Goal: Task Accomplishment & Management: Manage account settings

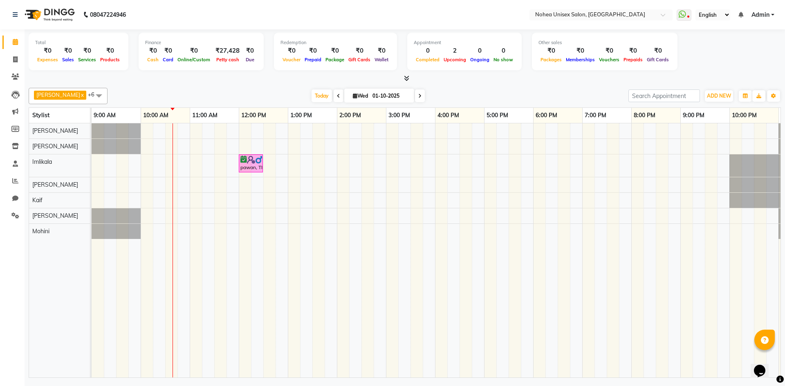
click at [286, 86] on div "upesh x Jaydeep x Kaif x Mohini x Sonali x Aayan khan x Imlikala x +6 Select Al…" at bounding box center [405, 231] width 752 height 293
drag, startPoint x: 248, startPoint y: 166, endPoint x: 243, endPoint y: 172, distance: 8.4
click at [92, 172] on div "pawan, TK01, 12:00 PM-12:30 PM, Massage - Body Polish/Massage pawan, TK01, 12:0…" at bounding box center [92, 165] width 0 height 22
click at [91, 96] on span at bounding box center [99, 96] width 16 height 16
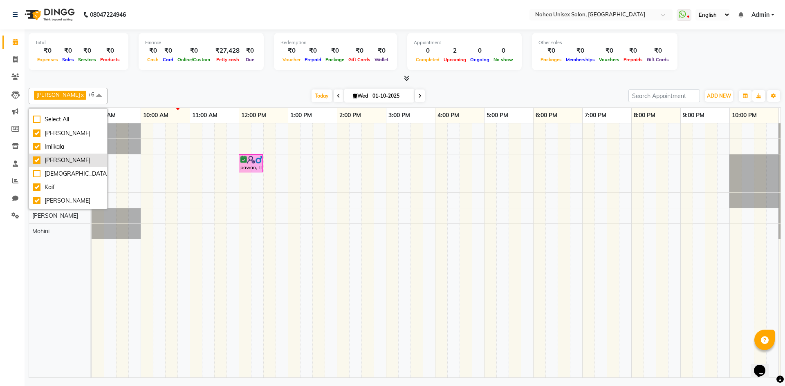
scroll to position [54, 0]
click at [36, 188] on div "mantra" at bounding box center [68, 188] width 70 height 9
checkbox input "true"
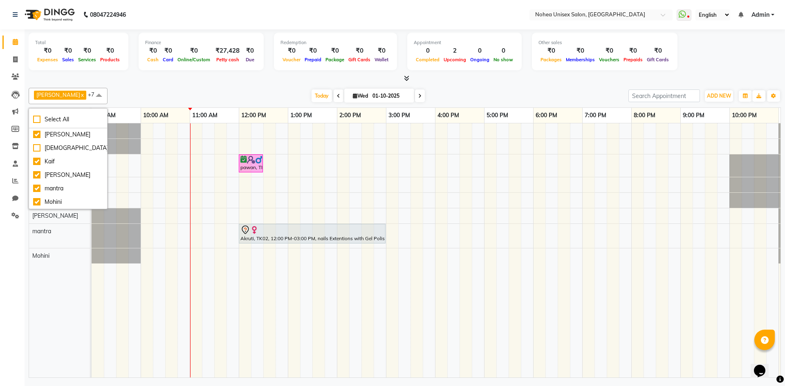
click at [466, 102] on div "upesh x Jaydeep x Kaif x Mohini x Sonali x Aayan khan x Imlikala x mantra x +7 …" at bounding box center [405, 96] width 752 height 16
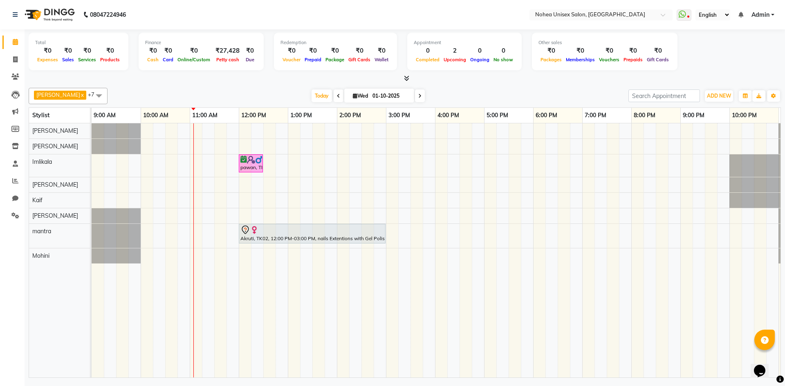
click at [280, 87] on div "upesh x Jaydeep x Kaif x Mohini x Sonali x Aayan khan x Imlikala x mantra x +7 …" at bounding box center [405, 231] width 752 height 293
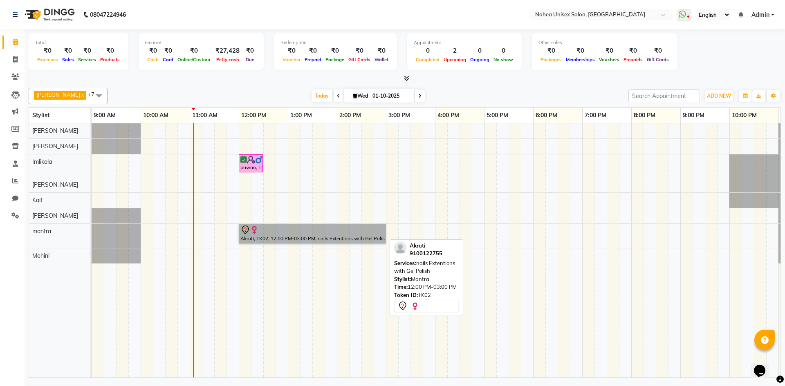
drag, startPoint x: 257, startPoint y: 236, endPoint x: 258, endPoint y: 242, distance: 5.9
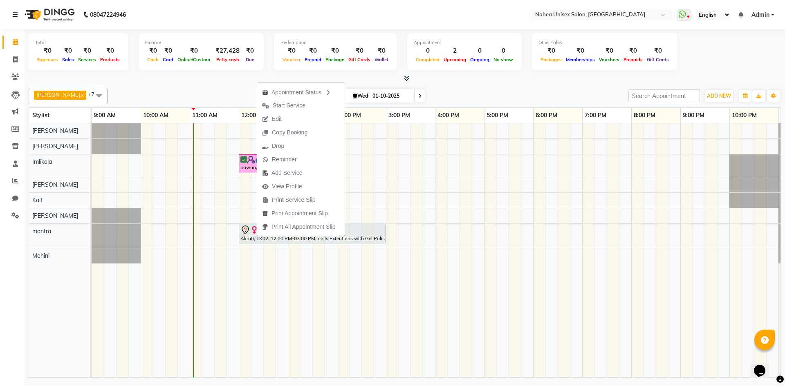
drag, startPoint x: 292, startPoint y: 121, endPoint x: 297, endPoint y: 163, distance: 42.0
click at [293, 121] on button "Edit" at bounding box center [300, 118] width 87 height 13
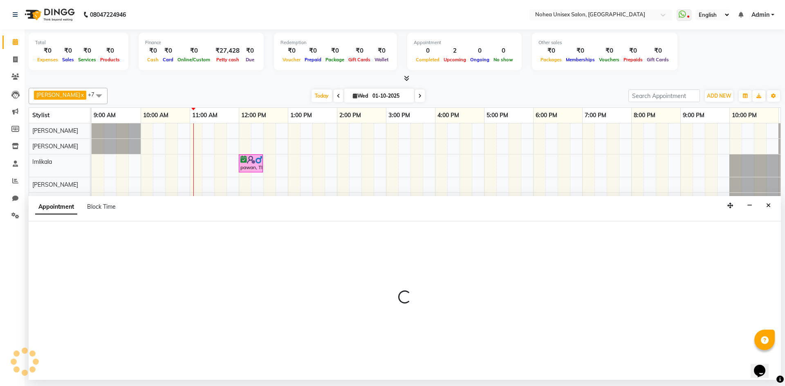
select select "tentative"
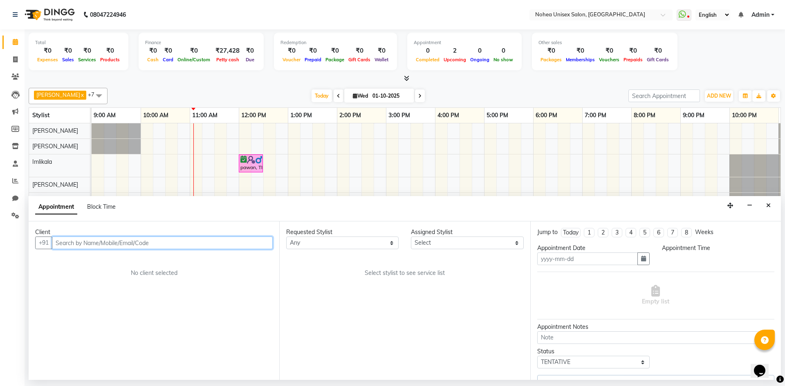
type input "01-10-2025"
select select "720"
select select "89843"
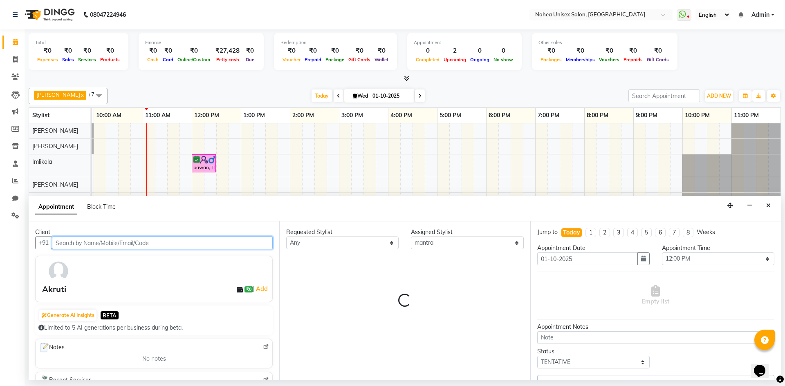
select select "4057"
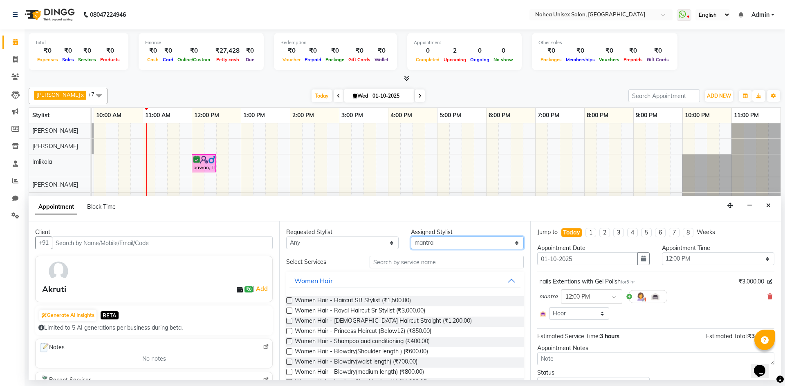
click at [427, 242] on select "Select Aayan khan Imlikala Jaydeep jitesh Kaif mantra Mohini Sonali Sujit upesh" at bounding box center [467, 243] width 112 height 13
select select "80899"
click at [411, 237] on select "Select Aayan khan Imlikala Jaydeep jitesh Kaif mantra Mohini Sonali Sujit upesh" at bounding box center [467, 243] width 112 height 13
click at [397, 301] on span "Women Hair - Haircut SR Stylist (₹1,500.00)" at bounding box center [353, 301] width 116 height 10
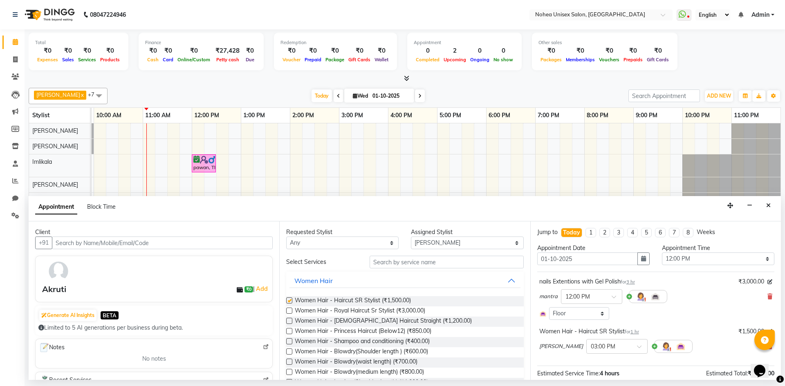
checkbox input "false"
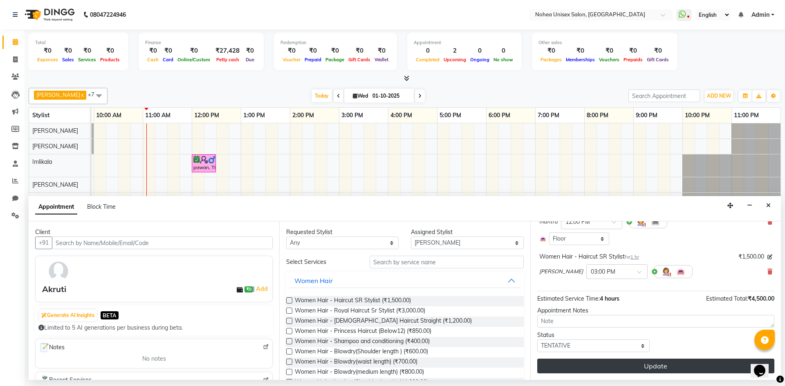
click at [651, 366] on button "Update" at bounding box center [655, 366] width 237 height 15
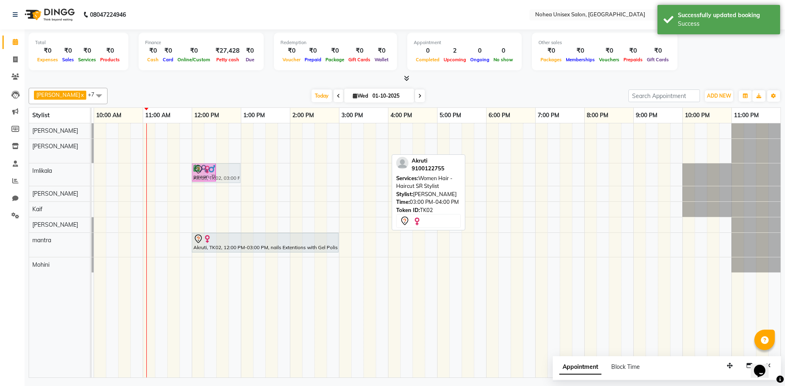
drag, startPoint x: 364, startPoint y: 150, endPoint x: 215, endPoint y: 175, distance: 151.6
click at [216, 177] on tbody "Akruti, TK02, 03:00 PM-04:00 PM, Women Hair - Haircut SR Stylist pawan, TK01, 1…" at bounding box center [413, 197] width 736 height 149
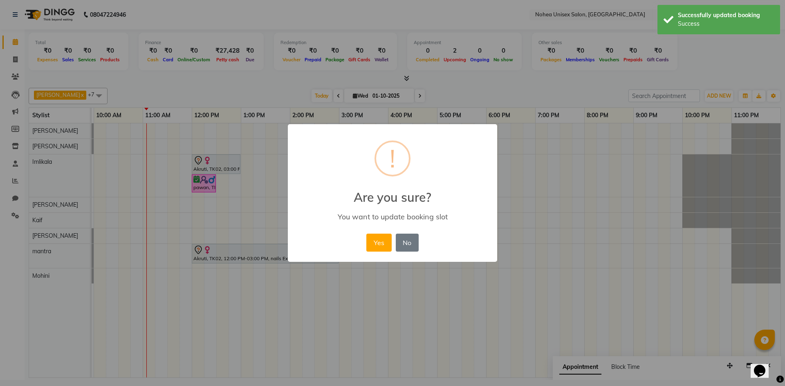
drag, startPoint x: 215, startPoint y: 175, endPoint x: 209, endPoint y: 159, distance: 16.5
click at [206, 167] on div "× ! Are you sure? You want to update booking slot Yes No No" at bounding box center [392, 193] width 785 height 386
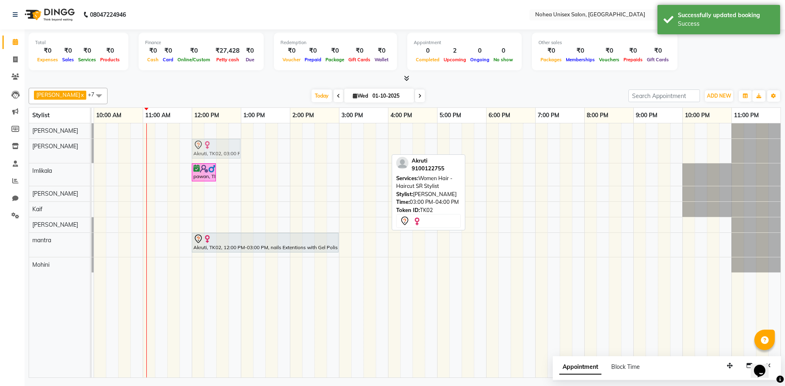
drag, startPoint x: 345, startPoint y: 148, endPoint x: 196, endPoint y: 148, distance: 149.6
click at [45, 148] on div "Akruti, TK02, 03:00 PM-04:00 PM, Women Hair - Haircut SR Stylist Akruti, TK02, …" at bounding box center [45, 151] width 0 height 24
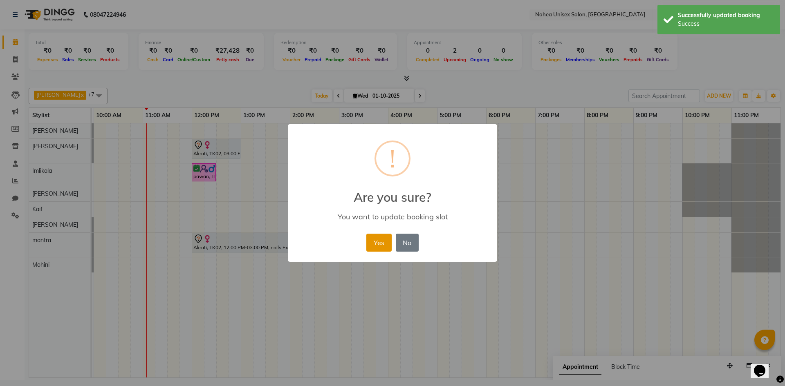
click at [382, 242] on button "Yes" at bounding box center [378, 243] width 25 height 18
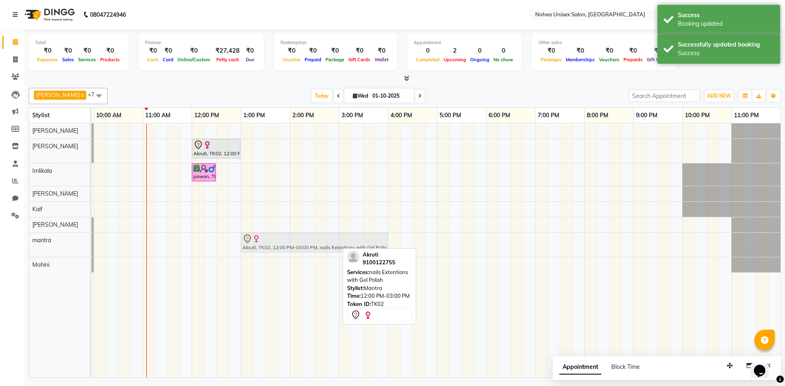
drag, startPoint x: 208, startPoint y: 242, endPoint x: 257, endPoint y: 242, distance: 49.5
click at [45, 242] on div "Akruti, TK02, 12:00 PM-03:00 PM, nails Extentions with Gel Polish Akruti, TK02,…" at bounding box center [45, 245] width 0 height 24
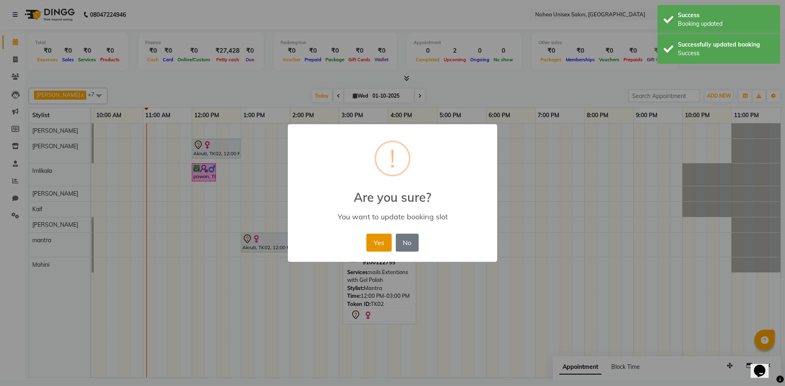
drag, startPoint x: 384, startPoint y: 242, endPoint x: 382, endPoint y: 246, distance: 5.3
click at [383, 243] on button "Yes" at bounding box center [378, 243] width 25 height 18
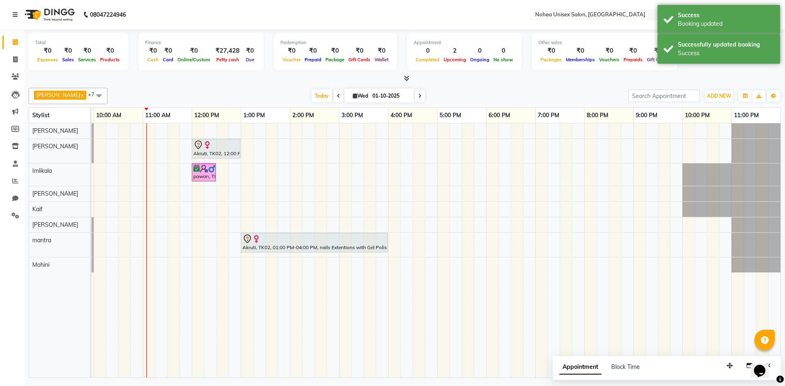
click at [275, 91] on div "Today Wed 01-10-2025" at bounding box center [368, 96] width 512 height 12
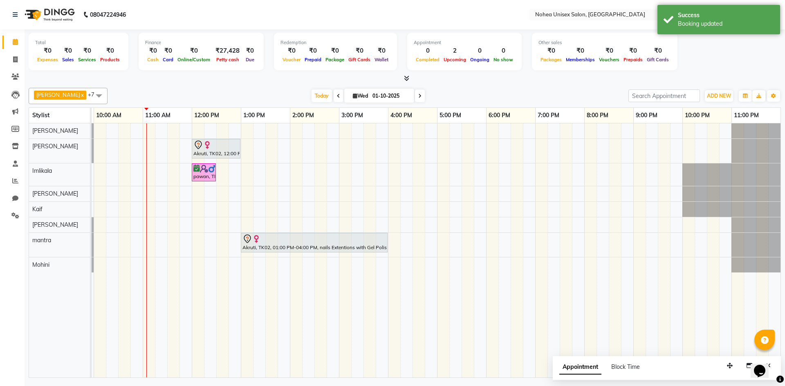
click at [91, 95] on span at bounding box center [99, 96] width 16 height 16
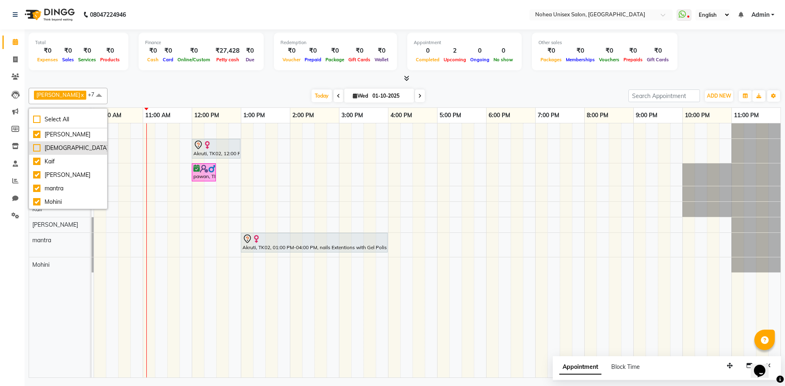
click at [36, 145] on div "[DEMOGRAPHIC_DATA]" at bounding box center [68, 148] width 70 height 9
checkbox input "true"
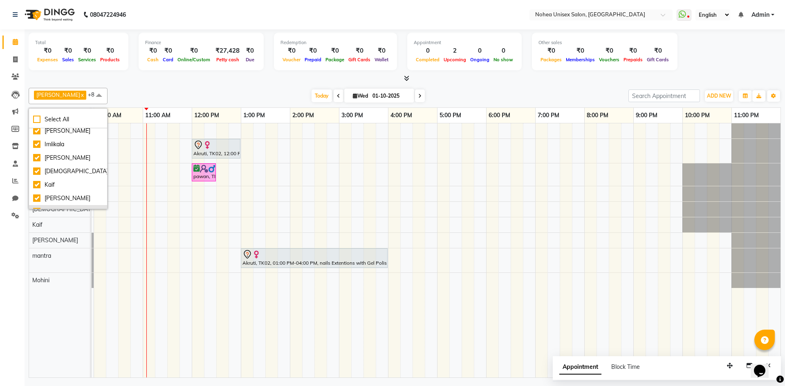
scroll to position [0, 0]
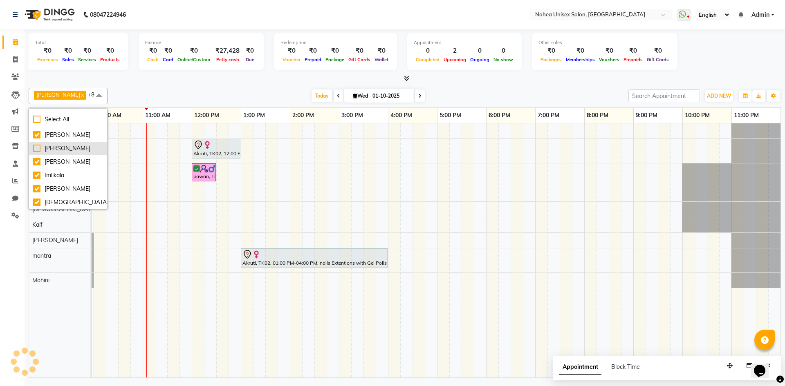
click at [35, 149] on div "[PERSON_NAME]" at bounding box center [68, 148] width 70 height 9
checkbox input "true"
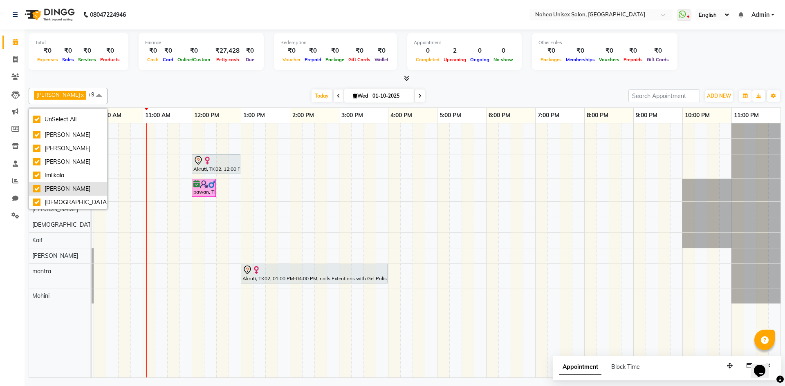
scroll to position [54, 0]
click at [36, 161] on div "Kaif" at bounding box center [68, 161] width 70 height 9
checkbox input "false"
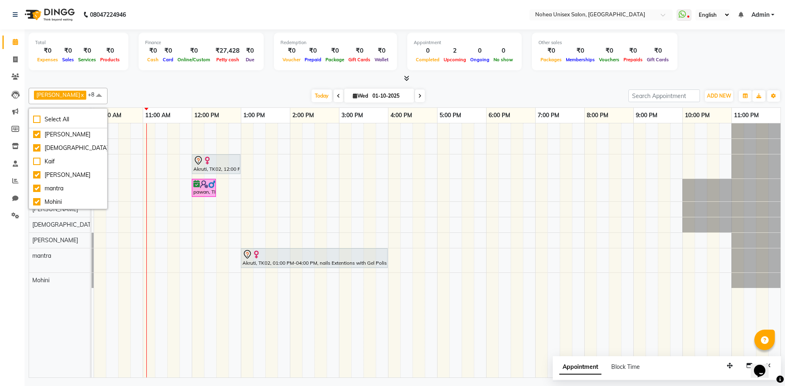
drag, startPoint x: 202, startPoint y: 86, endPoint x: 181, endPoint y: 303, distance: 217.6
click at [202, 87] on div "upesh x Jaydeep x Mohini x Sonali x Aayan khan x Imlikala x mantra x jitesh x S…" at bounding box center [405, 231] width 752 height 293
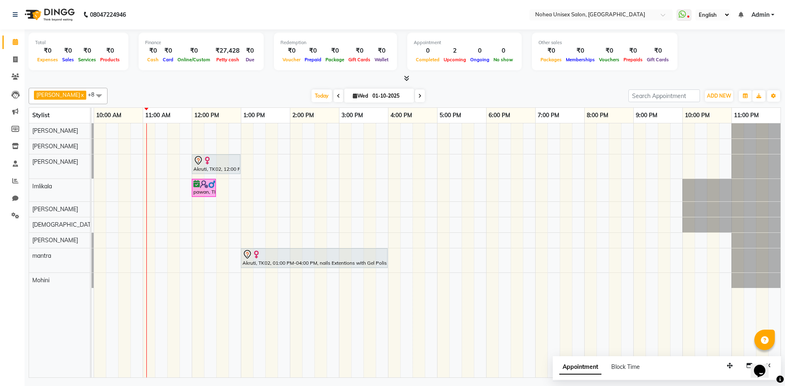
click at [91, 95] on span at bounding box center [99, 96] width 16 height 16
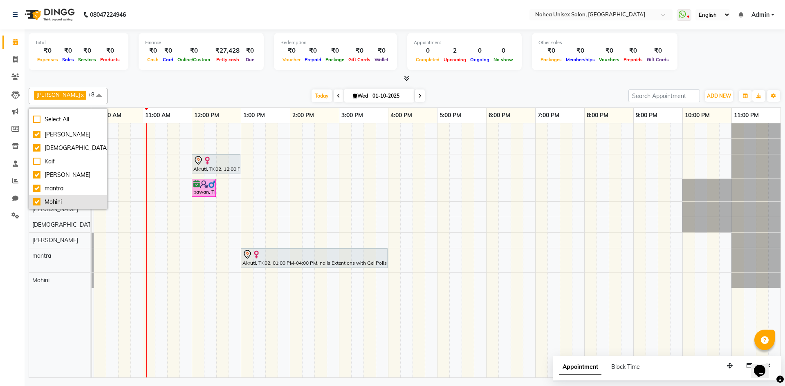
click at [35, 200] on div "Mohini" at bounding box center [68, 202] width 70 height 9
checkbox input "false"
click at [154, 87] on div "[PERSON_NAME] x [PERSON_NAME] x [PERSON_NAME] x Imlikala x mantra x [PERSON_NAM…" at bounding box center [405, 231] width 752 height 293
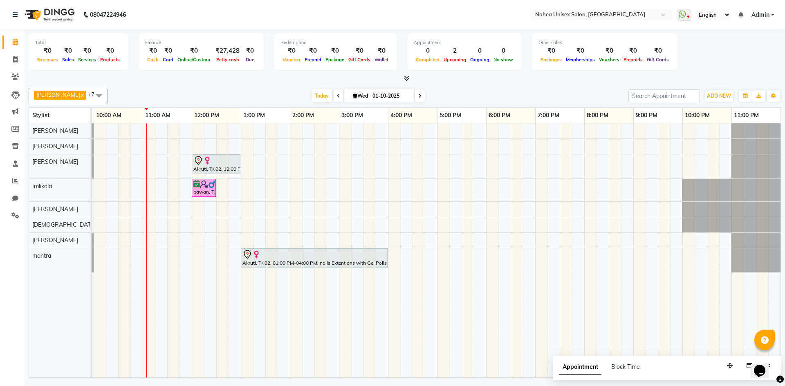
click at [168, 96] on div "Today Wed 01-10-2025" at bounding box center [368, 96] width 512 height 12
click at [469, 92] on div "Today Wed 01-10-2025" at bounding box center [368, 96] width 512 height 12
click at [493, 90] on div "Today Wed 01-10-2025" at bounding box center [368, 96] width 512 height 12
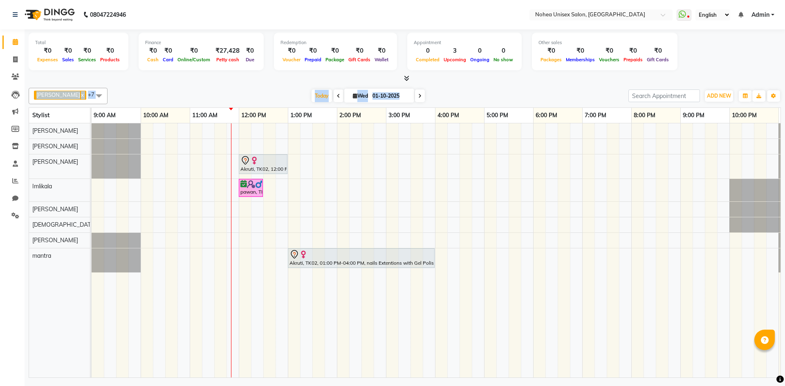
click at [615, 83] on div "Total ₹0 Expenses ₹0 Sales ₹0 Services ₹0 Products Finance ₹0 Cash ₹0 Card ₹0 O…" at bounding box center [405, 204] width 760 height 351
click at [313, 148] on div "Akruti, TK02, 12:00 PM-01:00 PM, Women Hair - Haircut SR Stylist pawan, TK01, 1…" at bounding box center [460, 250] width 736 height 254
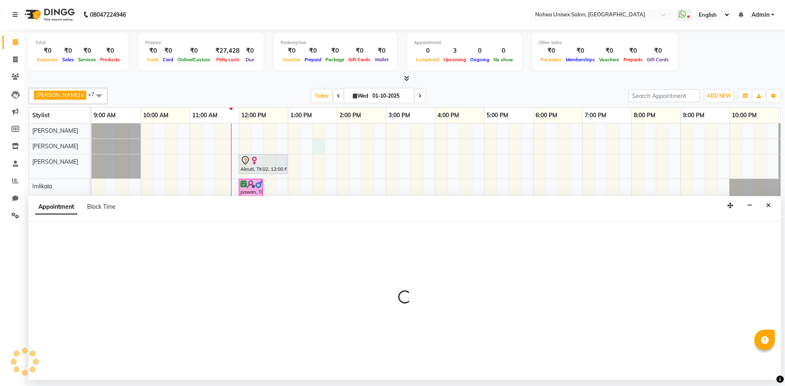
select select "76527"
select select "810"
select select "tentative"
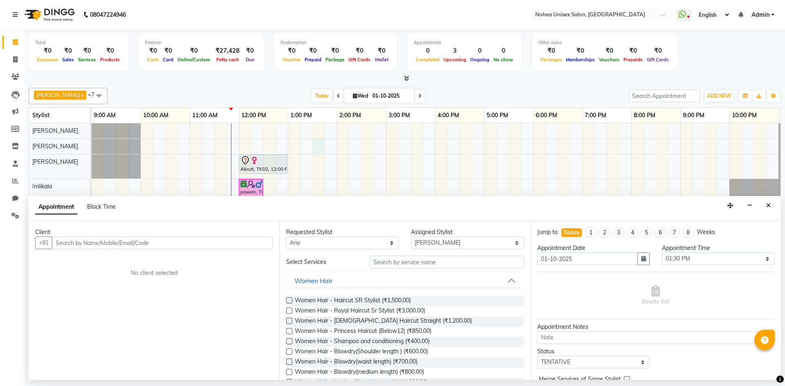
click at [182, 244] on input "text" at bounding box center [162, 243] width 221 height 13
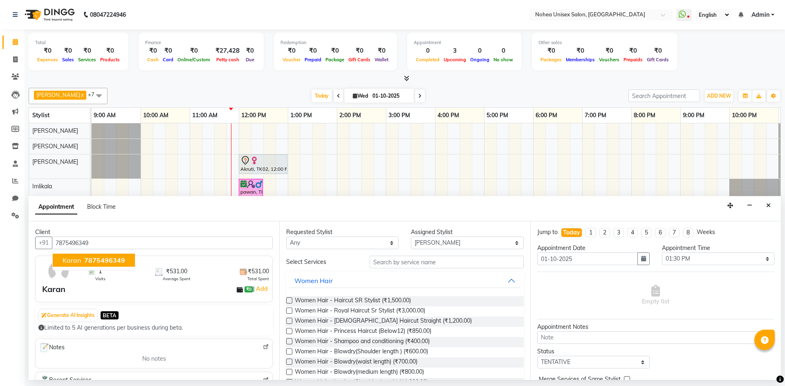
drag, startPoint x: 106, startPoint y: 261, endPoint x: 109, endPoint y: 267, distance: 6.4
click at [106, 261] on span "7875496349" at bounding box center [104, 260] width 41 height 8
type input "7875496349"
click at [390, 255] on div "Requested Stylist Any Aayan khan Imlikala Jaydeep jitesh Kaif mantra Mohini Son…" at bounding box center [404, 300] width 251 height 159
click at [389, 263] on input "text" at bounding box center [446, 262] width 154 height 13
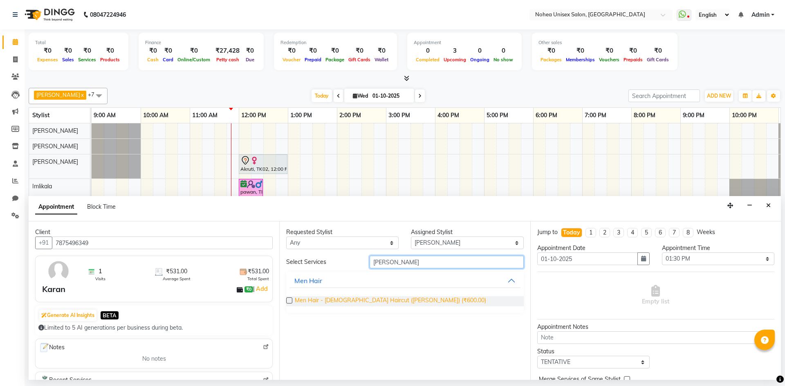
type input "barber"
click at [383, 299] on span "Men Hair - Male Haircut (Barber) (₹600.00)" at bounding box center [390, 301] width 191 height 10
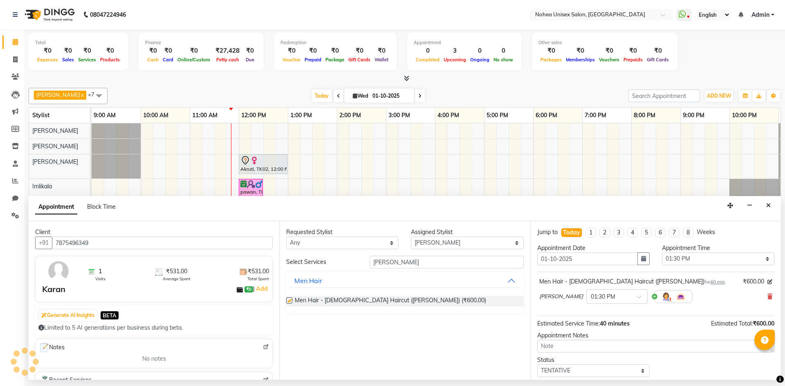
checkbox input "false"
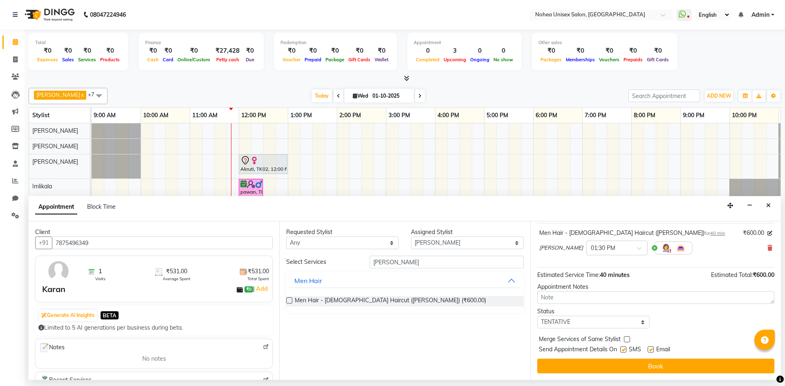
drag, startPoint x: 650, startPoint y: 349, endPoint x: 650, endPoint y: 353, distance: 4.5
click at [650, 350] on label at bounding box center [650, 350] width 6 height 6
click at [650, 350] on input "checkbox" at bounding box center [649, 350] width 5 height 5
checkbox input "false"
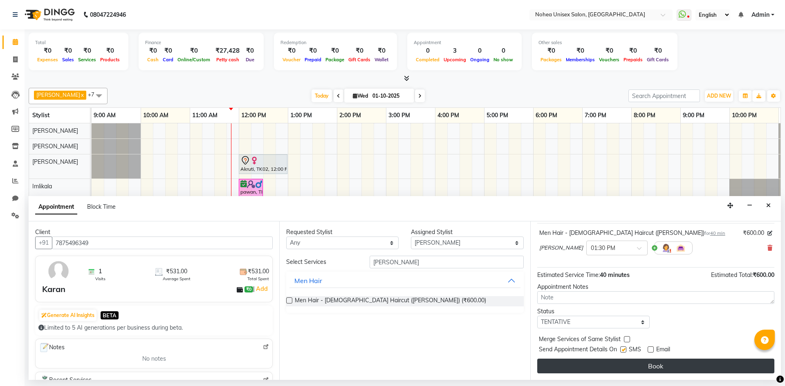
click at [650, 367] on button "Book" at bounding box center [655, 366] width 237 height 15
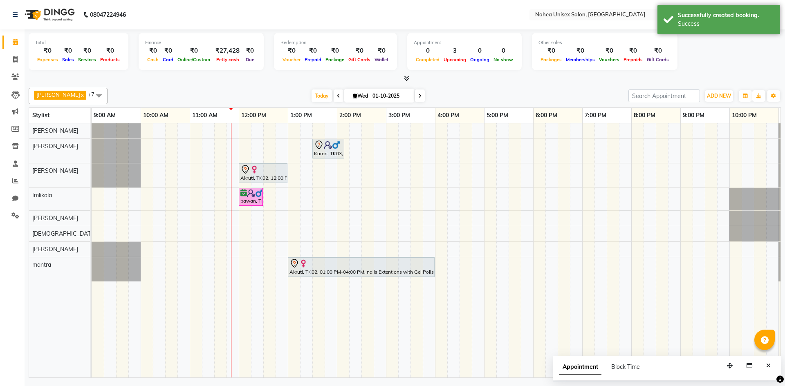
click at [279, 87] on div "upesh x Jaydeep x Sonali x Aayan khan x Imlikala x mantra x jitesh x Sujit x +7…" at bounding box center [405, 231] width 752 height 293
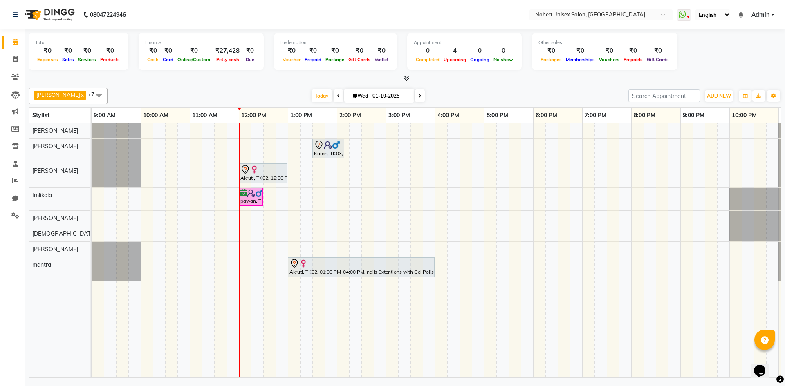
click at [293, 87] on div "[PERSON_NAME] x [PERSON_NAME] x [PERSON_NAME] x Imlikala x mantra x [PERSON_NAM…" at bounding box center [405, 231] width 752 height 293
click at [10, 62] on span at bounding box center [15, 59] width 14 height 9
select select "8009"
select select "service"
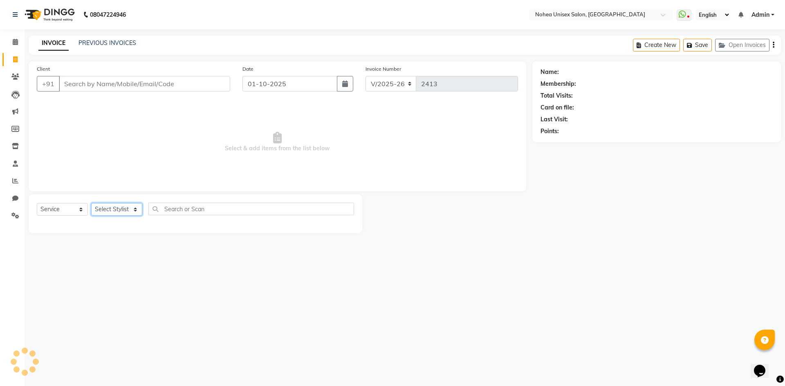
click at [109, 211] on select "Select Stylist" at bounding box center [116, 209] width 51 height 13
click at [112, 210] on select "Select Stylist" at bounding box center [116, 209] width 51 height 13
click at [114, 210] on select "Select Stylist Aayan khan Imlikala Jaydeep jitesh Kaif Manager mantra Mohini So…" at bounding box center [116, 209] width 51 height 13
select select "80899"
click at [91, 203] on select "Select Stylist Aayan khan Imlikala Jaydeep jitesh Kaif Manager mantra Mohini So…" at bounding box center [116, 209] width 51 height 13
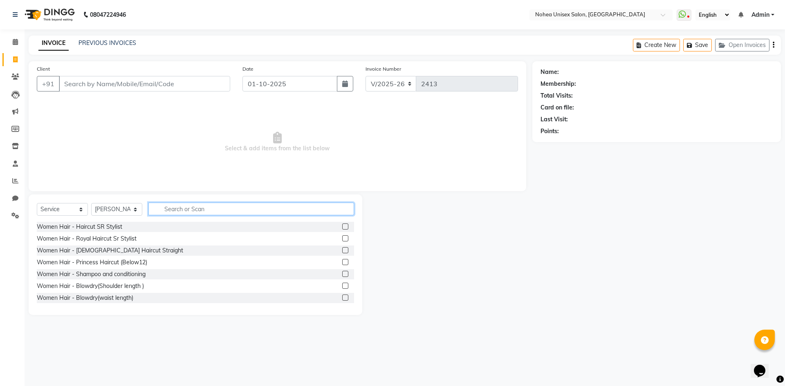
click at [204, 209] on input "text" at bounding box center [251, 209] width 206 height 13
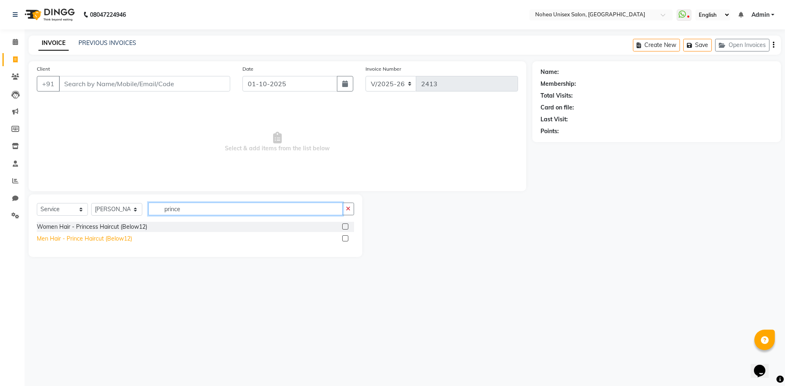
type input "prince"
click at [89, 239] on div "Men Hair - Prince Haircut (Below12)" at bounding box center [84, 239] width 95 height 9
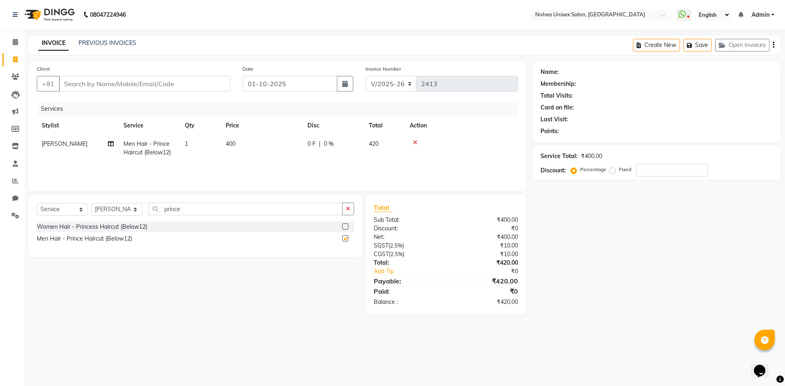
checkbox input "false"
click at [189, 81] on input "Client" at bounding box center [144, 84] width 171 height 16
type input "9"
type input "0"
type input "9643372732"
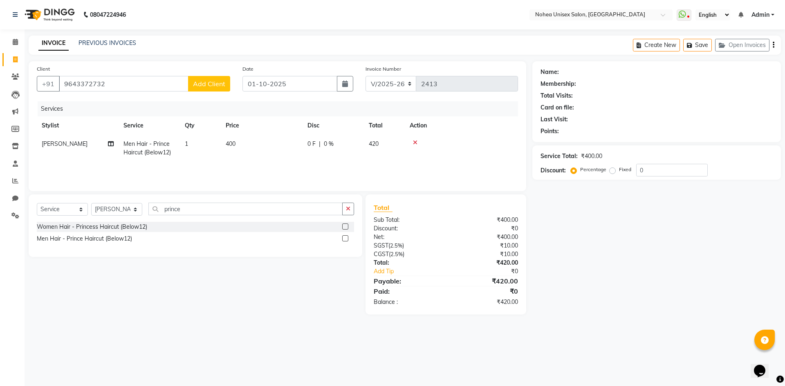
click at [207, 87] on span "Add Client" at bounding box center [209, 84] width 32 height 8
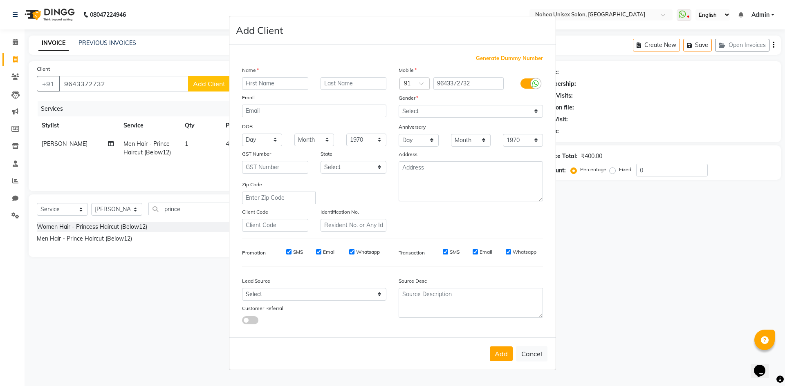
click at [260, 86] on input "text" at bounding box center [275, 83] width 66 height 13
type input "Shruti"
click at [431, 108] on select "Select Male Female Other Prefer Not To Say" at bounding box center [470, 111] width 144 height 13
select select "female"
click at [398, 105] on select "Select Male Female Other Prefer Not To Say" at bounding box center [470, 111] width 144 height 13
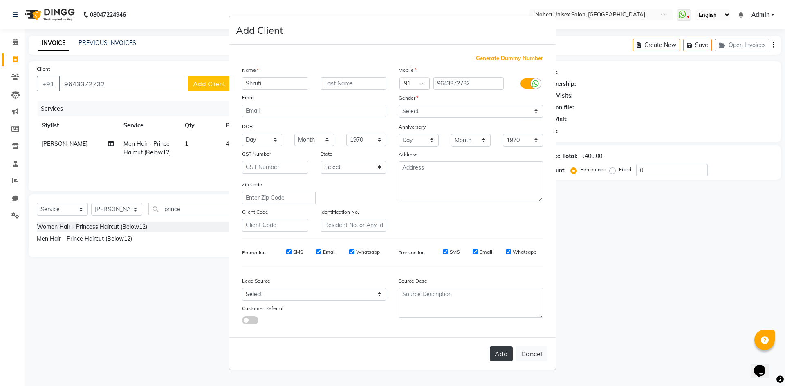
click at [504, 352] on button "Add" at bounding box center [501, 354] width 23 height 15
select select
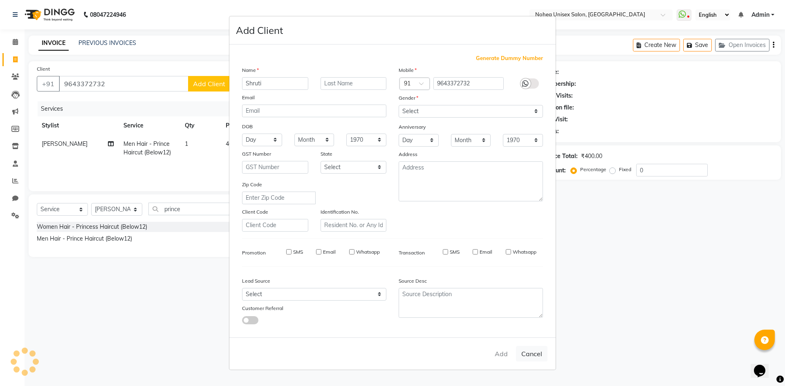
select select
checkbox input "false"
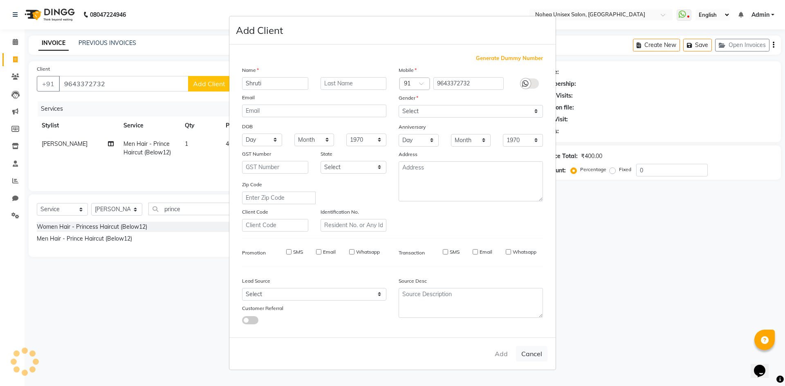
checkbox input "false"
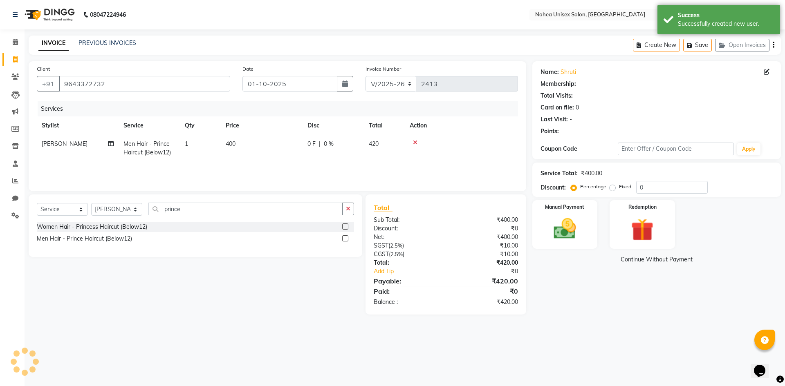
select select "1: Object"
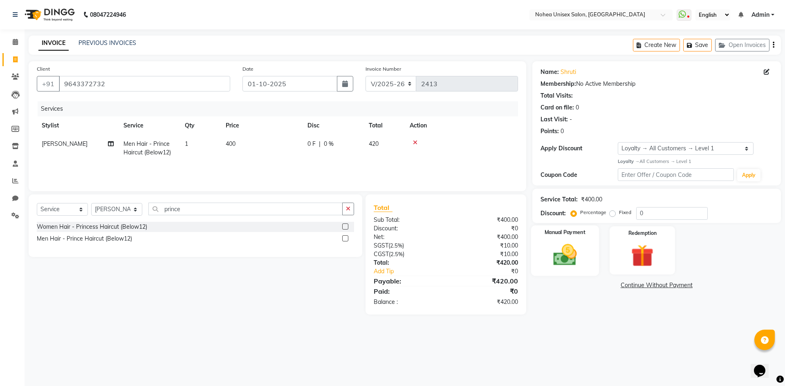
click at [570, 259] on img at bounding box center [565, 255] width 38 height 27
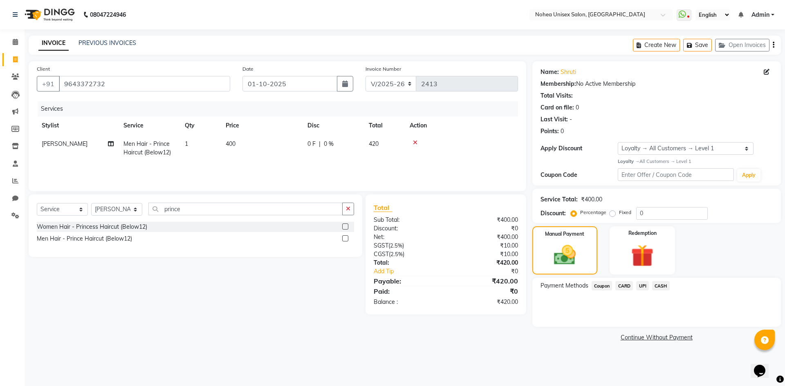
click at [643, 286] on span "UPI" at bounding box center [642, 285] width 13 height 9
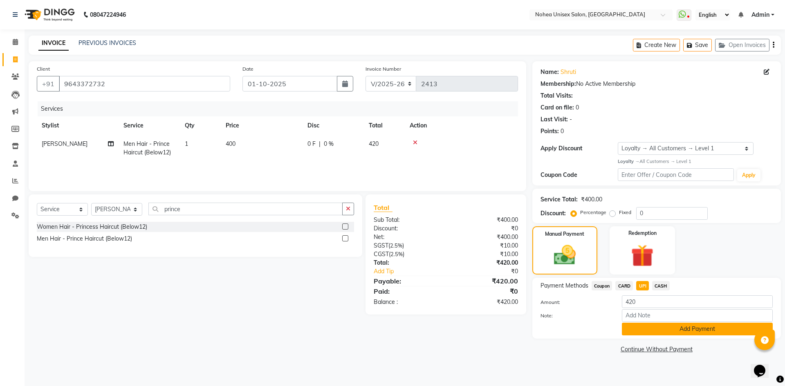
click at [672, 329] on button "Add Payment" at bounding box center [697, 329] width 151 height 13
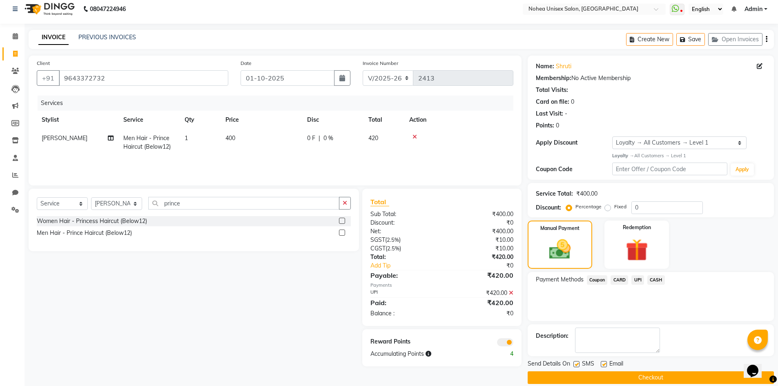
scroll to position [16, 0]
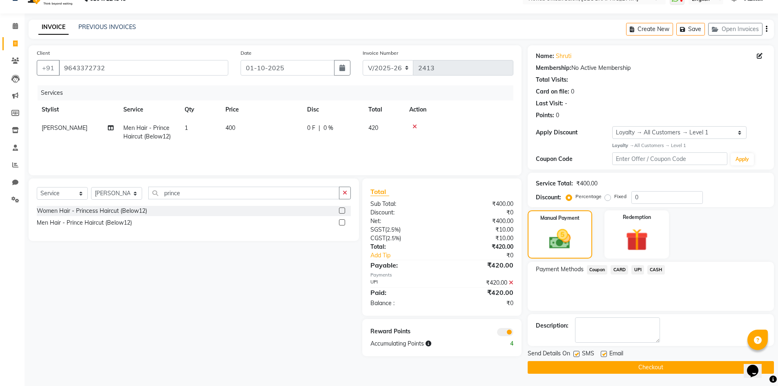
click at [602, 351] on label at bounding box center [604, 354] width 6 height 6
click at [602, 352] on input "checkbox" at bounding box center [603, 354] width 5 height 5
checkbox input "false"
click at [606, 363] on button "Checkout" at bounding box center [651, 367] width 246 height 13
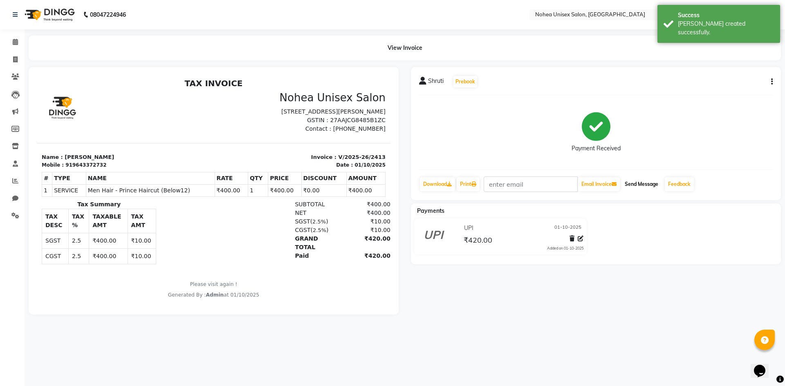
click at [649, 185] on button "Send Message" at bounding box center [641, 184] width 40 height 14
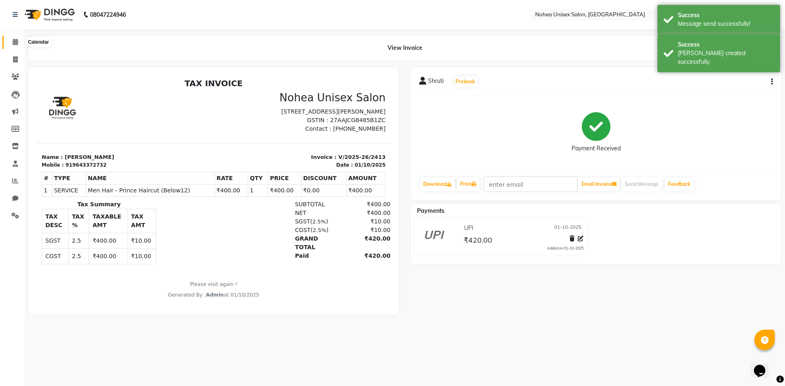
click at [13, 42] on icon at bounding box center [15, 42] width 5 height 6
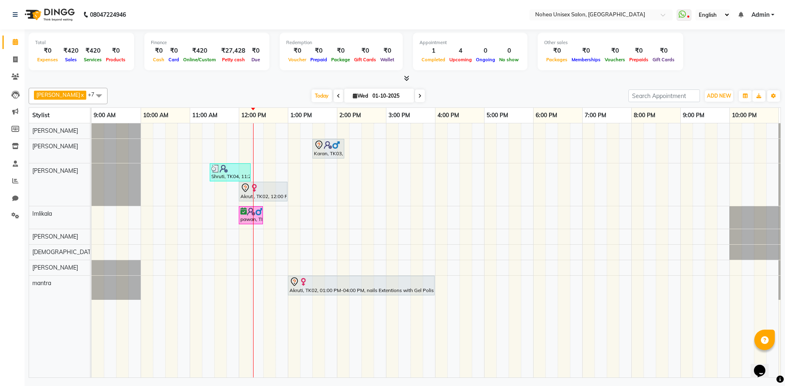
click at [276, 94] on div "Today Wed 01-10-2025" at bounding box center [368, 96] width 512 height 12
click at [503, 87] on div "[PERSON_NAME] x [PERSON_NAME] x [PERSON_NAME] x Imlikala x mantra x [PERSON_NAM…" at bounding box center [405, 231] width 752 height 293
click at [213, 94] on div "Today Wed 01-10-2025" at bounding box center [368, 96] width 512 height 12
click at [454, 91] on div "Today Wed 01-10-2025" at bounding box center [368, 96] width 512 height 12
click at [254, 92] on div "Today Wed 01-10-2025" at bounding box center [368, 96] width 512 height 12
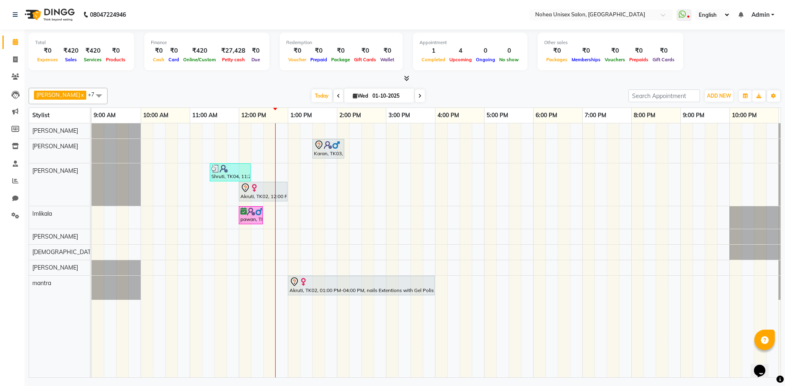
click at [461, 106] on div "[PERSON_NAME] x [PERSON_NAME] x [PERSON_NAME] x Imlikala x mantra x [PERSON_NAM…" at bounding box center [405, 231] width 752 height 293
click at [278, 92] on div "Today Wed 01-10-2025" at bounding box center [368, 96] width 512 height 12
click at [449, 90] on div "Today Wed 01-10-2025" at bounding box center [368, 96] width 512 height 12
click at [279, 94] on div "Today Wed 01-10-2025" at bounding box center [368, 96] width 512 height 12
click at [458, 97] on div "Today Wed 01-10-2025" at bounding box center [368, 96] width 512 height 12
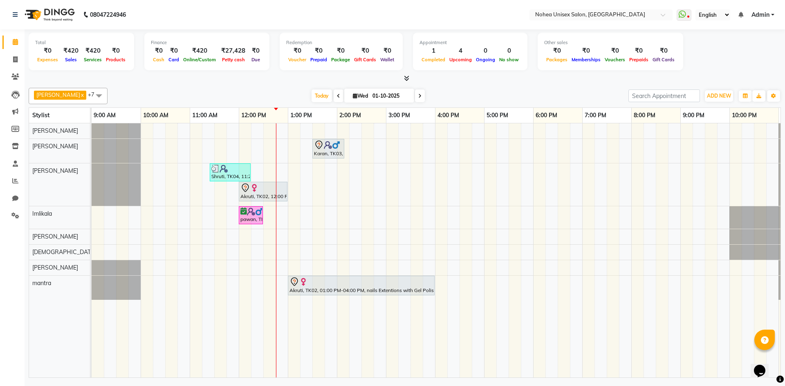
click at [267, 94] on div "Today Wed 01-10-2025" at bounding box center [368, 96] width 512 height 12
click at [454, 81] on div at bounding box center [405, 78] width 752 height 9
click at [275, 84] on div "Total ₹0 Expenses ₹420 Sales ₹420 Services ₹0 Products Finance ₹0 Cash ₹0 Card …" at bounding box center [405, 204] width 760 height 351
click at [436, 95] on div "Today Wed 01-10-2025" at bounding box center [368, 96] width 512 height 12
click at [282, 98] on div "Today Wed 01-10-2025" at bounding box center [368, 96] width 512 height 12
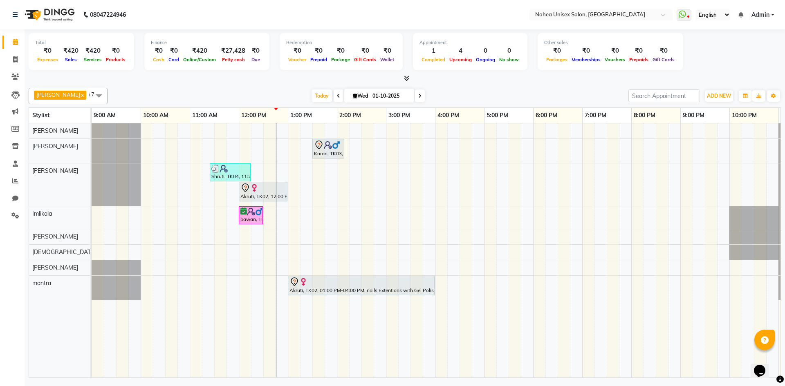
click at [421, 96] on div "Today Wed 01-10-2025" at bounding box center [368, 96] width 512 height 12
click at [258, 97] on div "Today Wed 01-10-2025" at bounding box center [368, 96] width 512 height 12
click at [435, 98] on div "Today Wed 01-10-2025" at bounding box center [368, 96] width 512 height 12
click at [259, 100] on div "Today Wed 01-10-2025" at bounding box center [368, 96] width 512 height 12
click at [446, 102] on div "Today Wed 01-10-2025" at bounding box center [368, 96] width 512 height 12
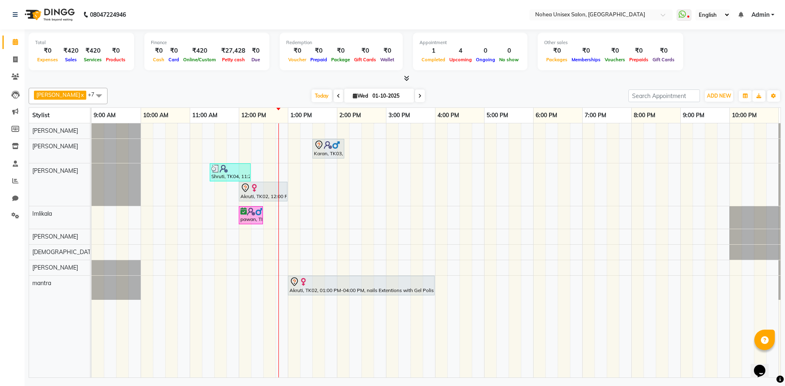
click at [354, 96] on span "Wed" at bounding box center [360, 96] width 19 height 6
select select "10"
select select "2025"
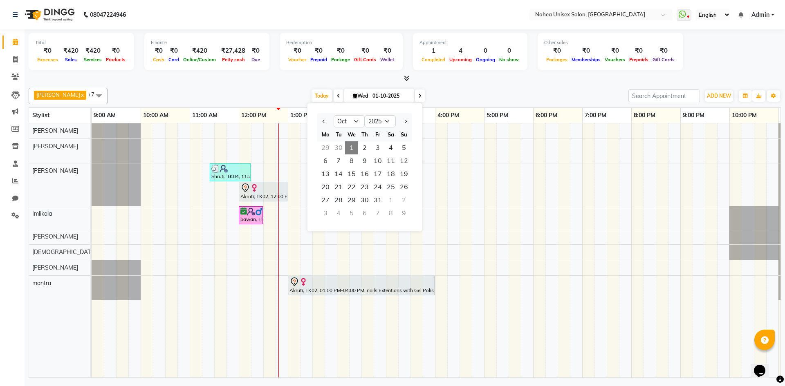
drag, startPoint x: 503, startPoint y: 85, endPoint x: 514, endPoint y: 81, distance: 11.4
click at [495, 77] on div "Total ₹0 Expenses ₹420 Sales ₹420 Services ₹0 Products Finance ₹0 Cash ₹0 Card …" at bounding box center [405, 204] width 760 height 351
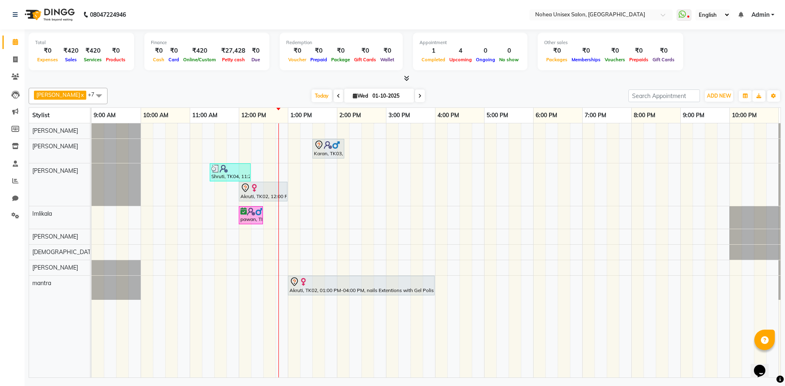
click at [497, 108] on div "5:00 PM" at bounding box center [508, 115] width 49 height 15
click at [264, 93] on div "[DATE] [DATE]" at bounding box center [368, 96] width 512 height 12
click at [466, 101] on div "[DATE] [DATE]" at bounding box center [368, 96] width 512 height 12
drag, startPoint x: 275, startPoint y: 109, endPoint x: 284, endPoint y: 104, distance: 10.8
click at [275, 108] on div "12:00 PM" at bounding box center [263, 115] width 49 height 15
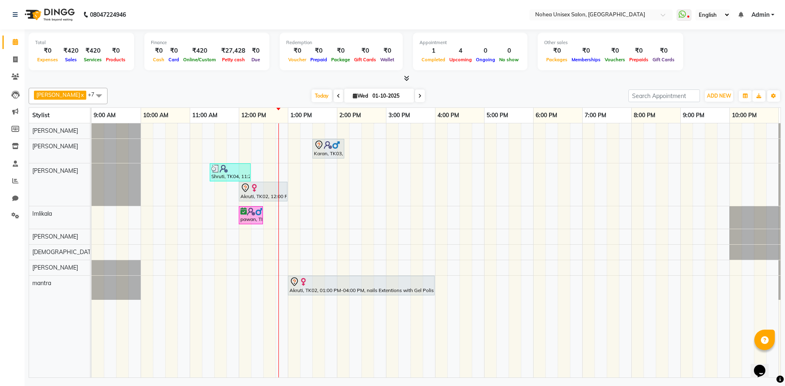
click at [499, 94] on div "[DATE] [DATE]" at bounding box center [368, 96] width 512 height 12
click at [356, 91] on span "Wed 01-10-2025" at bounding box center [379, 96] width 70 height 14
click at [372, 94] on input "01-10-2025" at bounding box center [390, 96] width 41 height 12
select select "10"
select select "2025"
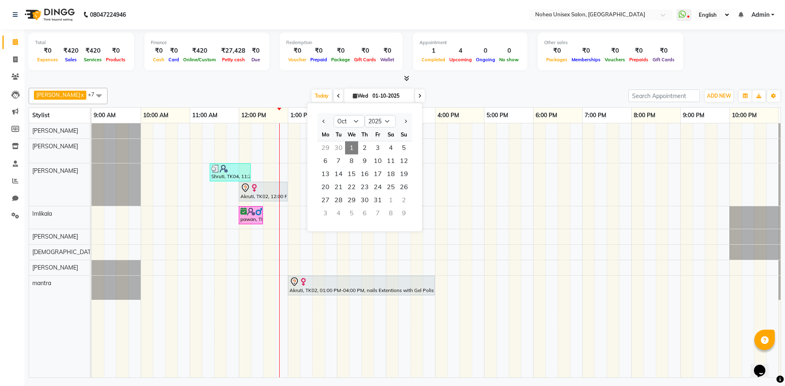
click at [370, 94] on input "01-10-2025" at bounding box center [390, 96] width 41 height 12
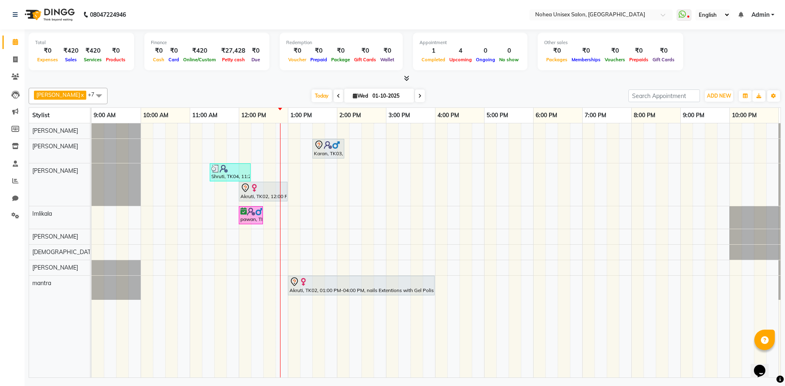
click at [524, 83] on div at bounding box center [405, 78] width 752 height 9
drag, startPoint x: 16, startPoint y: 181, endPoint x: 20, endPoint y: 185, distance: 6.4
click at [15, 181] on icon at bounding box center [15, 181] width 6 height 6
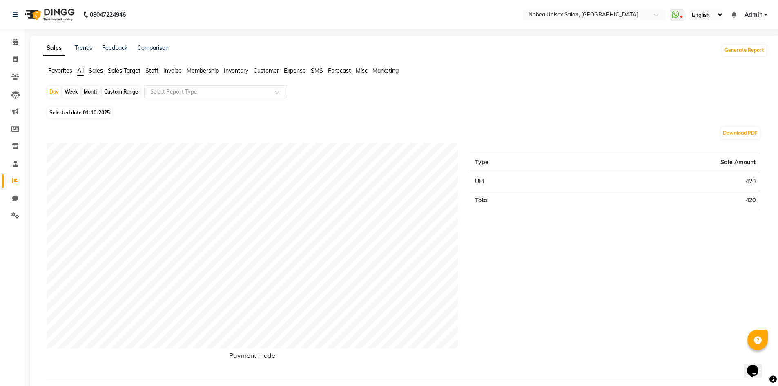
drag, startPoint x: 154, startPoint y: 70, endPoint x: 148, endPoint y: 121, distance: 51.8
click at [154, 70] on span "Staff" at bounding box center [151, 70] width 13 height 7
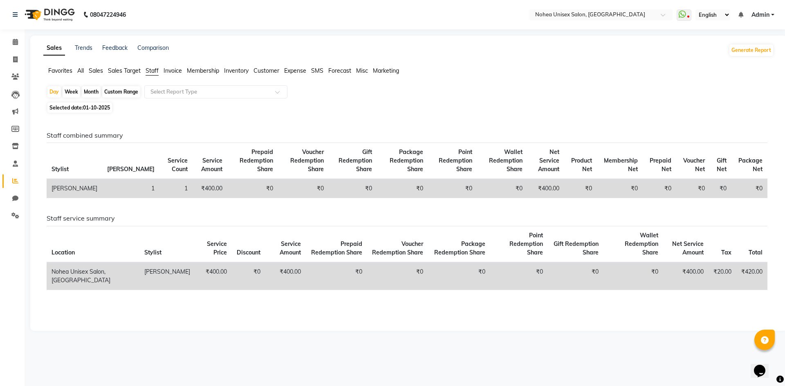
click at [93, 91] on div "Month" at bounding box center [91, 91] width 19 height 11
select select "10"
select select "2025"
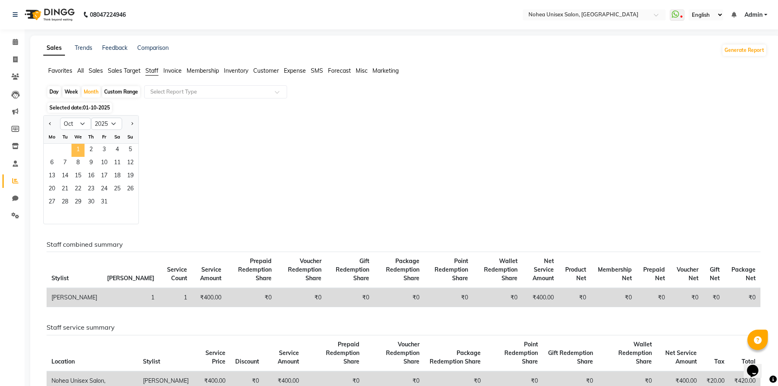
click at [76, 148] on span "1" at bounding box center [78, 150] width 13 height 13
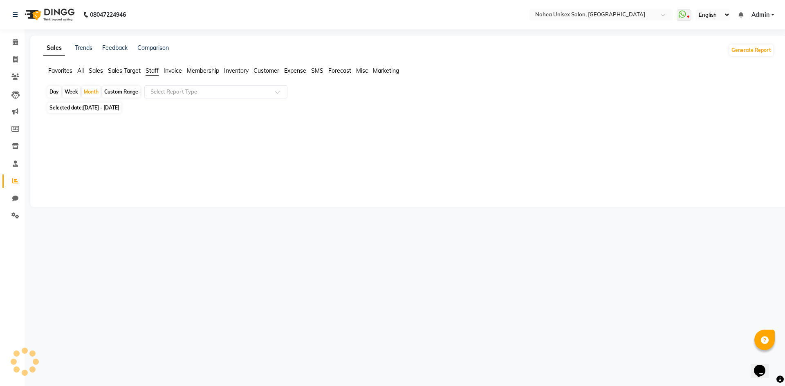
click at [89, 111] on span "Selected date: 01-10-2025 - 31-10-2025" at bounding box center [84, 108] width 74 height 10
select select "10"
select select "2025"
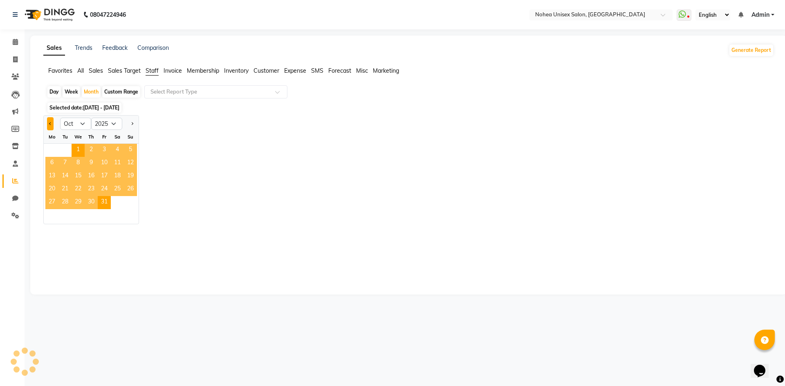
click at [50, 121] on button "Previous month" at bounding box center [50, 123] width 7 height 13
select select "9"
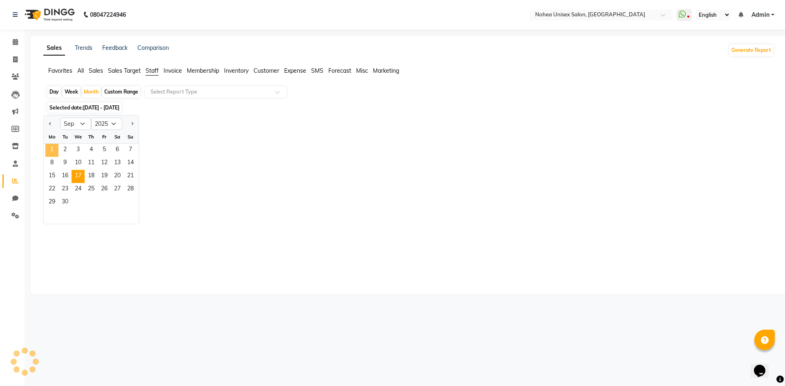
drag, startPoint x: 56, startPoint y: 147, endPoint x: 82, endPoint y: 181, distance: 43.4
click at [58, 149] on span "1" at bounding box center [51, 150] width 13 height 13
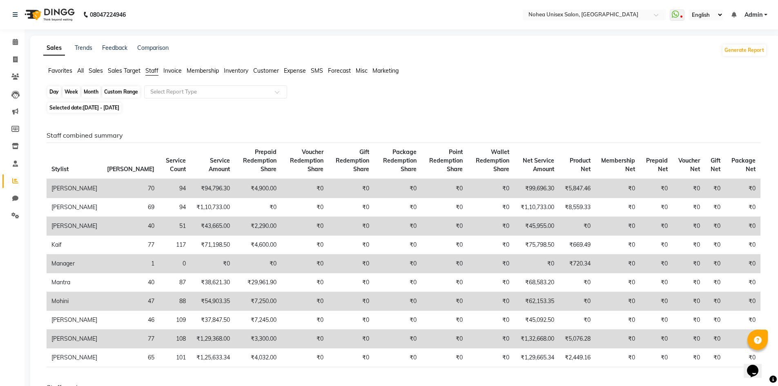
click at [87, 92] on div "Month" at bounding box center [91, 91] width 19 height 11
select select "9"
select select "2025"
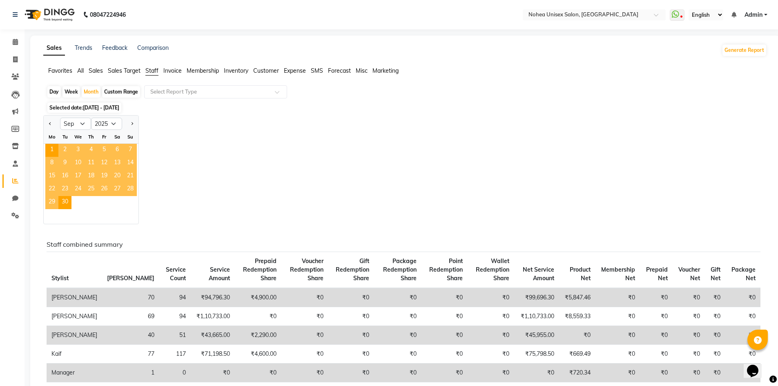
click at [239, 159] on div "Jan Feb Mar Apr May Jun Jul Aug Sep Oct Nov Dec 2015 2016 2017 2018 2019 2020 2…" at bounding box center [405, 169] width 724 height 109
click at [91, 92] on div "Month" at bounding box center [91, 91] width 19 height 11
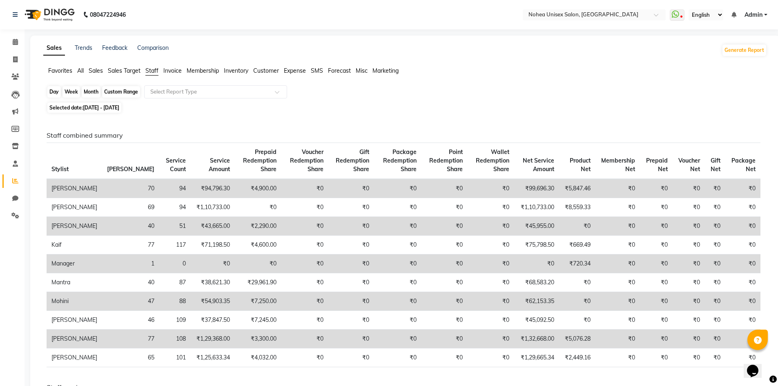
click at [97, 94] on div "Month" at bounding box center [91, 91] width 19 height 11
select select "9"
select select "2025"
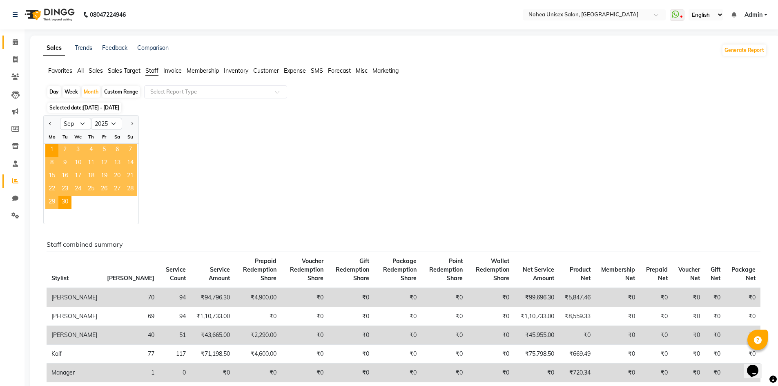
drag, startPoint x: 7, startPoint y: 41, endPoint x: 10, endPoint y: 45, distance: 4.6
click at [7, 42] on link "Calendar" at bounding box center [12, 42] width 20 height 13
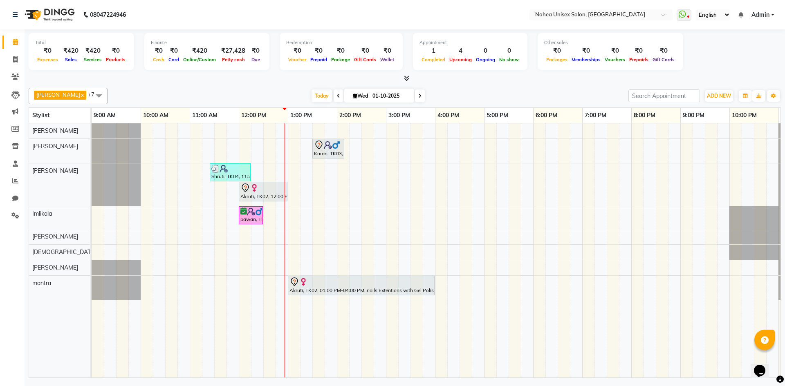
click at [407, 78] on icon at bounding box center [406, 78] width 5 height 6
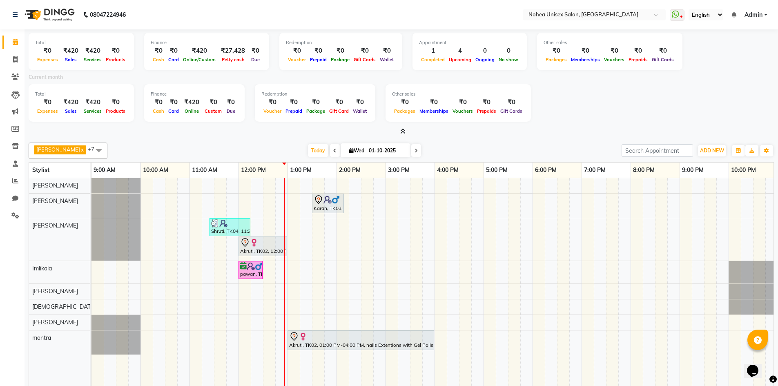
click at [403, 132] on icon at bounding box center [402, 131] width 5 height 6
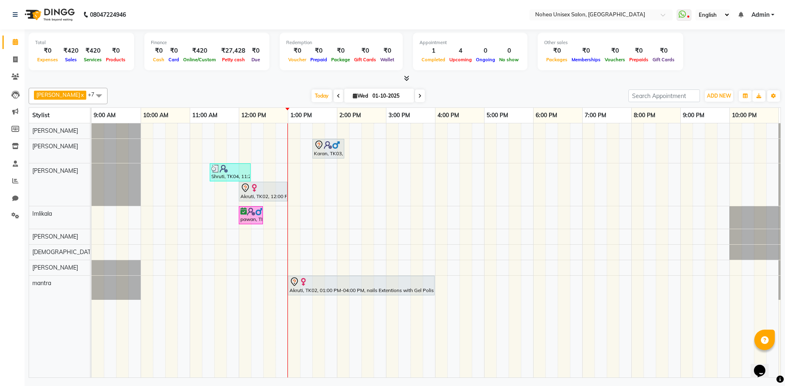
click at [198, 78] on div at bounding box center [405, 78] width 752 height 9
click at [14, 181] on icon at bounding box center [15, 181] width 6 height 6
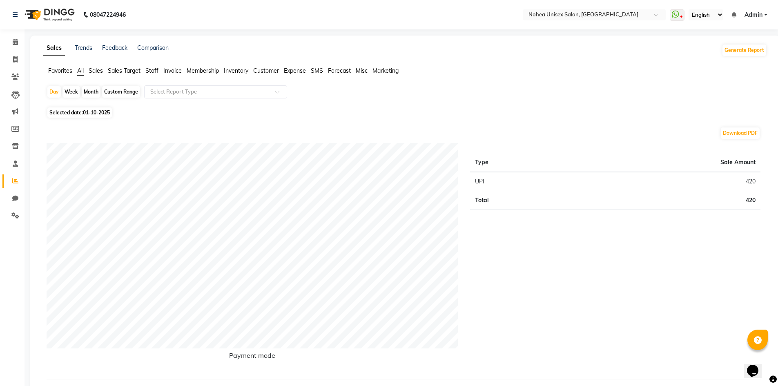
click at [150, 69] on span "Staff" at bounding box center [151, 70] width 13 height 7
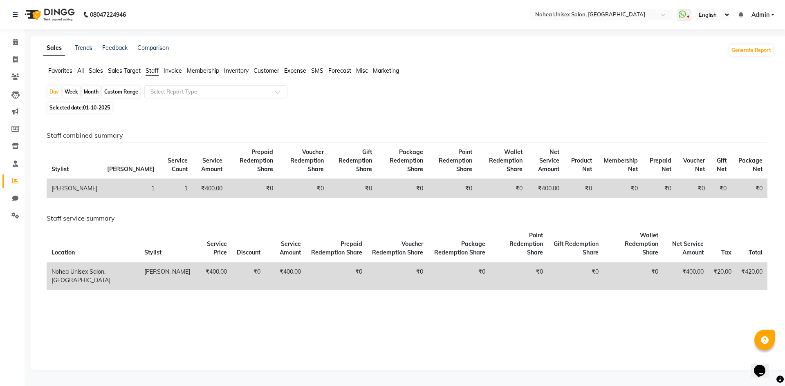
click at [75, 67] on ul "Favorites All Sales Sales Target Staff Invoice Membership Inventory Customer Ex…" at bounding box center [408, 71] width 730 height 9
click at [80, 74] on span "All" at bounding box center [80, 70] width 7 height 7
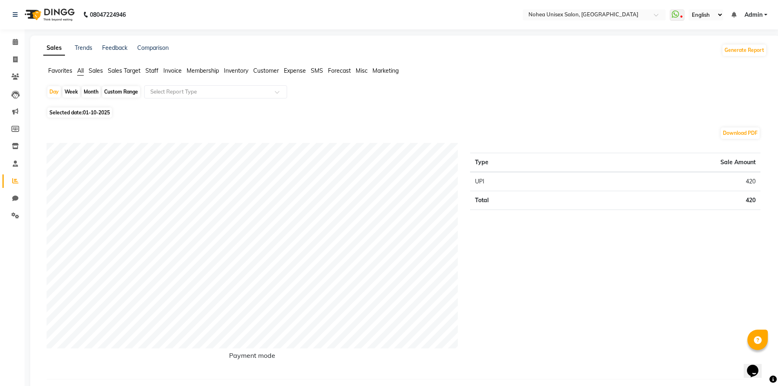
click at [89, 93] on div "Month" at bounding box center [91, 91] width 19 height 11
select select "10"
select select "2025"
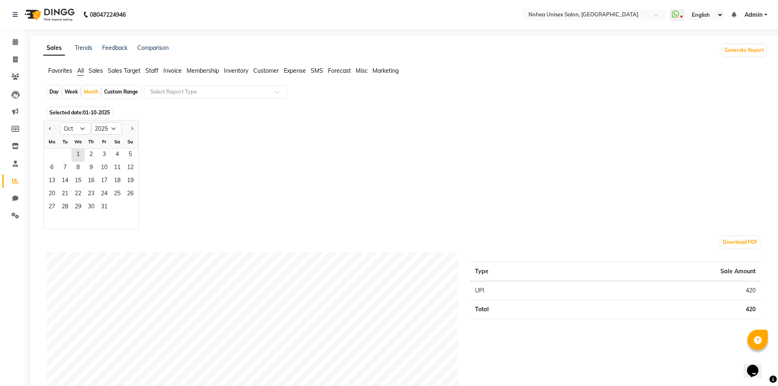
click at [46, 128] on div at bounding box center [52, 128] width 16 height 13
click at [51, 127] on button "Previous month" at bounding box center [50, 128] width 7 height 13
select select "9"
drag, startPoint x: 56, startPoint y: 154, endPoint x: 74, endPoint y: 170, distance: 23.4
click at [56, 154] on span "1" at bounding box center [51, 155] width 13 height 13
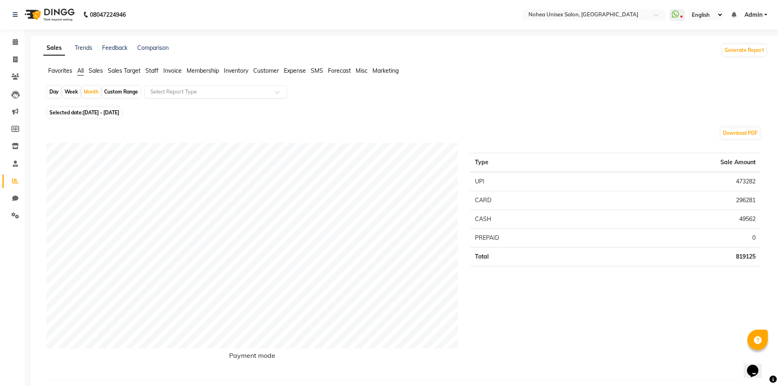
click at [167, 90] on input "text" at bounding box center [208, 92] width 118 height 8
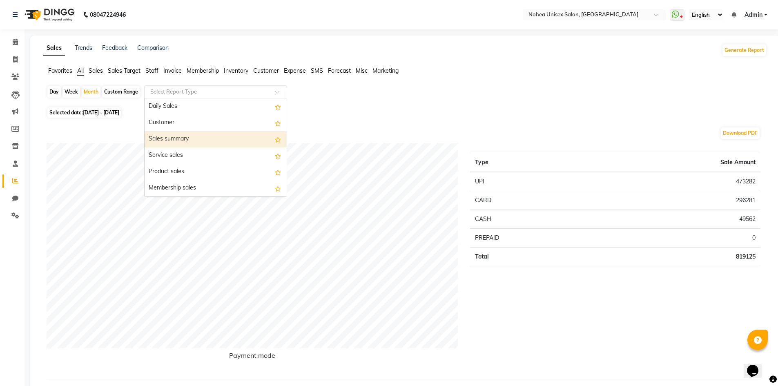
click at [179, 140] on div "Sales summary" at bounding box center [216, 139] width 142 height 16
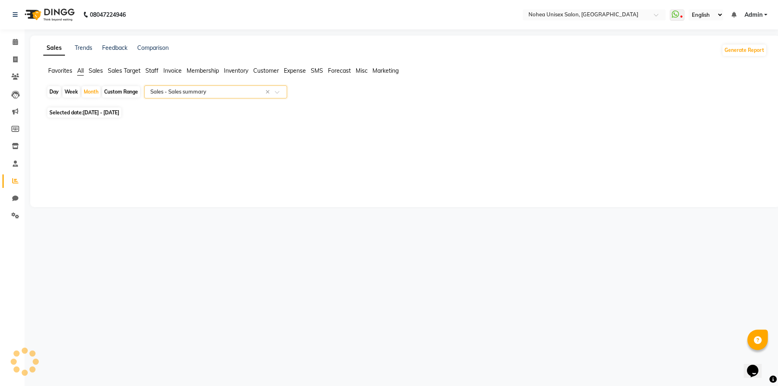
select select "full_report"
select select "csv"
click at [152, 69] on span "Staff" at bounding box center [151, 70] width 13 height 7
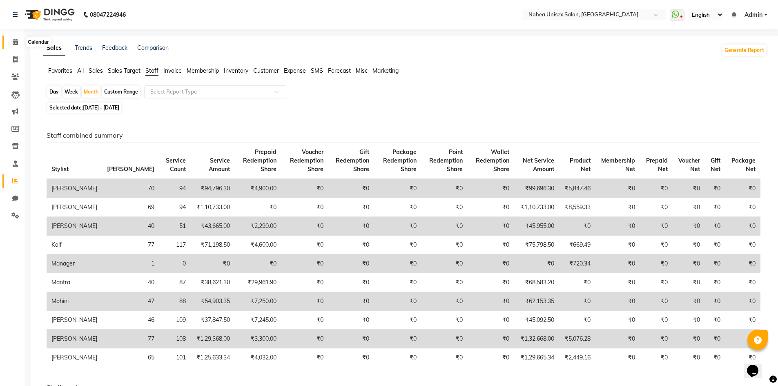
click at [11, 44] on span at bounding box center [15, 42] width 14 height 9
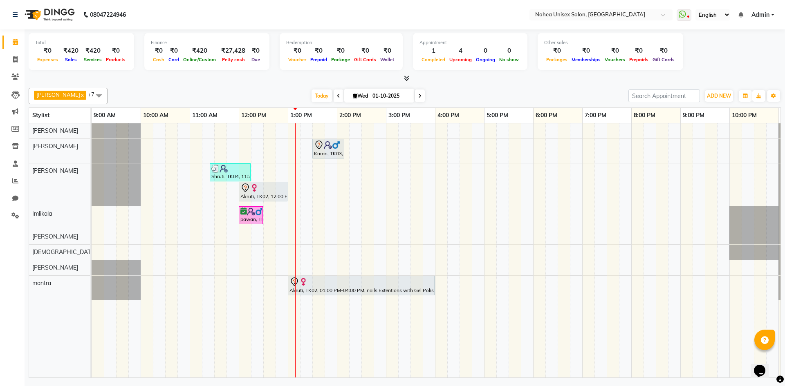
click at [273, 97] on div "[DATE] [DATE]" at bounding box center [368, 96] width 512 height 12
click at [275, 88] on div "upesh x Jaydeep x Sonali x Aayan khan x Imlikala x mantra x jitesh x Sujit x +7…" at bounding box center [405, 96] width 752 height 16
click at [253, 84] on div "Total ₹0 Expenses ₹420 Sales ₹420 Services ₹0 Products Finance ₹0 Cash ₹0 Card …" at bounding box center [405, 204] width 760 height 351
drag, startPoint x: 458, startPoint y: 92, endPoint x: 351, endPoint y: 94, distance: 106.7
click at [457, 93] on div "[DATE] [DATE]" at bounding box center [368, 96] width 512 height 12
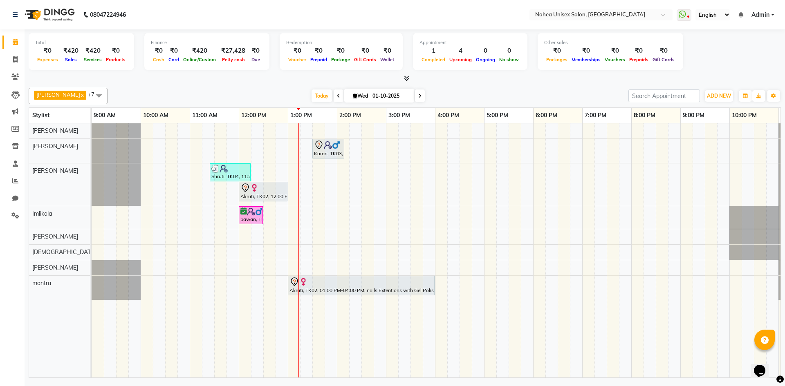
click at [272, 87] on div "upesh x Jaydeep x Sonali x Aayan khan x Imlikala x mantra x jitesh x Sujit x +7…" at bounding box center [405, 231] width 752 height 293
click at [459, 93] on div "[DATE] [DATE]" at bounding box center [368, 96] width 512 height 12
click at [447, 83] on div "Total ₹0 Expenses ₹420 Sales ₹420 Services ₹0 Products Finance ₹0 Cash ₹0 Card …" at bounding box center [405, 204] width 760 height 351
click at [245, 87] on div "upesh x Jaydeep x Sonali x Aayan khan x Imlikala x mantra x jitesh x Sujit x +7…" at bounding box center [405, 231] width 752 height 293
drag, startPoint x: 451, startPoint y: 92, endPoint x: 445, endPoint y: 94, distance: 6.5
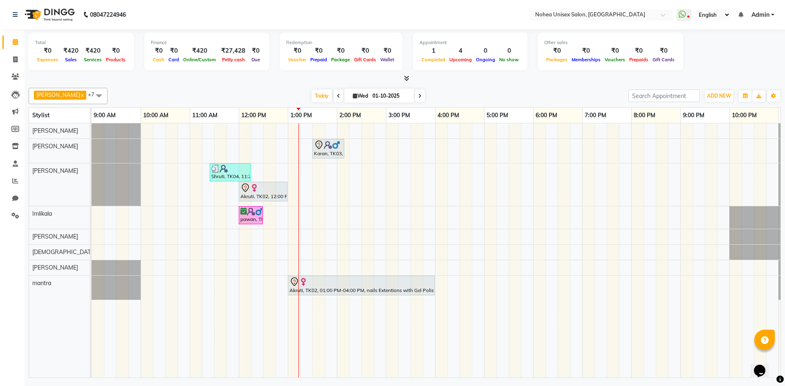
click at [451, 92] on div "[DATE] [DATE]" at bounding box center [368, 96] width 512 height 12
click at [277, 90] on div "[DATE] [DATE]" at bounding box center [368, 96] width 512 height 12
click at [454, 90] on div "[DATE] [DATE]" at bounding box center [368, 96] width 512 height 12
click at [489, 155] on div "Karan, TK03, 01:30 PM-02:10 PM, Men Hair - Male Haircut (Barber) Shruti, TK04, …" at bounding box center [460, 250] width 736 height 254
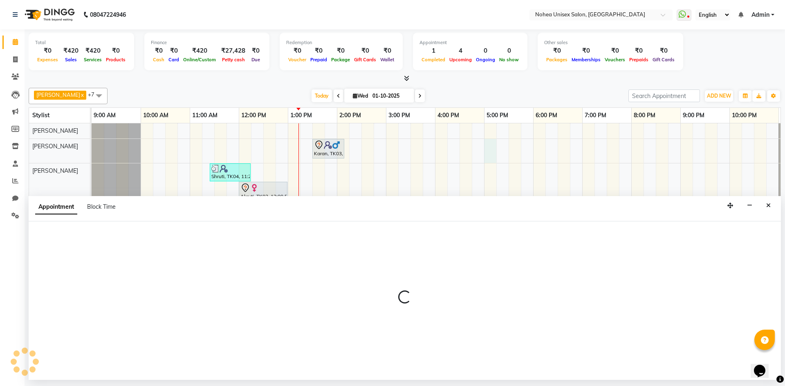
select select "76527"
select select "1020"
select select "tentative"
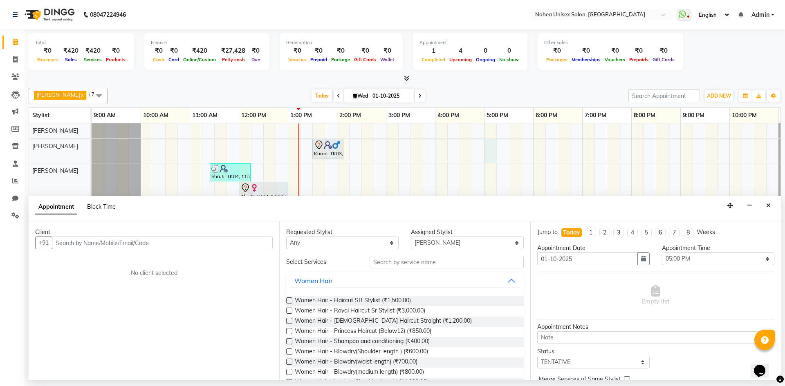
click at [100, 206] on span "Block Time" at bounding box center [101, 206] width 29 height 7
select select "76527"
select select "1020"
select select "1035"
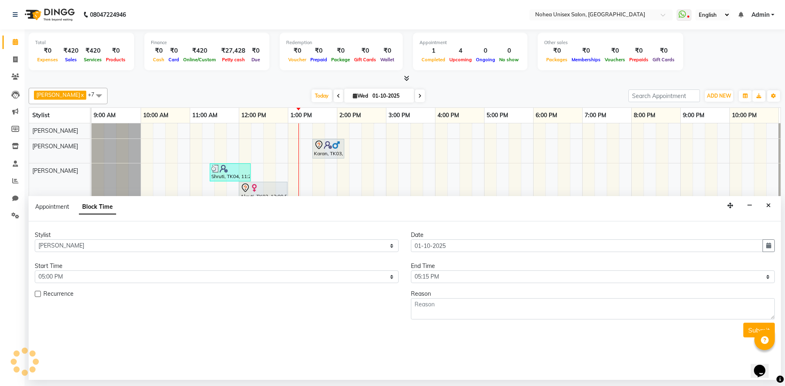
scroll to position [0, 47]
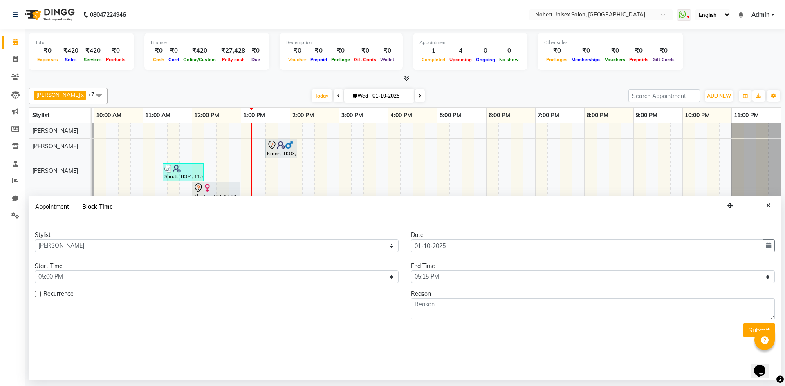
click at [61, 209] on span "Appointment" at bounding box center [52, 206] width 34 height 7
select select "tentative"
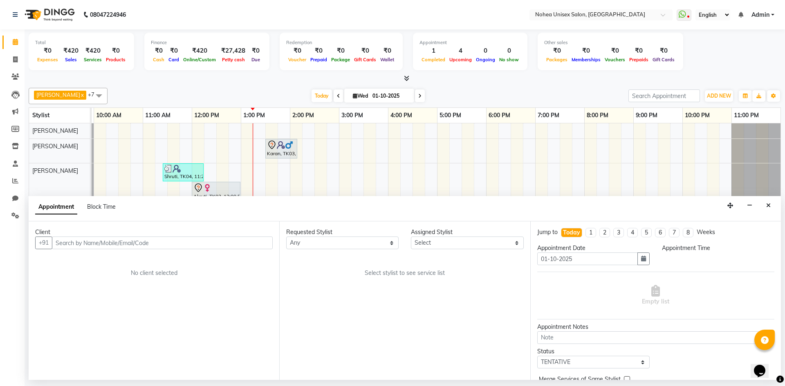
drag, startPoint x: 767, startPoint y: 207, endPoint x: 755, endPoint y: 214, distance: 14.1
click at [768, 210] on button "Close" at bounding box center [768, 205] width 12 height 13
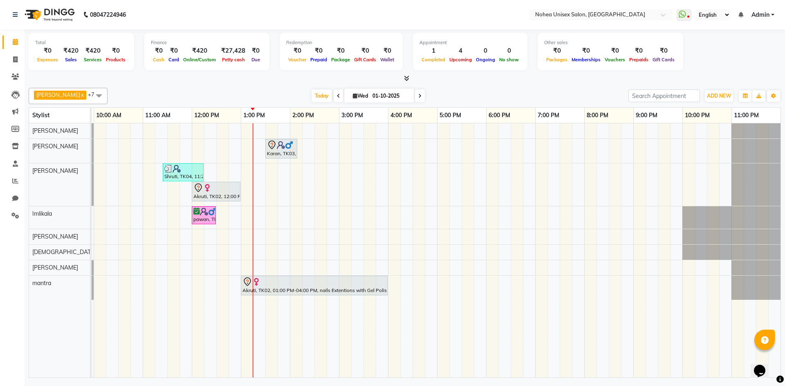
click at [455, 101] on div "[DATE] [DATE]" at bounding box center [368, 96] width 512 height 12
click at [440, 101] on div "[DATE] [DATE]" at bounding box center [368, 96] width 512 height 12
drag, startPoint x: 277, startPoint y: 93, endPoint x: 292, endPoint y: 95, distance: 15.3
click at [277, 93] on div "[DATE] [DATE]" at bounding box center [368, 96] width 512 height 12
click at [510, 96] on div "[DATE] [DATE]" at bounding box center [368, 96] width 512 height 12
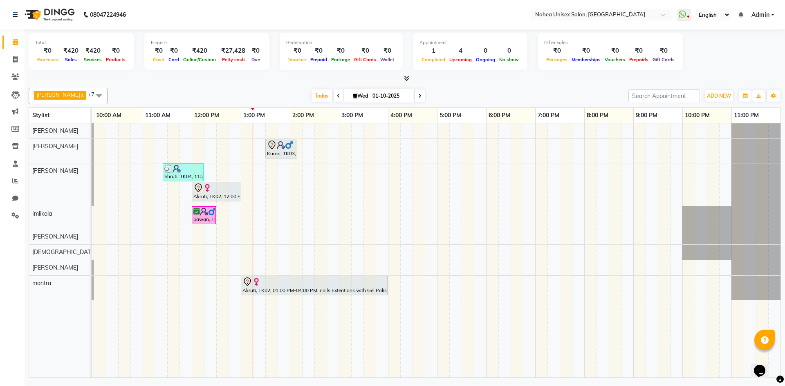
click at [465, 98] on div "[DATE] [DATE]" at bounding box center [368, 96] width 512 height 12
drag, startPoint x: 267, startPoint y: 86, endPoint x: 275, endPoint y: 89, distance: 8.0
click at [267, 87] on div "upesh x Jaydeep x Sonali x Aayan khan x Imlikala x mantra x jitesh x Sujit x +7…" at bounding box center [405, 231] width 752 height 293
click at [454, 94] on div "[DATE] [DATE]" at bounding box center [368, 96] width 512 height 12
click at [227, 91] on div "[DATE] [DATE]" at bounding box center [368, 96] width 512 height 12
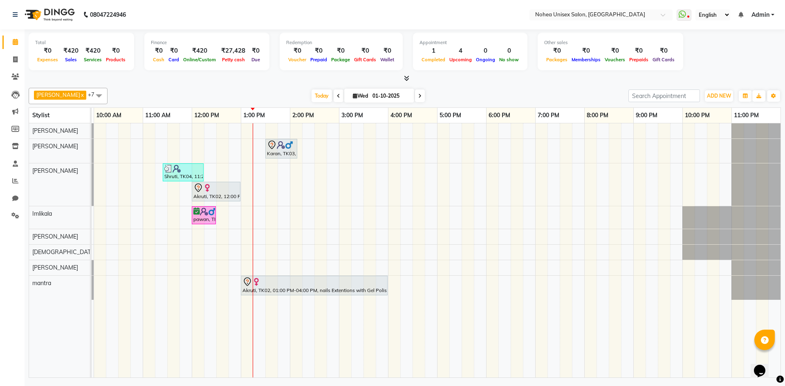
drag, startPoint x: 444, startPoint y: 93, endPoint x: 434, endPoint y: 96, distance: 9.8
click at [444, 93] on div "[DATE] [DATE]" at bounding box center [368, 96] width 512 height 12
drag, startPoint x: 266, startPoint y: 95, endPoint x: 323, endPoint y: 97, distance: 57.7
click at [266, 96] on div "[DATE] [DATE]" at bounding box center [368, 96] width 512 height 12
drag, startPoint x: 240, startPoint y: 92, endPoint x: 322, endPoint y: 92, distance: 81.7
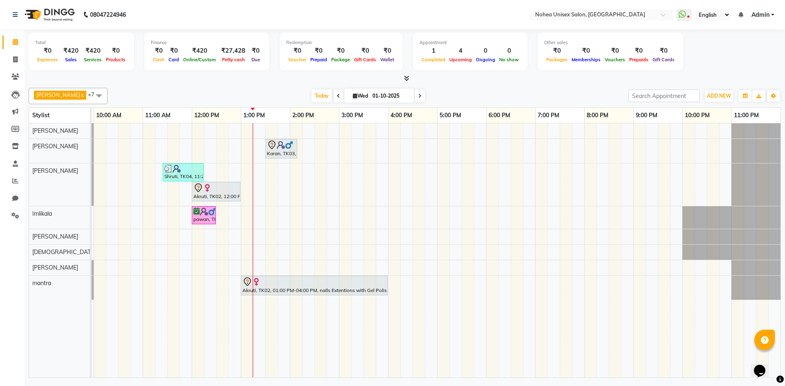
click at [240, 92] on div "[DATE] [DATE]" at bounding box center [368, 96] width 512 height 12
drag, startPoint x: 446, startPoint y: 88, endPoint x: 425, endPoint y: 101, distance: 24.6
click at [445, 89] on div "upesh x Jaydeep x Sonali x Aayan khan x Imlikala x mantra x jitesh x Sujit x +7…" at bounding box center [405, 96] width 752 height 16
click at [292, 88] on div "upesh x Jaydeep x Sonali x Aayan khan x Imlikala x mantra x jitesh x Sujit x +7…" at bounding box center [405, 96] width 752 height 16
click at [445, 93] on div "[DATE] [DATE]" at bounding box center [368, 96] width 512 height 12
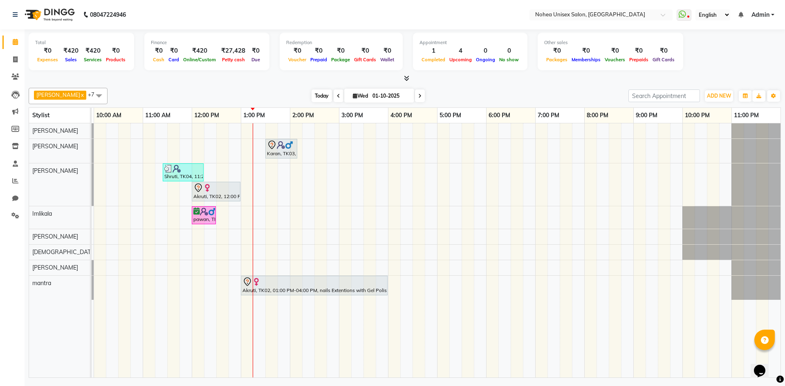
drag, startPoint x: 251, startPoint y: 98, endPoint x: 317, endPoint y: 94, distance: 65.9
click at [255, 98] on div "[DATE] [DATE]" at bounding box center [368, 96] width 512 height 12
click at [436, 98] on div "[DATE] [DATE]" at bounding box center [368, 96] width 512 height 12
click at [259, 92] on div "[DATE] [DATE]" at bounding box center [368, 96] width 512 height 12
click at [465, 95] on div "[DATE] [DATE]" at bounding box center [368, 96] width 512 height 12
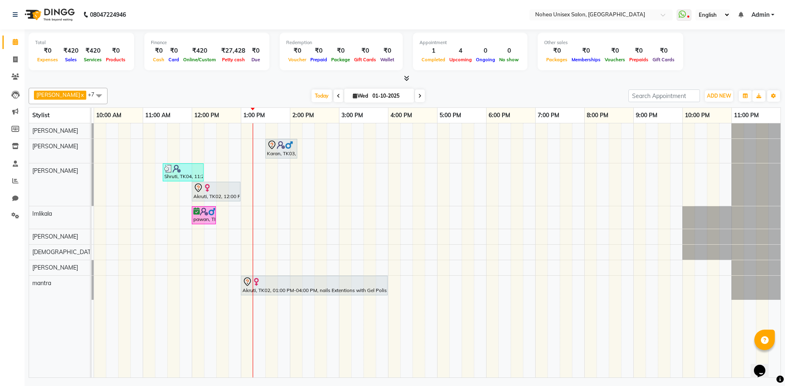
click at [271, 87] on div "upesh x Jaydeep x Sonali x Aayan khan x Imlikala x mantra x jitesh x Sujit x +7…" at bounding box center [405, 231] width 752 height 293
click at [288, 92] on div "[DATE] [DATE]" at bounding box center [368, 96] width 512 height 12
click at [443, 101] on div "[DATE] [DATE]" at bounding box center [368, 96] width 512 height 12
click at [281, 101] on div "[DATE] [DATE]" at bounding box center [368, 96] width 512 height 12
drag, startPoint x: 83, startPoint y: 96, endPoint x: 26, endPoint y: 206, distance: 124.1
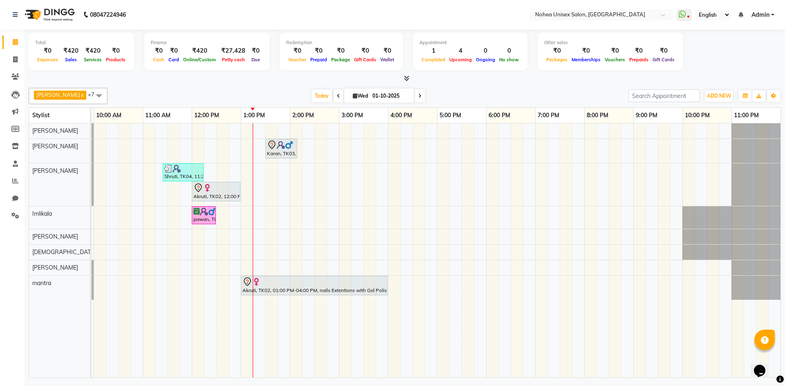
click at [91, 101] on span at bounding box center [99, 96] width 16 height 16
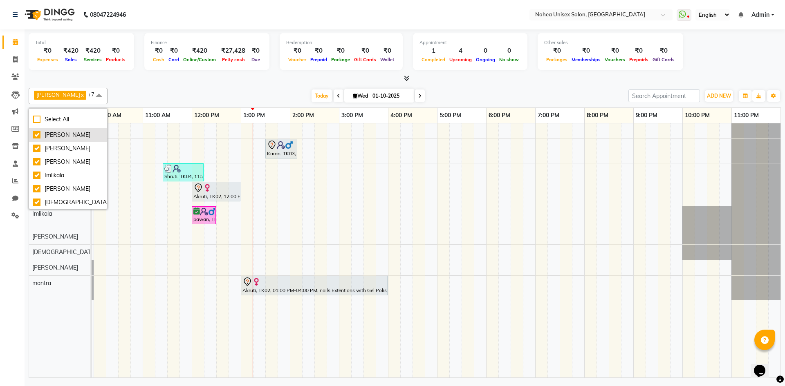
click at [35, 135] on div "[PERSON_NAME]" at bounding box center [68, 135] width 70 height 9
checkbox input "false"
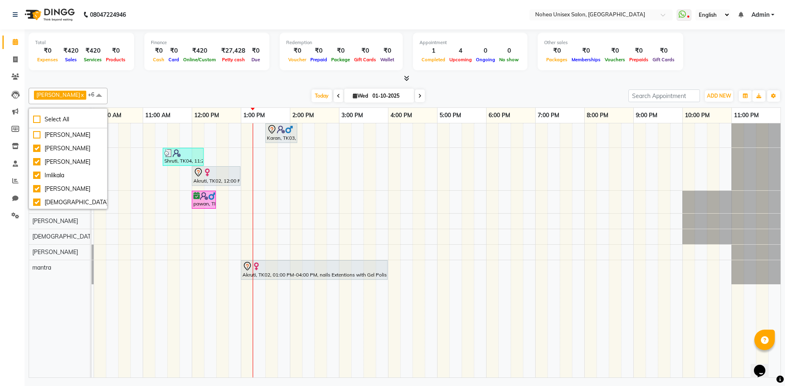
click at [447, 99] on div "[DATE] [DATE]" at bounding box center [368, 96] width 512 height 12
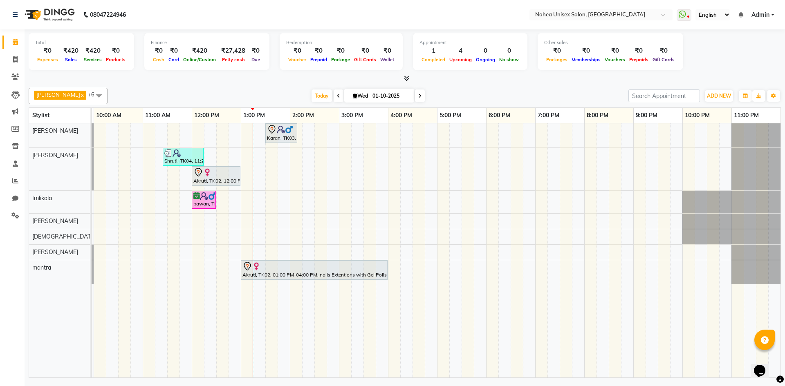
click at [443, 98] on div "[DATE] [DATE]" at bounding box center [368, 96] width 512 height 12
click at [284, 96] on div "[DATE] [DATE]" at bounding box center [368, 96] width 512 height 12
click at [464, 98] on div "[DATE] [DATE]" at bounding box center [368, 96] width 512 height 12
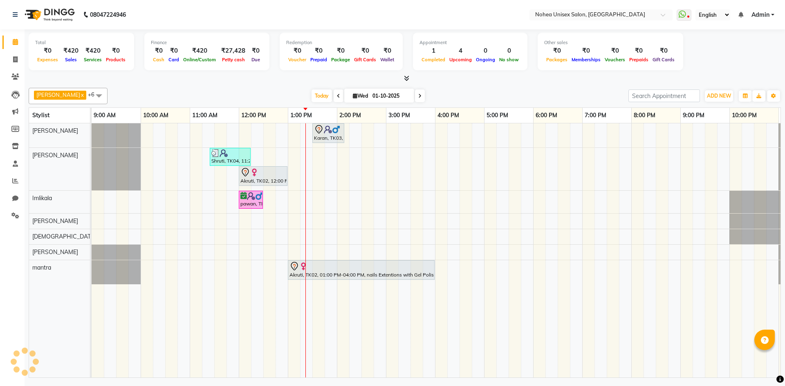
scroll to position [0, 47]
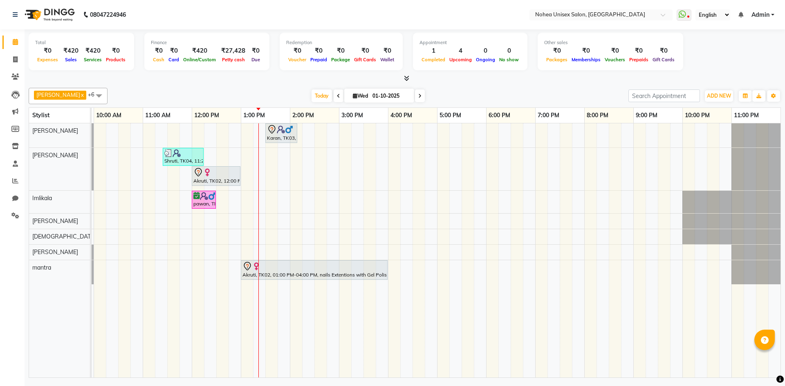
click at [259, 82] on div at bounding box center [405, 78] width 752 height 9
click at [246, 74] on div "Total ₹0 Expenses ₹420 Sales ₹420 Services ₹0 Products Finance ₹0 Cash ₹0 Card …" at bounding box center [405, 56] width 752 height 54
click at [494, 84] on div "Total ₹0 Expenses ₹420 Sales ₹420 Services ₹0 Products Finance ₹0 Cash ₹0 Card …" at bounding box center [405, 204] width 760 height 351
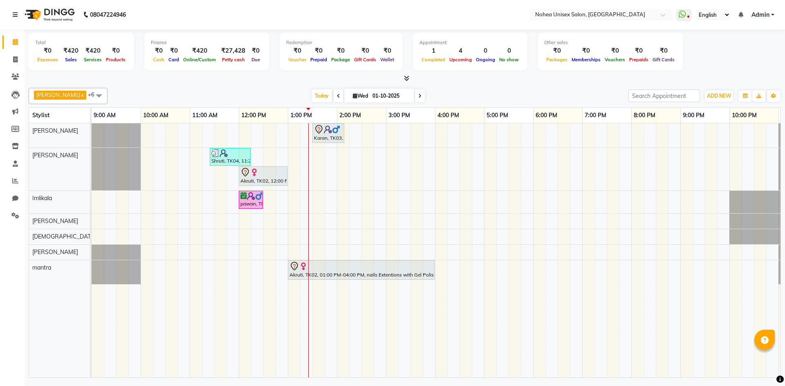
click at [452, 93] on div "[DATE] [DATE]" at bounding box center [368, 96] width 512 height 12
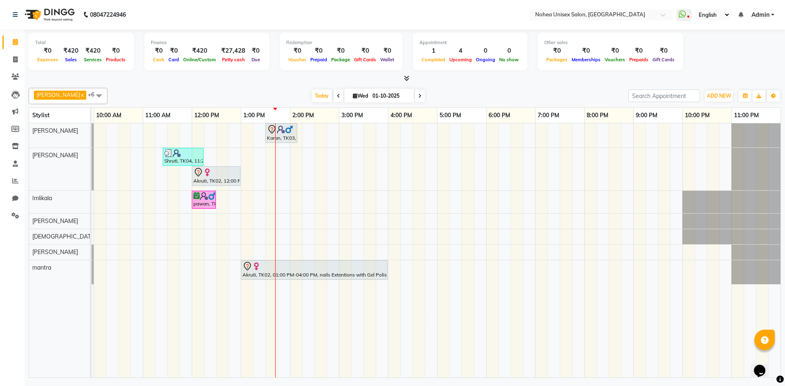
click at [483, 99] on div "[DATE] [DATE]" at bounding box center [368, 96] width 512 height 12
click at [228, 89] on div "upesh x Jaydeep x Sonali x Imlikala x mantra x jitesh x Sujit x +6 Select All A…" at bounding box center [405, 96] width 752 height 16
click at [224, 85] on div "upesh x Jaydeep x Sonali x Imlikala x mantra x jitesh x Sujit x +6 Select All A…" at bounding box center [405, 231] width 752 height 293
click at [506, 86] on div "upesh x Jaydeep x Sonali x Imlikala x mantra x jitesh x Sujit x +6 Select All A…" at bounding box center [405, 231] width 752 height 293
click at [522, 100] on div "[DATE] [DATE]" at bounding box center [368, 96] width 512 height 12
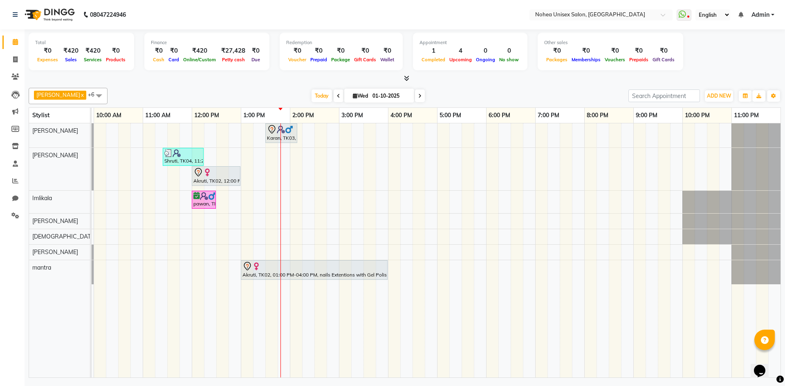
click at [251, 91] on div "[DATE] [DATE]" at bounding box center [368, 96] width 512 height 12
click at [130, 378] on td "Karan, TK03, 01:30 PM-02:10 PM, Men Hair - Male Haircut (Barber) Shruti, TK04, …" at bounding box center [436, 250] width 689 height 255
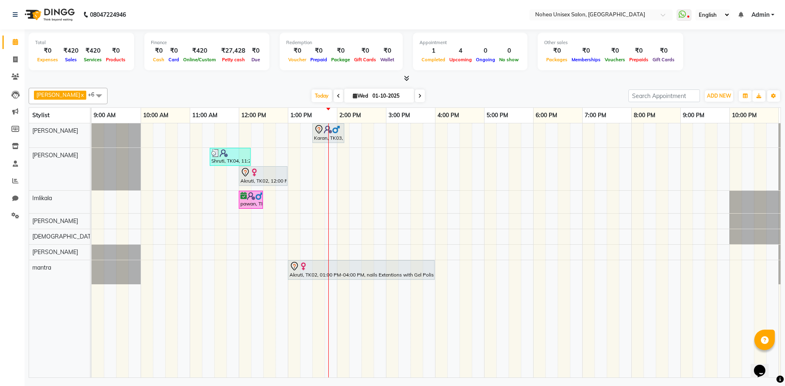
click at [224, 95] on div "[DATE] [DATE]" at bounding box center [368, 96] width 512 height 12
drag, startPoint x: 471, startPoint y: 93, endPoint x: 339, endPoint y: 92, distance: 132.4
click at [470, 93] on div "[DATE] [DATE]" at bounding box center [368, 96] width 512 height 12
click at [270, 90] on div "[DATE] [DATE]" at bounding box center [368, 96] width 512 height 12
click at [268, 78] on div at bounding box center [405, 78] width 752 height 9
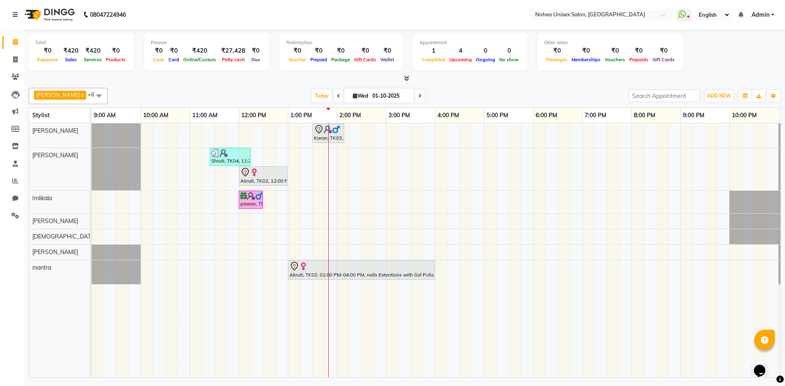
click at [483, 79] on div at bounding box center [405, 78] width 752 height 9
drag, startPoint x: 482, startPoint y: 91, endPoint x: 240, endPoint y: 101, distance: 242.1
click at [482, 91] on div "[DATE] [DATE]" at bounding box center [368, 96] width 512 height 12
click at [270, 85] on div "upesh x Jaydeep x Sonali x Imlikala x mantra x jitesh x Sujit x +6 Select All A…" at bounding box center [405, 231] width 752 height 293
click at [447, 89] on div "upesh x Jaydeep x Sonali x Imlikala x mantra x jitesh x Sujit x +6 Select All A…" at bounding box center [405, 96] width 752 height 16
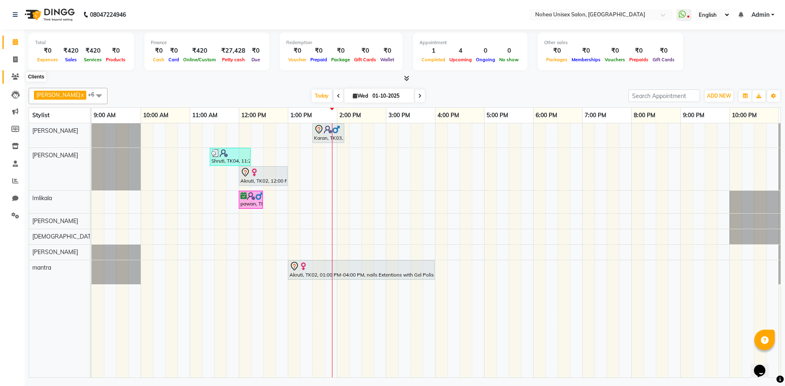
drag, startPoint x: 16, startPoint y: 79, endPoint x: 25, endPoint y: 77, distance: 9.2
click at [16, 79] on icon at bounding box center [15, 77] width 8 height 6
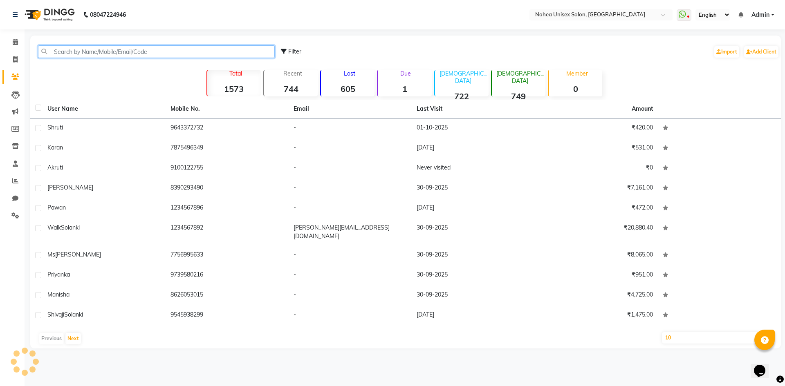
click at [161, 53] on input "text" at bounding box center [156, 51] width 237 height 13
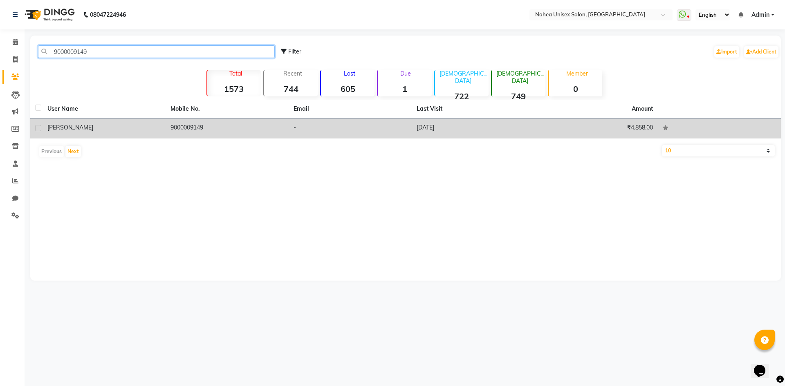
type input "9000009149"
click at [203, 129] on td "9000009149" at bounding box center [227, 129] width 123 height 20
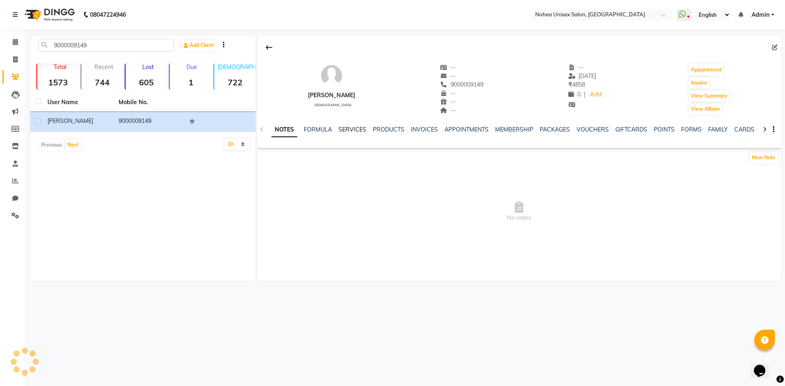
click at [345, 130] on link "SERVICES" at bounding box center [352, 129] width 28 height 7
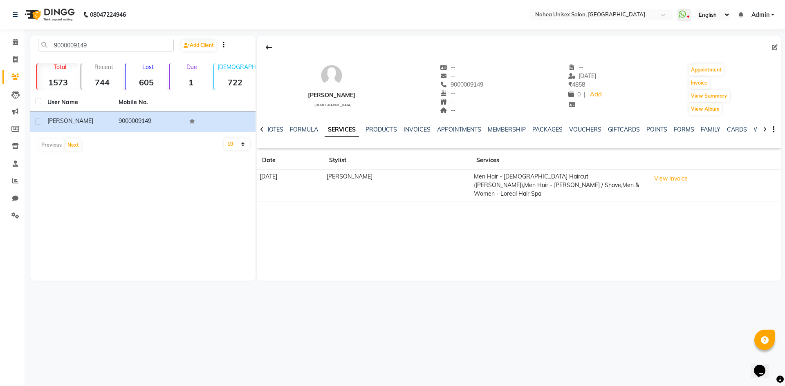
drag, startPoint x: 441, startPoint y: 83, endPoint x: 492, endPoint y: 87, distance: 51.6
click at [492, 87] on div "Divyansha male -- -- 9000009149 -- -- -- -- 08-09-2025 ₹ 4858 0 | Add Appointme…" at bounding box center [518, 85] width 523 height 60
copy span "9000009149"
click at [509, 91] on div "Divyansha male -- -- 9000009149 -- -- -- -- 08-09-2025 ₹ 4858 0 | Add Appointme…" at bounding box center [518, 85] width 523 height 60
drag, startPoint x: 440, startPoint y: 83, endPoint x: 490, endPoint y: 78, distance: 50.1
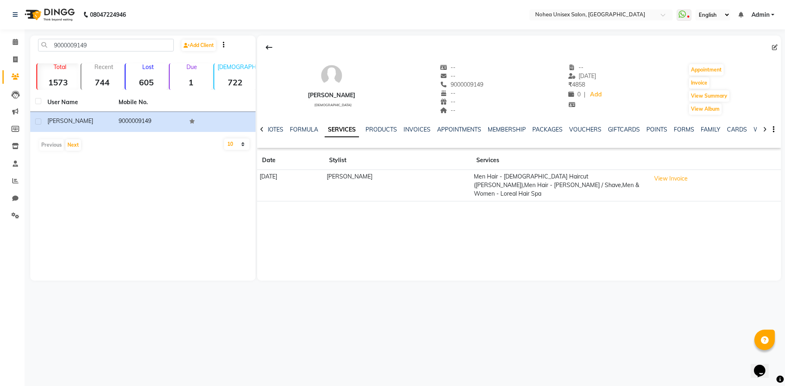
click at [490, 78] on div "Divyansha male -- -- 9000009149 -- -- -- -- 08-09-2025 ₹ 4858 0 | Add Appointme…" at bounding box center [518, 85] width 523 height 60
click at [494, 108] on div "Divyansha male -- -- 9000009149 -- -- -- -- 08-09-2025 ₹ 4858 0 | Add Appointme…" at bounding box center [518, 85] width 523 height 60
drag, startPoint x: 439, startPoint y: 83, endPoint x: 498, endPoint y: 83, distance: 58.8
click at [498, 83] on div "Divyansha male -- -- 9000009149 -- -- -- -- 08-09-2025 ₹ 4858 0 | Add Appointme…" at bounding box center [518, 85] width 523 height 60
copy span "9000009149"
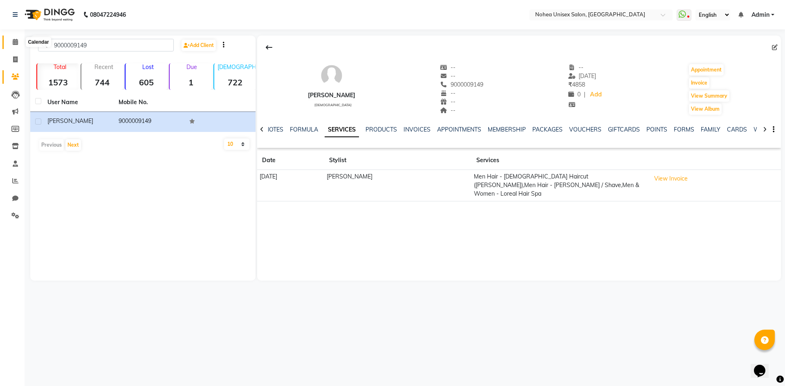
click at [11, 43] on span at bounding box center [15, 42] width 14 height 9
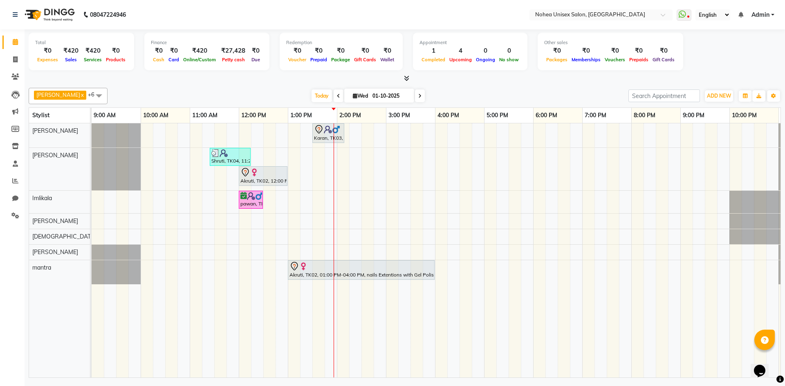
click at [543, 91] on div "[DATE] [DATE]" at bounding box center [368, 96] width 512 height 12
click at [476, 89] on div "upesh x Jaydeep x Sonali x Imlikala x mantra x jitesh x Sujit x +6 Select All A…" at bounding box center [405, 96] width 752 height 16
click at [457, 92] on div "[DATE] [DATE]" at bounding box center [368, 96] width 512 height 12
click at [283, 88] on div "upesh x Jaydeep x Sonali x Imlikala x mantra x jitesh x Sujit x +6 Select All A…" at bounding box center [405, 96] width 752 height 16
click at [494, 139] on div "Karan, TK03, 01:30 PM-02:10 PM, Men Hair - Male Haircut (Barber) Shruti, TK04, …" at bounding box center [460, 250] width 736 height 254
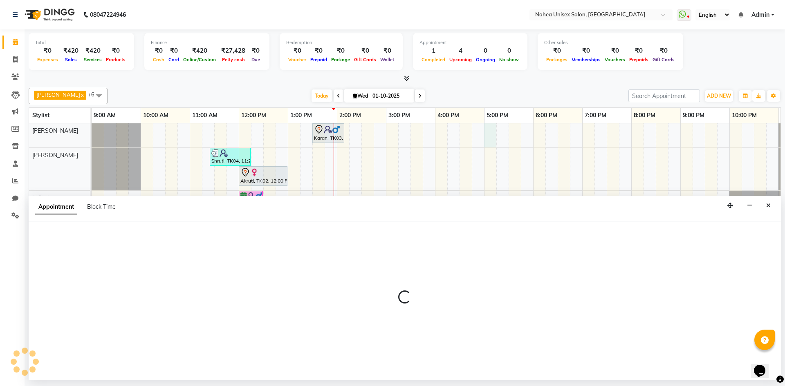
select select "76527"
select select "1020"
select select "tentative"
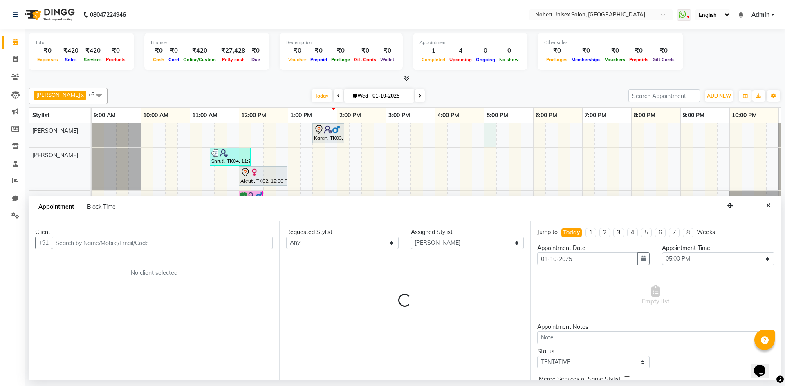
click at [497, 94] on div "[DATE] [DATE]" at bounding box center [368, 96] width 512 height 12
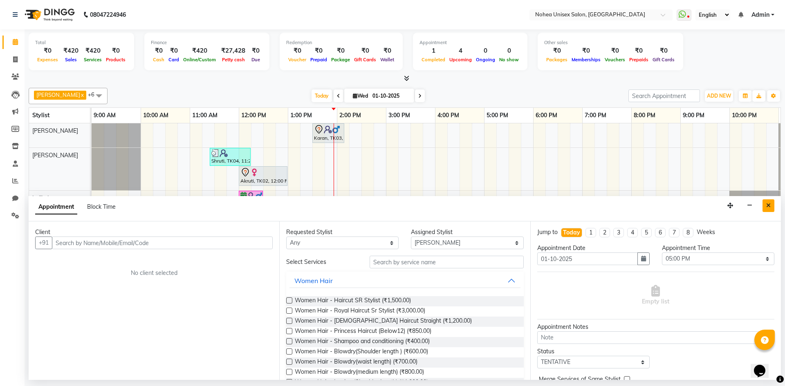
click at [766, 204] on icon "Close" at bounding box center [768, 206] width 4 height 6
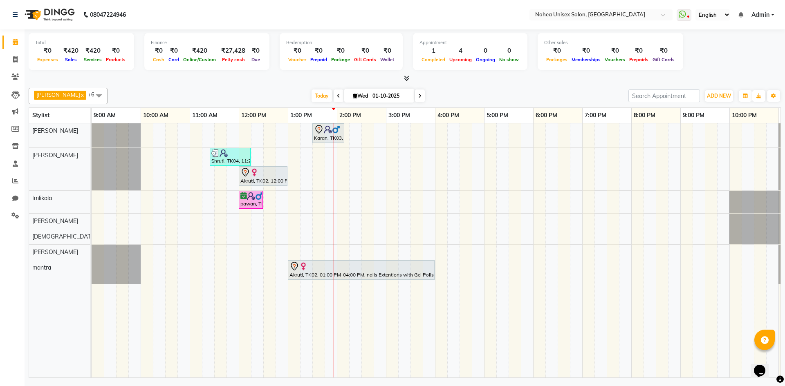
click at [578, 109] on div "6:00 PM" at bounding box center [557, 115] width 49 height 15
click at [444, 97] on div "[DATE] [DATE]" at bounding box center [368, 96] width 512 height 12
click at [518, 94] on div "[DATE] [DATE]" at bounding box center [368, 96] width 512 height 12
click at [559, 94] on div "[DATE] [DATE]" at bounding box center [368, 96] width 512 height 12
click at [486, 89] on div "upesh x Jaydeep x Sonali x Imlikala x mantra x jitesh x Sujit x +6 Select All A…" at bounding box center [405, 96] width 752 height 16
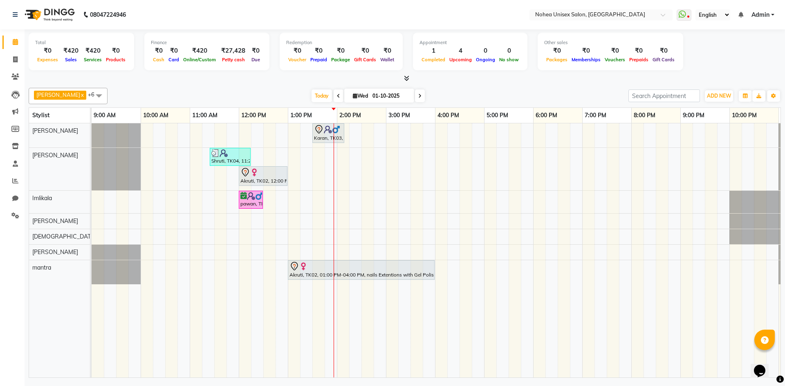
click at [525, 89] on div "upesh x Jaydeep x Sonali x Imlikala x mantra x jitesh x Sujit x +6 Select All A…" at bounding box center [405, 96] width 752 height 16
click at [253, 91] on div "[DATE] [DATE]" at bounding box center [368, 96] width 512 height 12
click at [488, 94] on div "[DATE] [DATE]" at bounding box center [368, 96] width 512 height 12
click at [485, 96] on div "[DATE] [DATE]" at bounding box center [368, 96] width 512 height 12
click at [512, 102] on div "upesh x Jaydeep x Sonali x Imlikala x mantra x jitesh x Sujit x +6 Select All A…" at bounding box center [405, 96] width 752 height 16
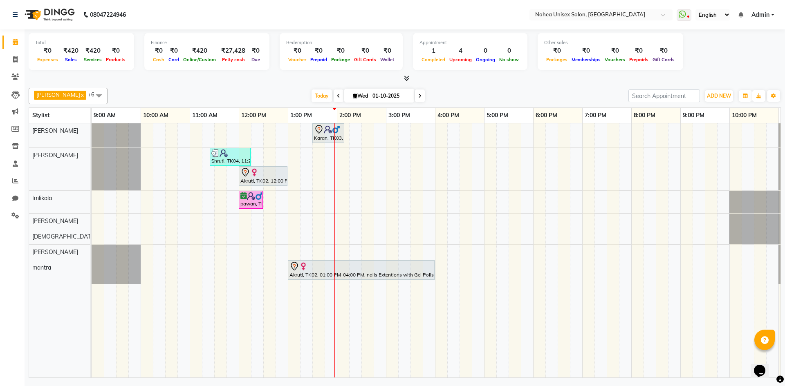
click at [476, 81] on div at bounding box center [405, 78] width 752 height 9
click at [506, 87] on div "upesh x Jaydeep x Sonali x Imlikala x mantra x jitesh x Sujit x +6 Select All A…" at bounding box center [405, 231] width 752 height 293
click at [526, 90] on div "[DATE] [DATE]" at bounding box center [368, 96] width 512 height 12
click at [440, 103] on div "upesh x Jaydeep x Sonali x Imlikala x mantra x jitesh x Sujit x +6 Select All A…" at bounding box center [405, 96] width 752 height 16
click at [463, 83] on div at bounding box center [405, 78] width 752 height 9
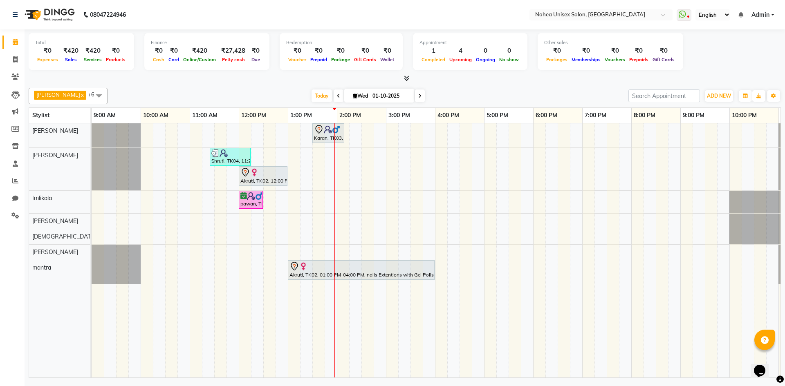
click at [246, 85] on div "upesh x Jaydeep x Sonali x Imlikala x mantra x jitesh x Sujit x +6 Select All A…" at bounding box center [405, 231] width 752 height 293
click at [449, 92] on div "[DATE] [DATE]" at bounding box center [368, 96] width 512 height 12
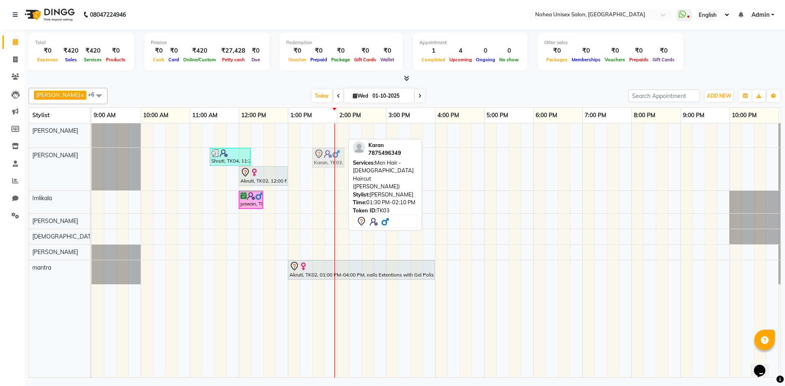
drag, startPoint x: 326, startPoint y: 136, endPoint x: 323, endPoint y: 168, distance: 32.4
click at [323, 168] on div "Karan, TK03, 01:30 PM-02:10 PM, Men Hair - Male Haircut (Barber) Shruti, TK04, …" at bounding box center [460, 250] width 736 height 254
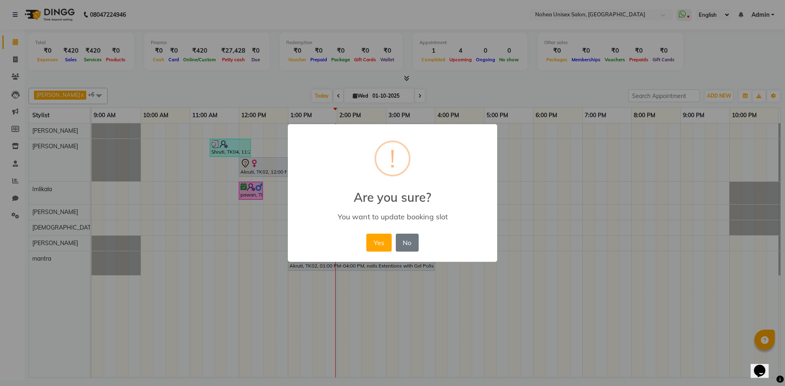
drag, startPoint x: 382, startPoint y: 247, endPoint x: 376, endPoint y: 236, distance: 12.6
click at [381, 247] on button "Yes" at bounding box center [378, 243] width 25 height 18
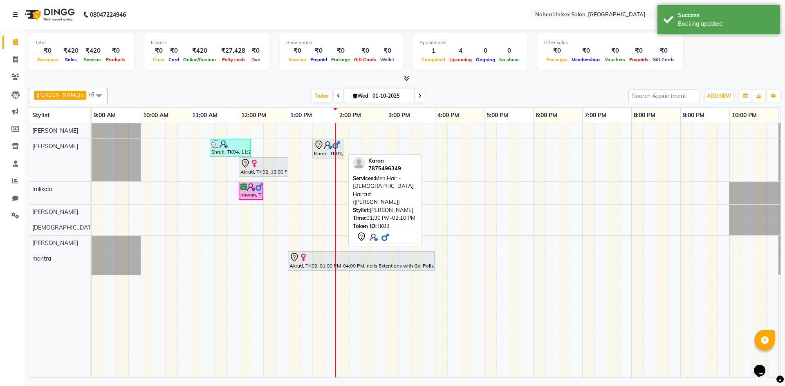
click at [319, 149] on icon at bounding box center [318, 145] width 7 height 9
click at [320, 153] on div "Karan, TK03, 01:30 PM-02:10 PM, Men Hair - Male Haircut (Barber)" at bounding box center [328, 148] width 30 height 17
select select "7"
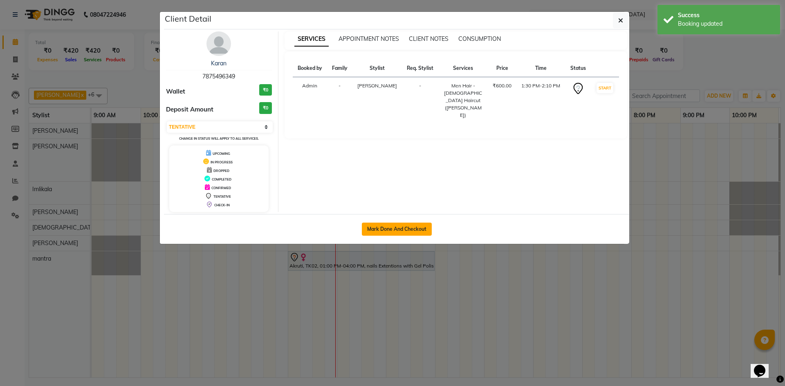
click at [415, 223] on button "Mark Done And Checkout" at bounding box center [397, 229] width 70 height 13
select select "8009"
select select "service"
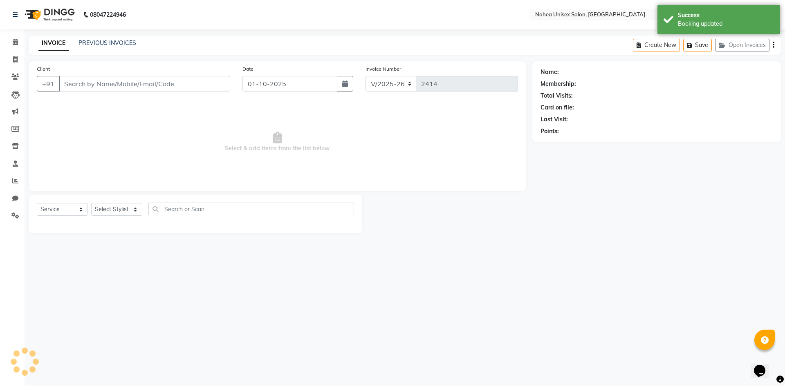
type input "7875496349"
select select "80899"
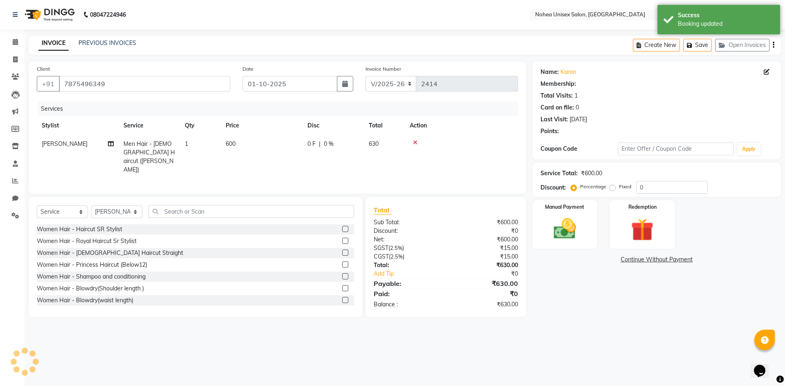
select select "1: Object"
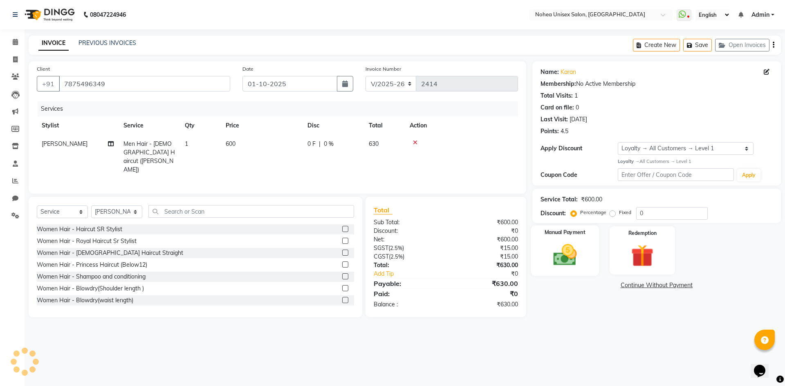
click at [570, 260] on img at bounding box center [565, 255] width 38 height 27
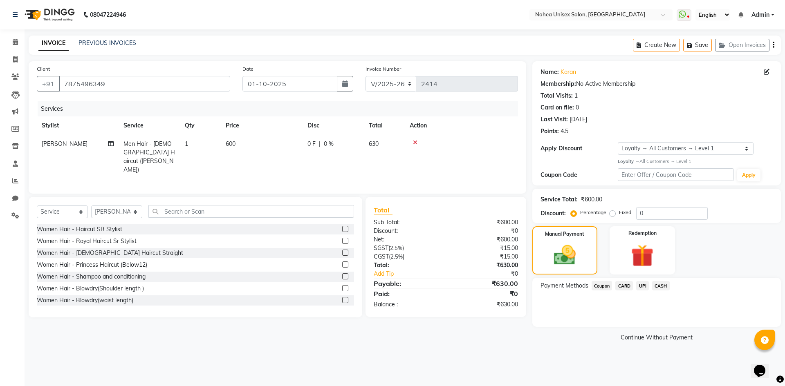
click at [141, 149] on span "Men Hair - [DEMOGRAPHIC_DATA] Haircut ([PERSON_NAME])" at bounding box center [148, 156] width 51 height 33
select select "80899"
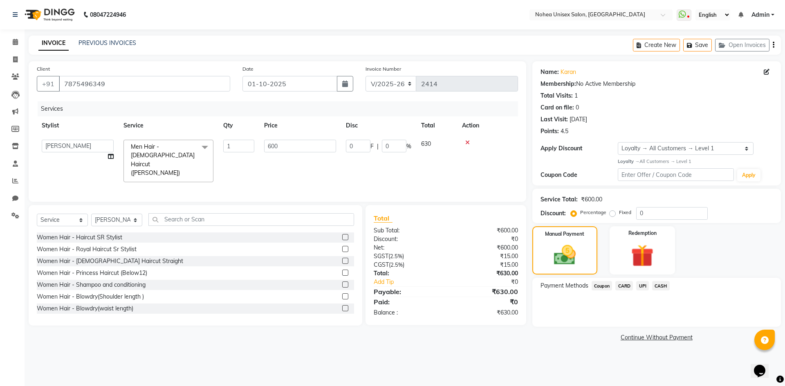
click at [154, 152] on span "Men Hair - [DEMOGRAPHIC_DATA] Haircut ([PERSON_NAME])" at bounding box center [163, 160] width 64 height 34
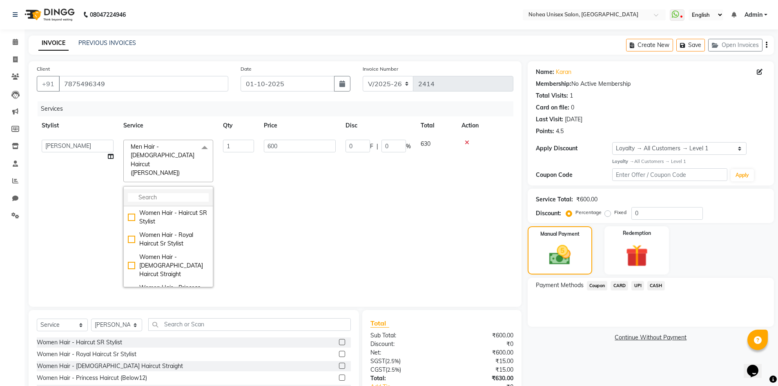
click at [168, 193] on input "multiselect-search" at bounding box center [168, 197] width 81 height 9
type input "with"
drag, startPoint x: 174, startPoint y: 243, endPoint x: 182, endPoint y: 244, distance: 8.3
click at [174, 244] on div "Haircut only (Without Wash)" at bounding box center [168, 252] width 81 height 17
checkbox input "true"
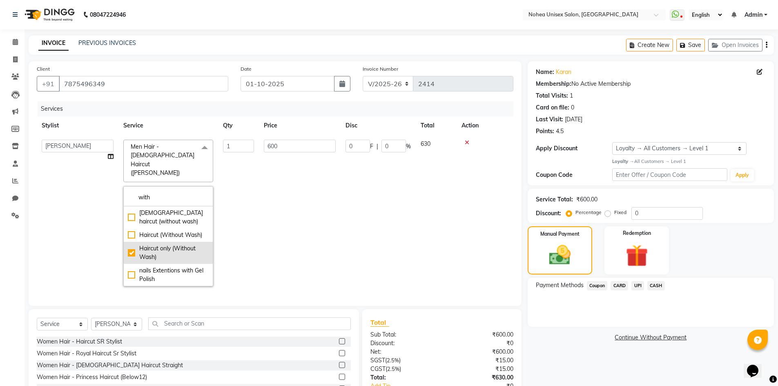
type input "450"
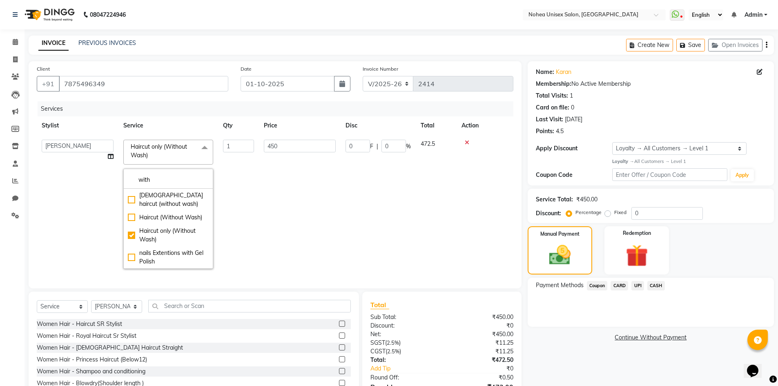
click at [461, 318] on div "Total Sub Total: ₹450.00 Discount: ₹0 Net: ₹450.00 SGST ( 2.5% ) ₹11.25 CGST ( …" at bounding box center [442, 356] width 143 height 112
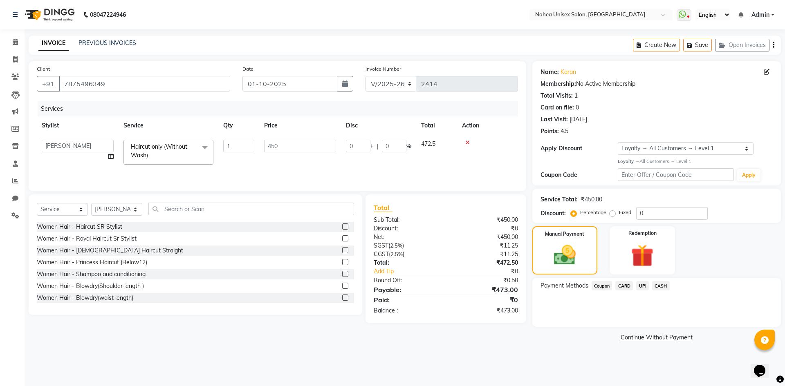
click at [643, 285] on span "UPI" at bounding box center [642, 285] width 13 height 9
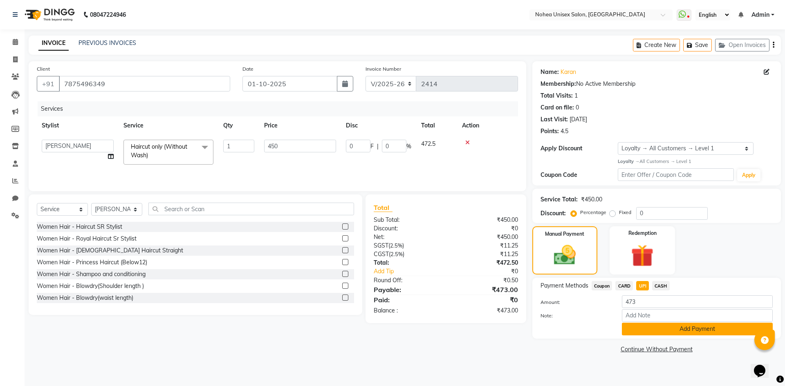
click at [638, 327] on button "Add Payment" at bounding box center [697, 329] width 151 height 13
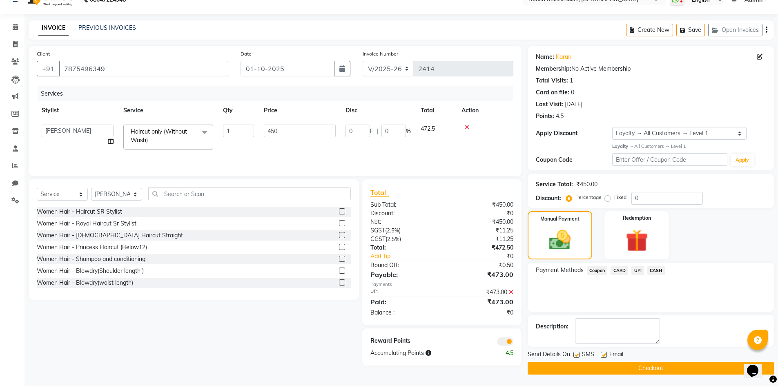
scroll to position [16, 0]
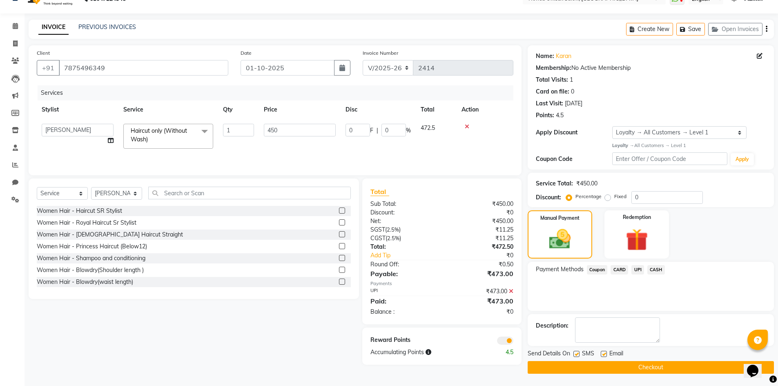
click at [603, 353] on label at bounding box center [604, 354] width 6 height 6
click at [603, 353] on input "checkbox" at bounding box center [603, 354] width 5 height 5
checkbox input "false"
click at [606, 367] on button "Checkout" at bounding box center [651, 367] width 246 height 13
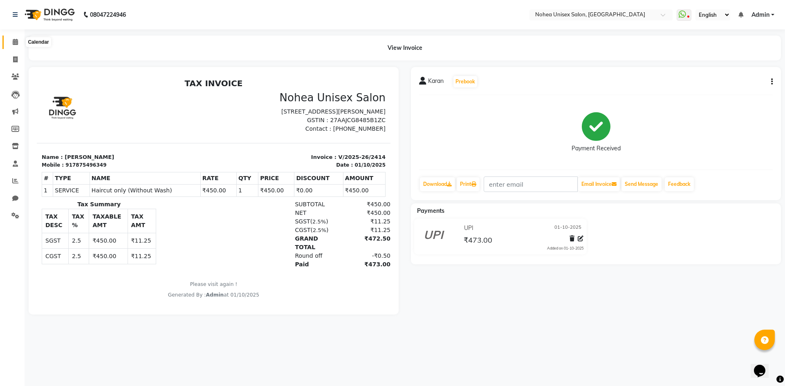
click at [14, 41] on icon at bounding box center [15, 42] width 5 height 6
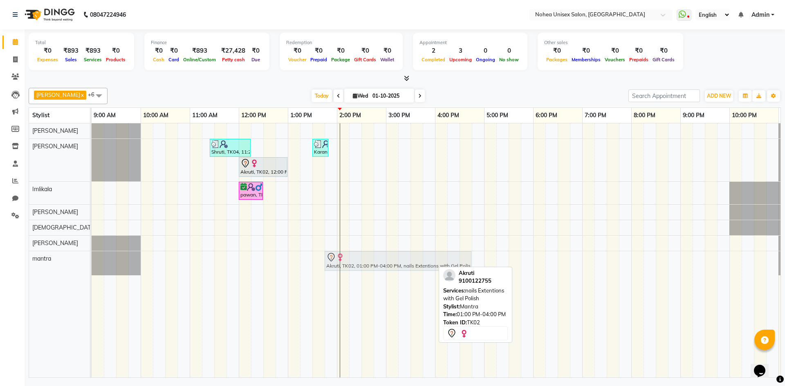
drag, startPoint x: 357, startPoint y: 263, endPoint x: 395, endPoint y: 266, distance: 37.7
click at [92, 266] on div "Akruti, TK02, 01:00 PM-04:00 PM, nails Extentions with Gel Polish Akruti, TK02,…" at bounding box center [92, 263] width 0 height 24
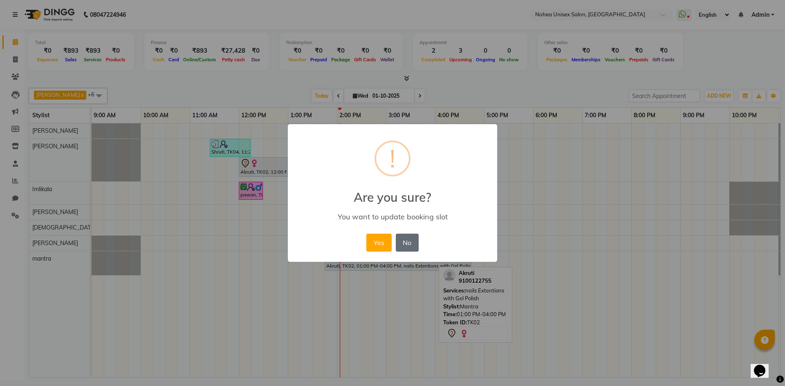
click at [408, 244] on button "No" at bounding box center [407, 243] width 23 height 18
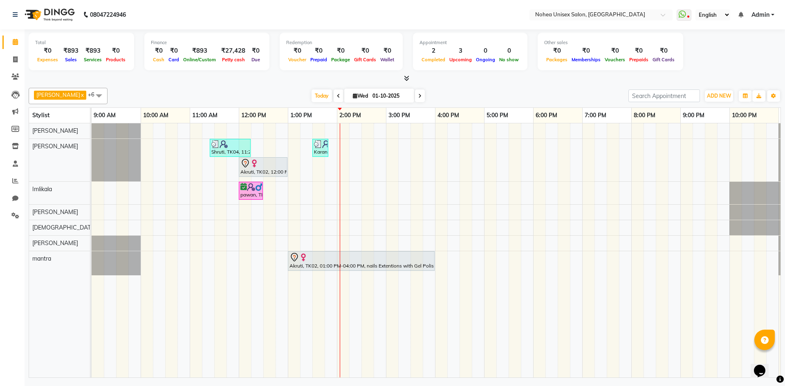
click at [278, 92] on div "[DATE] [DATE]" at bounding box center [368, 96] width 512 height 12
click at [432, 98] on div "[DATE] [DATE]" at bounding box center [368, 96] width 512 height 12
click at [414, 241] on div "Shruti, TK04, 11:25 AM-12:15 PM, Men Hair - Prince Haircut (Below12) Karan, TK0…" at bounding box center [460, 250] width 736 height 254
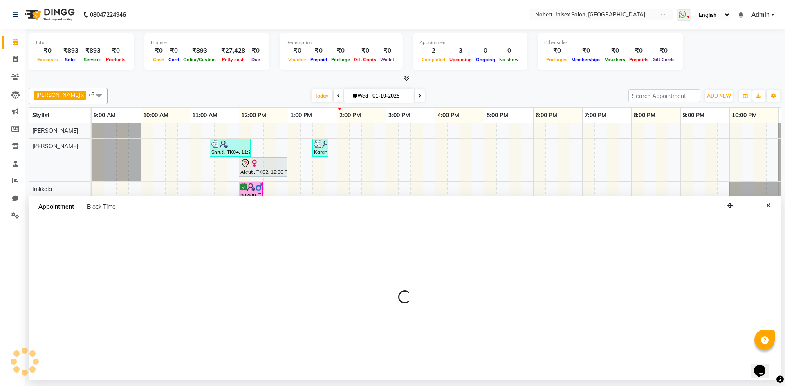
select select "85390"
select select "930"
select select "tentative"
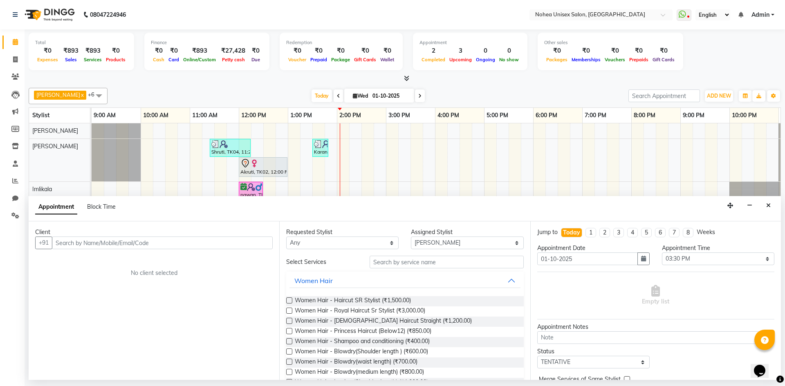
click at [112, 245] on input "text" at bounding box center [162, 243] width 221 height 13
click at [189, 242] on input "text" at bounding box center [162, 243] width 221 height 13
click at [771, 205] on button "Close" at bounding box center [768, 205] width 12 height 13
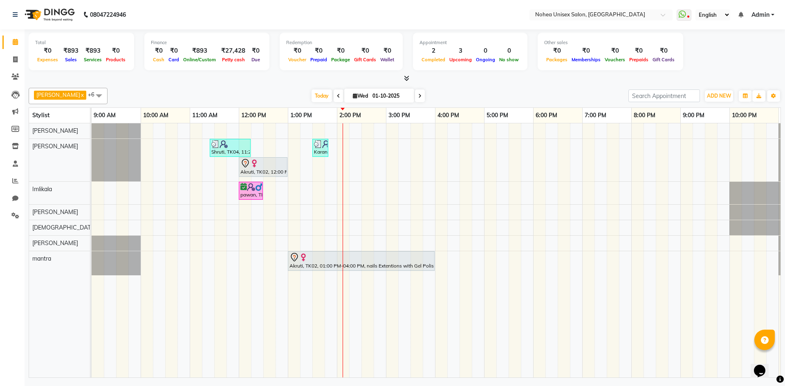
click at [545, 95] on div "[DATE] [DATE]" at bounding box center [368, 96] width 512 height 12
click at [198, 79] on div at bounding box center [405, 78] width 752 height 9
click at [454, 102] on div "upesh x Jaydeep x Sonali x Imlikala x mantra x jitesh x Sujit x +6 Select All A…" at bounding box center [405, 96] width 752 height 16
click at [223, 94] on div "[DATE] [DATE]" at bounding box center [368, 96] width 512 height 12
click at [423, 101] on div "[DATE] [DATE]" at bounding box center [368, 96] width 512 height 12
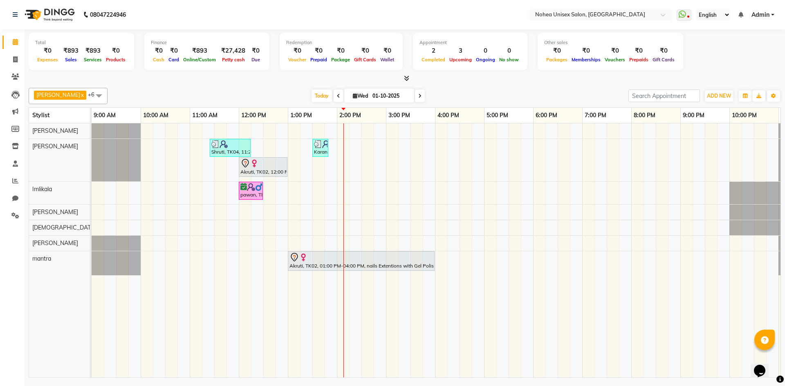
drag, startPoint x: 441, startPoint y: 68, endPoint x: 372, endPoint y: 117, distance: 85.3
click at [441, 69] on div "Appointment 2 Completed 3 Upcoming 0 Ongoing 0 No show" at bounding box center [470, 52] width 114 height 38
click at [285, 82] on div at bounding box center [405, 78] width 752 height 9
click at [430, 91] on div "[DATE] [DATE]" at bounding box center [368, 96] width 512 height 12
click at [271, 86] on div "upesh x Jaydeep x Sonali x Imlikala x mantra x jitesh x Sujit x +6 Select All A…" at bounding box center [405, 231] width 752 height 293
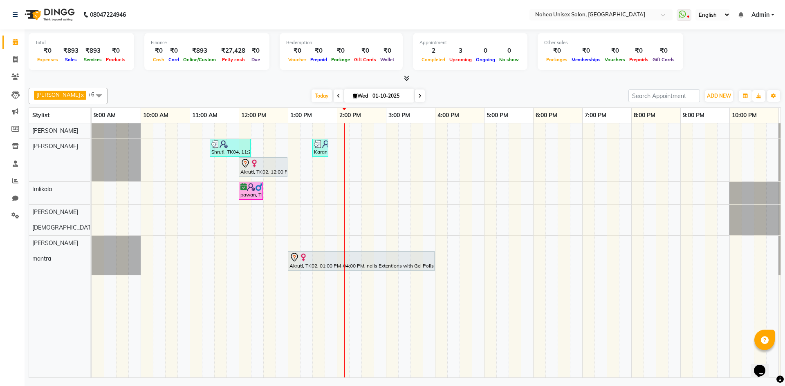
click at [438, 92] on div "[DATE] [DATE]" at bounding box center [368, 96] width 512 height 12
click at [414, 246] on div "Shruti, TK04, 11:25 AM-12:15 PM, Men Hair - Prince Haircut (Below12) Karan, TK0…" at bounding box center [460, 250] width 736 height 254
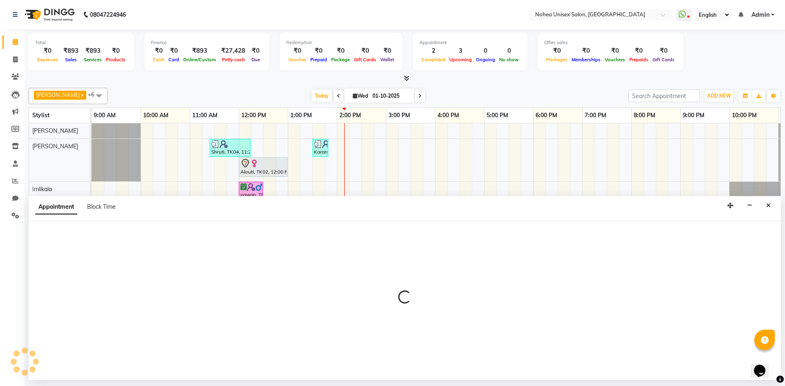
select select "85390"
select select "tentative"
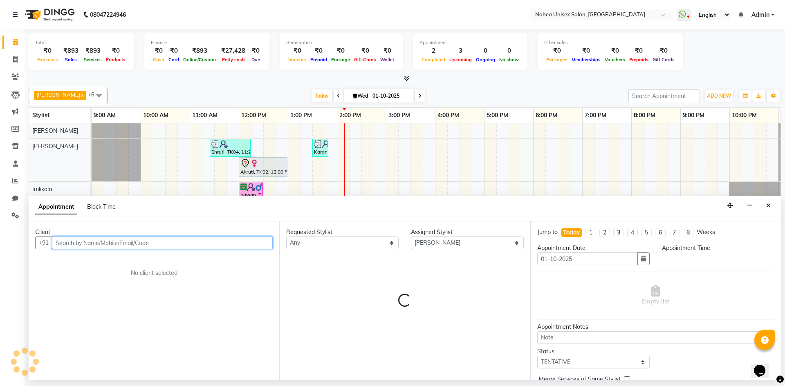
select select "930"
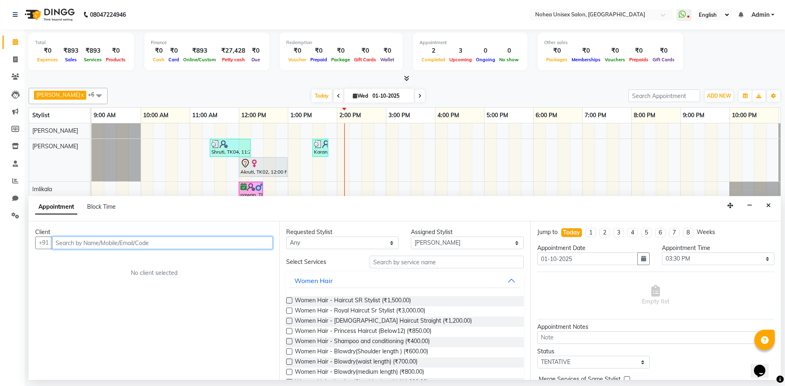
click at [147, 242] on input "text" at bounding box center [162, 243] width 221 height 13
type input "9665787997"
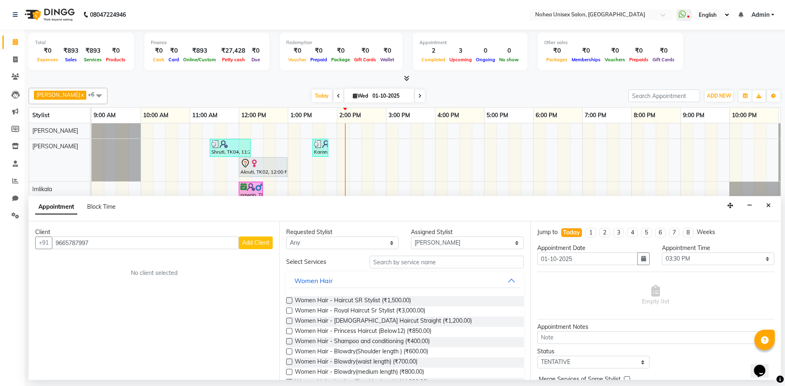
click at [257, 244] on span "Add Client" at bounding box center [255, 242] width 27 height 7
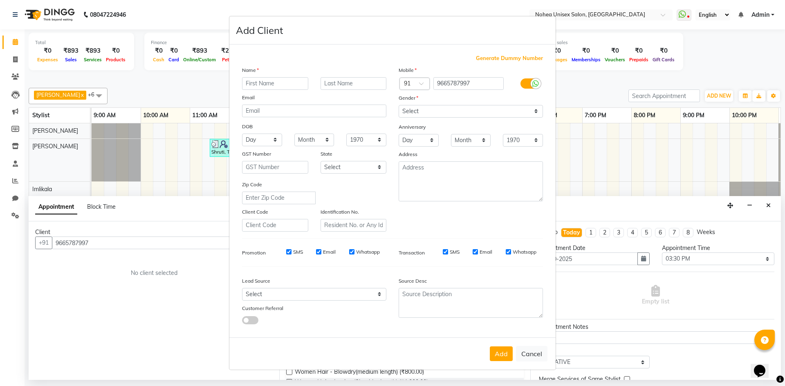
click at [269, 84] on input "text" at bounding box center [275, 83] width 66 height 13
type input "Sam"
click at [435, 109] on select "Select Male Female Other Prefer Not To Say" at bounding box center [470, 111] width 144 height 13
select select "male"
click at [398, 105] on select "Select Male Female Other Prefer Not To Say" at bounding box center [470, 111] width 144 height 13
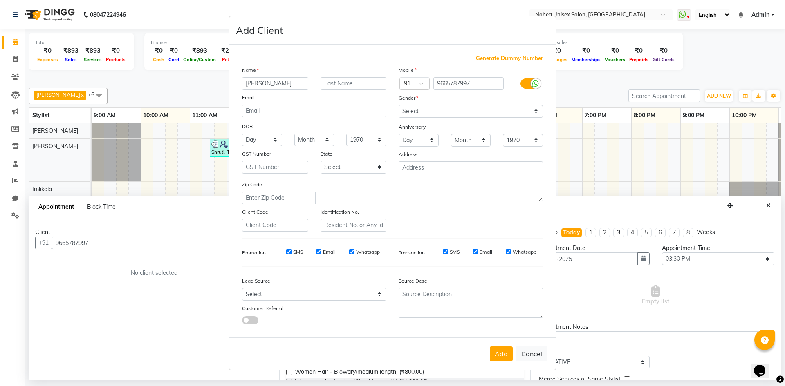
click at [500, 356] on button "Add" at bounding box center [501, 354] width 23 height 15
select select
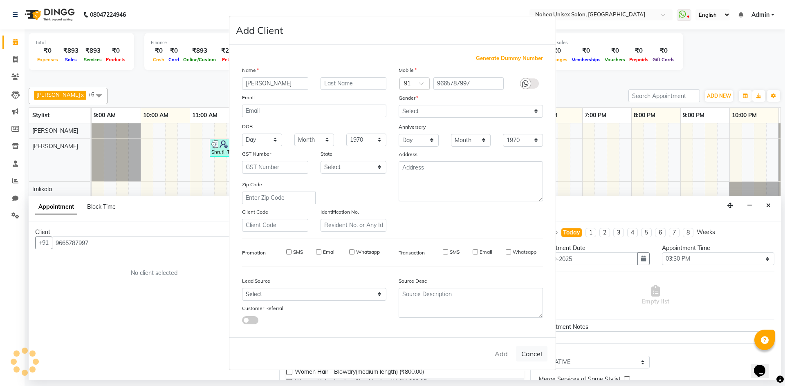
select select
checkbox input "false"
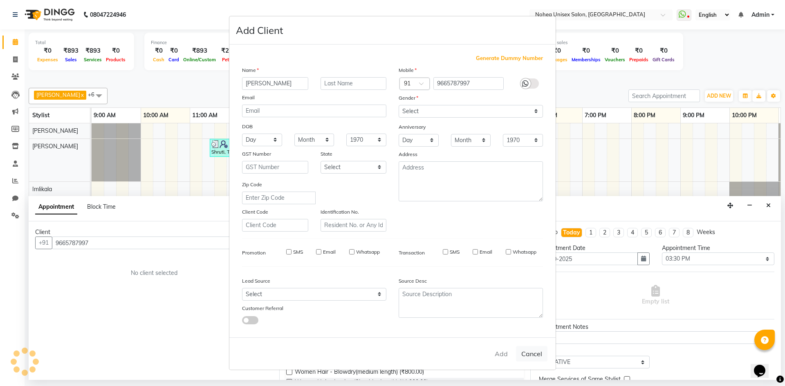
checkbox input "false"
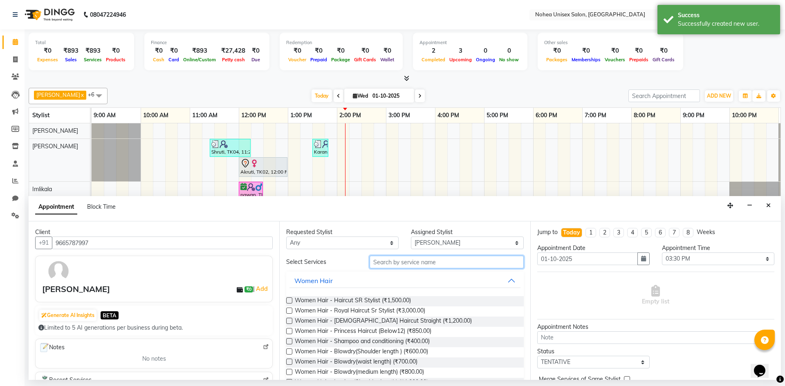
click at [414, 260] on input "text" at bounding box center [446, 262] width 154 height 13
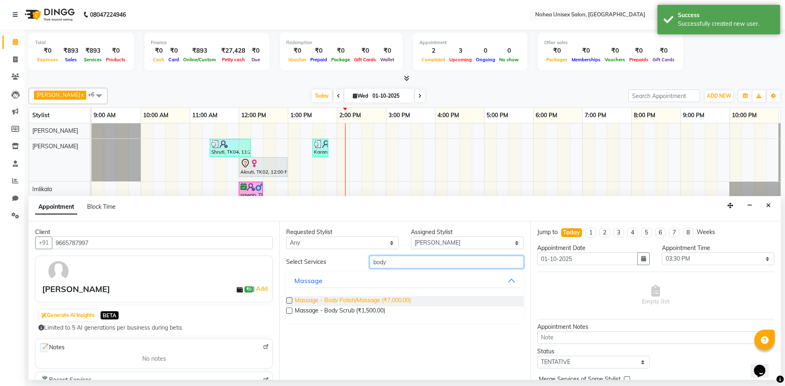
type input "body"
click at [375, 302] on span "Massage - Body Polish/Massage (₹7,000.00)" at bounding box center [353, 301] width 116 height 10
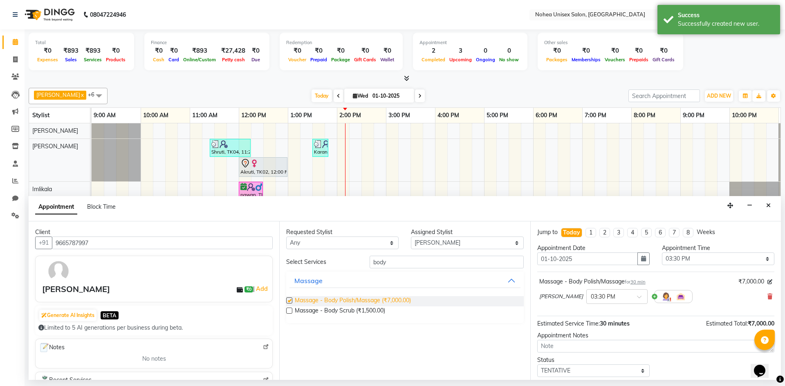
checkbox input "false"
click at [404, 259] on input "body" at bounding box center [446, 262] width 154 height 13
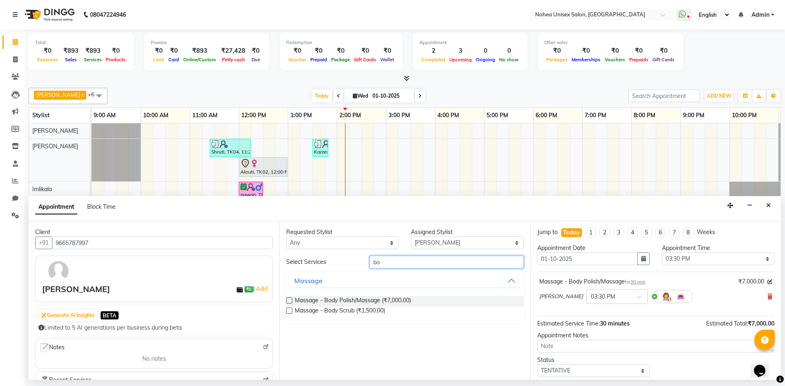
type input "b"
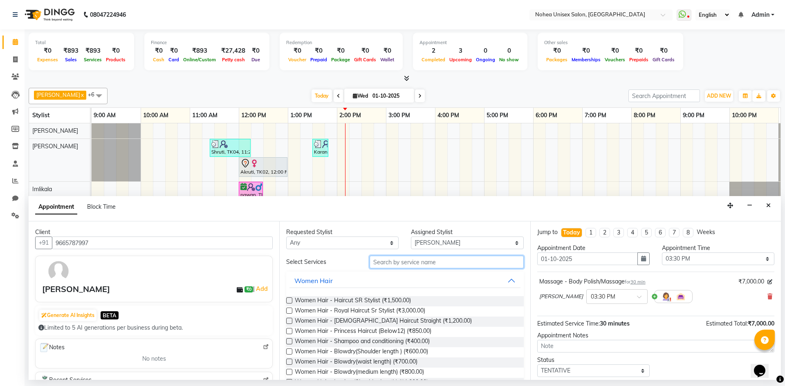
click at [395, 262] on input "text" at bounding box center [446, 262] width 154 height 13
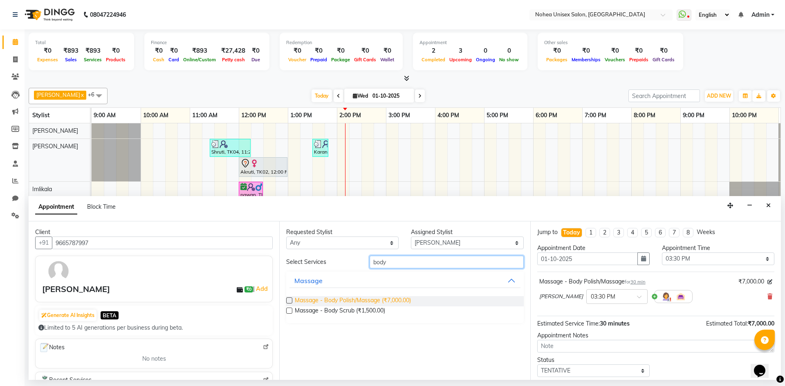
type input "body"
click at [389, 301] on span "Massage - Body Polish/Massage (₹7,000.00)" at bounding box center [353, 301] width 116 height 10
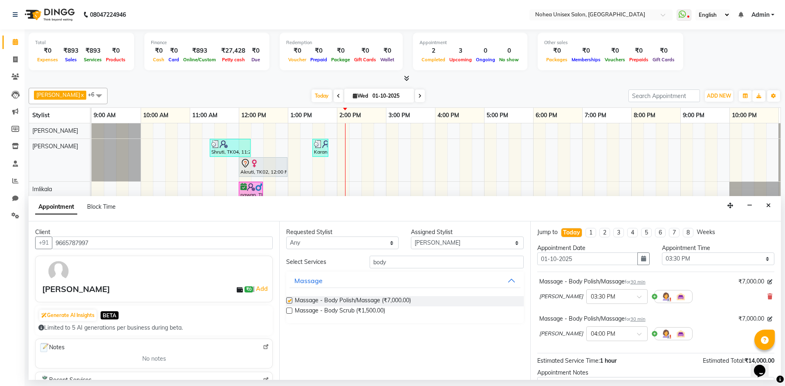
checkbox input "false"
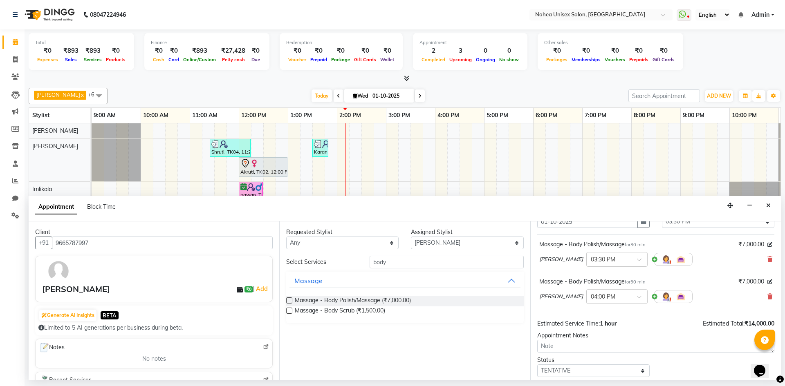
scroll to position [86, 0]
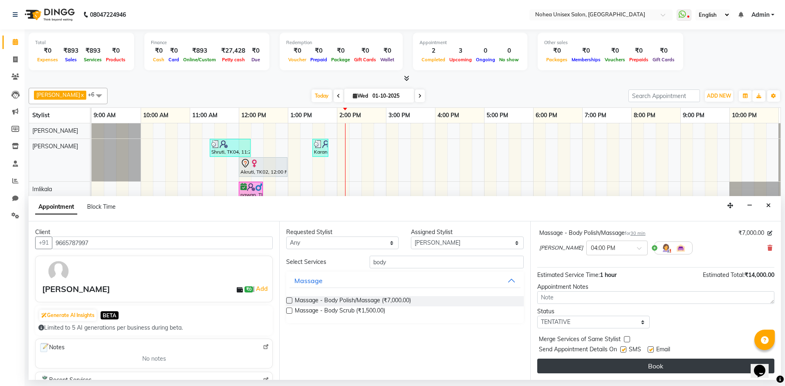
click at [653, 367] on button "Book" at bounding box center [655, 366] width 237 height 15
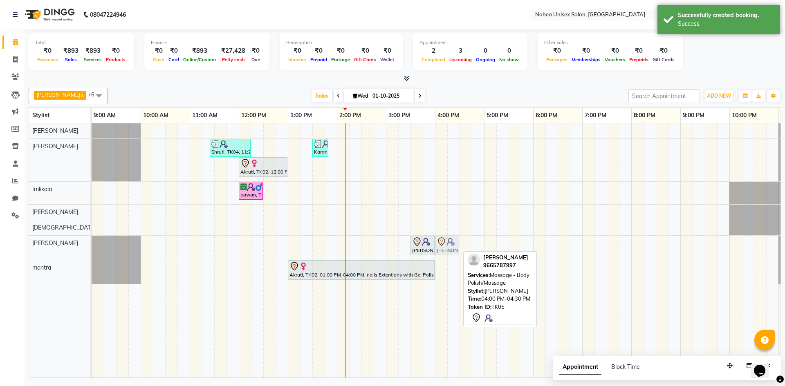
click at [92, 246] on div "Sam, TK05, 03:30 PM-04:00 PM, Massage - Body Polish/Massage Sam, TK05, 04:00 PM…" at bounding box center [92, 248] width 0 height 24
click at [447, 80] on div at bounding box center [405, 78] width 752 height 9
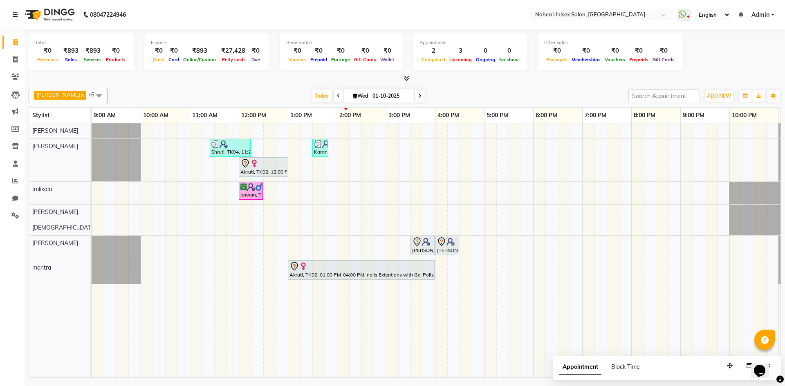
click at [455, 98] on div "[DATE] [DATE]" at bounding box center [368, 96] width 512 height 12
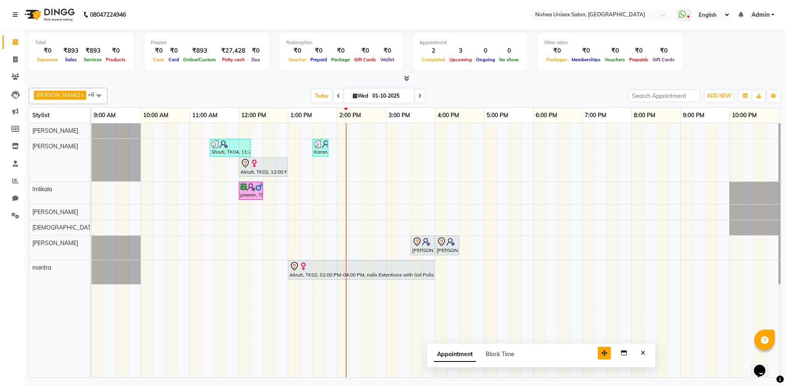
drag, startPoint x: 729, startPoint y: 368, endPoint x: 603, endPoint y: 356, distance: 126.1
click at [603, 356] on icon "button" at bounding box center [604, 353] width 6 height 6
click at [643, 354] on icon "Close" at bounding box center [642, 353] width 4 height 6
click at [547, 101] on div "[DATE] [DATE]" at bounding box center [368, 96] width 512 height 12
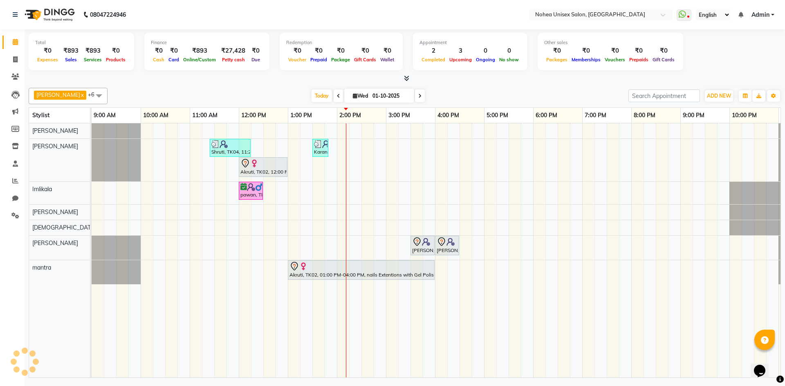
click at [497, 96] on div "[DATE] [DATE]" at bounding box center [368, 96] width 512 height 12
click at [476, 96] on div "[DATE] [DATE]" at bounding box center [368, 96] width 512 height 12
click at [286, 84] on div "Total ₹0 Expenses ₹893 Sales ₹893 Services ₹0 Products Finance ₹0 Cash ₹0 Card …" at bounding box center [405, 204] width 760 height 351
click at [407, 77] on icon at bounding box center [406, 78] width 5 height 6
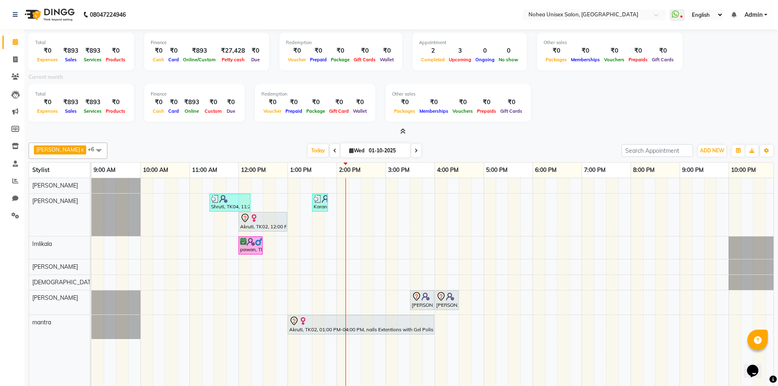
click at [399, 130] on span at bounding box center [401, 132] width 9 height 9
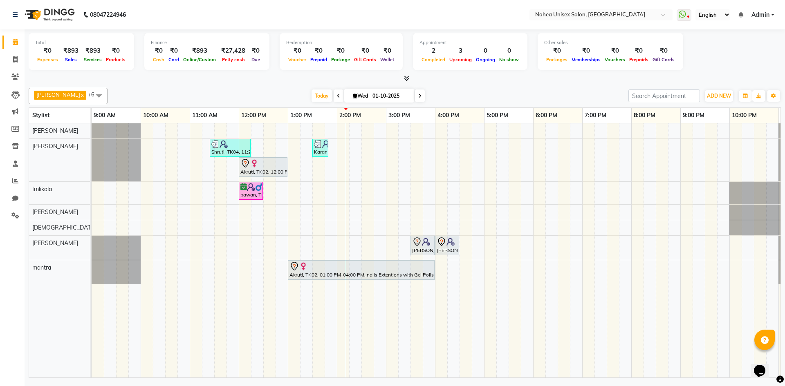
click at [275, 94] on div "[DATE] [DATE]" at bounding box center [368, 96] width 512 height 12
click at [493, 97] on div "[DATE] [DATE]" at bounding box center [368, 96] width 512 height 12
click at [265, 161] on div at bounding box center [262, 164] width 45 height 10
click at [266, 165] on div at bounding box center [262, 164] width 45 height 10
select select "7"
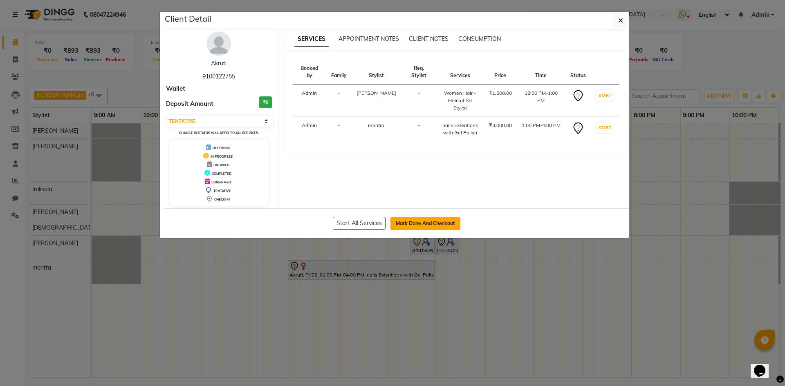
click at [408, 219] on button "Mark Done And Checkout" at bounding box center [425, 223] width 70 height 13
select select "service"
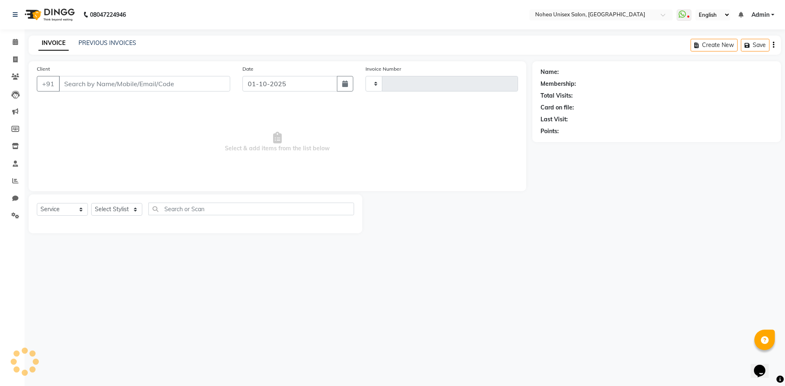
type input "2415"
select select "8009"
type input "9100122755"
select select "80899"
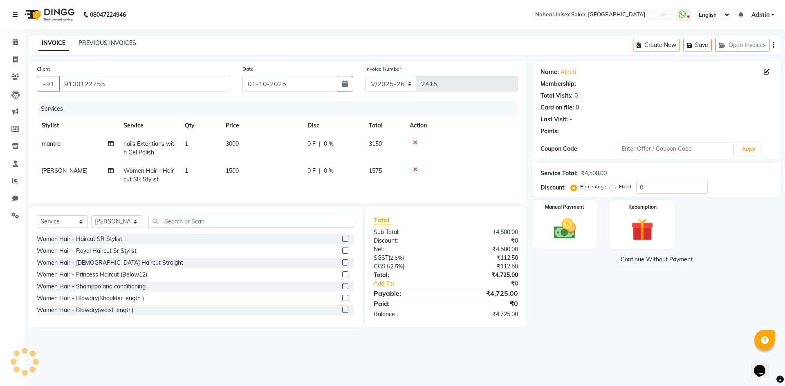
select select "1: Object"
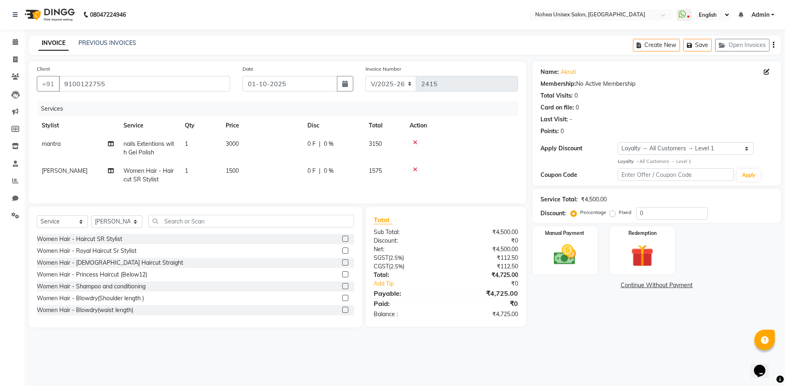
click at [260, 148] on td "3000" at bounding box center [262, 148] width 82 height 27
select select "89843"
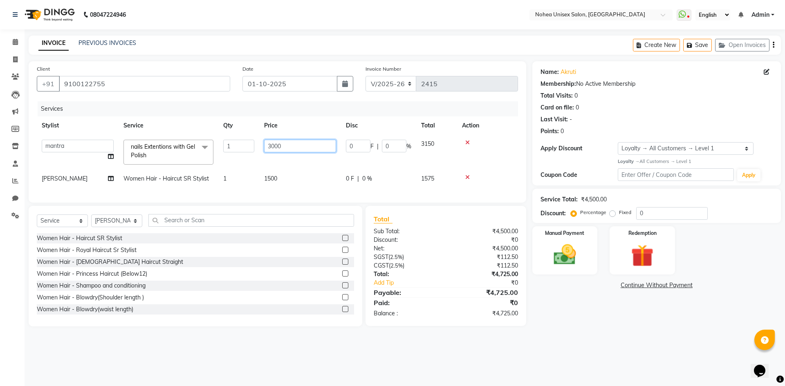
click at [298, 149] on input "3000" at bounding box center [300, 146] width 72 height 13
type input "3"
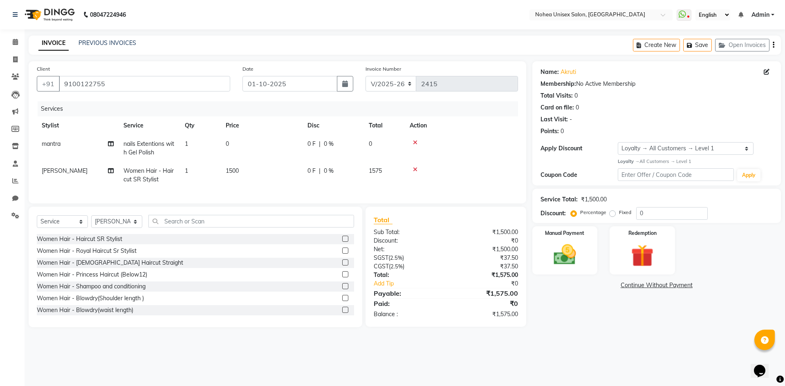
click at [158, 148] on td "nails Extentions with Gel Polish" at bounding box center [149, 148] width 61 height 27
select select "89843"
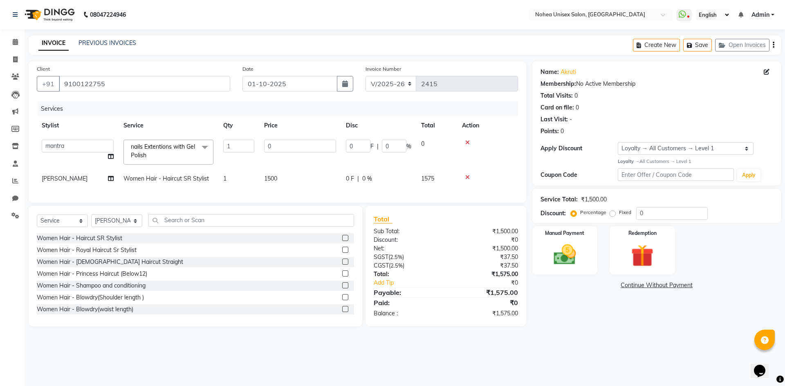
click at [182, 150] on span "nails Extentions with Gel Polish" at bounding box center [163, 151] width 64 height 16
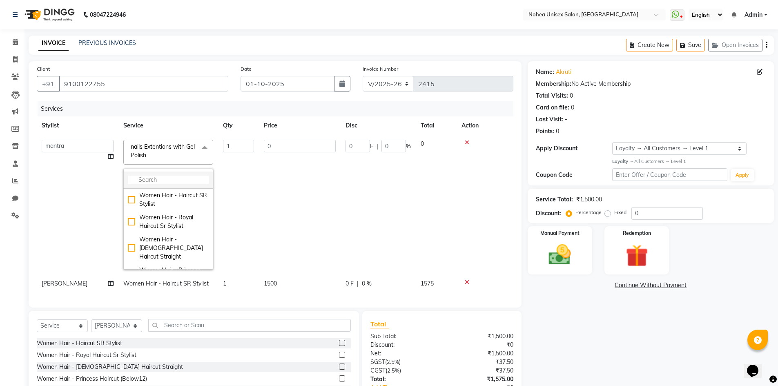
click at [168, 182] on input "multiselect-search" at bounding box center [168, 180] width 81 height 9
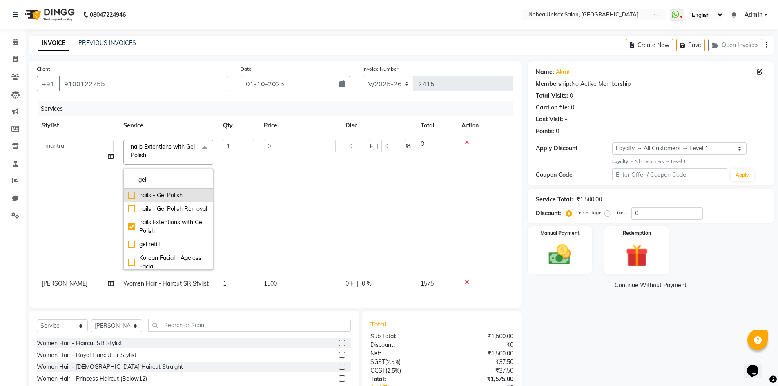
type input "gel"
click at [180, 197] on div "nails - Gel Polish" at bounding box center [168, 195] width 81 height 9
checkbox input "true"
checkbox input "false"
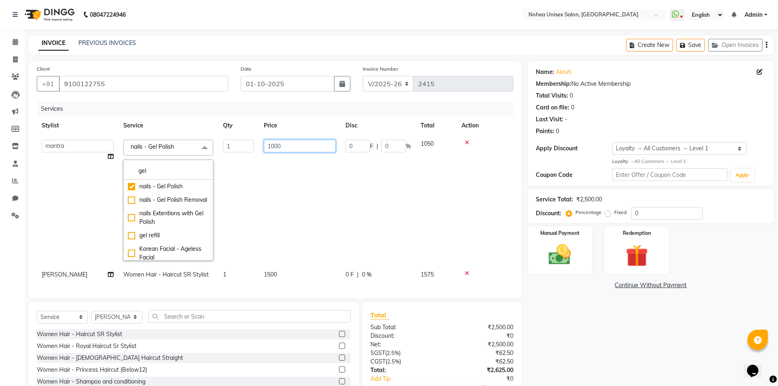
click at [297, 147] on input "1000" at bounding box center [300, 146] width 72 height 13
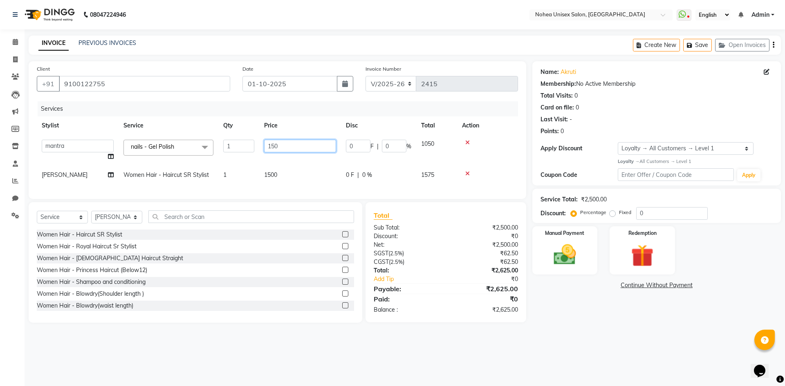
type input "1500"
click at [475, 284] on div "₹0" at bounding box center [491, 279] width 65 height 9
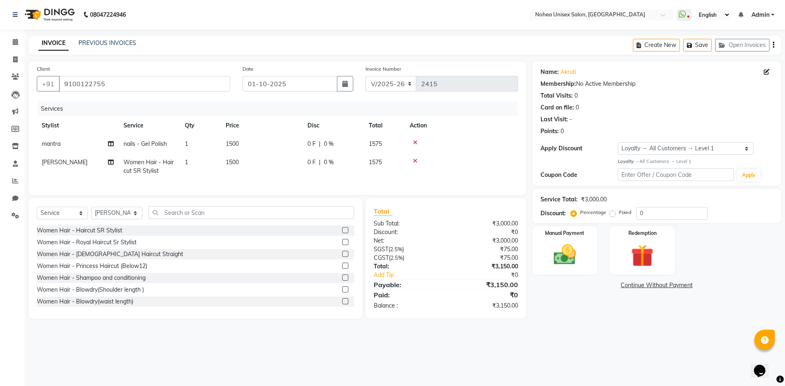
click at [256, 144] on td "1500" at bounding box center [262, 144] width 82 height 18
select select "89843"
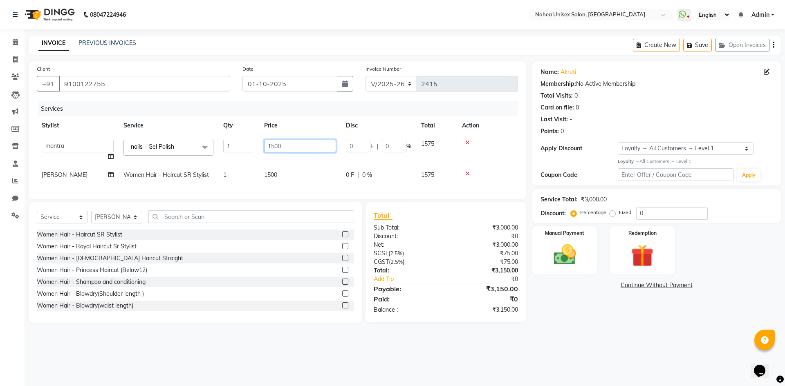
click at [300, 147] on input "1500" at bounding box center [300, 146] width 72 height 13
type input "1000"
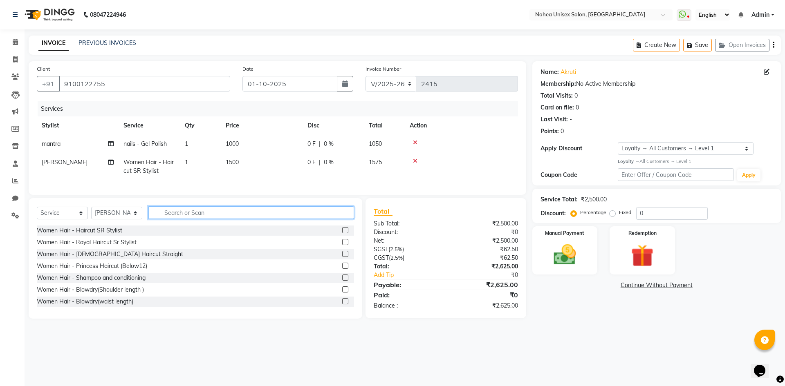
click at [242, 217] on input "text" at bounding box center [251, 212] width 206 height 13
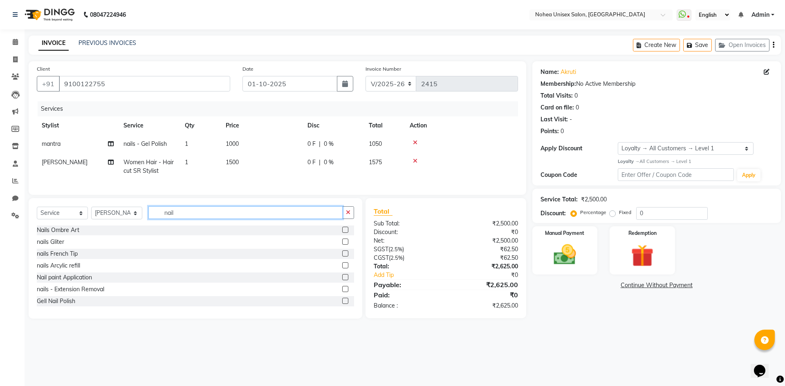
scroll to position [120, 0]
click at [181, 219] on input "nail" at bounding box center [245, 212] width 194 height 13
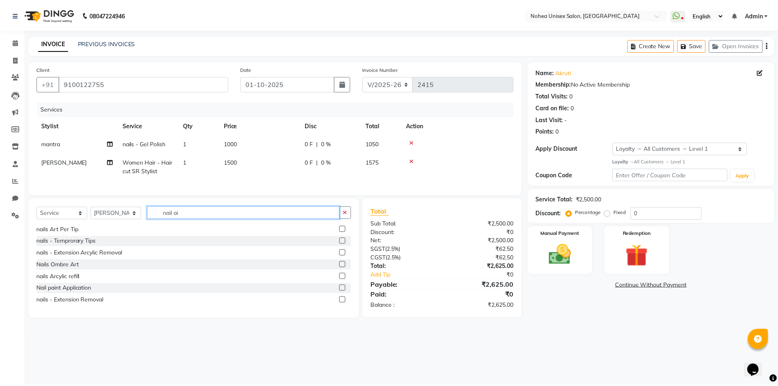
scroll to position [0, 0]
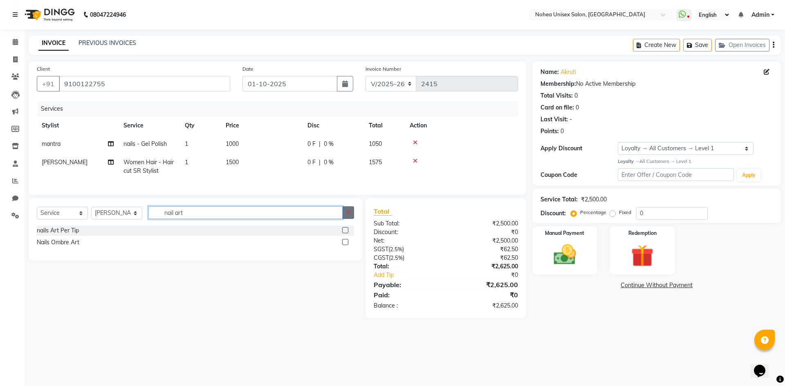
type input "nail art"
click at [347, 219] on button "button" at bounding box center [348, 212] width 12 height 13
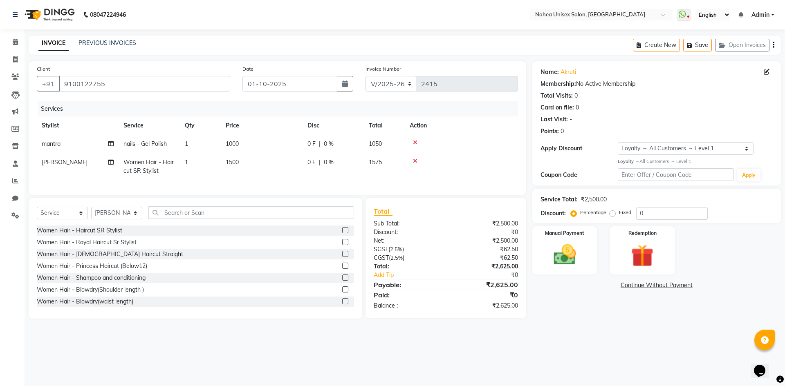
click at [443, 254] on div "SGST ( 2.5% )" at bounding box center [406, 249] width 78 height 9
drag, startPoint x: 574, startPoint y: 258, endPoint x: 578, endPoint y: 267, distance: 9.9
click at [574, 259] on img at bounding box center [565, 255] width 38 height 27
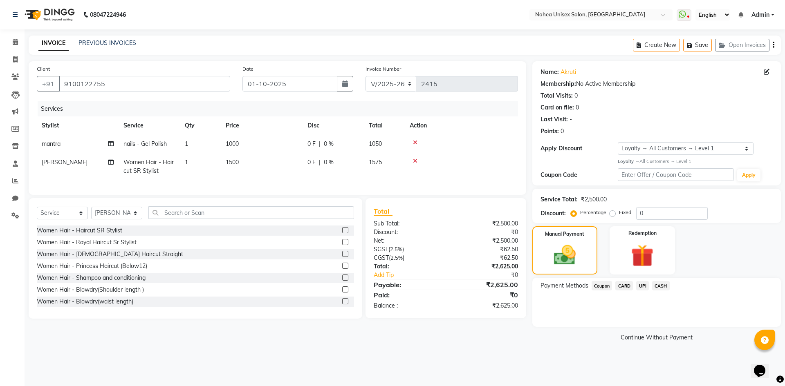
click at [643, 285] on span "UPI" at bounding box center [642, 285] width 13 height 9
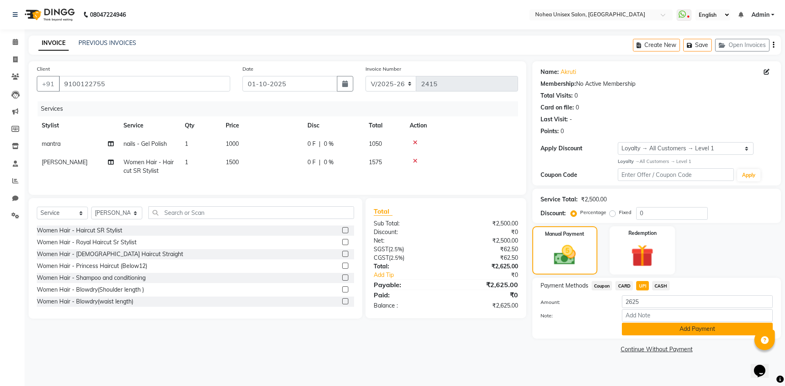
click at [654, 331] on button "Add Payment" at bounding box center [697, 329] width 151 height 13
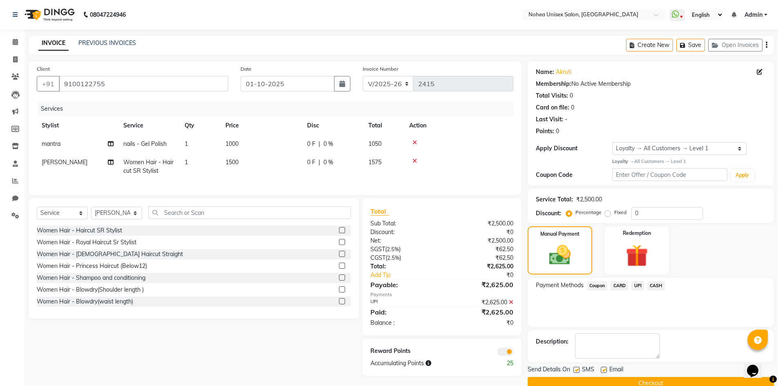
click at [605, 371] on label at bounding box center [604, 370] width 6 height 6
click at [605, 371] on input "checkbox" at bounding box center [603, 370] width 5 height 5
checkbox input "false"
drag, startPoint x: 607, startPoint y: 380, endPoint x: 646, endPoint y: 362, distance: 43.0
click at [607, 380] on button "Checkout" at bounding box center [651, 383] width 246 height 13
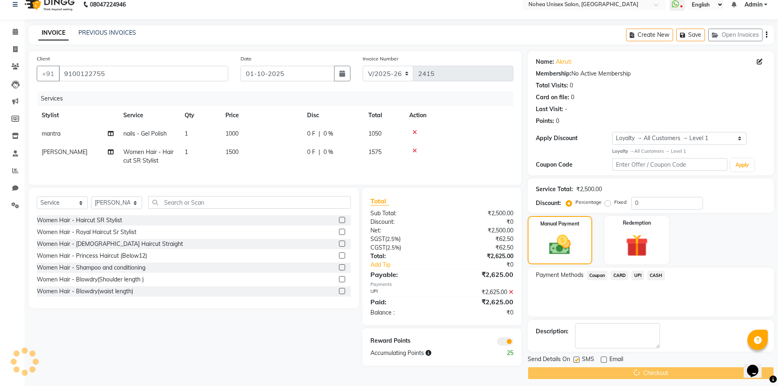
scroll to position [16, 0]
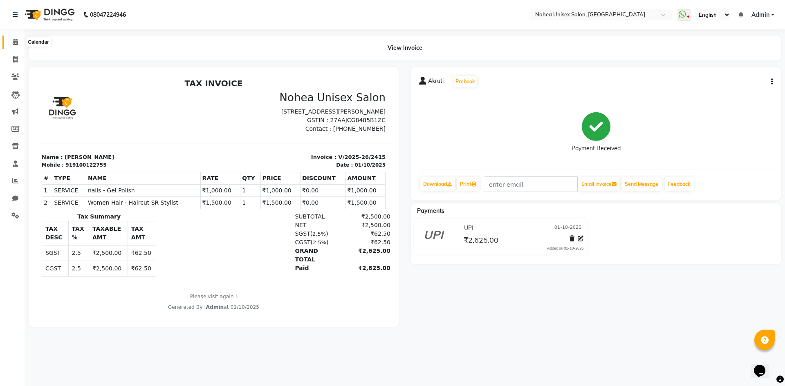
click at [17, 41] on icon at bounding box center [15, 42] width 5 height 6
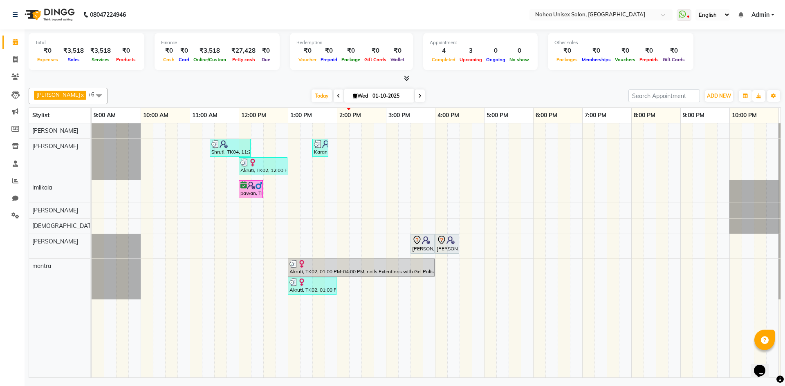
click at [459, 84] on div "Total ₹0 Expenses ₹3,518 Sales ₹3,518 Services ₹0 Products Finance ₹0 Cash ₹0 C…" at bounding box center [405, 204] width 760 height 351
click at [449, 69] on div "Appointment 4 Completed 3 Upcoming 0 Ongoing 0 No show" at bounding box center [480, 52] width 114 height 38
drag, startPoint x: 203, startPoint y: 78, endPoint x: 431, endPoint y: 98, distance: 228.9
click at [204, 79] on div at bounding box center [405, 78] width 752 height 9
click at [500, 95] on div "[DATE] [DATE]" at bounding box center [368, 96] width 512 height 12
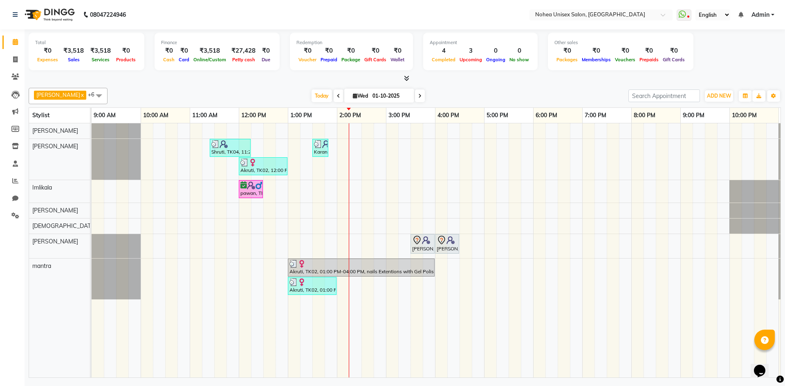
click at [450, 99] on div "[DATE] [DATE]" at bounding box center [368, 96] width 512 height 12
click at [481, 93] on div "[DATE] [DATE]" at bounding box center [368, 96] width 512 height 12
click at [268, 76] on div at bounding box center [405, 78] width 752 height 9
click at [544, 76] on div at bounding box center [405, 78] width 752 height 9
click at [469, 86] on div "upesh x Jaydeep x Sonali x Imlikala x mantra x jitesh x Sujit x +6 Select All A…" at bounding box center [405, 231] width 752 height 293
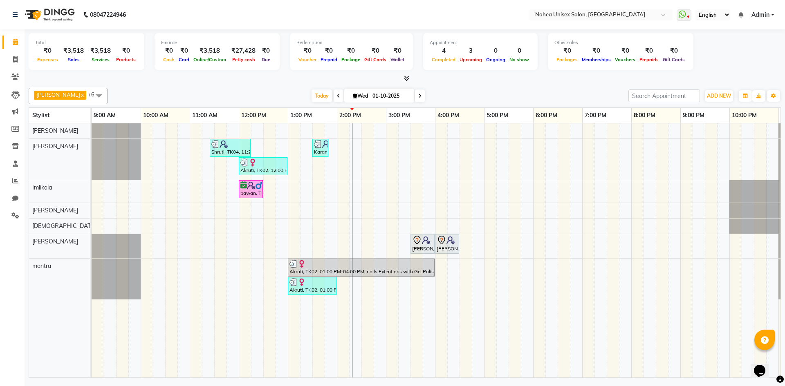
click at [247, 92] on div "[DATE] [DATE]" at bounding box center [368, 96] width 512 height 12
click at [547, 95] on div "[DATE] [DATE]" at bounding box center [368, 96] width 512 height 12
click at [540, 92] on div "[DATE] [DATE]" at bounding box center [368, 96] width 512 height 12
click at [252, 83] on div "Total ₹0 Expenses ₹3,518 Sales ₹3,518 Services ₹0 Products Finance ₹0 Cash ₹0 C…" at bounding box center [405, 204] width 760 height 351
click at [505, 85] on div "upesh x Jaydeep x Sonali x Imlikala x mantra x jitesh x Sujit x +6 Select All A…" at bounding box center [405, 231] width 752 height 293
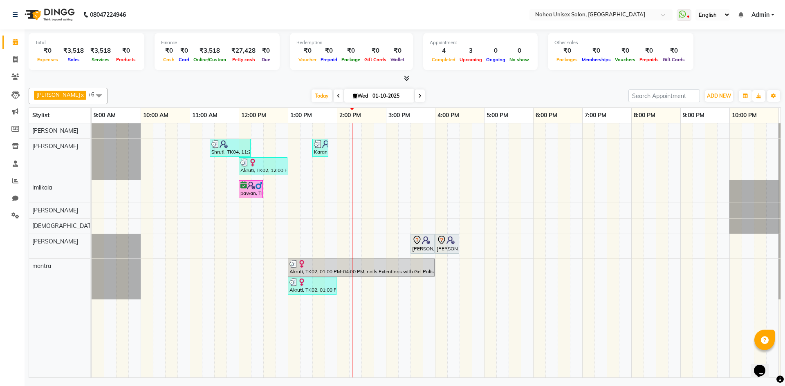
click at [238, 83] on div "Total ₹0 Expenses ₹3,518 Sales ₹3,518 Services ₹0 Products Finance ₹0 Cash ₹0 C…" at bounding box center [405, 204] width 760 height 351
click at [467, 84] on div "Total ₹0 Expenses ₹3,518 Sales ₹3,518 Services ₹0 Products Finance ₹0 Cash ₹0 C…" at bounding box center [405, 204] width 760 height 351
click at [480, 96] on div "[DATE] [DATE]" at bounding box center [368, 96] width 512 height 12
click at [461, 93] on div "[DATE] [DATE]" at bounding box center [368, 96] width 512 height 12
click at [468, 79] on div at bounding box center [405, 78] width 752 height 9
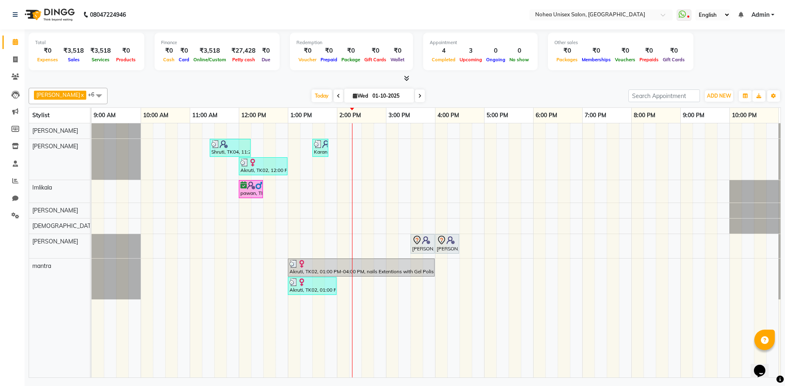
click at [215, 89] on div "upesh x Jaydeep x Sonali x Imlikala x mantra x jitesh x Sujit x +6 Select All A…" at bounding box center [405, 96] width 752 height 16
drag, startPoint x: 493, startPoint y: 94, endPoint x: 403, endPoint y: 98, distance: 90.4
click at [487, 96] on div "[DATE] [DATE]" at bounding box center [368, 96] width 512 height 12
click at [199, 85] on div "upesh x Jaydeep x Sonali x Imlikala x mantra x jitesh x Sujit x +6 Select All A…" at bounding box center [405, 231] width 752 height 293
click at [465, 91] on div "[DATE] [DATE]" at bounding box center [368, 96] width 512 height 12
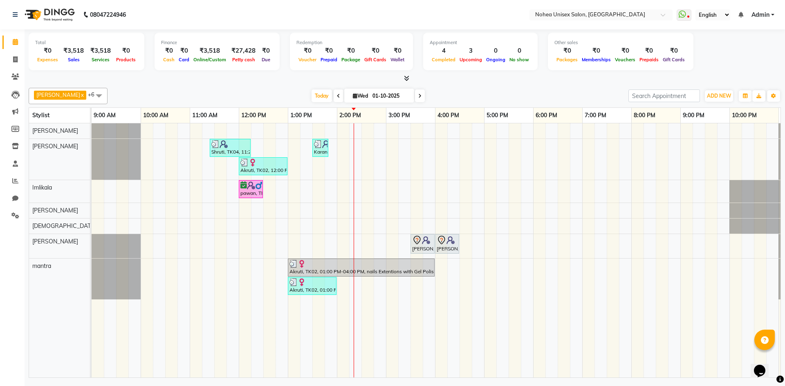
click at [261, 94] on div "[DATE] [DATE]" at bounding box center [368, 96] width 512 height 12
click at [441, 94] on div "[DATE] [DATE]" at bounding box center [368, 96] width 512 height 12
click at [440, 87] on div "upesh x Jaydeep x Sonali x Imlikala x mantra x jitesh x Sujit x +6 Select All A…" at bounding box center [405, 231] width 752 height 293
click at [255, 82] on div at bounding box center [405, 78] width 752 height 9
click at [320, 291] on div "Akruti, TK02, 01:00 PM-02:00 PM, nails - Gel Polish" at bounding box center [312, 286] width 47 height 16
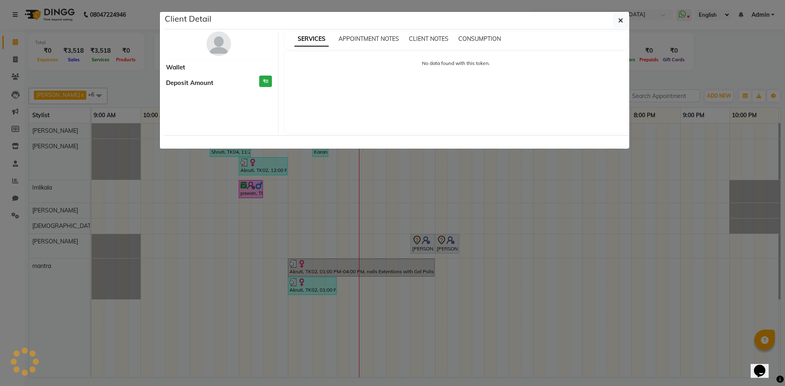
select select "3"
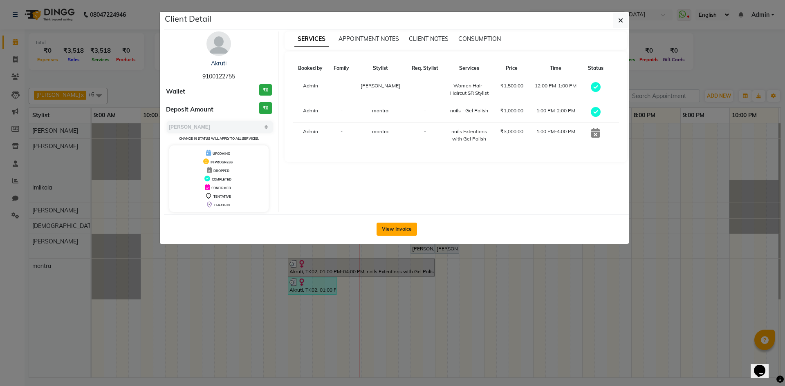
click at [402, 226] on button "View Invoice" at bounding box center [396, 229] width 40 height 13
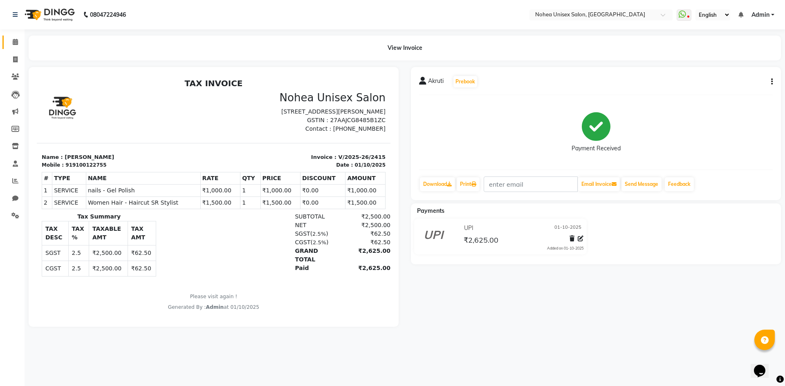
click at [8, 41] on link "Calendar" at bounding box center [12, 42] width 20 height 13
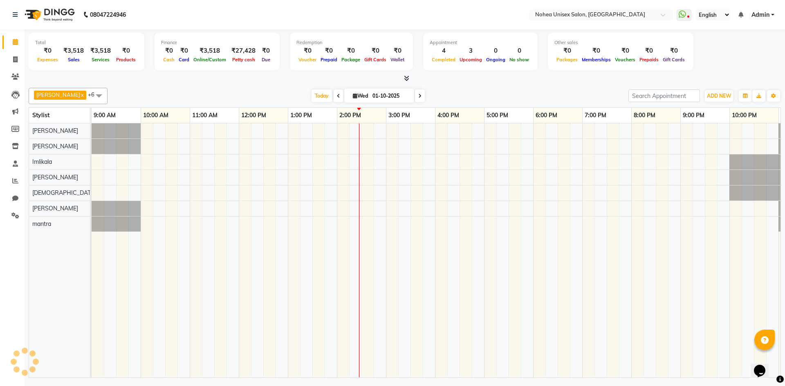
scroll to position [0, 47]
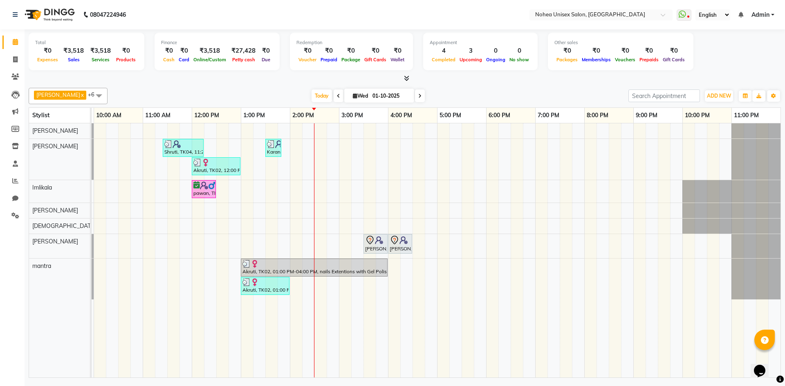
click at [237, 85] on div "upesh x Jaydeep x Sonali x Imlikala x mantra x jitesh x Sujit x +6 Select All A…" at bounding box center [405, 231] width 752 height 293
click at [495, 87] on div "upesh x Jaydeep x Sonali x Imlikala x mantra x jitesh x Sujit x +6 Select All A…" at bounding box center [405, 231] width 752 height 293
click at [286, 85] on div "upesh x Jaydeep x Sonali x Imlikala x mantra x jitesh x Sujit x +6 Select All A…" at bounding box center [405, 231] width 752 height 293
click at [430, 87] on div "upesh x Jaydeep x Sonali x Imlikala x mantra x jitesh x Sujit x +6 Select All A…" at bounding box center [405, 231] width 752 height 293
click at [272, 90] on div "[DATE] [DATE]" at bounding box center [368, 96] width 512 height 12
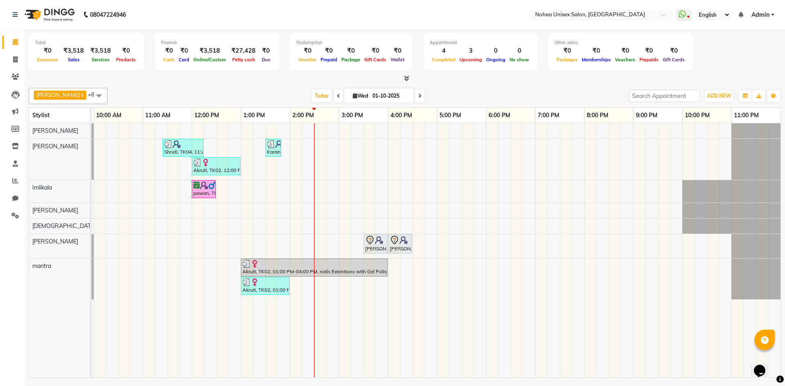
click at [494, 90] on div "[DATE] [DATE]" at bounding box center [368, 96] width 512 height 12
drag, startPoint x: 192, startPoint y: 89, endPoint x: 433, endPoint y: 90, distance: 240.3
click at [193, 89] on div "upesh x Jaydeep x Sonali x Imlikala x mantra x jitesh x Sujit x +6 Select All A…" at bounding box center [405, 96] width 752 height 16
click at [512, 90] on div "[DATE] [DATE]" at bounding box center [368, 96] width 512 height 12
click at [573, 154] on div "Shruti, TK04, 11:25 AM-12:15 PM, Men Hair - Prince Haircut (Below12) Karan, TK0…" at bounding box center [413, 250] width 736 height 254
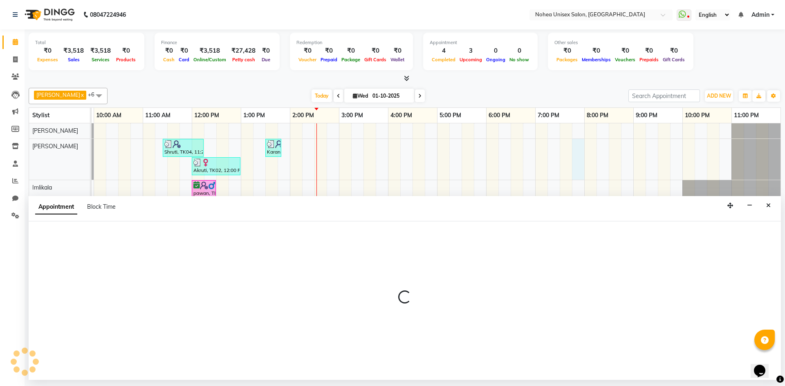
select select "80899"
select select "1185"
select select "tentative"
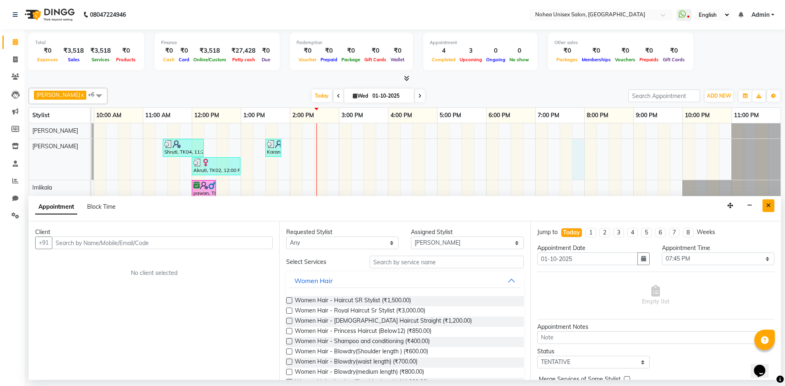
click at [767, 205] on icon "Close" at bounding box center [768, 206] width 4 height 6
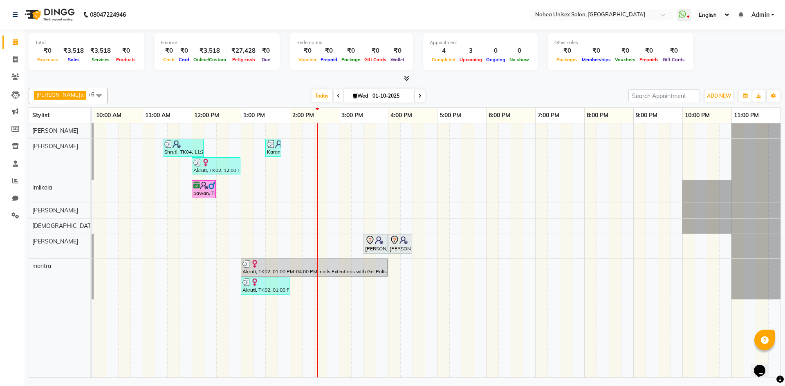
click at [91, 94] on span at bounding box center [99, 96] width 16 height 16
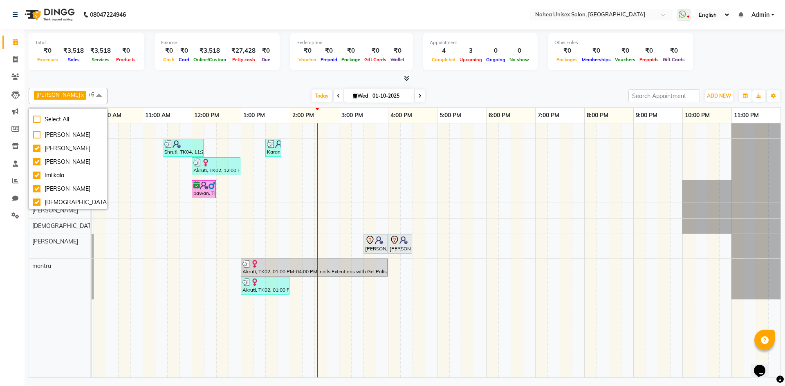
click at [91, 94] on span at bounding box center [99, 96] width 16 height 16
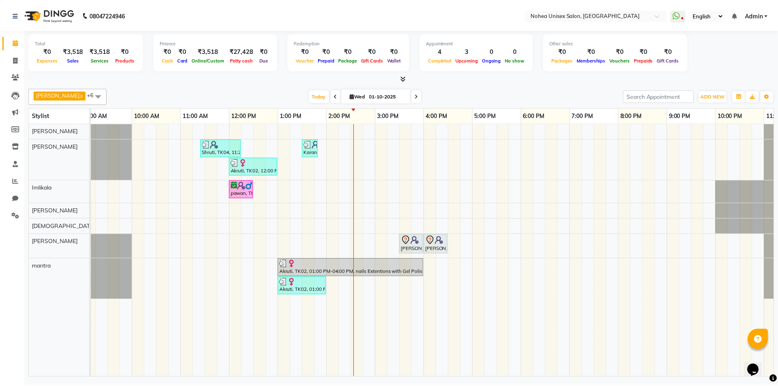
scroll to position [0, 0]
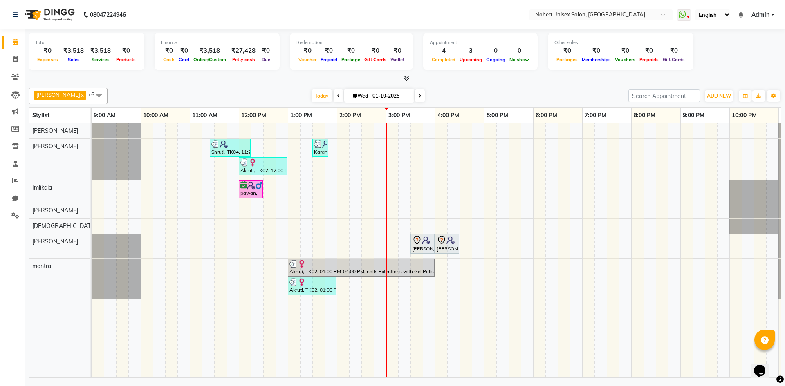
click at [461, 90] on div "[DATE] [DATE]" at bounding box center [368, 96] width 512 height 12
click at [466, 75] on div at bounding box center [405, 78] width 752 height 9
click at [439, 94] on div "[DATE] [DATE]" at bounding box center [368, 96] width 512 height 12
click at [16, 59] on icon at bounding box center [15, 59] width 4 height 6
select select "service"
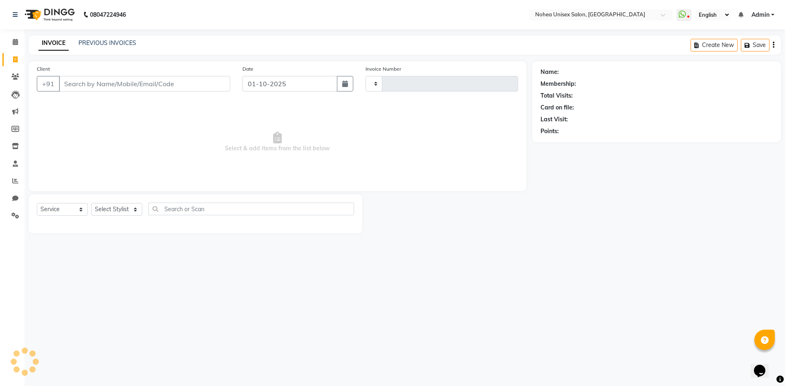
type input "2416"
select select "8009"
click at [96, 82] on input "Client" at bounding box center [144, 84] width 171 height 16
click at [125, 206] on select "Select Stylist [PERSON_NAME] Imlikala [PERSON_NAME] Kaif Manager mantra Mohini …" at bounding box center [116, 209] width 51 height 13
select select "76527"
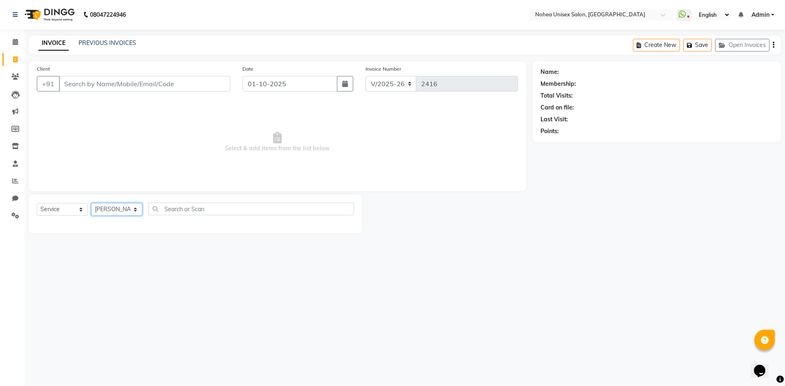
click at [91, 203] on select "Select Stylist [PERSON_NAME] Imlikala [PERSON_NAME] Kaif Manager mantra Mohini …" at bounding box center [116, 209] width 51 height 13
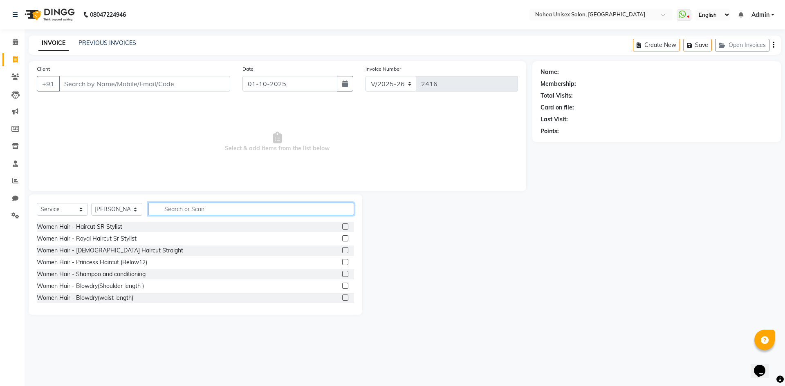
click at [195, 206] on input "text" at bounding box center [251, 209] width 206 height 13
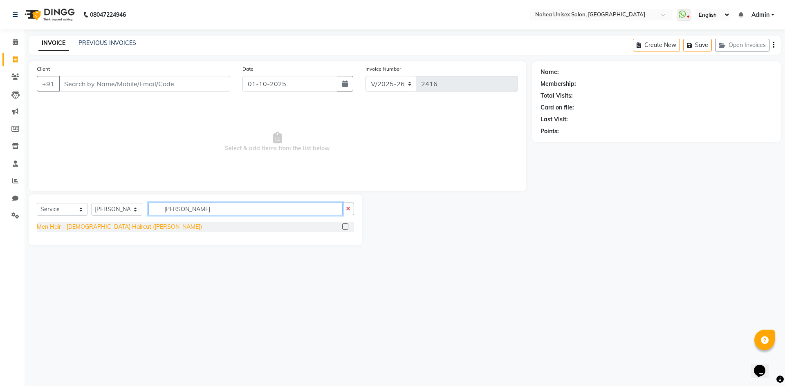
type input "barber"
click at [103, 224] on div "Men Hair - [DEMOGRAPHIC_DATA] Haircut ([PERSON_NAME])" at bounding box center [119, 227] width 165 height 9
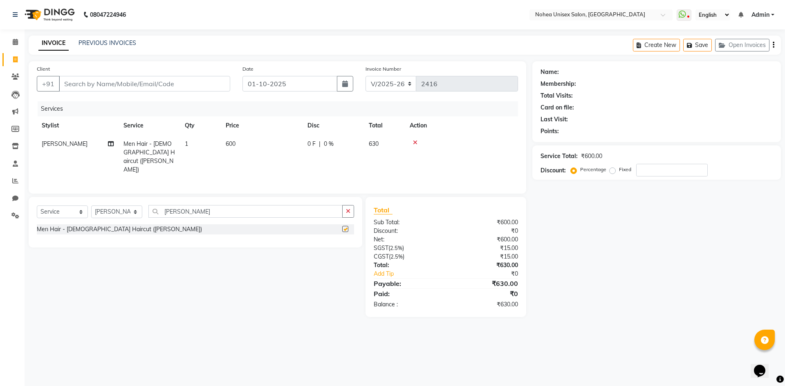
checkbox input "false"
click at [185, 208] on input "barber" at bounding box center [245, 211] width 194 height 13
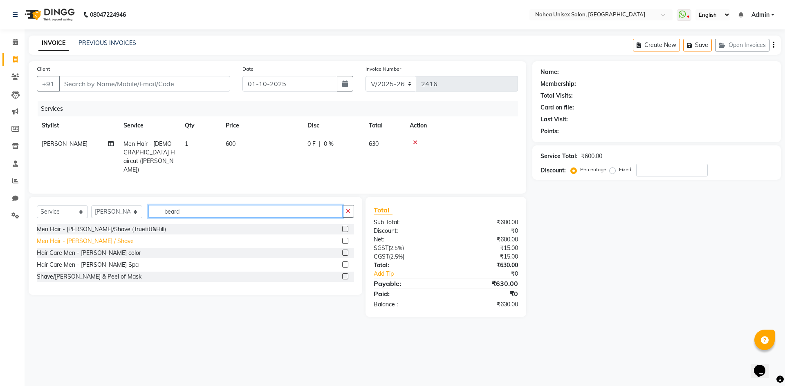
type input "beard"
click at [96, 238] on div "Men Hair - [PERSON_NAME] / Shave" at bounding box center [85, 241] width 97 height 9
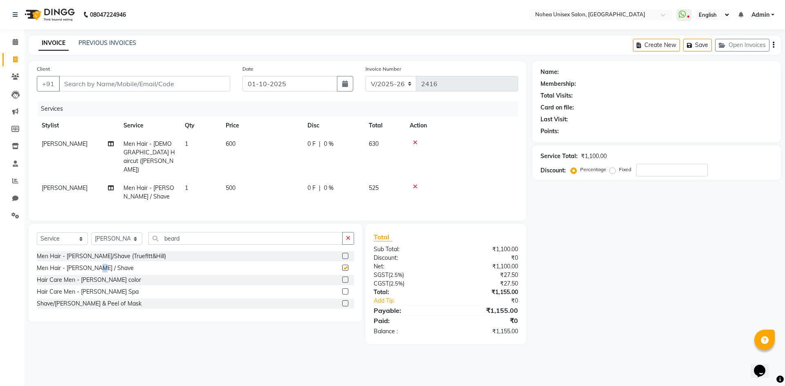
checkbox input "false"
click at [190, 87] on input "Client" at bounding box center [144, 84] width 171 height 16
type input "9"
type input "0"
click at [100, 84] on input "90000091149" at bounding box center [124, 84] width 130 height 16
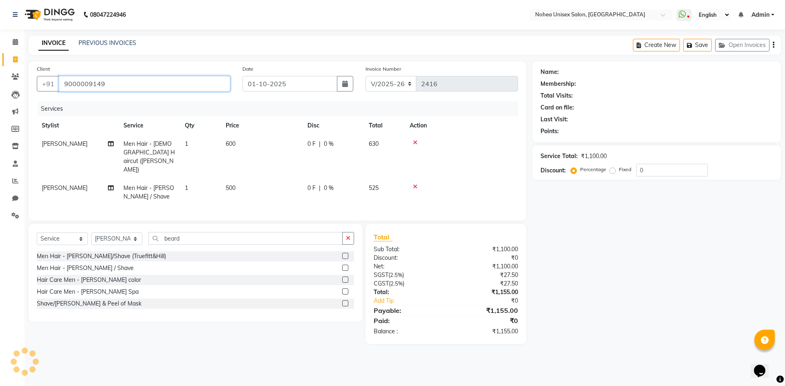
type input "9000009149"
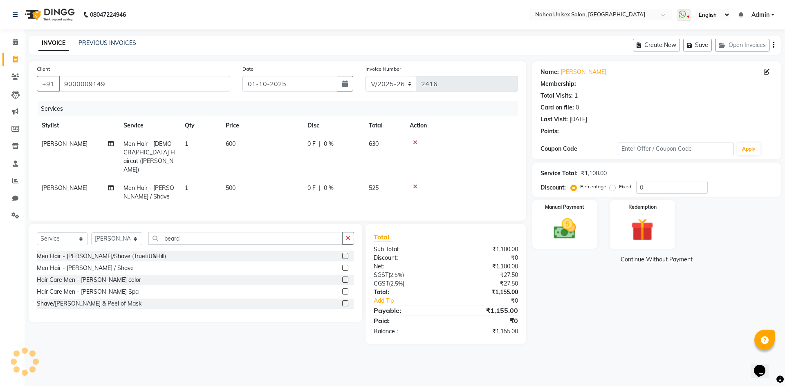
select select "1: Object"
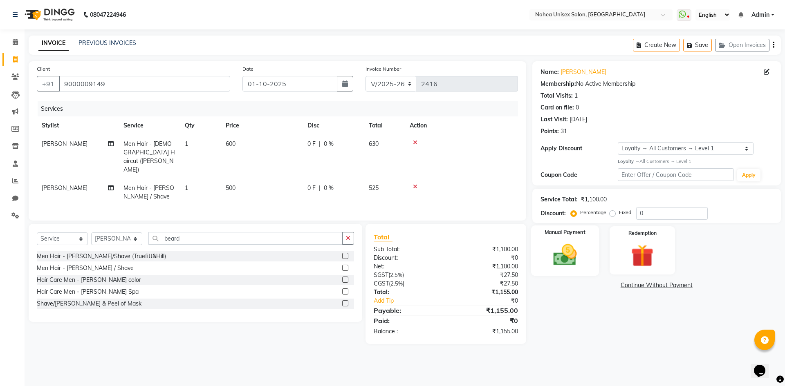
click at [564, 264] on img at bounding box center [565, 255] width 38 height 27
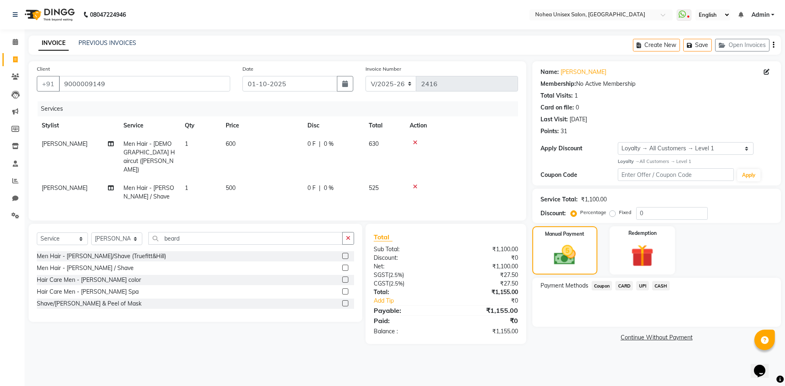
click at [641, 282] on span "UPI" at bounding box center [642, 285] width 13 height 9
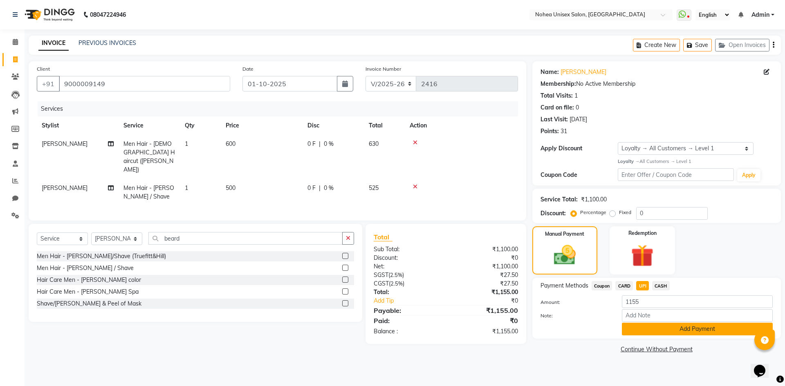
click at [653, 330] on button "Add Payment" at bounding box center [697, 329] width 151 height 13
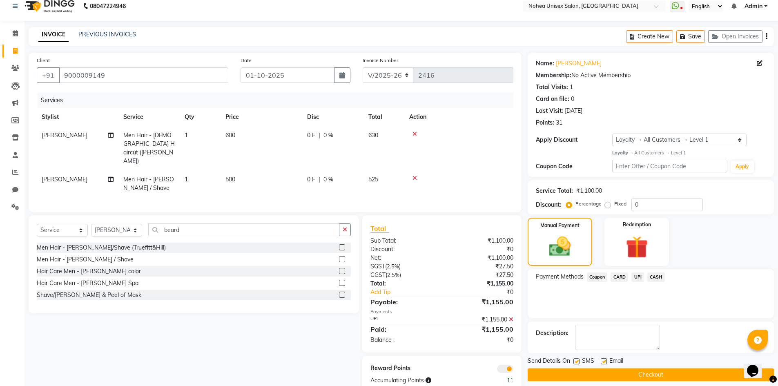
scroll to position [17, 0]
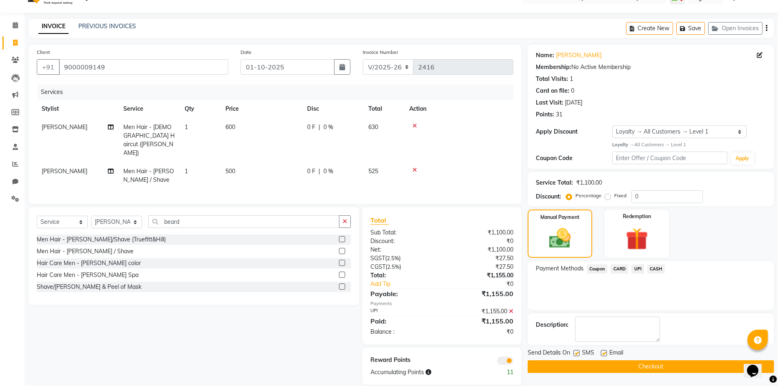
click at [604, 355] on label at bounding box center [604, 353] width 6 height 6
click at [604, 355] on input "checkbox" at bounding box center [603, 353] width 5 height 5
checkbox input "false"
click at [608, 368] on button "Checkout" at bounding box center [651, 366] width 246 height 13
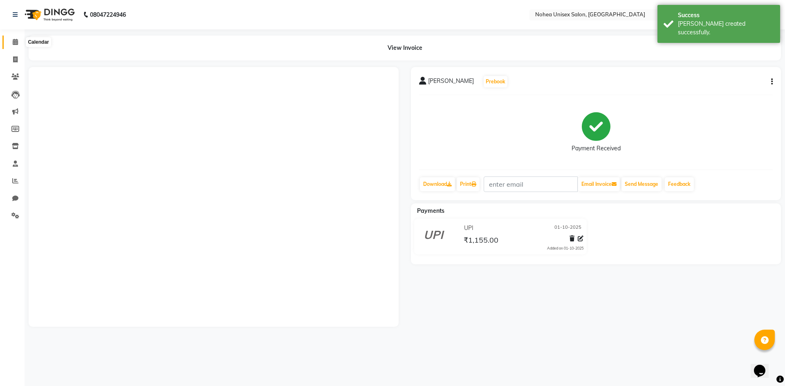
click at [13, 41] on icon at bounding box center [15, 42] width 5 height 6
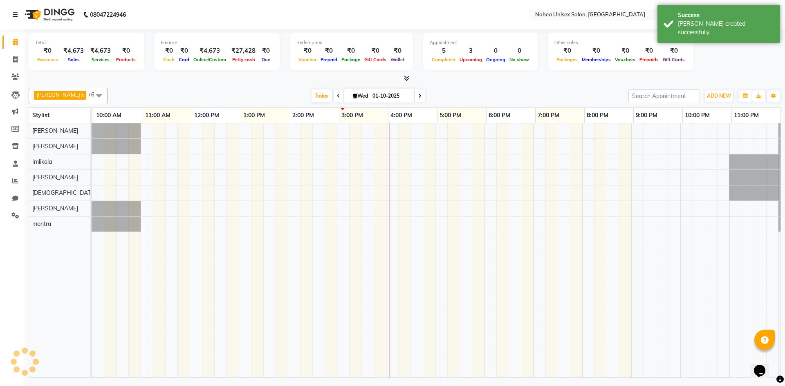
scroll to position [0, 47]
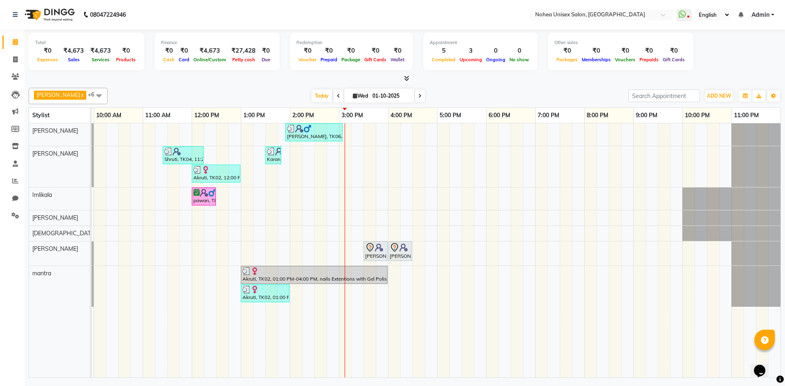
click at [444, 89] on div "upesh x Jaydeep x Sonali x Imlikala x mantra x jitesh x Sujit x +6 Select All A…" at bounding box center [405, 96] width 752 height 16
click at [391, 94] on input "01-10-2025" at bounding box center [390, 96] width 41 height 12
select select "10"
select select "2025"
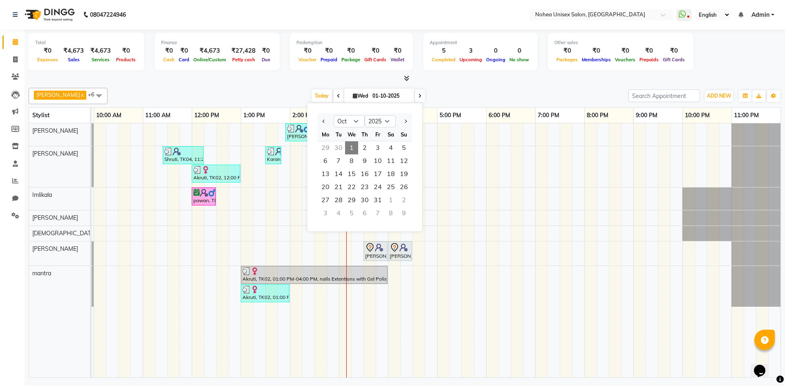
drag, startPoint x: 490, startPoint y: 71, endPoint x: 488, endPoint y: 82, distance: 11.6
click at [490, 71] on div "Total ₹0 Expenses ₹4,673 Sales ₹4,673 Services ₹0 Products Finance ₹0 Cash ₹0 C…" at bounding box center [405, 53] width 752 height 40
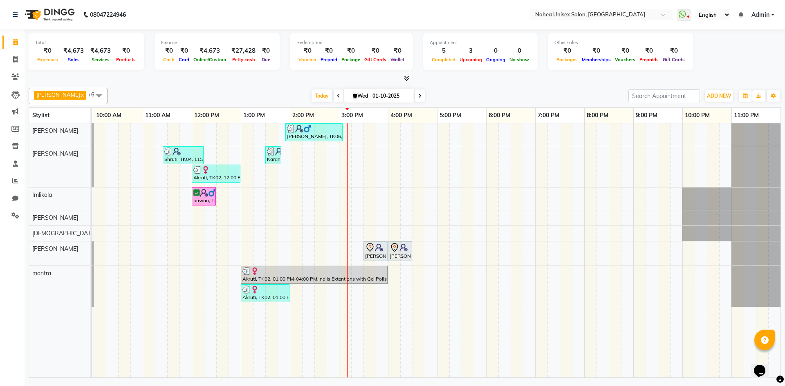
click at [467, 81] on div at bounding box center [405, 78] width 752 height 9
click at [298, 87] on div "upesh x Jaydeep x Sonali x Imlikala x mantra x jitesh x Sujit x +6 Select All A…" at bounding box center [405, 231] width 752 height 293
click at [271, 89] on div "upesh x Jaydeep x Sonali x Imlikala x mantra x jitesh x Sujit x +6 Select All A…" at bounding box center [405, 96] width 752 height 16
click at [273, 93] on div "[DATE] [DATE]" at bounding box center [368, 96] width 512 height 12
click at [284, 88] on div "upesh x Jaydeep x Sonali x Imlikala x mantra x jitesh x Sujit x +6 Select All A…" at bounding box center [405, 96] width 752 height 16
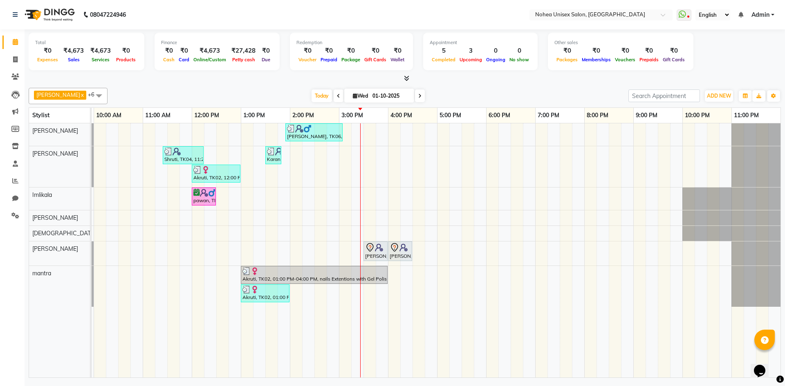
click at [508, 93] on div "[DATE] [DATE]" at bounding box center [368, 96] width 512 height 12
click at [221, 87] on div "upesh x Jaydeep x Sonali x Imlikala x mantra x jitesh x Sujit x +6 Select All A…" at bounding box center [405, 231] width 752 height 293
click at [488, 85] on div "upesh x Jaydeep x Sonali x Imlikala x mantra x jitesh x Sujit x +6 Select All A…" at bounding box center [405, 231] width 752 height 293
click at [438, 90] on div "[DATE] [DATE]" at bounding box center [368, 96] width 512 height 12
click at [514, 102] on div "[DATE] [DATE]" at bounding box center [368, 96] width 512 height 12
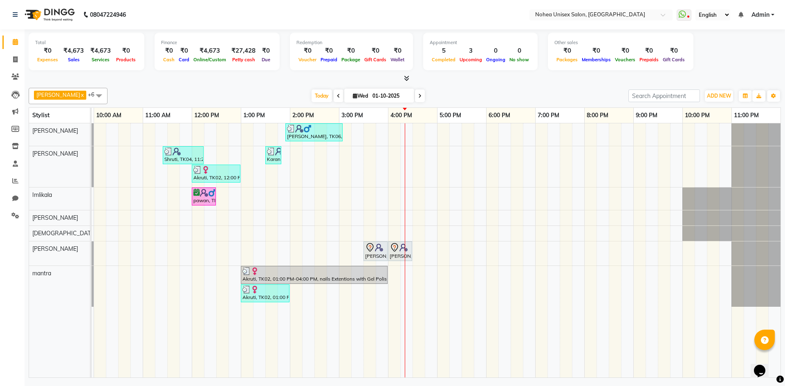
click at [249, 13] on nav "08047224946 Select Location × Nohea Unisex Salon, Kharadi WhatsApp Status ✕ Sta…" at bounding box center [392, 14] width 785 height 29
drag, startPoint x: 16, startPoint y: 62, endPoint x: 21, endPoint y: 75, distance: 14.3
click at [16, 62] on icon at bounding box center [15, 59] width 4 height 6
select select "service"
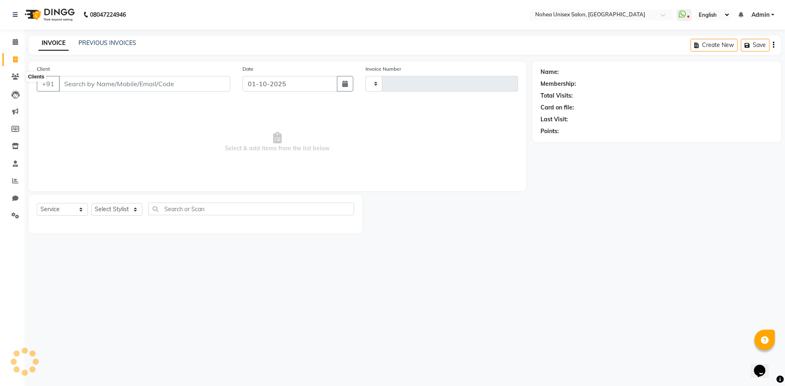
type input "2417"
select select "8009"
click at [137, 209] on select "Select Stylist" at bounding box center [116, 209] width 51 height 13
click at [135, 204] on select "Select Stylist" at bounding box center [116, 209] width 51 height 13
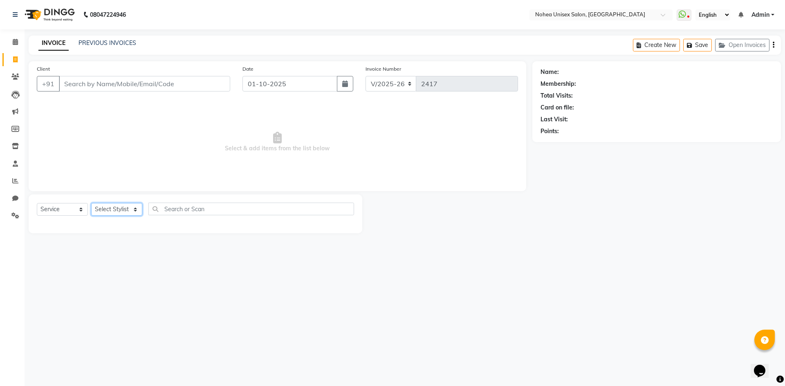
click at [134, 204] on select "Select Stylist [PERSON_NAME] Imlikala [PERSON_NAME] Kaif Manager mantra Mohini …" at bounding box center [116, 209] width 51 height 13
click at [135, 206] on select "Select Stylist [PERSON_NAME] Imlikala [PERSON_NAME] Kaif Manager mantra Mohini …" at bounding box center [116, 209] width 51 height 13
select select "87508"
click at [91, 203] on select "Select Stylist [PERSON_NAME] Imlikala [PERSON_NAME] Kaif Manager mantra Mohini …" at bounding box center [116, 209] width 51 height 13
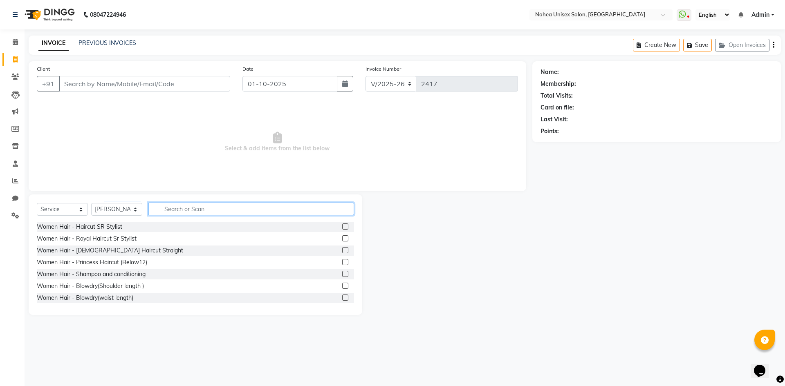
click at [188, 211] on input "text" at bounding box center [251, 209] width 206 height 13
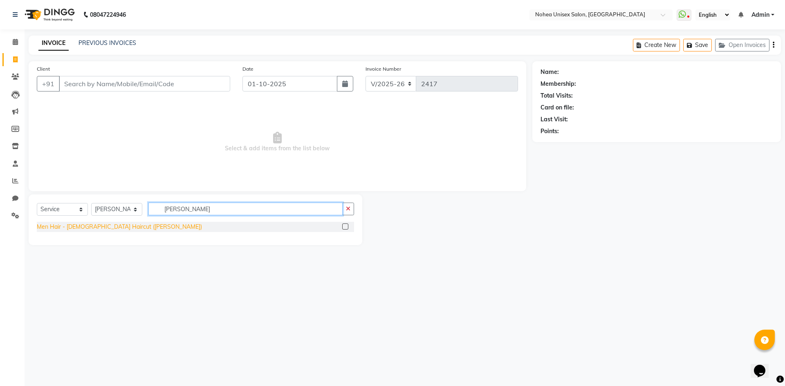
type input "barber"
click at [113, 228] on div "Men Hair - [DEMOGRAPHIC_DATA] Haircut ([PERSON_NAME])" at bounding box center [119, 227] width 165 height 9
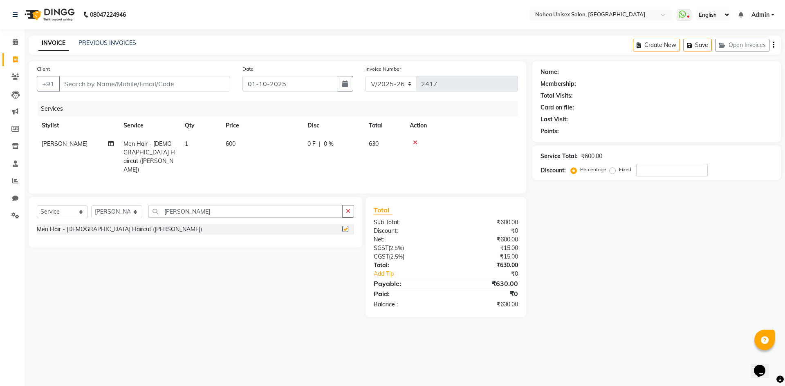
checkbox input "false"
click at [183, 83] on input "Client" at bounding box center [144, 84] width 171 height 16
type input "9"
type input "0"
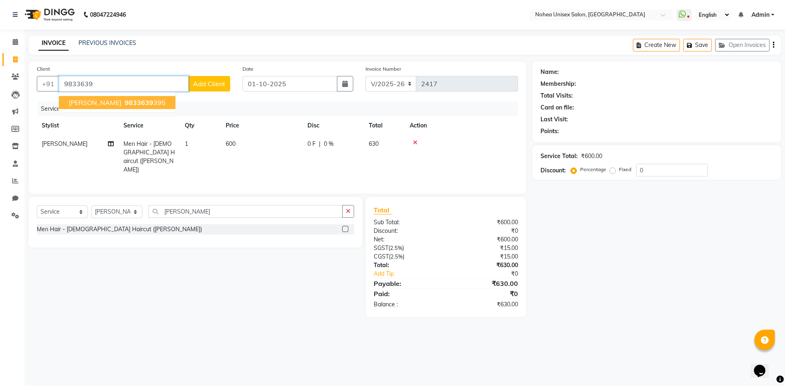
click at [151, 102] on button "Mr Shubhraj 9833639 395" at bounding box center [117, 102] width 116 height 13
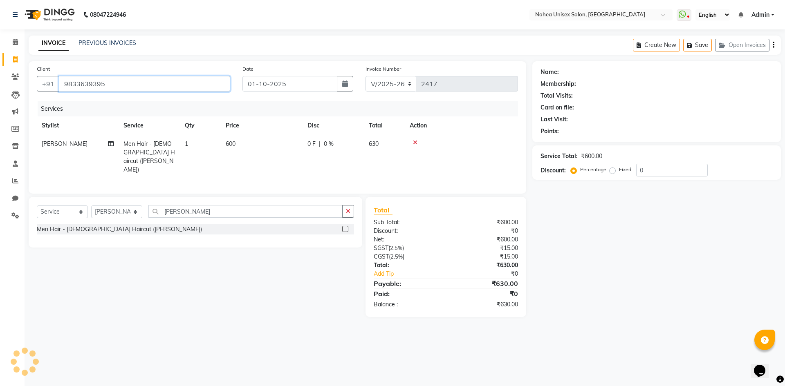
type input "9833639395"
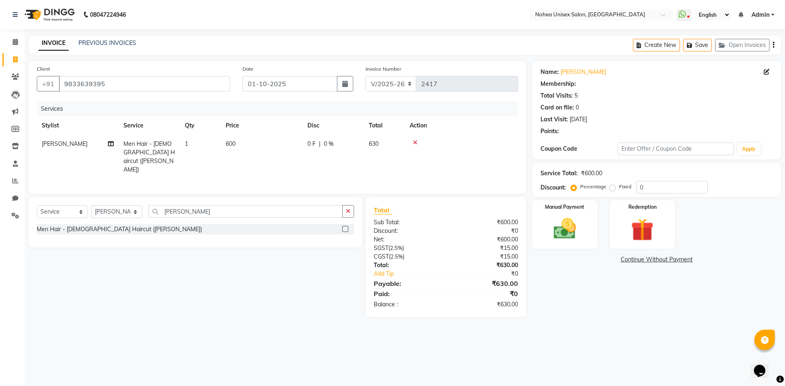
select select "1: Object"
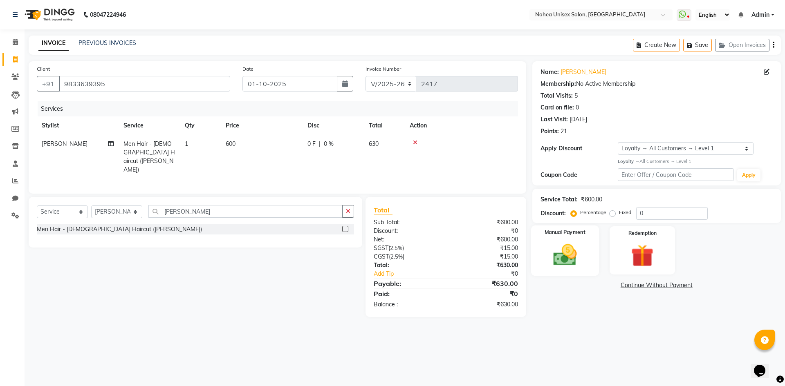
click at [575, 263] on img at bounding box center [565, 255] width 38 height 27
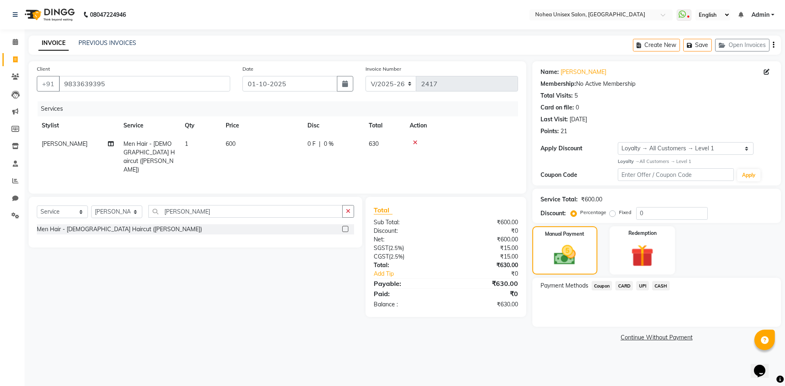
click at [660, 287] on span "CASH" at bounding box center [661, 285] width 18 height 9
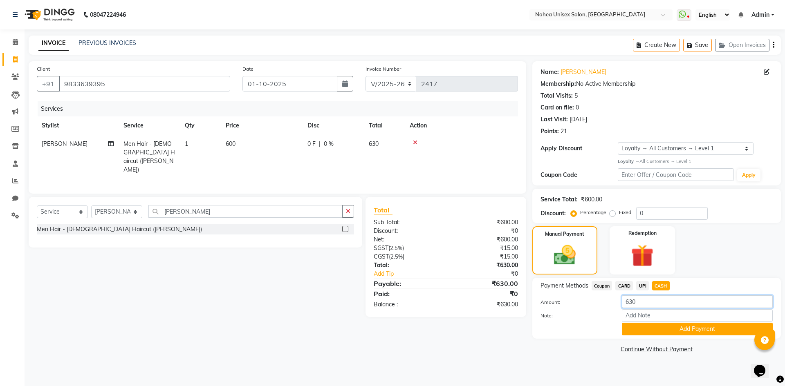
click at [652, 305] on input "630" at bounding box center [697, 301] width 151 height 13
type input "6"
type input "520"
click at [659, 330] on button "Add Payment" at bounding box center [697, 329] width 151 height 13
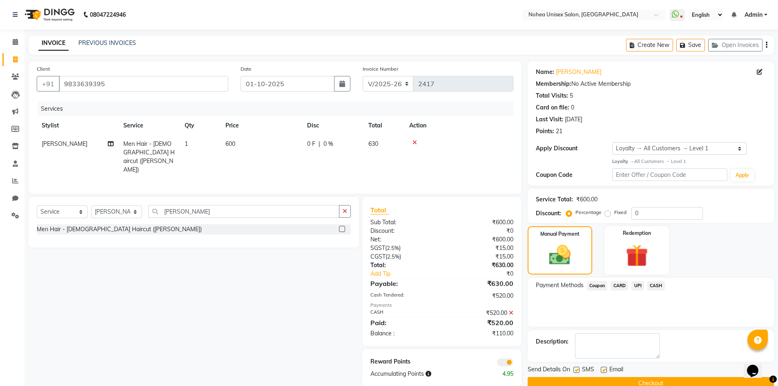
click at [638, 287] on span "UPI" at bounding box center [638, 285] width 13 height 9
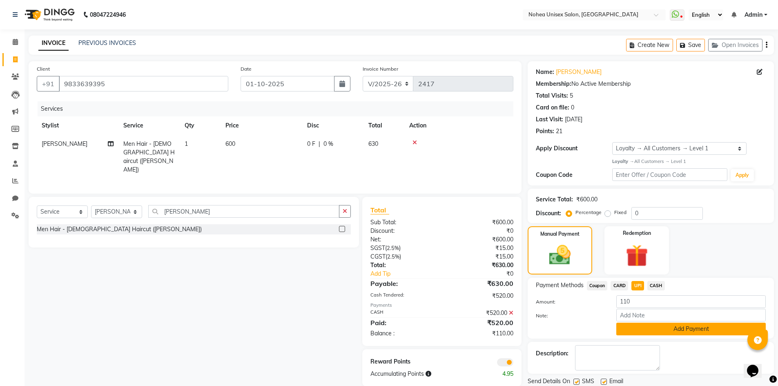
click at [665, 329] on button "Add Payment" at bounding box center [692, 329] width 150 height 13
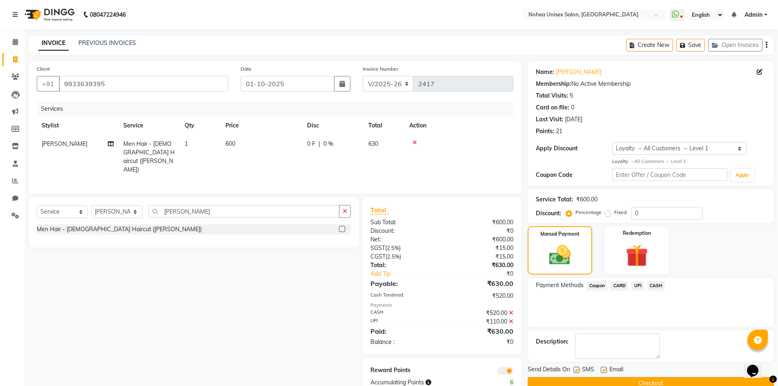
click at [605, 371] on label at bounding box center [604, 370] width 6 height 6
click at [605, 371] on input "checkbox" at bounding box center [603, 370] width 5 height 5
checkbox input "false"
click at [604, 378] on button "Checkout" at bounding box center [651, 383] width 246 height 13
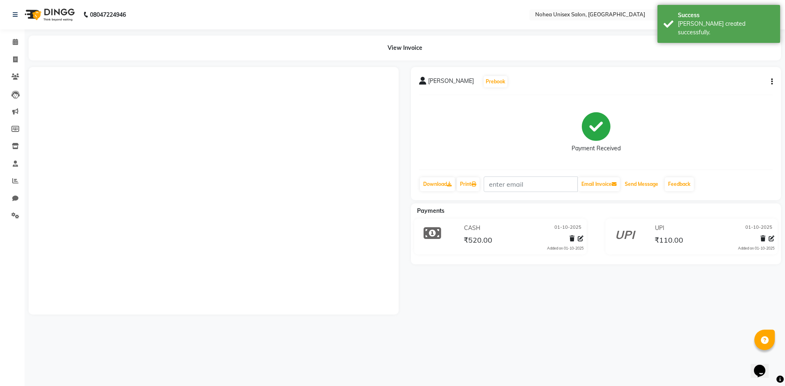
drag, startPoint x: 644, startPoint y: 184, endPoint x: 644, endPoint y: 210, distance: 26.2
click at [644, 184] on button "Send Message" at bounding box center [641, 184] width 40 height 14
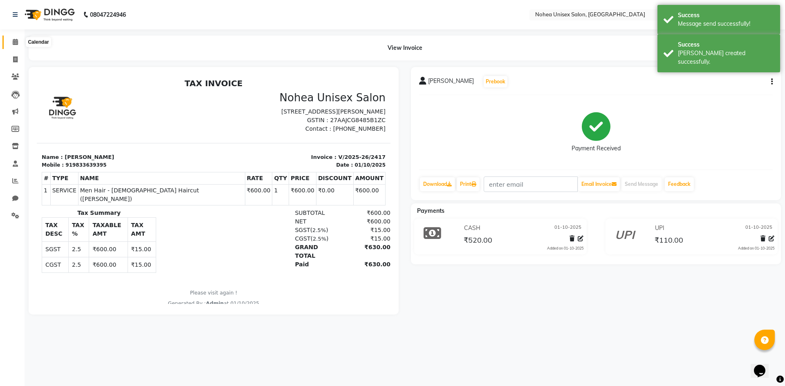
click at [20, 43] on span at bounding box center [15, 42] width 14 height 9
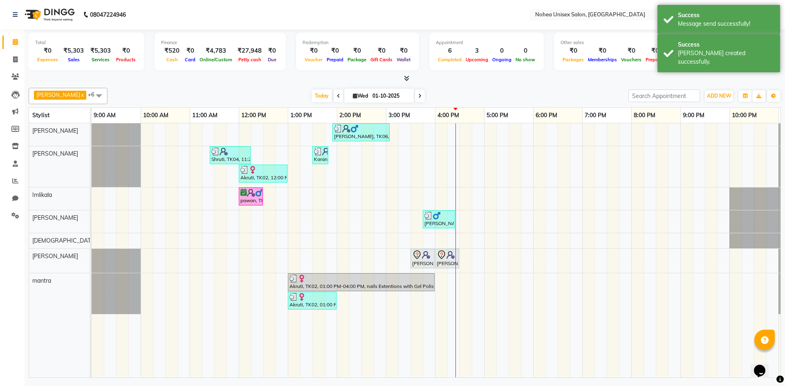
click at [500, 83] on div "Total ₹0 Expenses ₹5,303 Sales ₹5,303 Services ₹0 Products Finance ₹520 Cash ₹0…" at bounding box center [405, 204] width 760 height 351
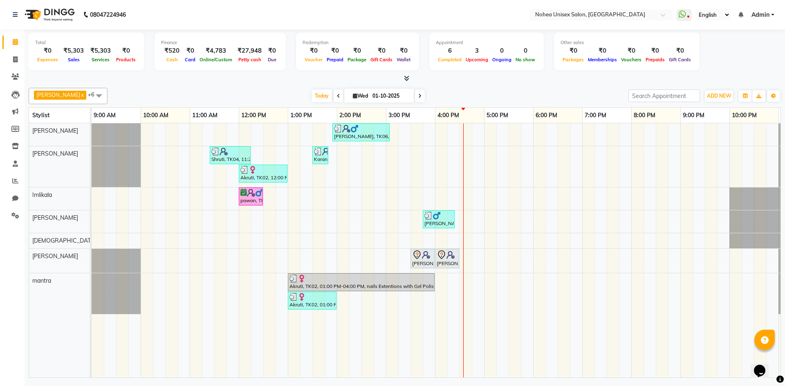
click at [508, 89] on div "upesh x Jaydeep x Sonali x Imlikala x mantra x jitesh x Sujit x +6 Select All A…" at bounding box center [405, 96] width 752 height 16
click at [209, 89] on div "upesh x Jaydeep x Sonali x Imlikala x mantra x jitesh x Sujit x +6 Select All A…" at bounding box center [405, 96] width 752 height 16
click at [517, 96] on div "[DATE] [DATE]" at bounding box center [368, 96] width 512 height 12
click at [208, 64] on div "Finance ₹520 Cash ₹0 Card ₹4,783 Online/Custom ₹27,948 Petty cash ₹0 Due" at bounding box center [219, 52] width 131 height 38
click at [531, 96] on div "[DATE] [DATE]" at bounding box center [368, 96] width 512 height 12
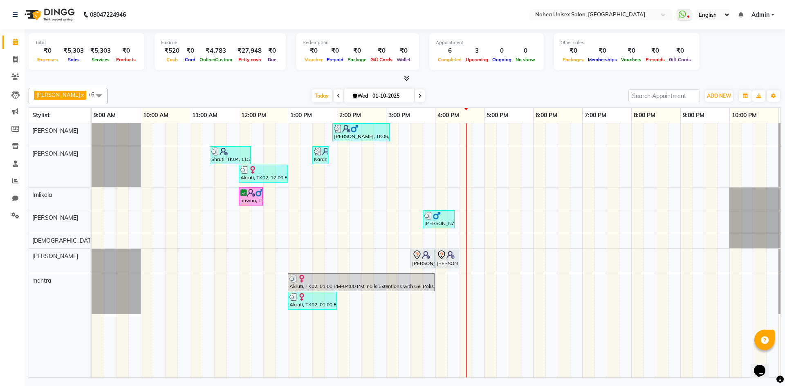
click at [545, 85] on div "upesh x Jaydeep x Sonali x Imlikala x mantra x jitesh x Sujit x +6 Select All A…" at bounding box center [405, 231] width 752 height 293
click at [476, 85] on div "upesh x Jaydeep x Sonali x Imlikala x mantra x jitesh x Sujit x +6 Select All A…" at bounding box center [405, 231] width 752 height 293
click at [477, 83] on div "Total ₹0 Expenses ₹5,303 Sales ₹5,303 Services ₹0 Products Finance ₹520 Cash ₹0…" at bounding box center [405, 204] width 760 height 351
click at [280, 94] on div "[DATE] [DATE]" at bounding box center [368, 96] width 512 height 12
click at [464, 93] on div "[DATE] [DATE]" at bounding box center [368, 96] width 512 height 12
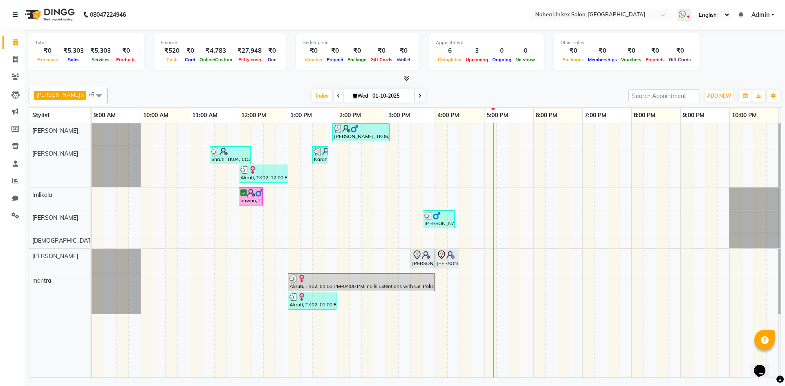
click at [587, 217] on div "Divyansha, TK06, 01:55 PM-03:05 PM, Men Hair - Male Haircut (Barber),Men Hair -…" at bounding box center [460, 250] width 736 height 254
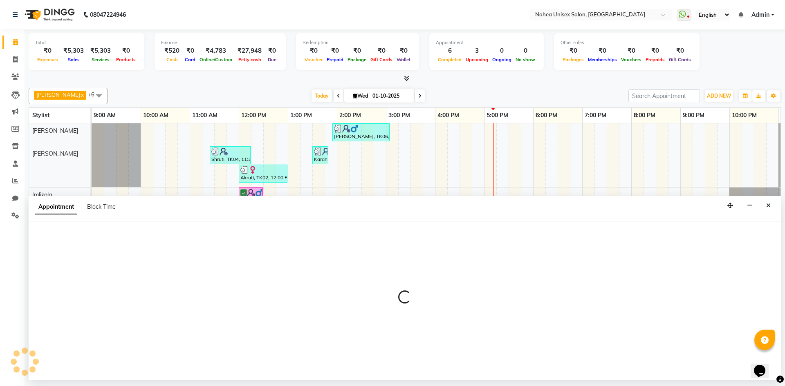
select select "87508"
select select "1140"
select select "tentative"
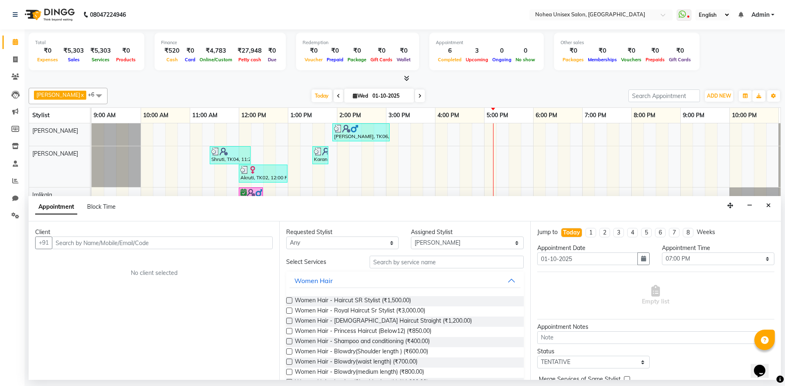
click at [113, 239] on input "text" at bounding box center [162, 243] width 221 height 13
click at [372, 300] on span "Women Hair - Haircut SR Stylist (₹1,500.00)" at bounding box center [353, 301] width 116 height 10
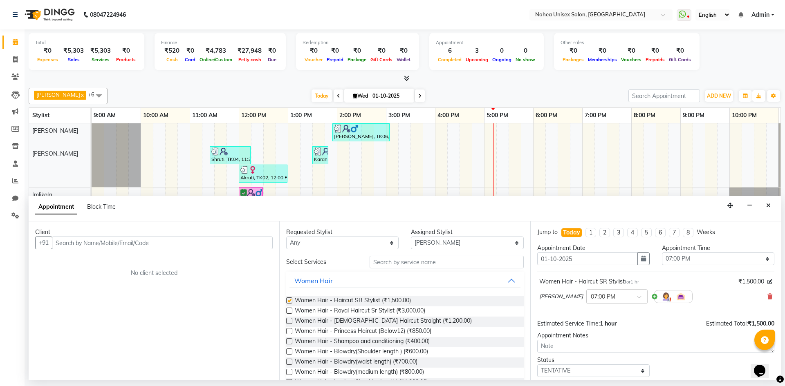
checkbox input "false"
click at [197, 243] on input "text" at bounding box center [162, 243] width 221 height 13
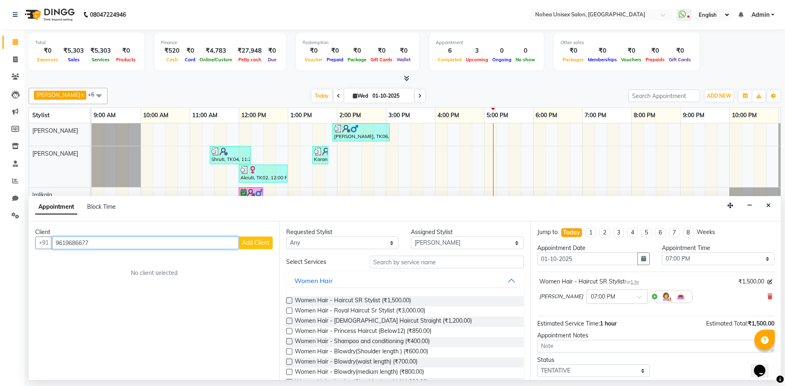
type input "9619686677"
click at [257, 244] on span "Add Client" at bounding box center [255, 242] width 27 height 7
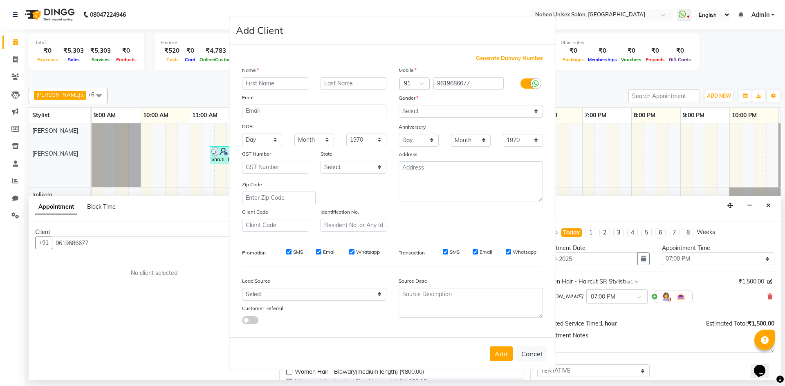
click at [259, 84] on input "text" at bounding box center [275, 83] width 66 height 13
type input "Mehreen"
click at [337, 81] on input "text" at bounding box center [353, 83] width 66 height 13
type input "[PERSON_NAME]"
drag, startPoint x: 411, startPoint y: 111, endPoint x: 413, endPoint y: 117, distance: 6.1
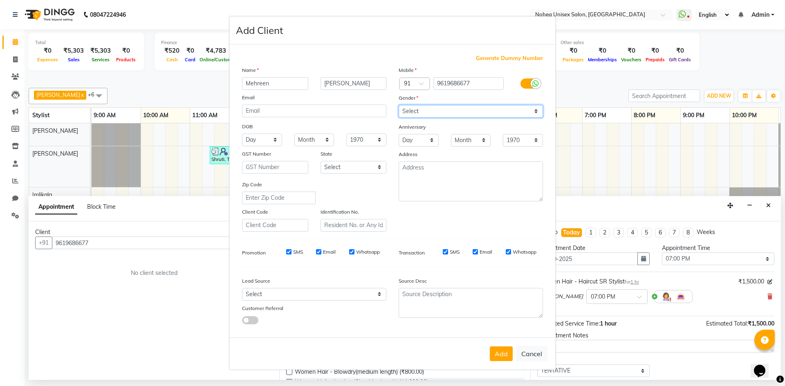
click at [411, 111] on select "Select Male Female Other Prefer Not To Say" at bounding box center [470, 111] width 144 height 13
select select "[DEMOGRAPHIC_DATA]"
click at [398, 105] on select "Select Male Female Other Prefer Not To Say" at bounding box center [470, 111] width 144 height 13
click at [496, 358] on button "Add" at bounding box center [501, 354] width 23 height 15
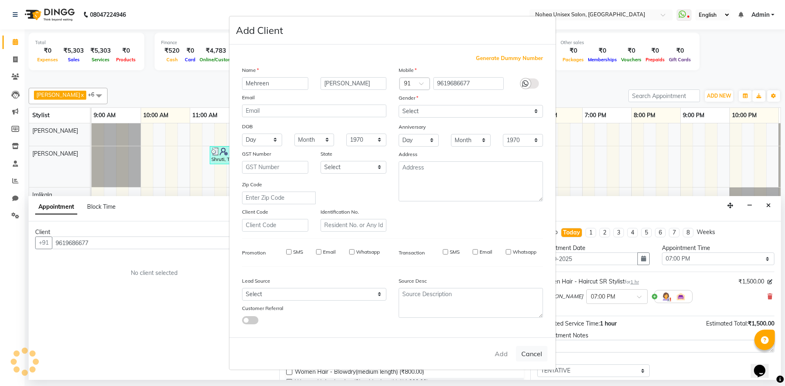
select select
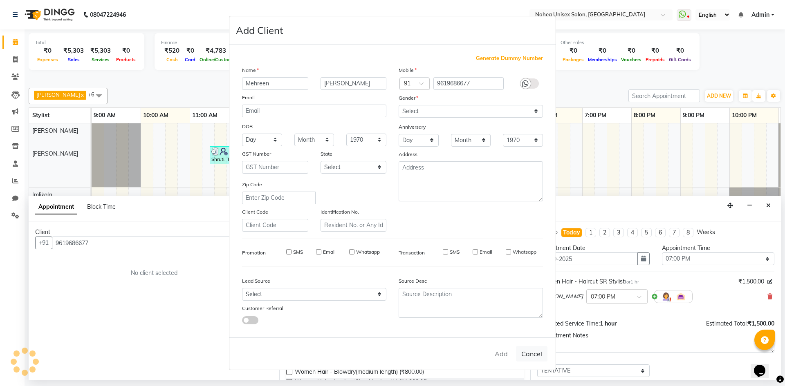
select select
checkbox input "false"
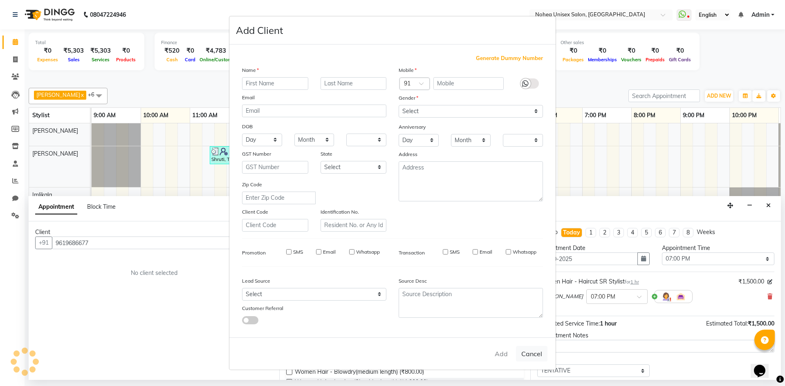
checkbox input "false"
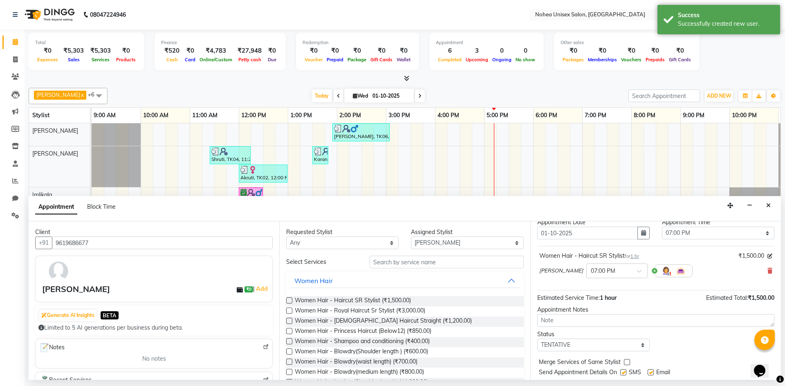
scroll to position [49, 0]
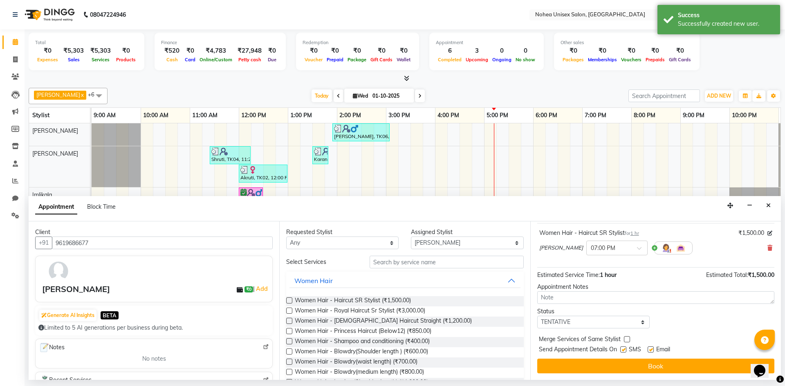
click at [649, 348] on label at bounding box center [650, 350] width 6 height 6
click at [649, 348] on input "checkbox" at bounding box center [649, 350] width 5 height 5
checkbox input "false"
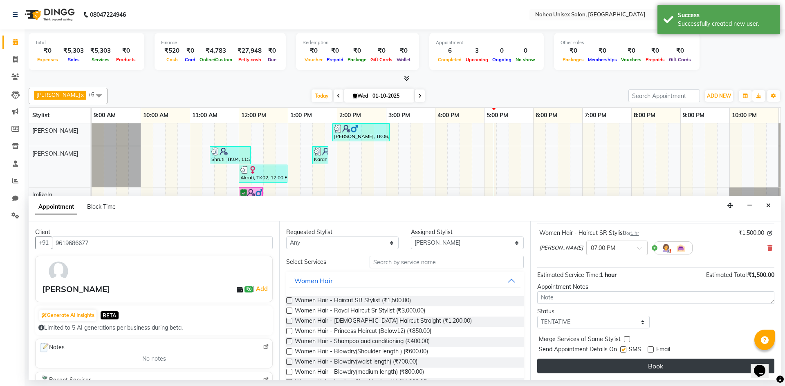
click at [642, 369] on button "Book" at bounding box center [655, 366] width 237 height 15
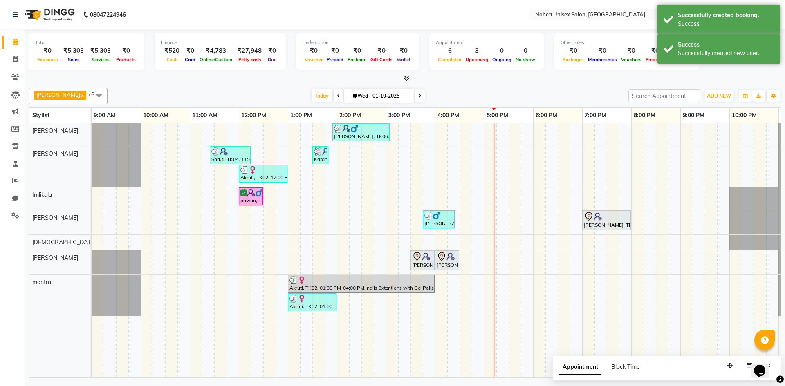
click at [571, 87] on div "upesh x Jaydeep x Sonali x Imlikala x mantra x jitesh x Sujit x +6 Select All A…" at bounding box center [405, 231] width 752 height 293
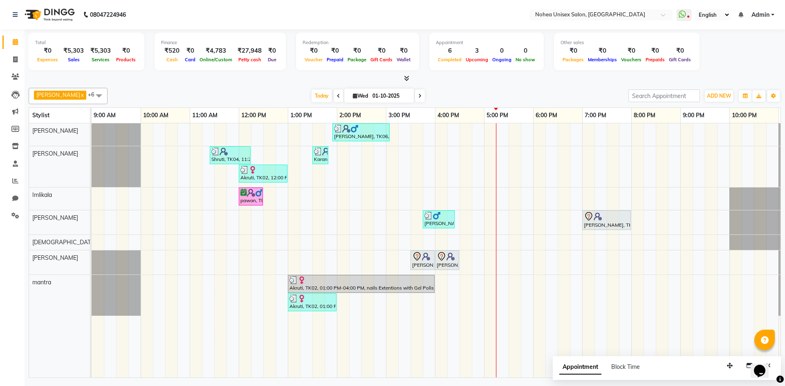
click at [497, 134] on div "Divyansha, TK06, 01:55 PM-03:05 PM, Men Hair - Male Haircut (Barber),Men Hair -…" at bounding box center [460, 250] width 736 height 254
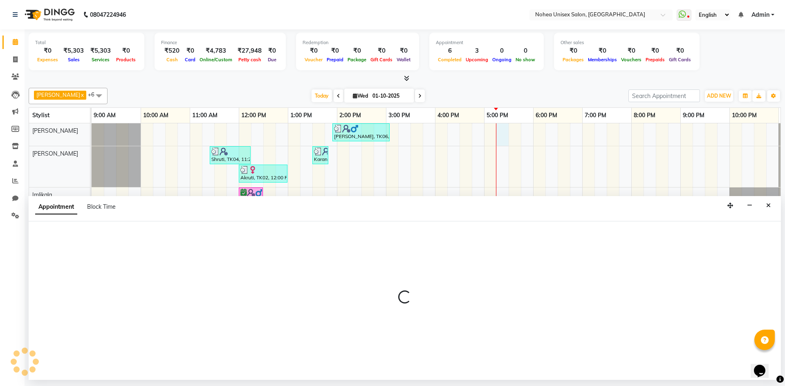
select select "76527"
select select "tentative"
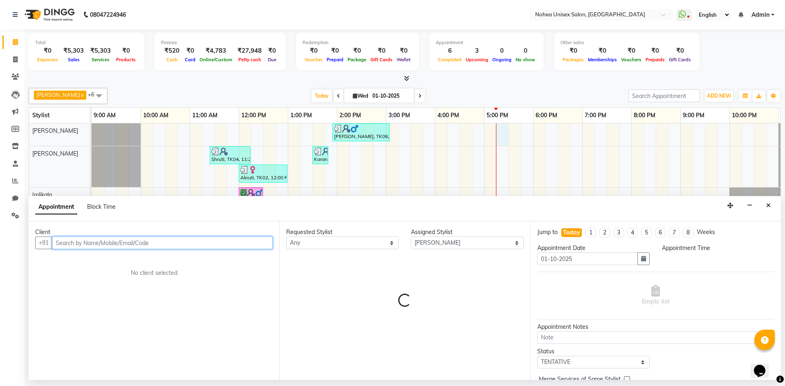
select select "1035"
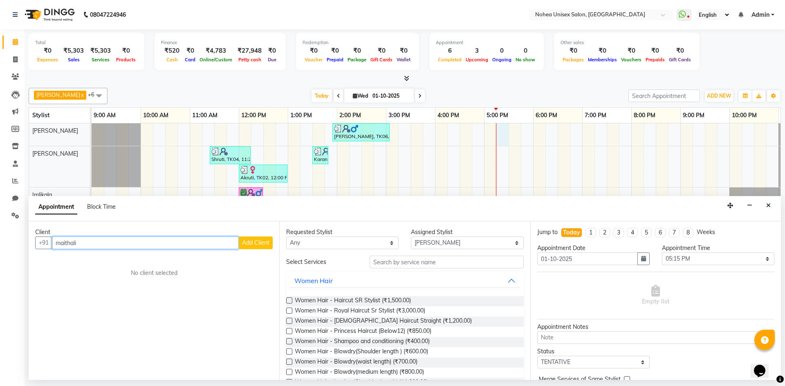
click at [63, 242] on input "maithali" at bounding box center [145, 243] width 187 height 13
drag, startPoint x: 61, startPoint y: 242, endPoint x: 88, endPoint y: 295, distance: 59.6
click at [61, 242] on input "mithali" at bounding box center [145, 243] width 187 height 13
click at [83, 245] on input "maithali" at bounding box center [145, 243] width 187 height 13
type input "m"
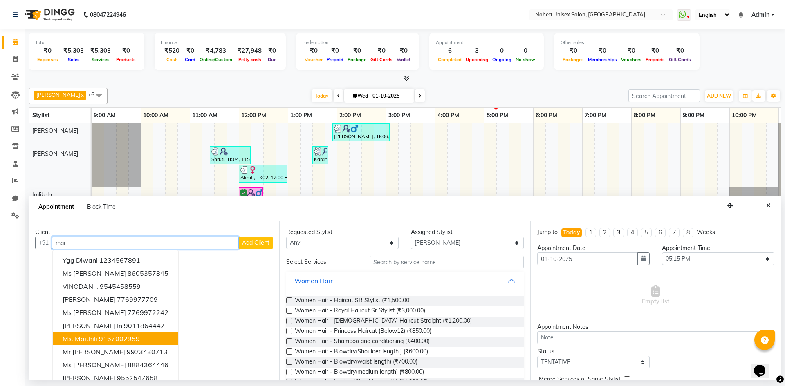
click at [105, 337] on ngb-highlight "9167002959" at bounding box center [119, 339] width 41 height 8
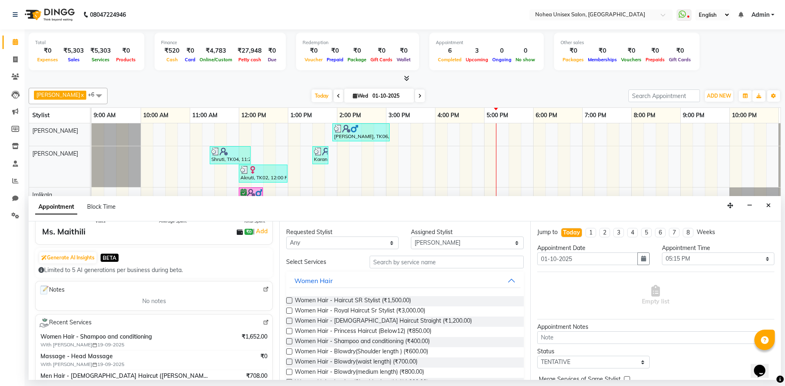
scroll to position [0, 0]
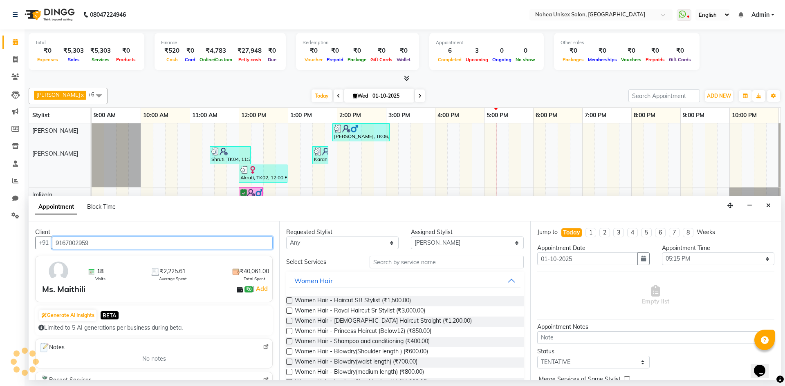
type input "9167002959"
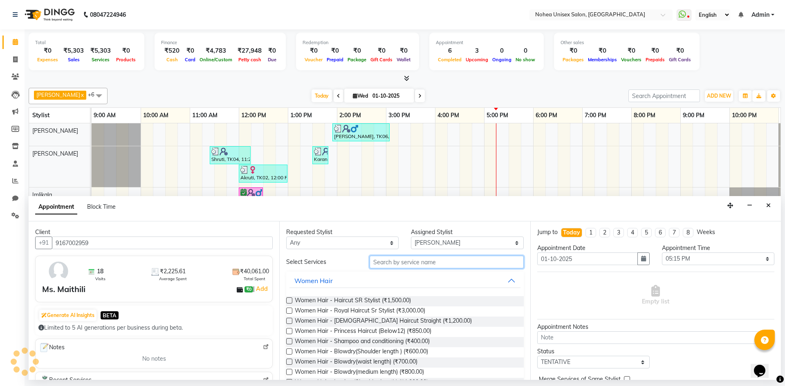
click at [406, 266] on input "text" at bounding box center [446, 262] width 154 height 13
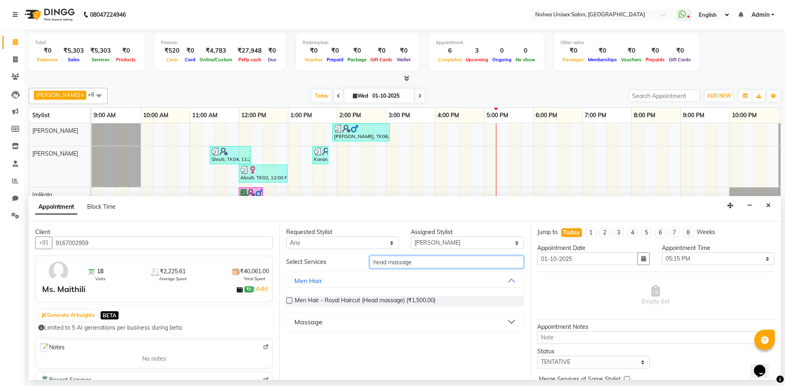
type input "head massage"
click at [506, 318] on button "Massage" at bounding box center [404, 322] width 230 height 15
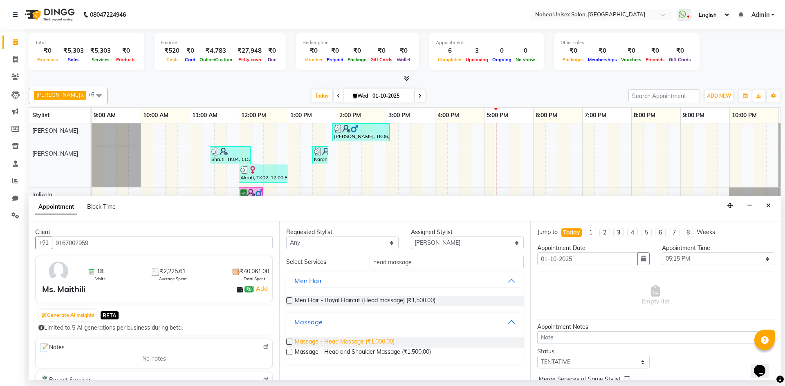
click at [387, 342] on span "Massage - Head Massage (₹1,000.00)" at bounding box center [345, 343] width 100 height 10
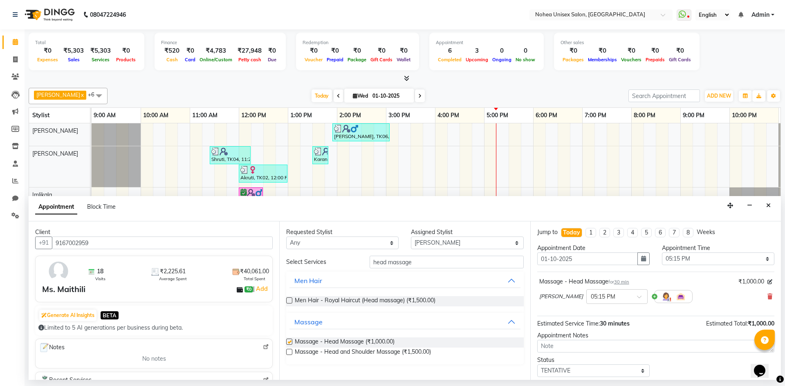
checkbox input "false"
click at [434, 262] on input "head massage" at bounding box center [446, 262] width 154 height 13
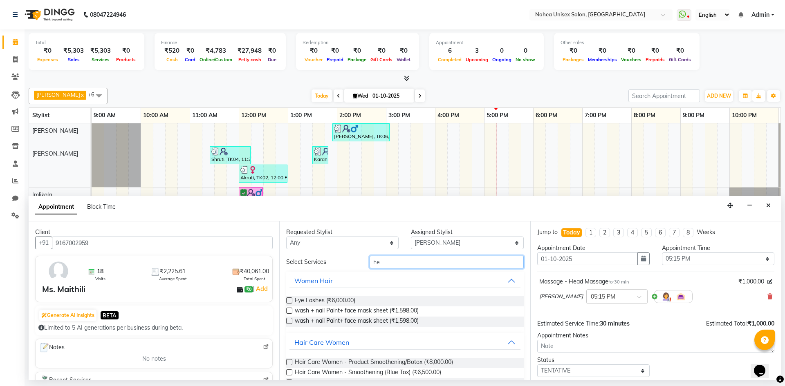
type input "h"
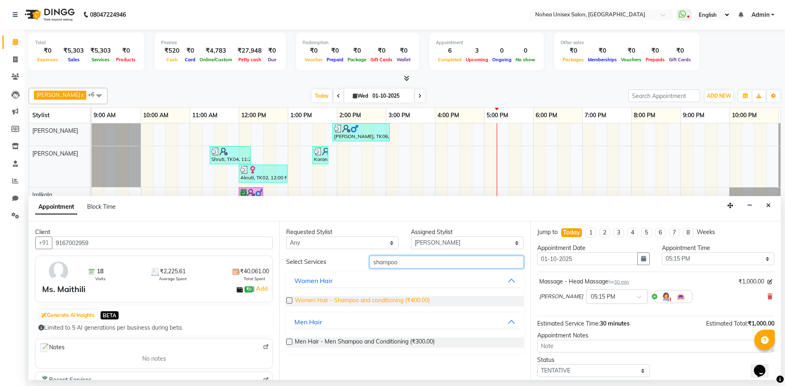
type input "shampoo"
click at [410, 299] on span "Women Hair - Shampoo and conditioning (₹400.00)" at bounding box center [362, 301] width 135 height 10
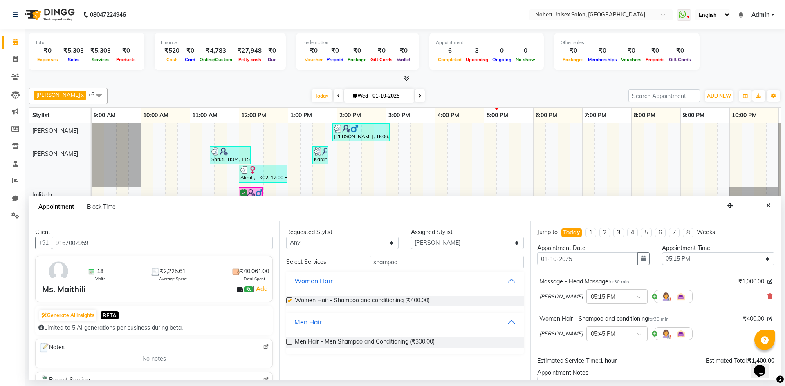
checkbox input "false"
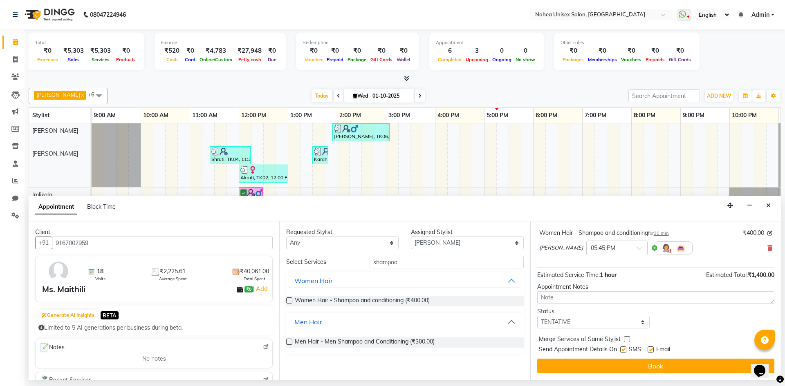
click at [652, 349] on label at bounding box center [650, 350] width 6 height 6
click at [652, 349] on input "checkbox" at bounding box center [649, 350] width 5 height 5
checkbox input "false"
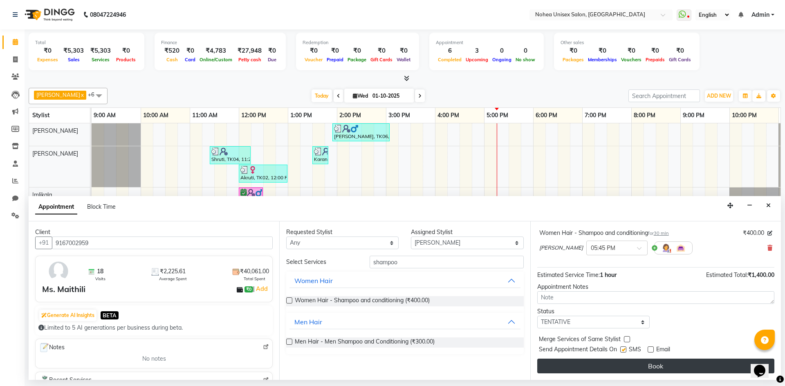
click at [646, 369] on button "Book" at bounding box center [655, 366] width 237 height 15
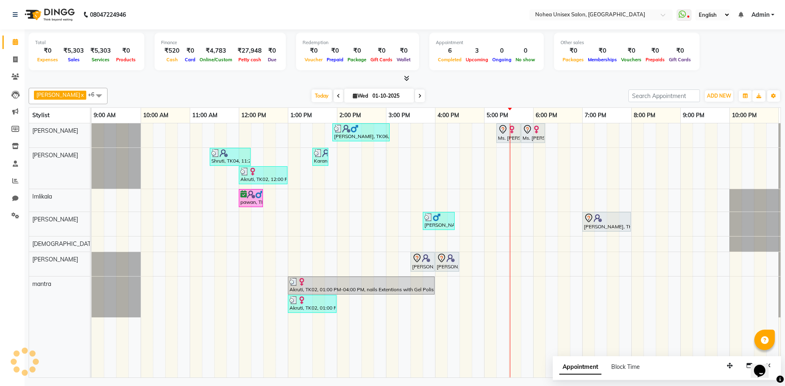
click at [337, 95] on icon at bounding box center [338, 96] width 3 height 5
type input "30-09-2025"
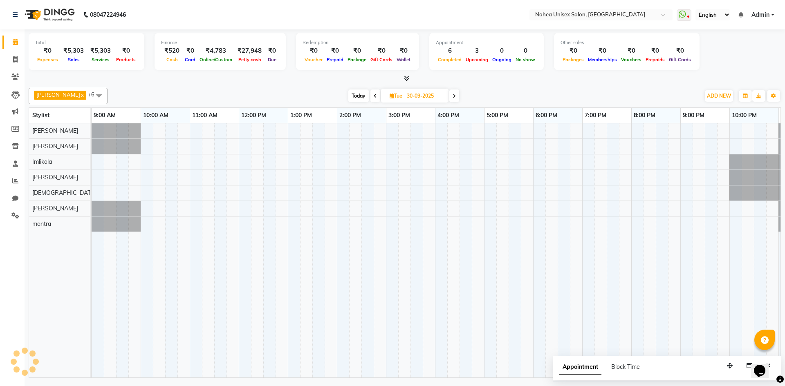
scroll to position [0, 47]
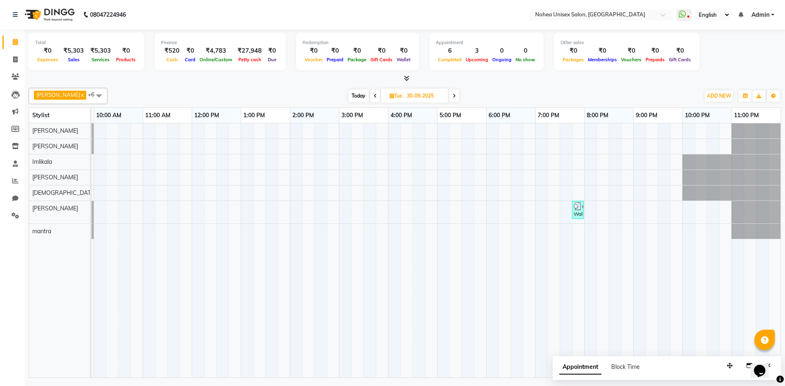
click at [404, 97] on input "30-09-2025" at bounding box center [424, 96] width 41 height 12
select select "9"
select select "2025"
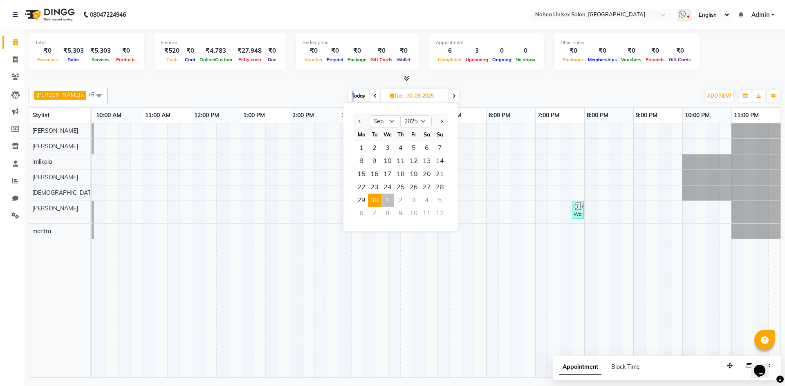
click at [348, 95] on span "Today" at bounding box center [358, 95] width 20 height 13
type input "01-10-2025"
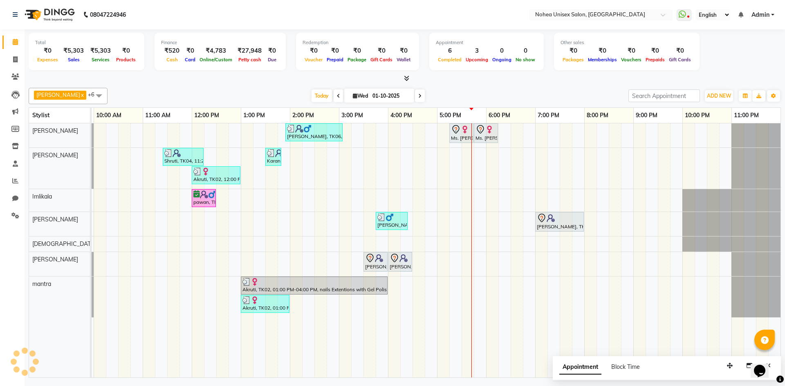
click at [505, 83] on div at bounding box center [405, 78] width 752 height 9
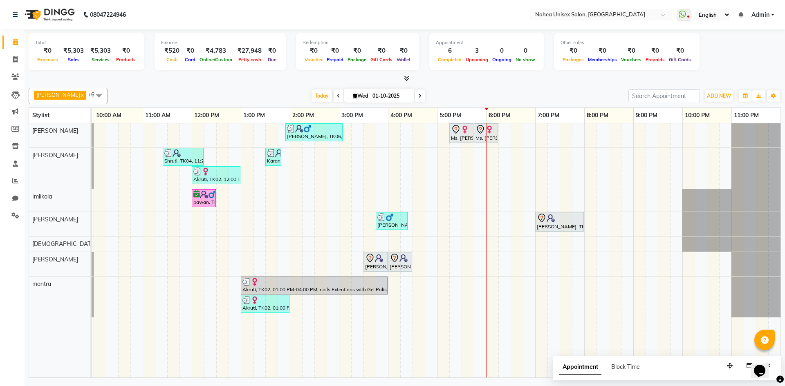
click at [483, 90] on div "[DATE] [DATE]" at bounding box center [368, 96] width 512 height 12
click at [292, 83] on div "Total ₹0 Expenses ₹5,303 Sales ₹5,303 Services ₹0 Products Finance ₹520 Cash ₹0…" at bounding box center [405, 204] width 760 height 351
click at [423, 95] on div "[DATE] [DATE]" at bounding box center [368, 96] width 512 height 12
click at [482, 87] on div "upesh x Jaydeep x Sonali x Imlikala x mantra x jitesh x Sujit x +6 Select All A…" at bounding box center [405, 231] width 752 height 293
click at [498, 91] on div "[DATE] [DATE]" at bounding box center [368, 96] width 512 height 12
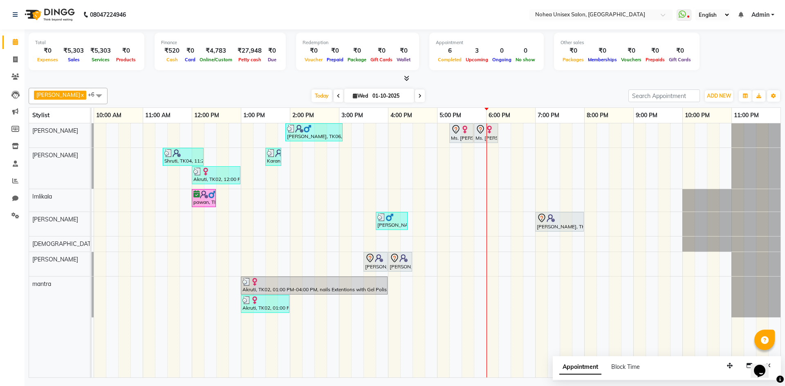
click at [533, 93] on div "[DATE] [DATE]" at bounding box center [368, 96] width 512 height 12
click at [496, 88] on div "upesh x Jaydeep x Sonali x Imlikala x mantra x jitesh x Sujit x +6 Select All A…" at bounding box center [405, 96] width 752 height 16
click at [256, 82] on div at bounding box center [405, 78] width 752 height 9
click at [508, 83] on div "Total ₹0 Expenses ₹5,303 Sales ₹5,303 Services ₹0 Products Finance ₹520 Cash ₹0…" at bounding box center [405, 204] width 760 height 351
click at [496, 88] on div "upesh x Jaydeep x Sonali x Imlikala x mantra x jitesh x Sujit x +6 Select All A…" at bounding box center [405, 96] width 752 height 16
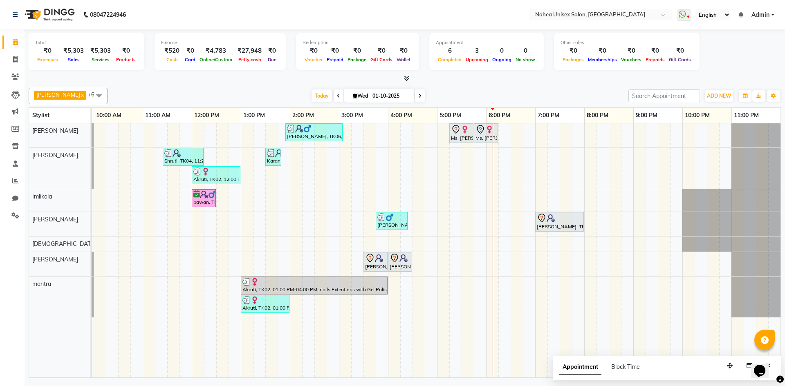
click at [374, 98] on input "01-10-2025" at bounding box center [390, 96] width 41 height 12
select select "10"
select select "2025"
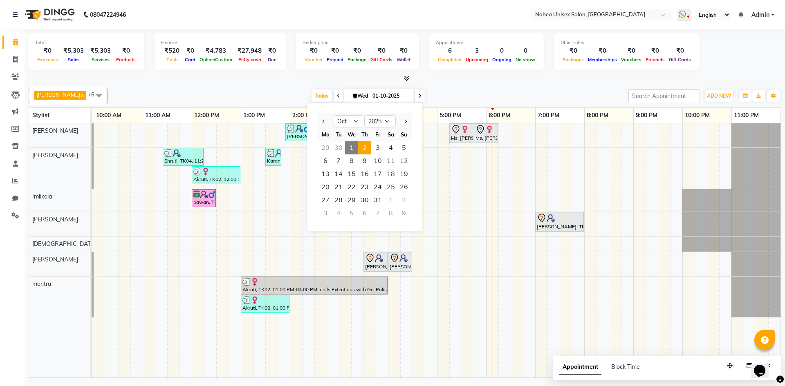
click at [366, 146] on span "2" at bounding box center [364, 147] width 13 height 13
type input "02-10-2025"
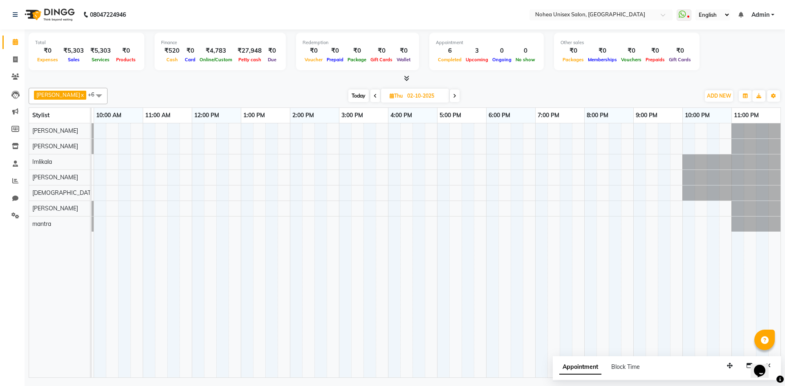
click at [405, 96] on input "02-10-2025" at bounding box center [425, 96] width 41 height 12
select select "10"
select select "2025"
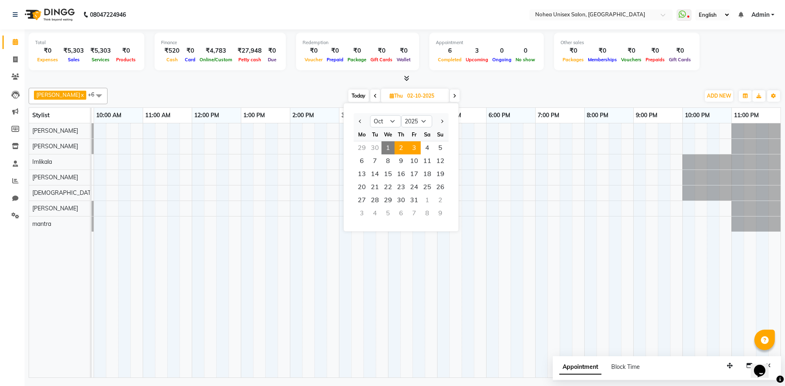
click at [415, 145] on span "3" at bounding box center [413, 147] width 13 height 13
type input "03-10-2025"
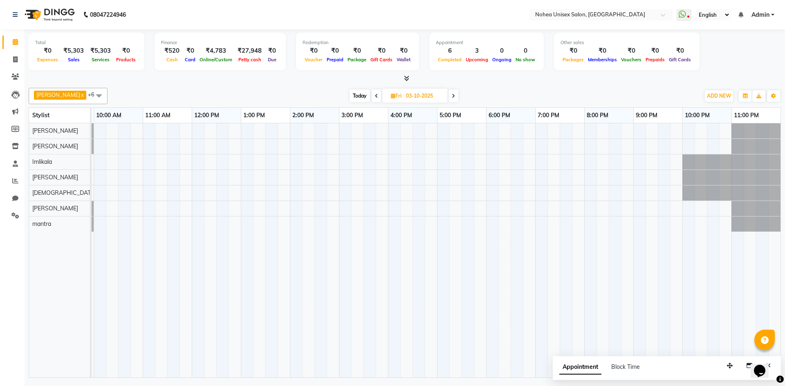
click at [403, 98] on input "03-10-2025" at bounding box center [423, 96] width 41 height 12
select select "10"
select select "2025"
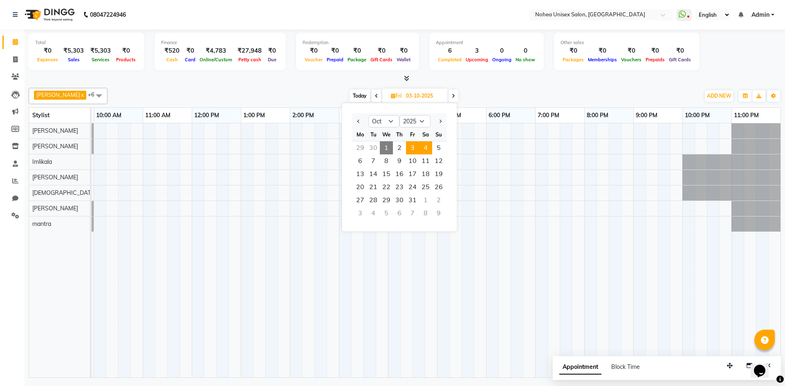
click at [425, 146] on span "4" at bounding box center [425, 147] width 13 height 13
type input "04-10-2025"
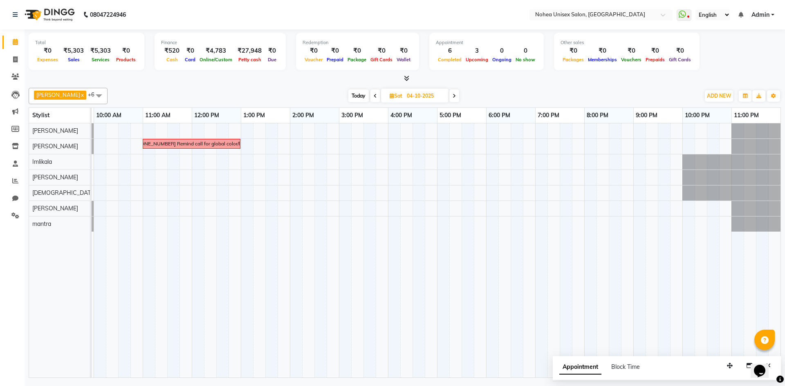
click at [409, 92] on input "04-10-2025" at bounding box center [424, 96] width 41 height 12
select select "10"
select select "2025"
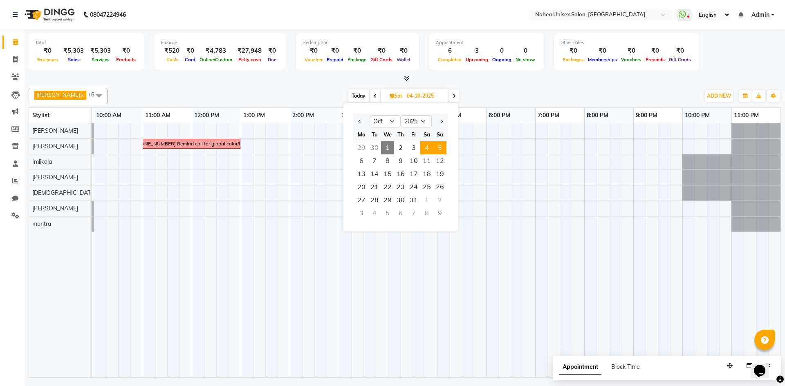
click at [438, 150] on span "5" at bounding box center [439, 147] width 13 height 13
type input "05-10-2025"
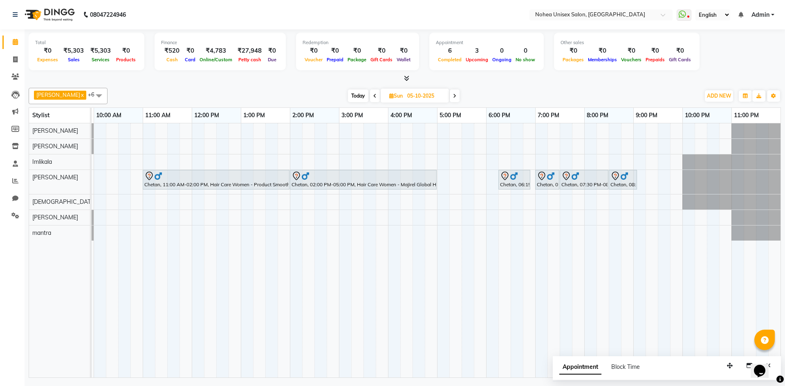
click at [405, 98] on input "05-10-2025" at bounding box center [425, 96] width 41 height 12
select select "10"
select select "2025"
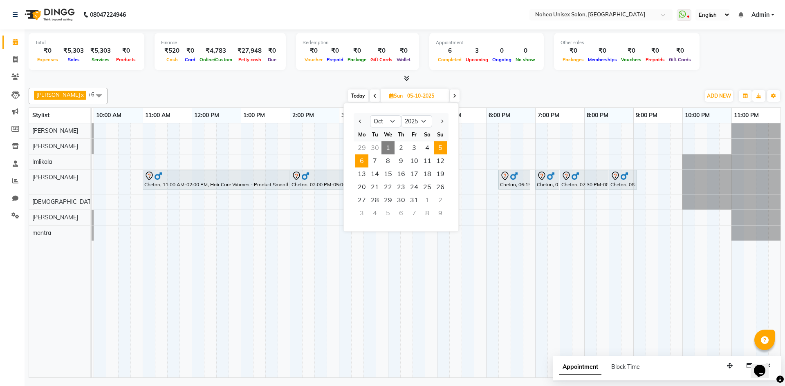
click at [362, 156] on span "6" at bounding box center [361, 160] width 13 height 13
type input "06-10-2025"
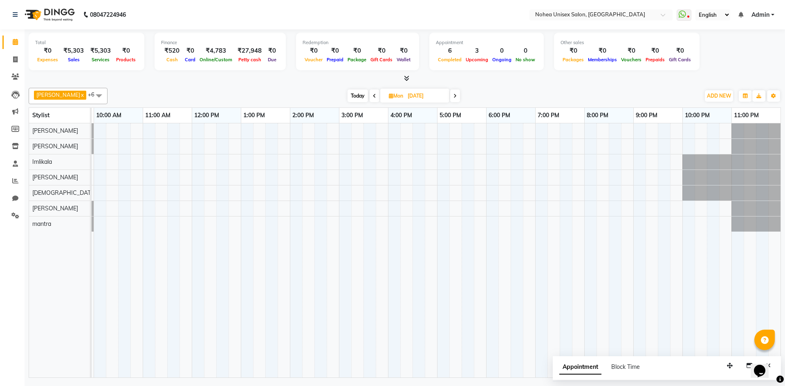
click at [409, 97] on input "06-10-2025" at bounding box center [425, 96] width 41 height 12
select select "10"
select select "2025"
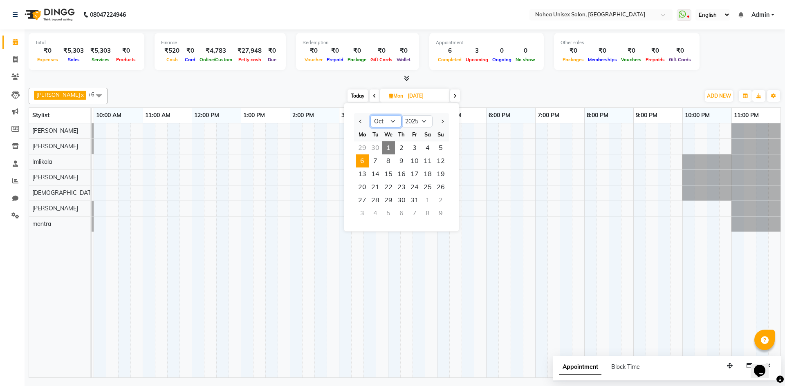
click at [383, 119] on select "Jan Feb Mar Apr May Jun Jul Aug Sep Oct Nov Dec" at bounding box center [385, 121] width 31 height 12
drag, startPoint x: 81, startPoint y: 232, endPoint x: 152, endPoint y: 232, distance: 71.1
click at [95, 232] on tr "Sujit upesh Imlikala Jaydeep jitesh Sonali mantra" at bounding box center [405, 250] width 752 height 255
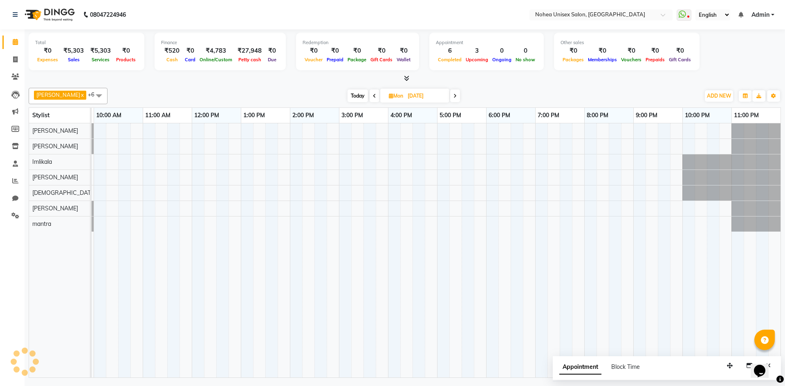
click at [412, 96] on input "06-10-2025" at bounding box center [425, 96] width 41 height 12
select select "10"
select select "2025"
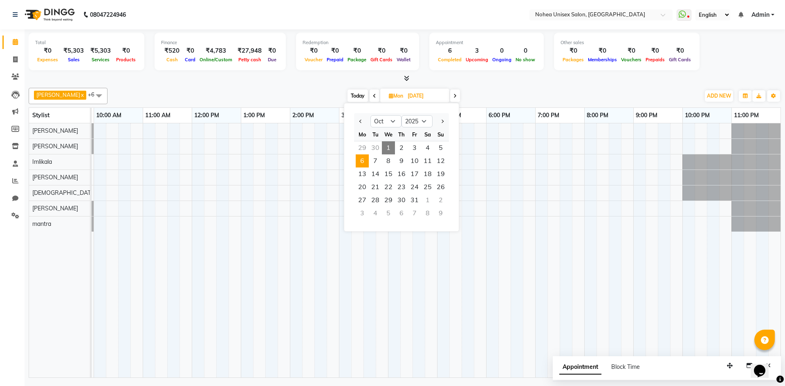
click at [392, 144] on span "1" at bounding box center [388, 147] width 13 height 13
type input "01-10-2025"
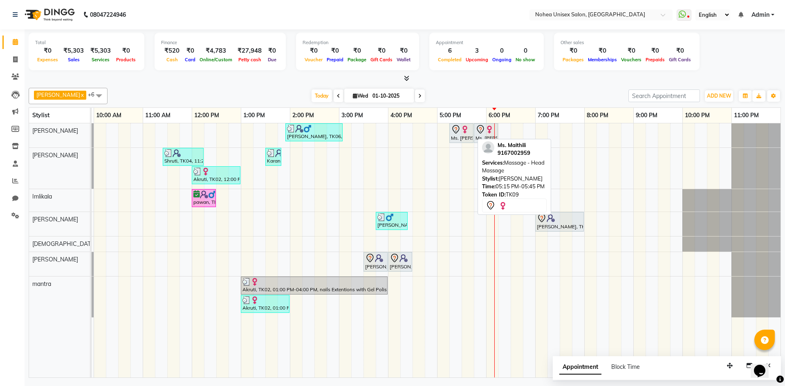
click at [459, 134] on div "Ms. [PERSON_NAME], TK09, 05:15 PM-05:45 PM, Massage - Head Massage" at bounding box center [461, 133] width 22 height 17
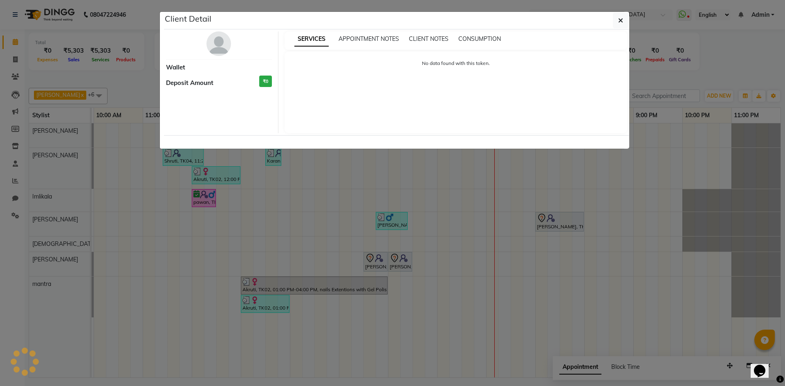
select select "7"
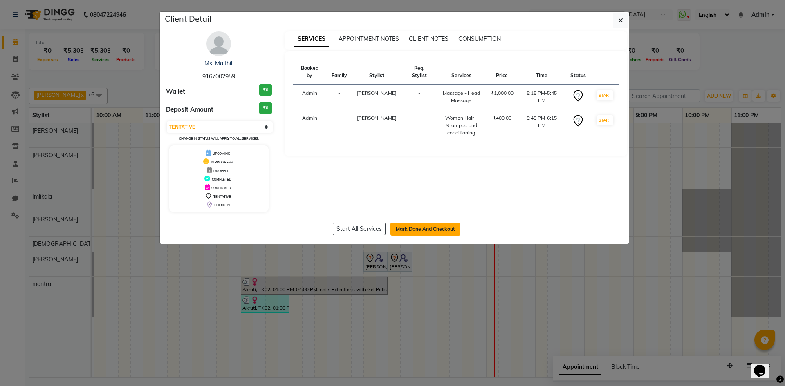
click at [425, 231] on button "Mark Done And Checkout" at bounding box center [425, 229] width 70 height 13
select select "service"
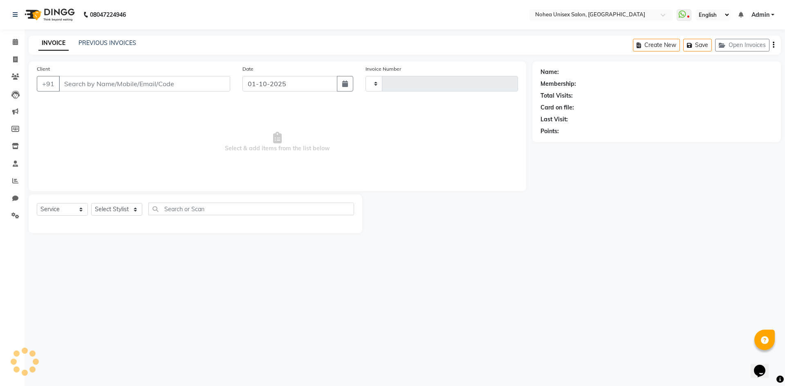
type input "2418"
select select "8009"
type input "9167002959"
select select "76527"
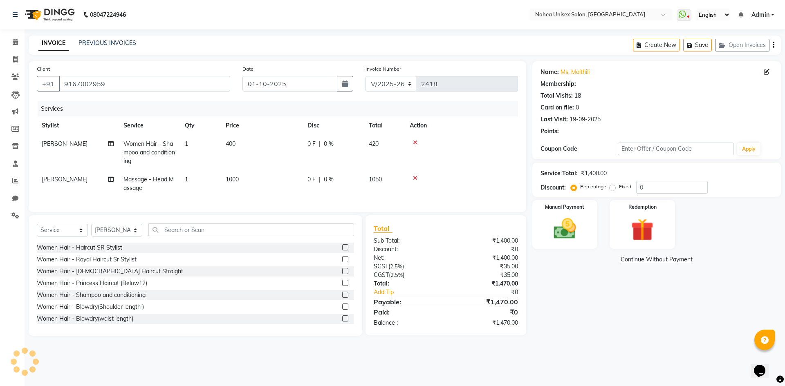
select select "1: Object"
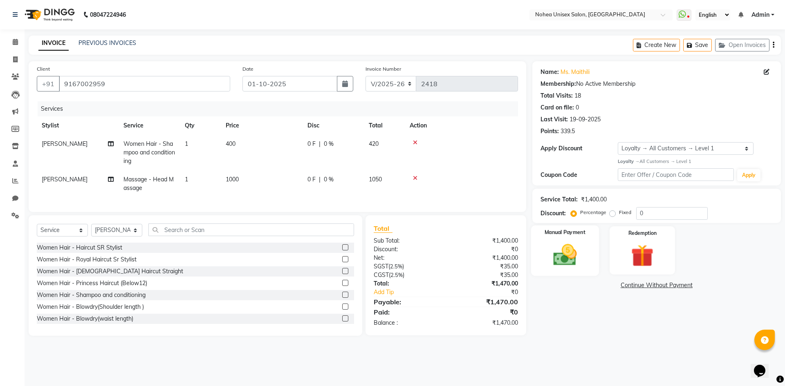
click at [551, 261] on img at bounding box center [565, 255] width 38 height 27
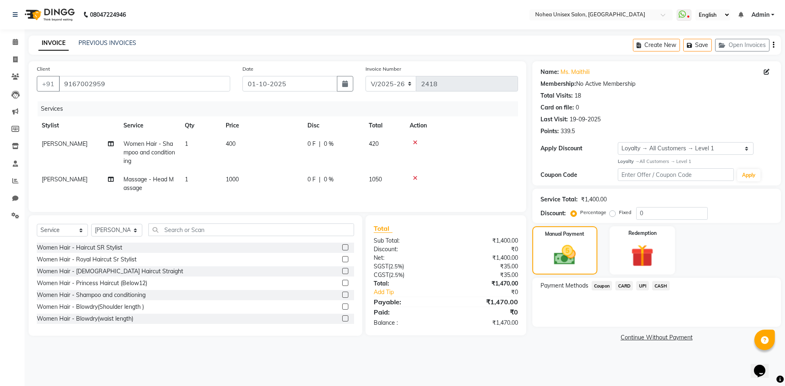
drag, startPoint x: 638, startPoint y: 287, endPoint x: 640, endPoint y: 295, distance: 7.9
click at [639, 287] on span "UPI" at bounding box center [642, 285] width 13 height 9
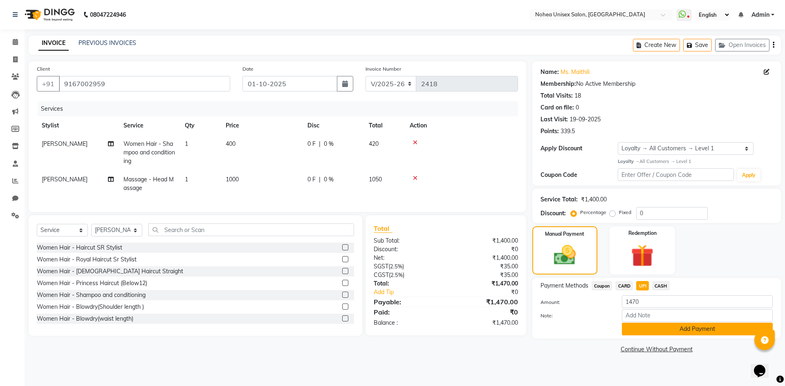
click at [640, 331] on button "Add Payment" at bounding box center [697, 329] width 151 height 13
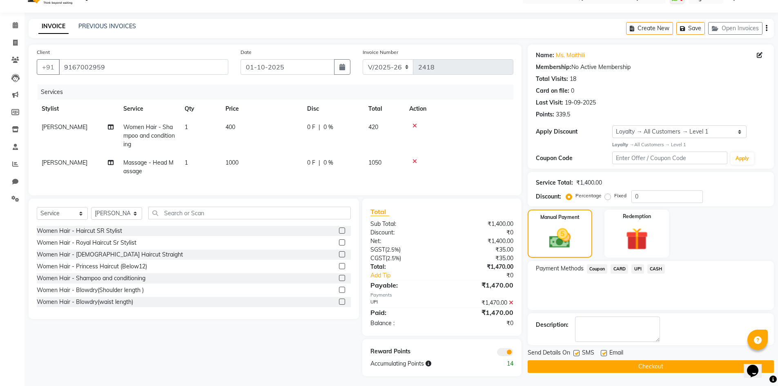
scroll to position [25, 0]
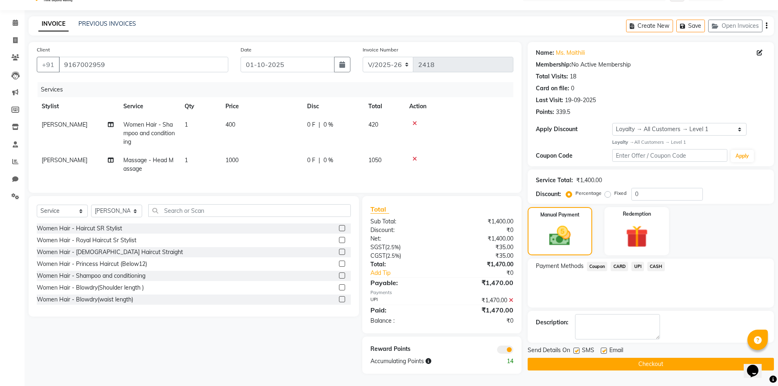
click at [605, 348] on label at bounding box center [604, 351] width 6 height 6
click at [605, 349] on input "checkbox" at bounding box center [603, 351] width 5 height 5
checkbox input "false"
click at [602, 358] on button "Checkout" at bounding box center [651, 364] width 246 height 13
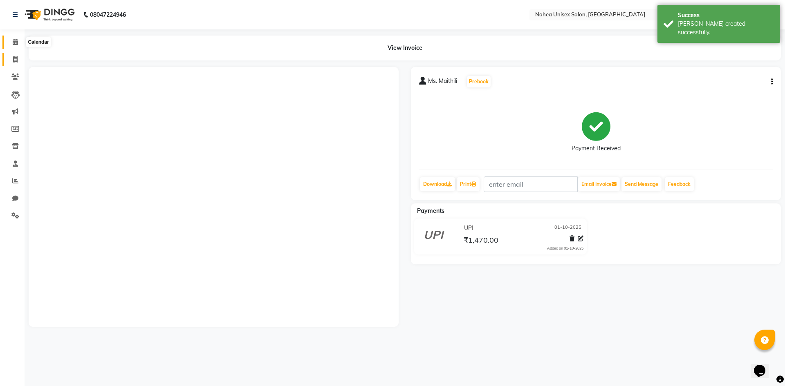
click at [9, 43] on span at bounding box center [15, 42] width 14 height 9
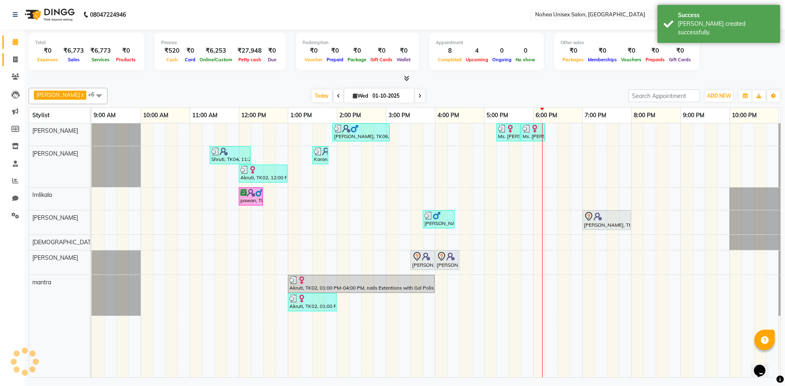
click at [13, 63] on span at bounding box center [15, 59] width 14 height 9
select select "service"
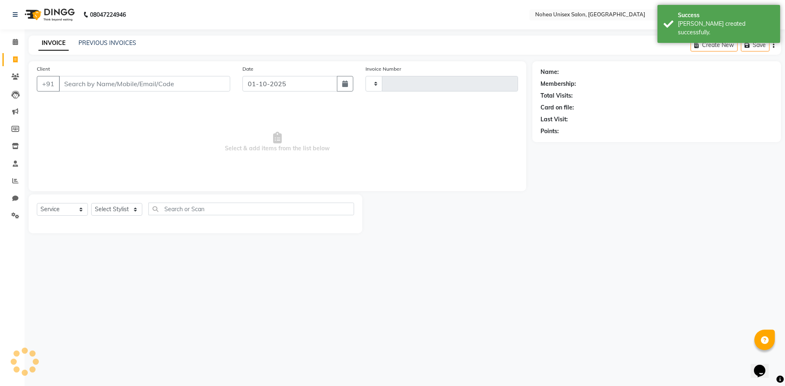
type input "2419"
select select "8009"
click at [93, 83] on input "Client" at bounding box center [144, 84] width 171 height 16
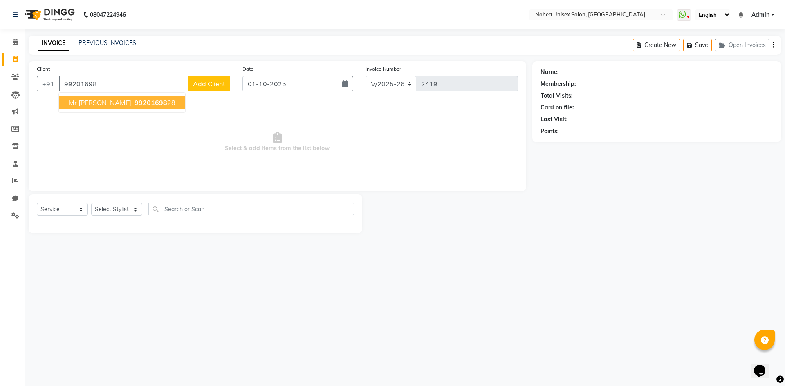
click at [134, 104] on span "99201698" at bounding box center [150, 102] width 33 height 8
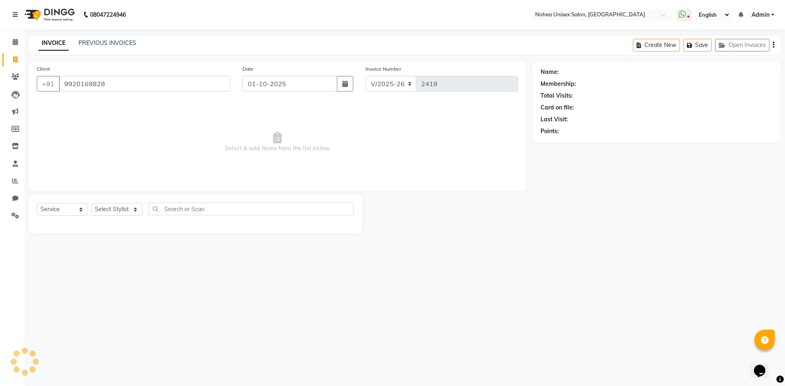
type input "9920169828"
select select "1: Object"
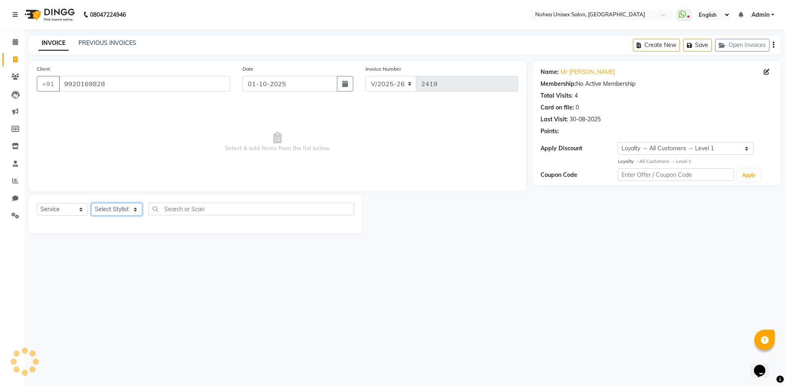
click at [128, 206] on select "Select Stylist [PERSON_NAME] Imlikala [PERSON_NAME] Kaif Manager mantra Mohini …" at bounding box center [116, 209] width 51 height 13
select select "80899"
click at [91, 203] on select "Select Stylist [PERSON_NAME] Imlikala [PERSON_NAME] Kaif Manager mantra Mohini …" at bounding box center [116, 209] width 51 height 13
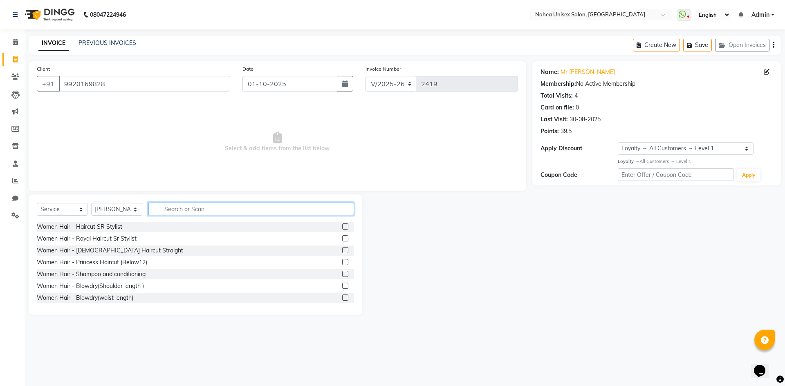
click at [217, 209] on input "text" at bounding box center [251, 209] width 206 height 13
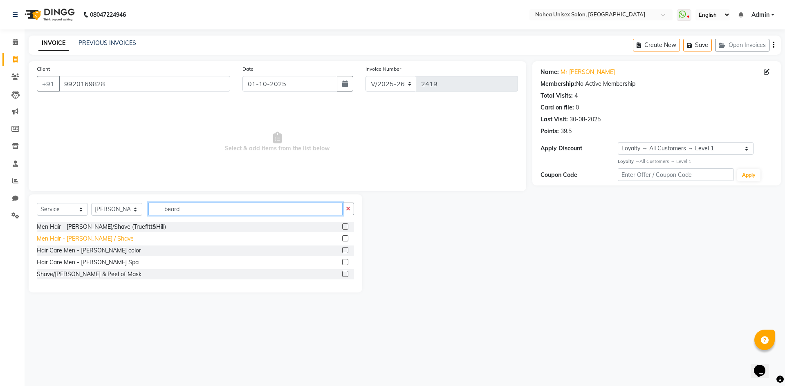
type input "beard"
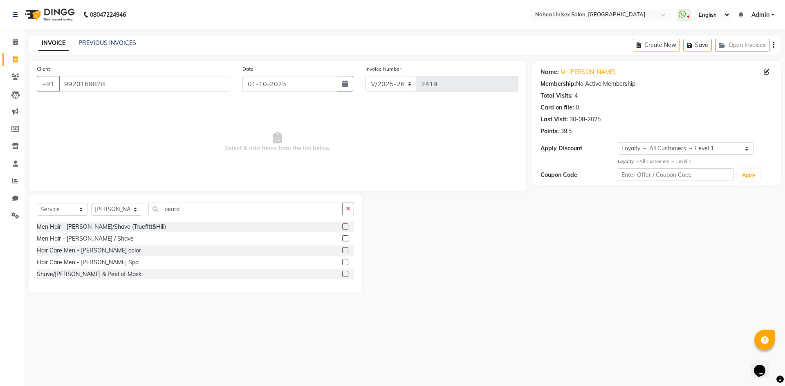
drag, startPoint x: 92, startPoint y: 238, endPoint x: 139, endPoint y: 247, distance: 47.9
click at [92, 238] on div "Men Hair - [PERSON_NAME] / Shave" at bounding box center [85, 239] width 97 height 9
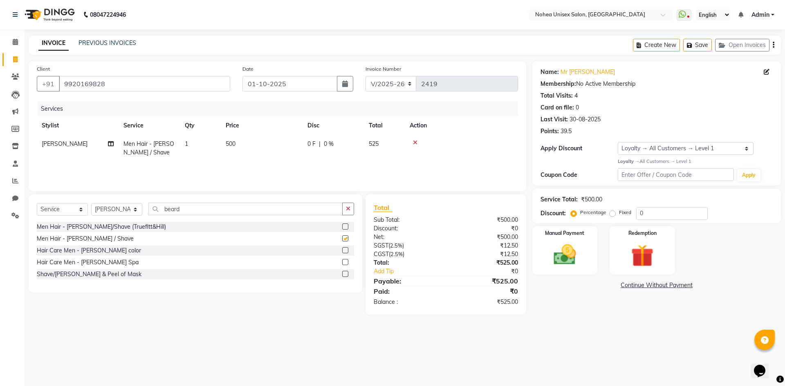
checkbox input "false"
click at [445, 244] on div "SGST ( 2.5% ) ₹12.50" at bounding box center [445, 246] width 157 height 9
click at [461, 270] on div "₹0" at bounding box center [491, 271] width 65 height 9
click at [637, 212] on input "0" at bounding box center [672, 213] width 72 height 13
type input "10"
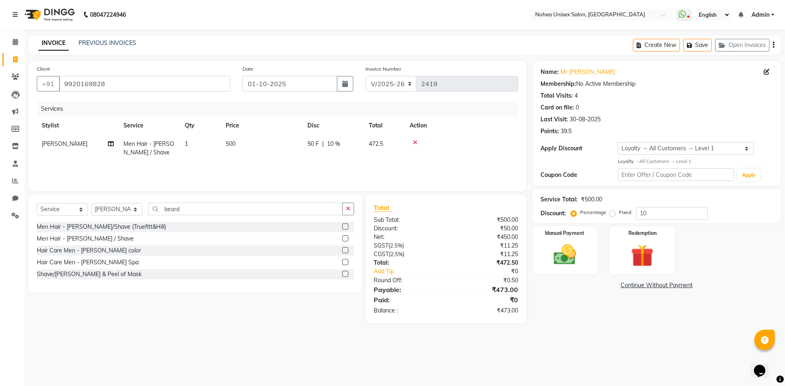
click at [611, 335] on main "INVOICE PREVIOUS INVOICES Create New Save Open Invoices Client +91 9920169828 D…" at bounding box center [405, 186] width 760 height 300
click at [577, 249] on img at bounding box center [565, 255] width 38 height 27
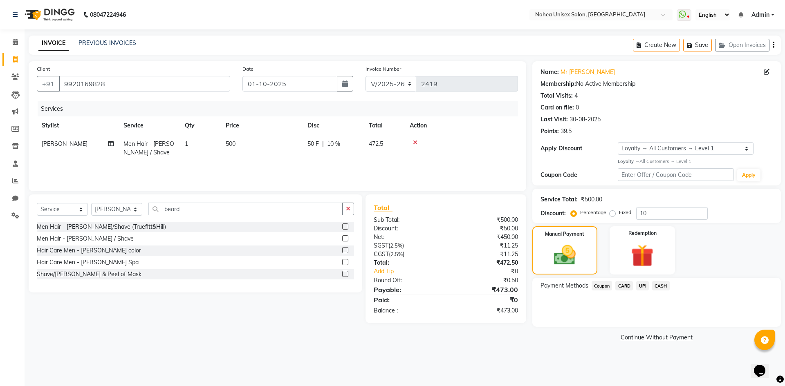
click at [626, 285] on span "CARD" at bounding box center [624, 285] width 18 height 9
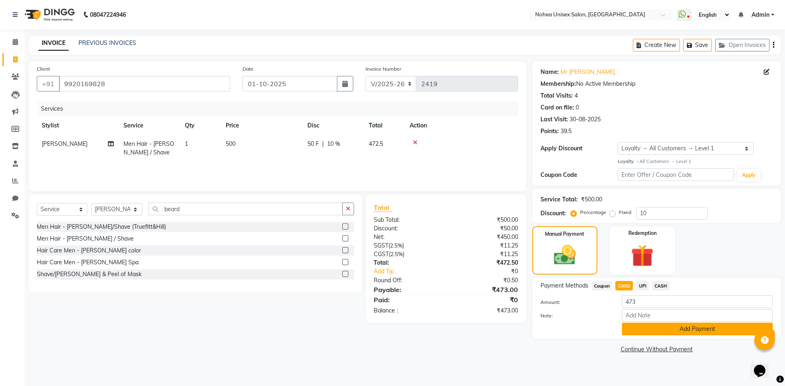
click at [635, 326] on button "Add Payment" at bounding box center [697, 329] width 151 height 13
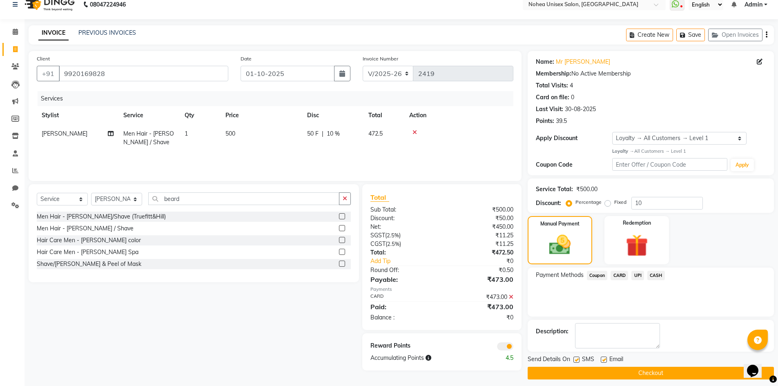
scroll to position [16, 0]
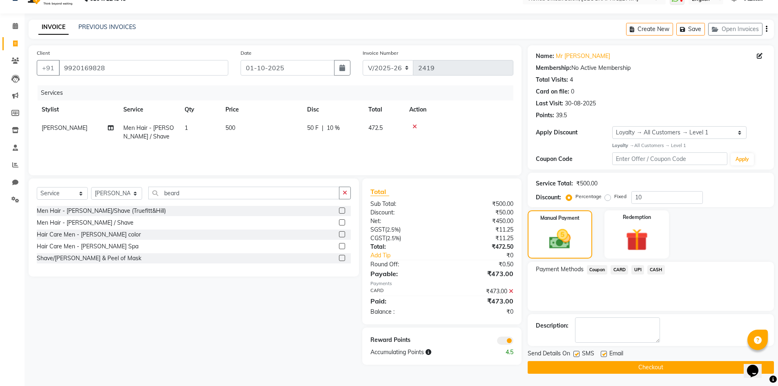
click at [629, 367] on button "Checkout" at bounding box center [651, 367] width 246 height 13
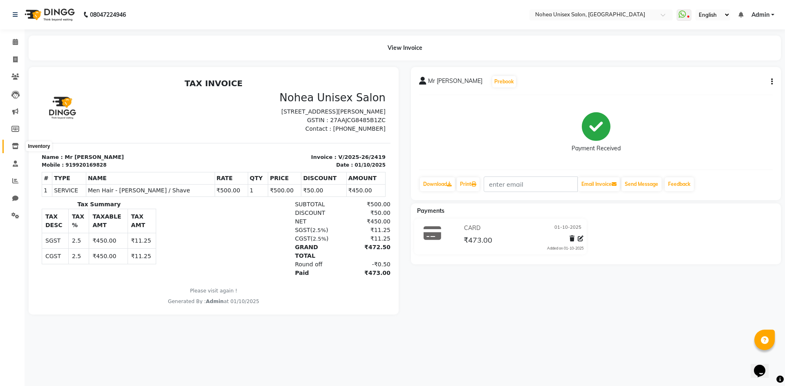
click at [12, 143] on icon at bounding box center [15, 146] width 7 height 6
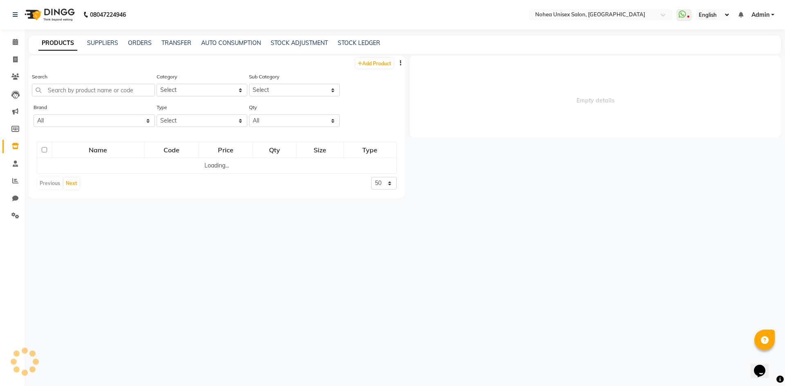
select select
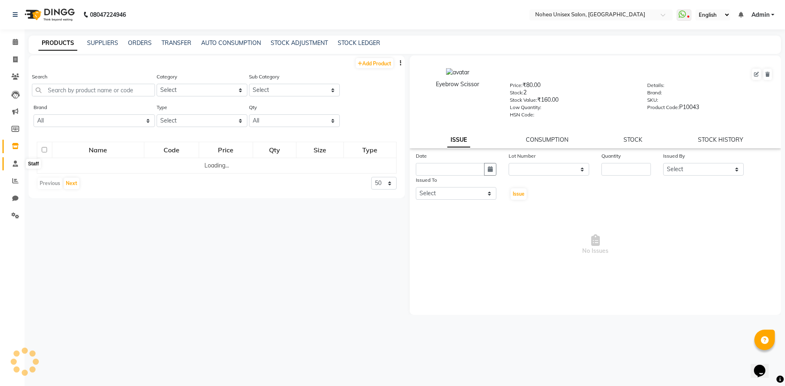
click at [13, 168] on span at bounding box center [15, 163] width 14 height 9
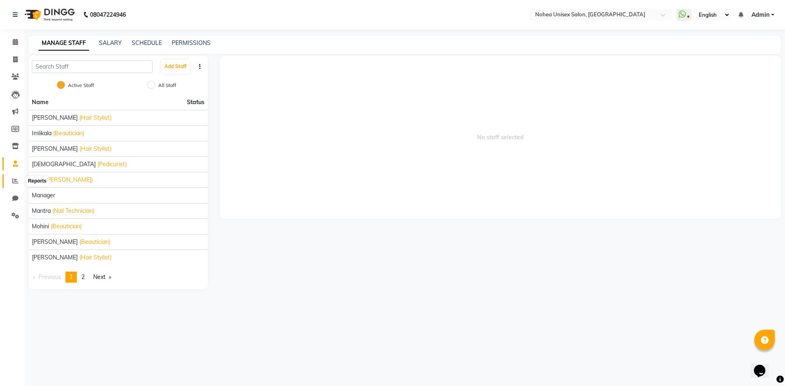
click at [14, 181] on icon at bounding box center [15, 181] width 6 height 6
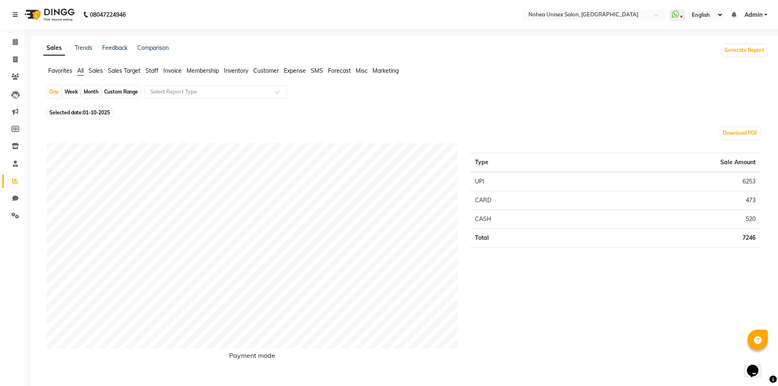
click at [88, 89] on div "Month" at bounding box center [91, 91] width 19 height 11
select select "10"
select select "2025"
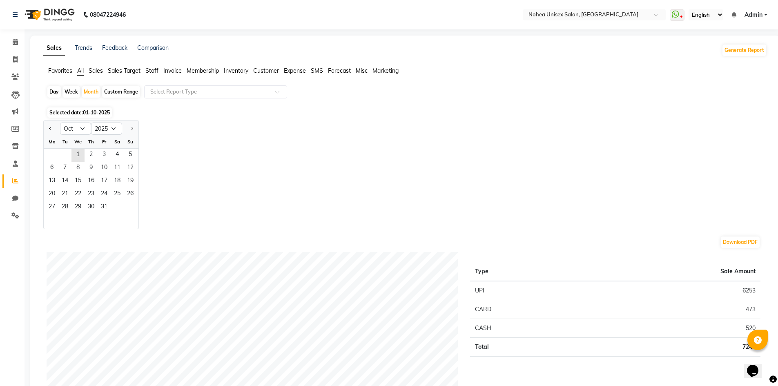
click at [151, 70] on span "Staff" at bounding box center [151, 70] width 13 height 7
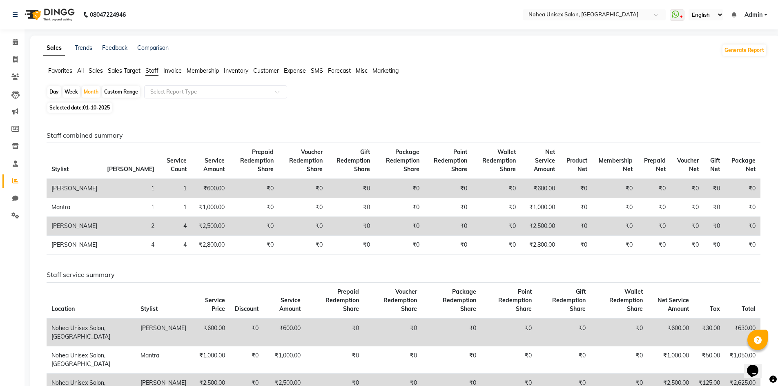
click at [95, 106] on span "01-10-2025" at bounding box center [96, 108] width 27 height 6
select select "10"
select select "2025"
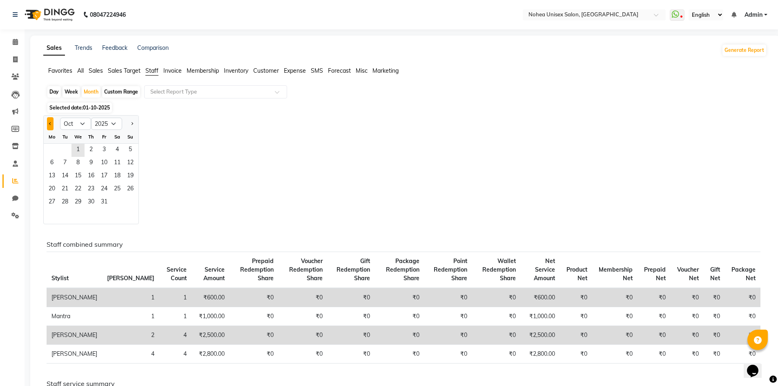
click at [47, 126] on button "Previous month" at bounding box center [50, 123] width 7 height 13
select select "9"
click at [51, 152] on span "1" at bounding box center [51, 150] width 13 height 13
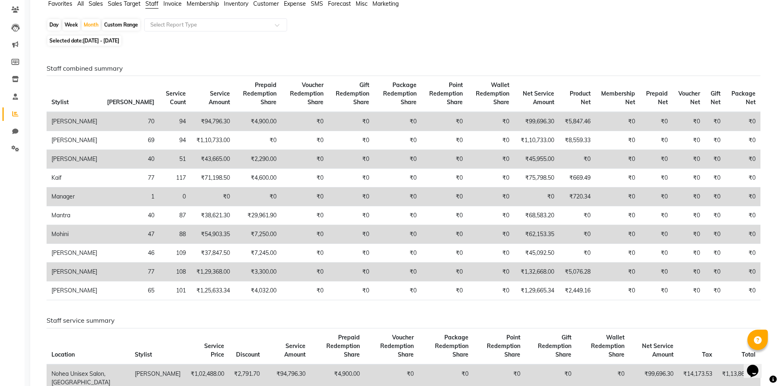
scroll to position [82, 0]
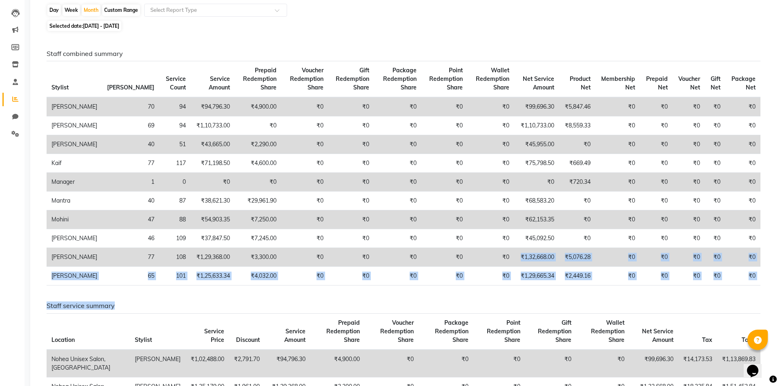
drag, startPoint x: 512, startPoint y: 265, endPoint x: 523, endPoint y: 299, distance: 36.1
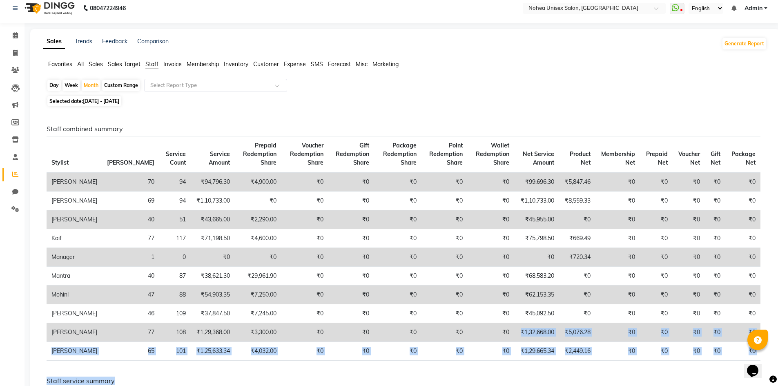
scroll to position [0, 0]
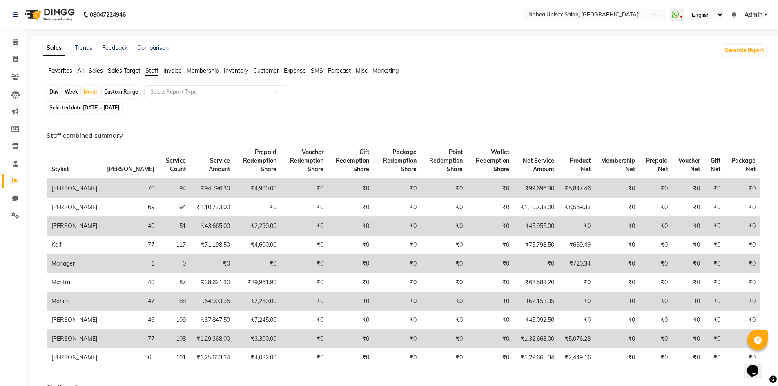
click at [311, 77] on div "Favorites All Sales Sales Target Staff Invoice Membership Inventory Customer Ex…" at bounding box center [405, 75] width 736 height 16
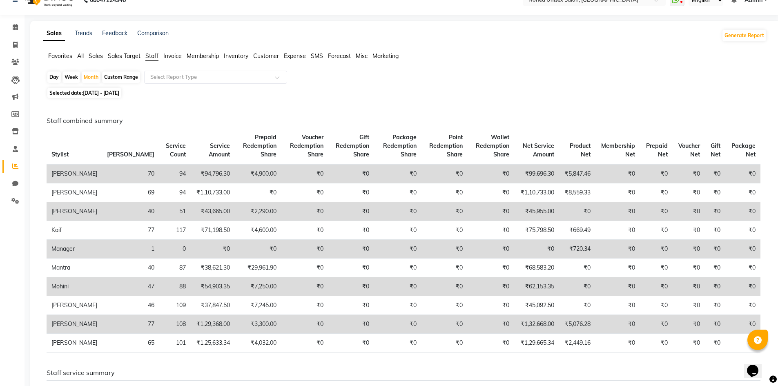
scroll to position [41, 0]
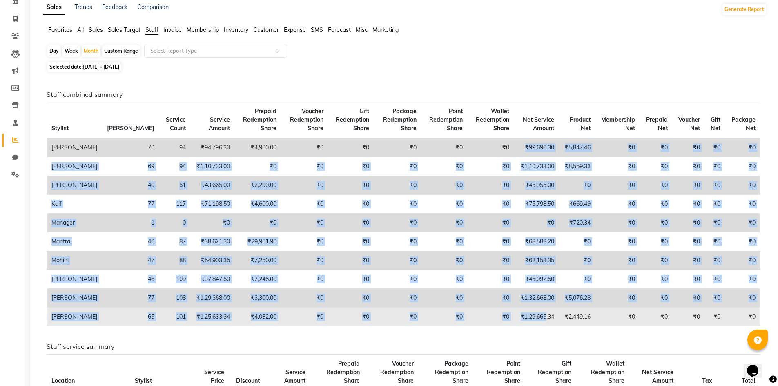
drag, startPoint x: 517, startPoint y: 146, endPoint x: 546, endPoint y: 327, distance: 183.1
click at [536, 327] on tbody "Aayan Khan 70 94 ₹94,796.30 ₹4,900.00 ₹0 ₹0 ₹0 ₹0 ₹0 ₹99,696.30 ₹5,847.46 ₹0 ₹0…" at bounding box center [404, 232] width 714 height 188
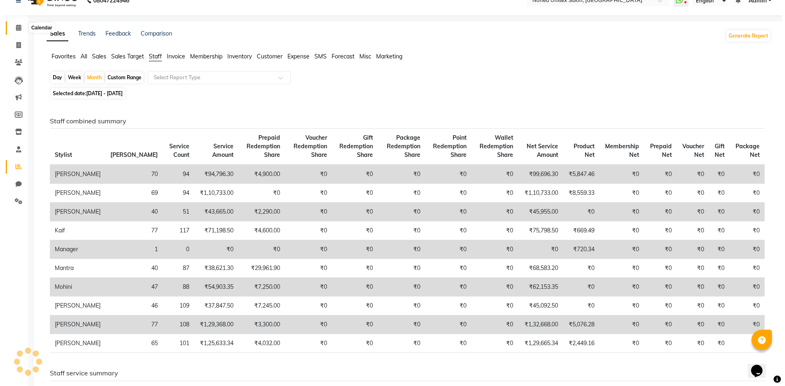
scroll to position [0, 0]
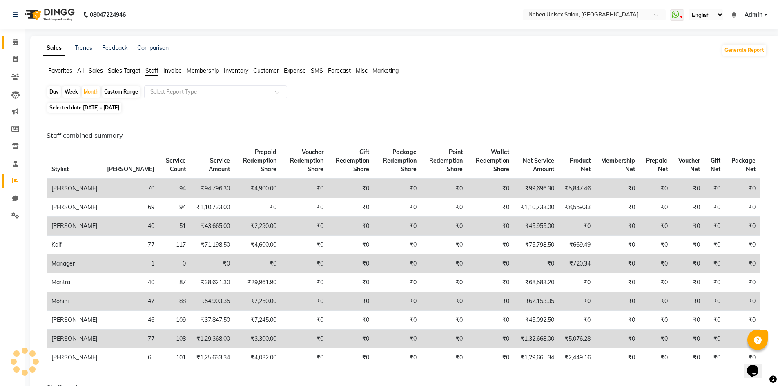
click at [19, 43] on span at bounding box center [15, 42] width 14 height 9
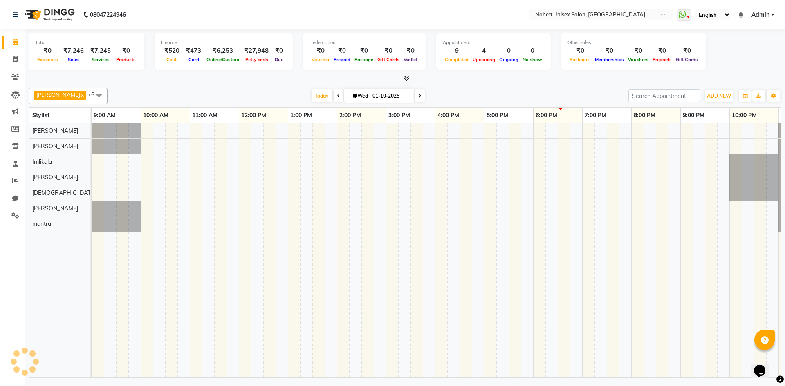
scroll to position [0, 47]
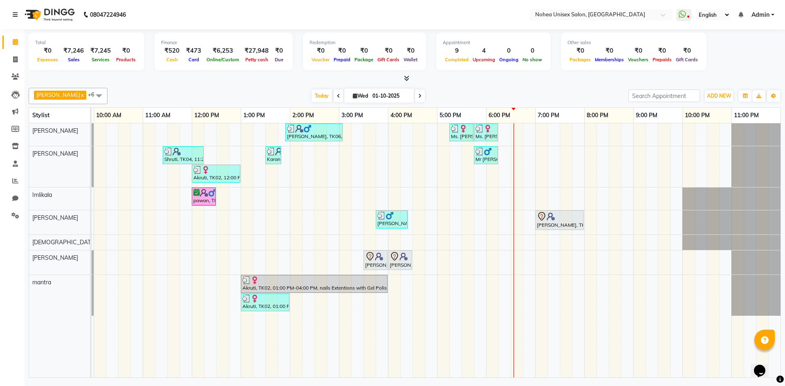
click at [518, 219] on div "Divyansha, TK06, 01:55 PM-03:05 PM, Men Hair - Male Haircut (Barber),Men Hair -…" at bounding box center [413, 250] width 736 height 254
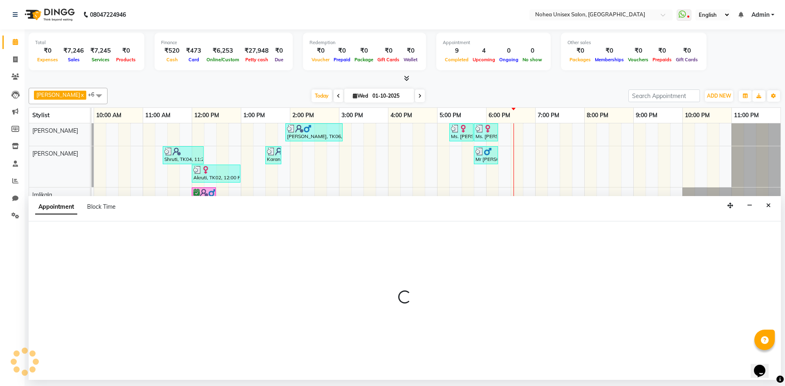
select select "87508"
select select "1110"
select select "tentative"
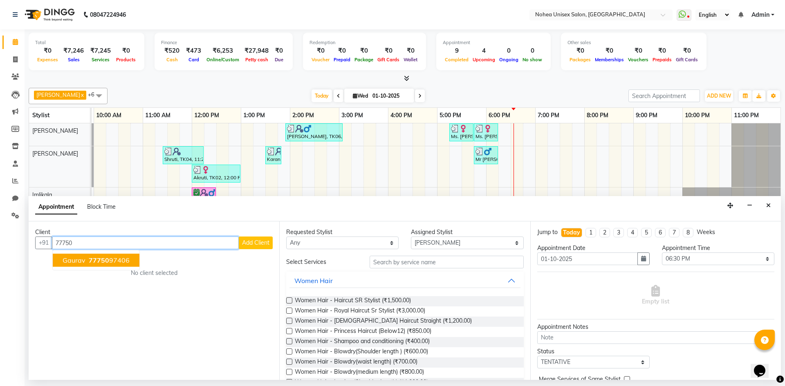
click at [120, 260] on ngb-highlight "77750 97406" at bounding box center [108, 260] width 43 height 8
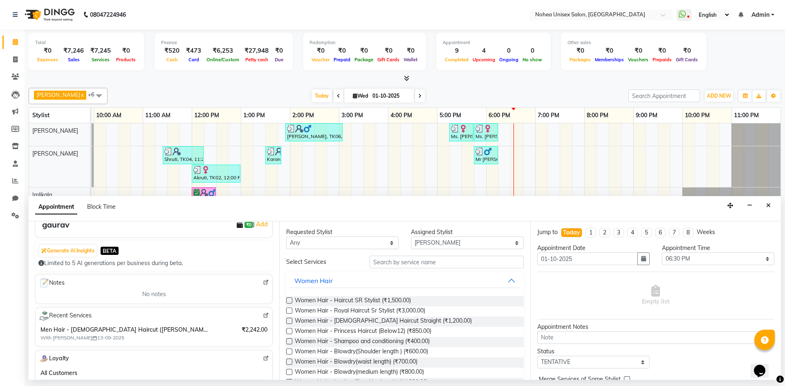
scroll to position [82, 0]
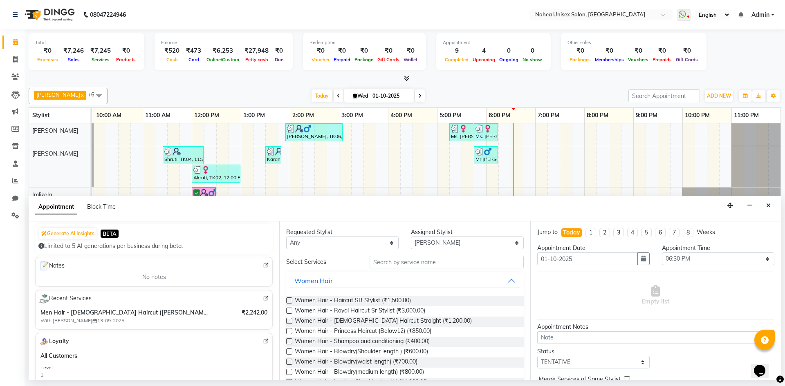
type input "7775097406"
click at [424, 268] on input "text" at bounding box center [446, 262] width 154 height 13
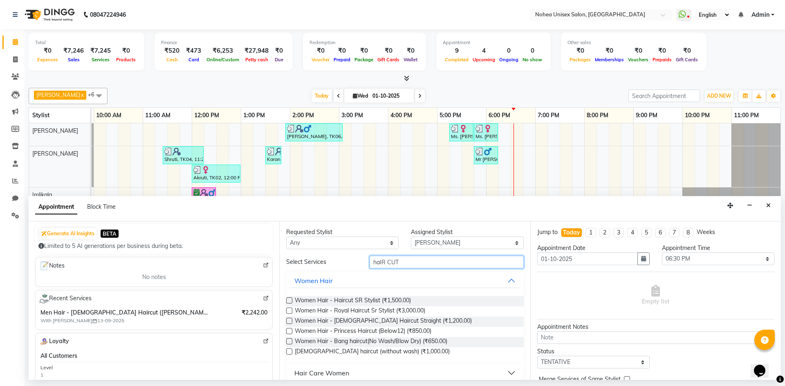
type input "haIR CUT"
click at [312, 280] on div "Women Hair" at bounding box center [313, 281] width 38 height 10
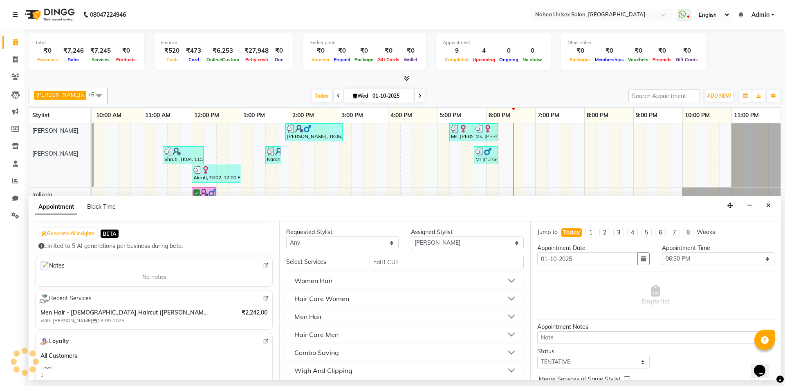
click at [320, 317] on div "Men Hair" at bounding box center [308, 317] width 28 height 10
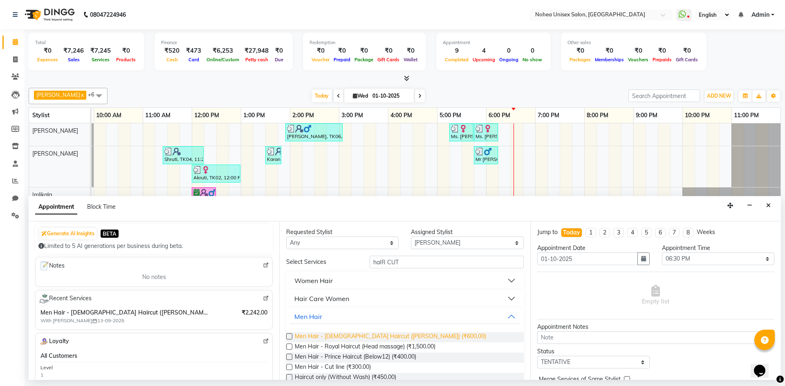
click at [369, 339] on span "Men Hair - Male Haircut (Barber) (₹600.00)" at bounding box center [390, 337] width 191 height 10
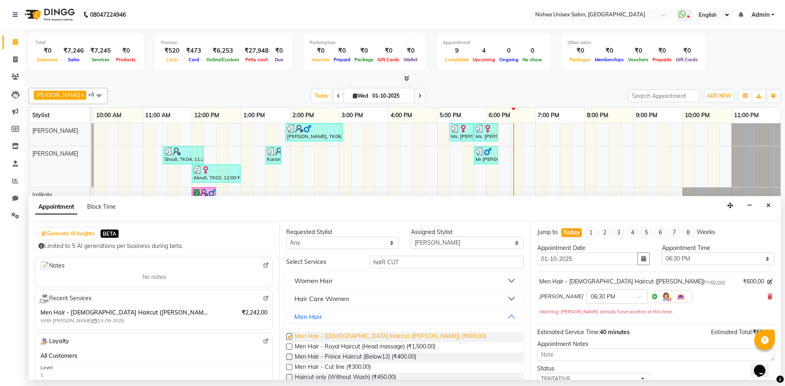
checkbox input "false"
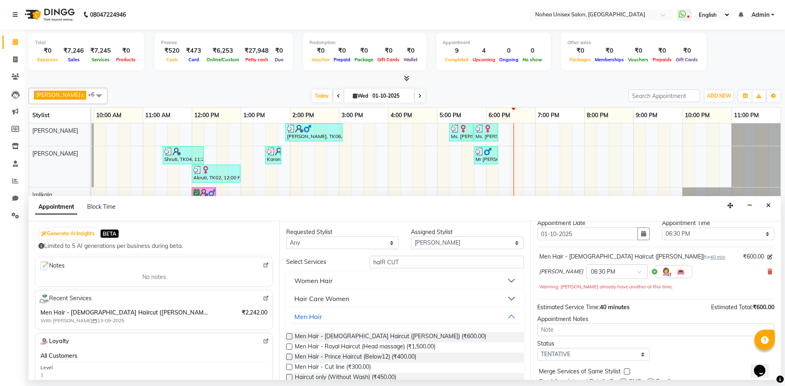
scroll to position [57, 0]
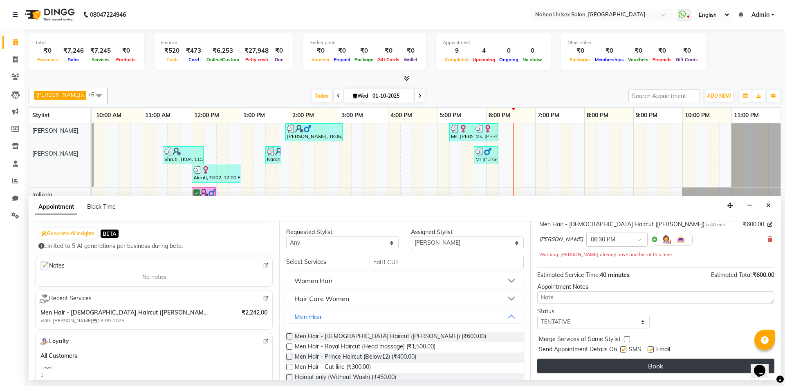
click at [570, 370] on button "Book" at bounding box center [655, 366] width 237 height 15
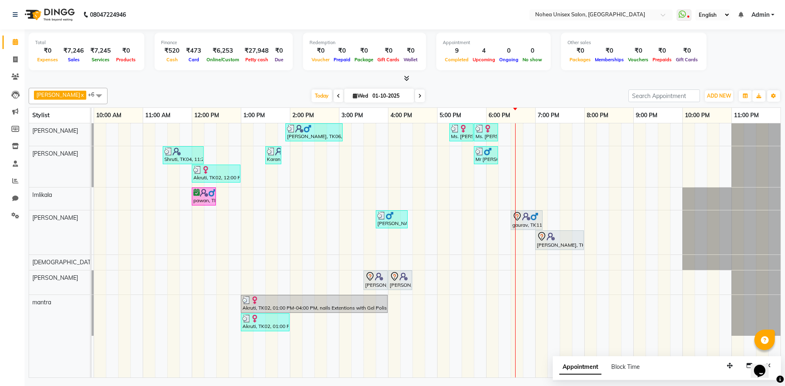
click at [500, 84] on div "Total ₹0 Expenses ₹7,246 Sales ₹7,245 Services ₹0 Products Finance ₹520 Cash ₹4…" at bounding box center [405, 204] width 760 height 351
click at [15, 75] on icon at bounding box center [15, 77] width 8 height 6
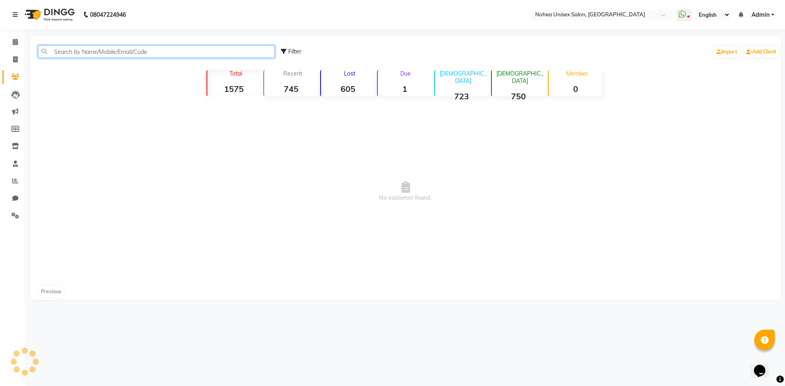
click at [158, 53] on input "text" at bounding box center [156, 51] width 237 height 13
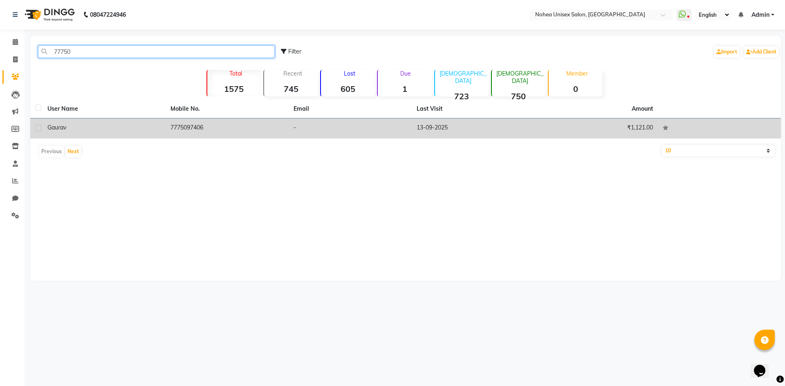
type input "77750"
click at [199, 130] on td "7775097406" at bounding box center [227, 129] width 123 height 20
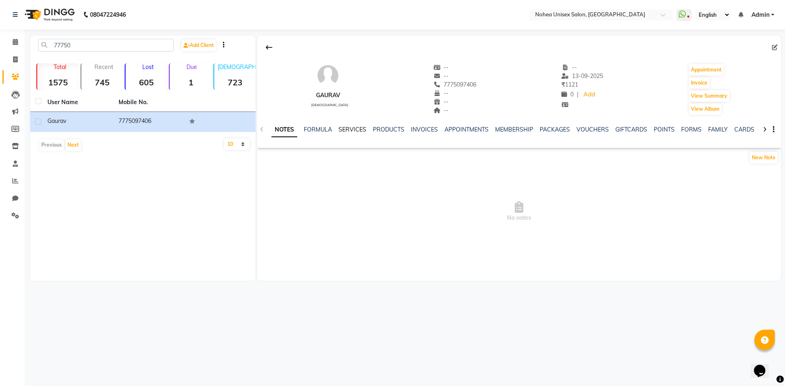
click at [347, 129] on link "SERVICES" at bounding box center [352, 129] width 28 height 7
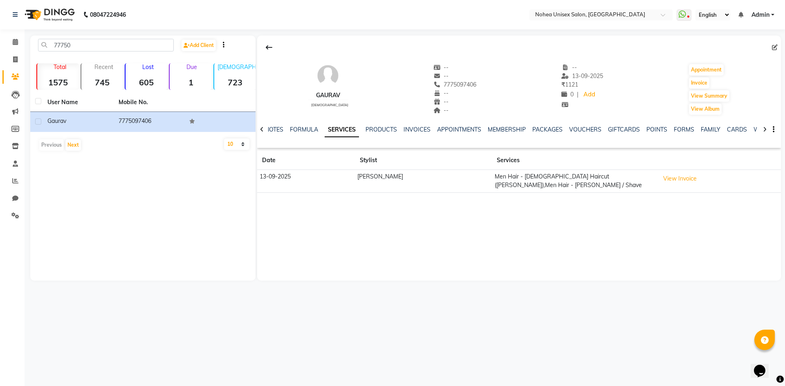
drag, startPoint x: 434, startPoint y: 83, endPoint x: 489, endPoint y: 88, distance: 55.1
click at [488, 80] on div "gaurav male -- -- 7775097406 Mobile No. -- -- -- -- 13-09-2025 ₹ 1121 0 | Add A…" at bounding box center [518, 85] width 523 height 60
click at [481, 89] on div "gaurav male -- -- 7775097406 -- -- -- -- 13-09-2025 ₹ 1121 0 | Add Appointment …" at bounding box center [518, 85] width 523 height 60
drag, startPoint x: 434, startPoint y: 83, endPoint x: 477, endPoint y: 82, distance: 43.3
click at [477, 82] on div "gaurav male -- -- 7775097406 Mobile No. -- -- -- -- 13-09-2025 ₹ 1121 0 | Add A…" at bounding box center [518, 85] width 523 height 60
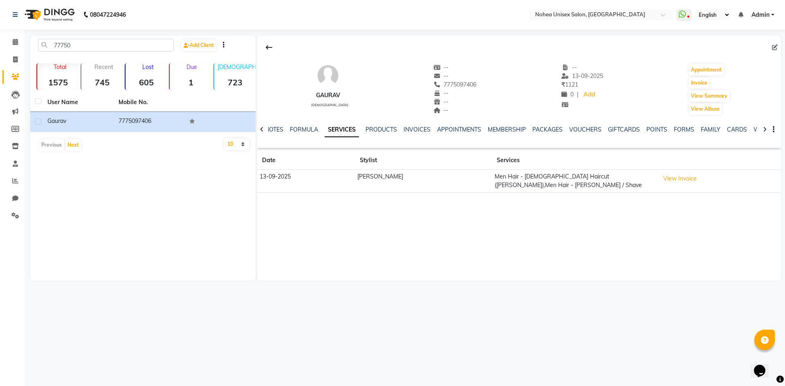
copy span "7775097406"
click at [8, 46] on span at bounding box center [15, 42] width 14 height 9
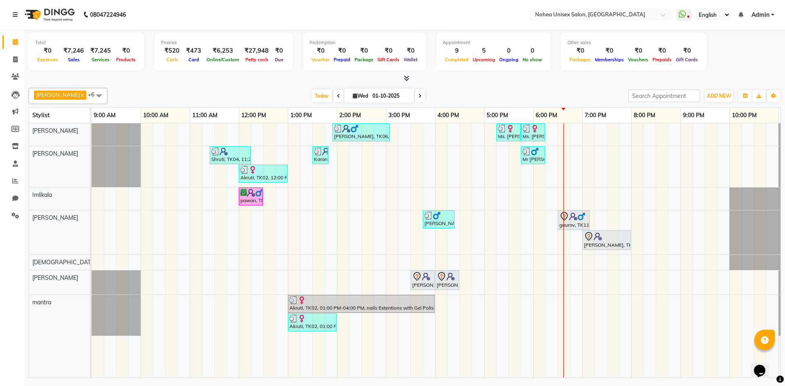
click at [540, 87] on div "upesh x Jaydeep x Sonali x Imlikala x mantra x jitesh x Sujit x +6 Select All A…" at bounding box center [405, 231] width 752 height 293
click at [262, 83] on div "Total ₹0 Expenses ₹7,246 Sales ₹7,245 Services ₹0 Products Finance ₹520 Cash ₹4…" at bounding box center [405, 204] width 760 height 351
click at [253, 79] on div at bounding box center [405, 78] width 752 height 9
click at [465, 90] on div "[DATE] [DATE]" at bounding box center [368, 96] width 512 height 12
drag, startPoint x: 230, startPoint y: 80, endPoint x: 263, endPoint y: 85, distance: 33.1
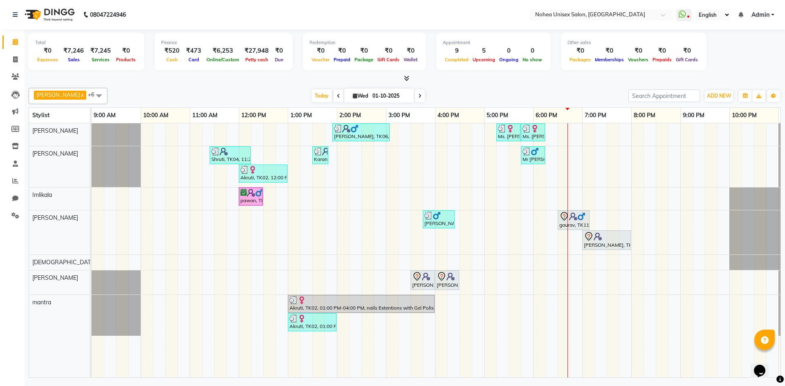
click at [231, 80] on div at bounding box center [405, 78] width 752 height 9
click at [299, 83] on div "Total ₹0 Expenses ₹7,246 Sales ₹7,245 Services ₹0 Products Finance ₹520 Cash ₹4…" at bounding box center [405, 204] width 760 height 351
click at [440, 89] on div "upesh x Jaydeep x Sonali x Imlikala x mantra x jitesh x Sujit x +6 Select All A…" at bounding box center [405, 96] width 752 height 16
click at [295, 84] on div "Total ₹0 Expenses ₹7,246 Sales ₹7,245 Services ₹0 Products Finance ₹520 Cash ₹4…" at bounding box center [405, 204] width 760 height 351
click at [496, 87] on div "upesh x Jaydeep x Sonali x Imlikala x mantra x jitesh x Sujit x +6 Select All A…" at bounding box center [405, 231] width 752 height 293
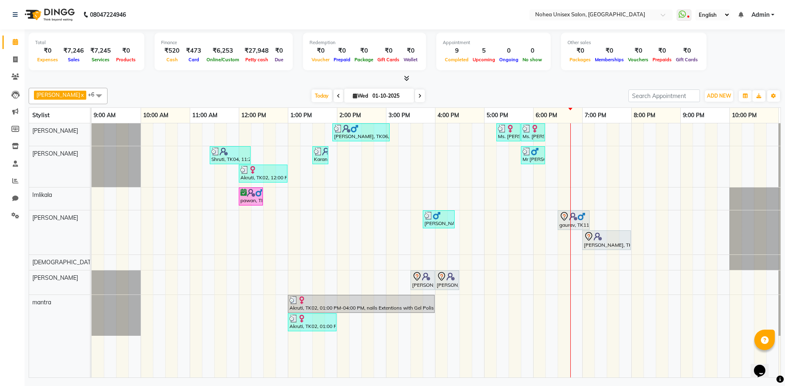
click at [490, 95] on div "[DATE] [DATE]" at bounding box center [368, 96] width 512 height 12
click at [253, 100] on div "[DATE] [DATE]" at bounding box center [368, 96] width 512 height 12
click at [505, 94] on div "[DATE] [DATE]" at bounding box center [368, 96] width 512 height 12
drag, startPoint x: 244, startPoint y: 91, endPoint x: 383, endPoint y: 85, distance: 138.7
click at [246, 91] on div "[DATE] [DATE]" at bounding box center [368, 96] width 512 height 12
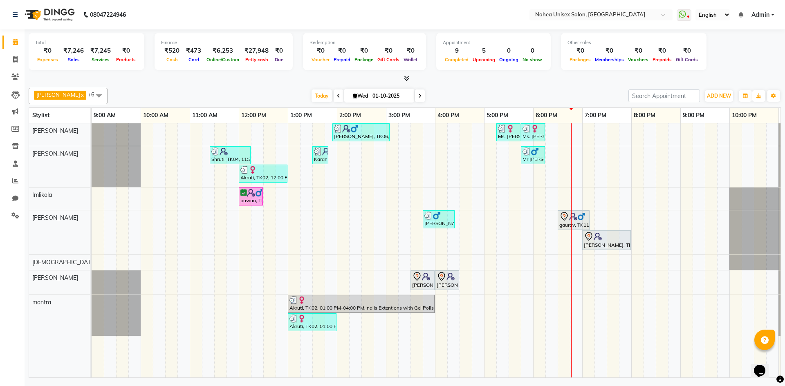
drag, startPoint x: 450, startPoint y: 85, endPoint x: 445, endPoint y: 92, distance: 9.3
click at [450, 86] on div "upesh x Jaydeep x Sonali x Imlikala x mantra x jitesh x Sujit x +6 Select All A…" at bounding box center [405, 231] width 752 height 293
click at [235, 94] on div "[DATE] [DATE]" at bounding box center [368, 96] width 512 height 12
drag, startPoint x: 143, startPoint y: 100, endPoint x: 151, endPoint y: 105, distance: 9.3
click at [143, 101] on div "[DATE] [DATE]" at bounding box center [368, 96] width 512 height 12
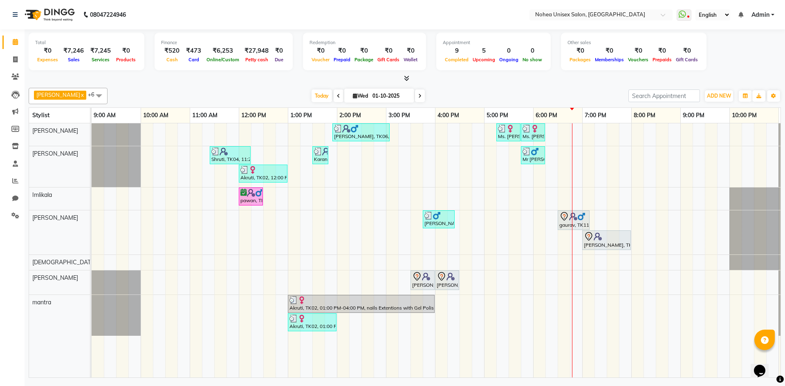
click at [126, 88] on div "upesh x Jaydeep x Sonali x Imlikala x mantra x jitesh x Sujit x +6 Select All A…" at bounding box center [405, 96] width 752 height 16
click at [204, 85] on div "upesh x Jaydeep x Sonali x Imlikala x mantra x jitesh x Sujit x +6 Select All A…" at bounding box center [405, 231] width 752 height 293
click at [408, 76] on icon at bounding box center [406, 78] width 5 height 6
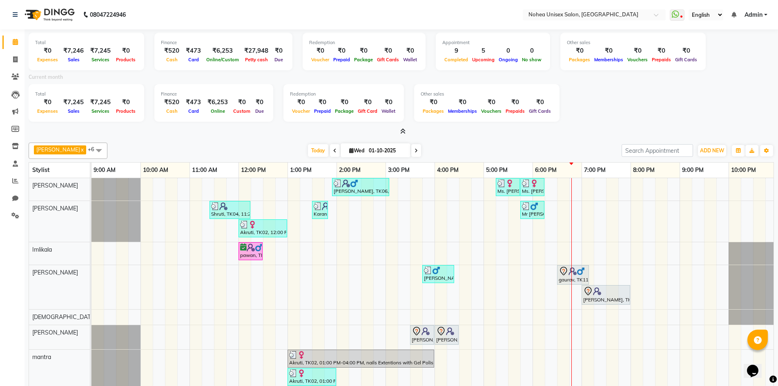
click at [403, 131] on icon at bounding box center [402, 131] width 5 height 6
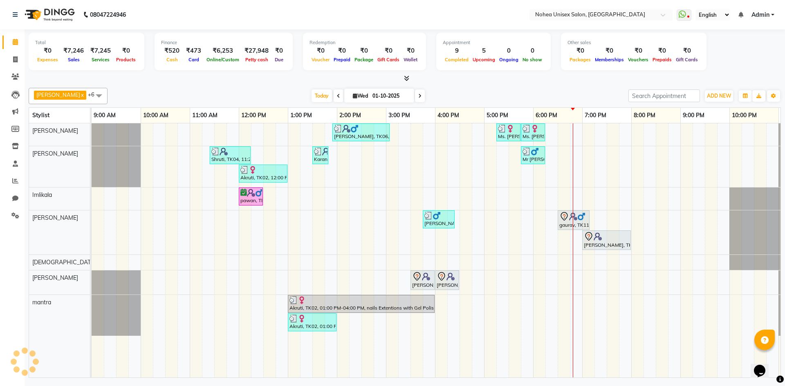
click at [206, 89] on div "upesh x Jaydeep x Sonali x Imlikala x mantra x jitesh x Sujit x +6 Select All A…" at bounding box center [405, 96] width 752 height 16
click at [406, 79] on icon at bounding box center [406, 78] width 5 height 6
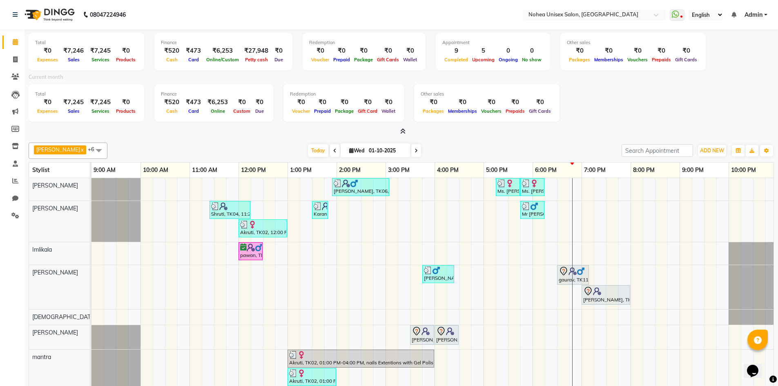
click at [404, 130] on icon at bounding box center [402, 131] width 5 height 6
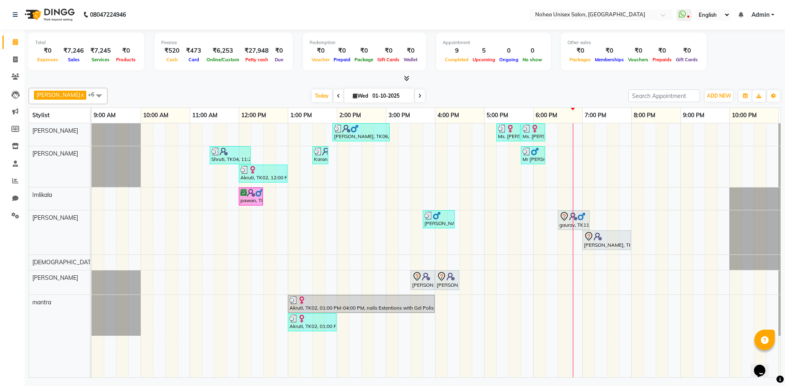
click at [283, 84] on div "Total ₹0 Expenses ₹7,246 Sales ₹7,245 Services ₹0 Products Finance ₹520 Cash ₹4…" at bounding box center [405, 204] width 760 height 351
click at [410, 80] on div at bounding box center [405, 78] width 752 height 9
click at [406, 81] on icon at bounding box center [406, 78] width 5 height 6
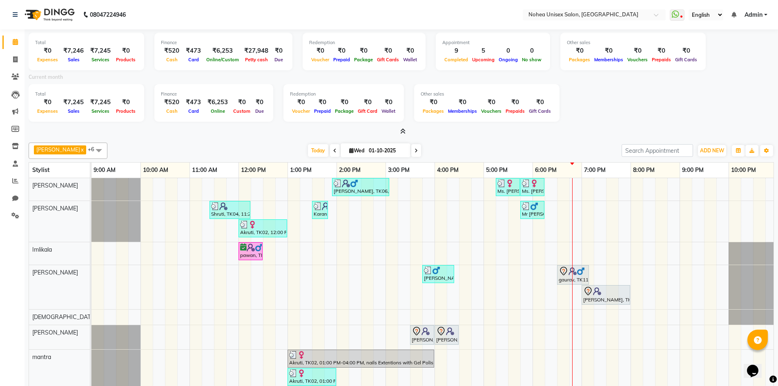
click at [403, 130] on icon at bounding box center [402, 131] width 5 height 6
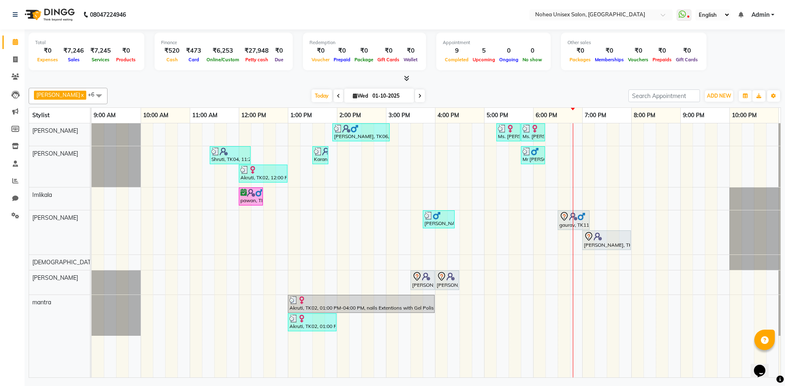
click at [275, 78] on div at bounding box center [405, 78] width 752 height 9
drag, startPoint x: 269, startPoint y: 90, endPoint x: 286, endPoint y: 96, distance: 17.6
click at [269, 91] on div "[DATE] [DATE]" at bounding box center [368, 96] width 512 height 12
click at [474, 94] on div "[DATE] [DATE]" at bounding box center [368, 96] width 512 height 12
click at [453, 95] on div "[DATE] [DATE]" at bounding box center [368, 96] width 512 height 12
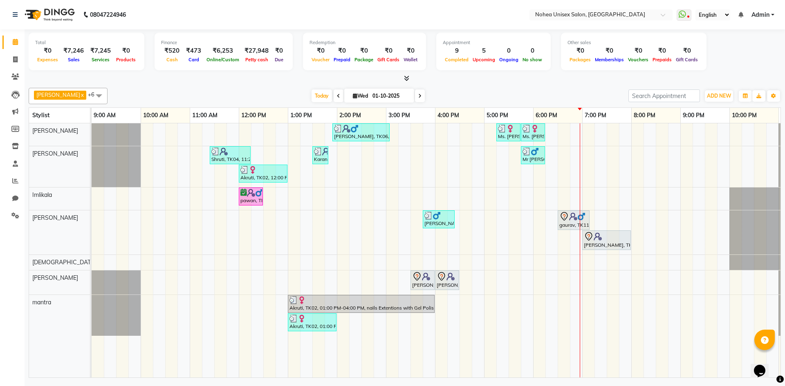
click at [211, 83] on div "Total ₹0 Expenses ₹7,246 Sales ₹7,245 Services ₹0 Products Finance ₹520 Cash ₹4…" at bounding box center [405, 204] width 760 height 351
click at [494, 87] on div "upesh x Jaydeep x Sonali x Imlikala x mantra x jitesh x Sujit x +6 Select All A…" at bounding box center [405, 231] width 752 height 293
click at [447, 90] on div "[DATE] [DATE]" at bounding box center [368, 96] width 512 height 12
click at [303, 77] on div at bounding box center [405, 78] width 752 height 9
drag, startPoint x: 493, startPoint y: 95, endPoint x: 447, endPoint y: 95, distance: 45.8
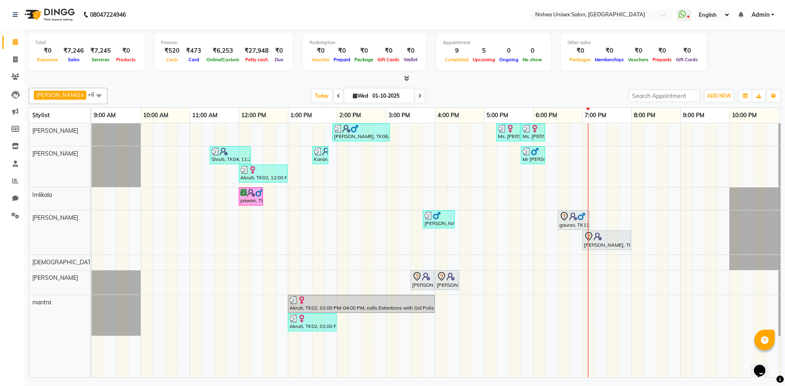
click at [493, 95] on div "[DATE] [DATE]" at bounding box center [368, 96] width 512 height 12
drag, startPoint x: 221, startPoint y: 79, endPoint x: 239, endPoint y: 85, distance: 19.1
click at [223, 80] on div at bounding box center [405, 78] width 752 height 9
click at [491, 100] on div "[DATE] [DATE]" at bounding box center [368, 96] width 512 height 12
click at [277, 80] on div at bounding box center [405, 78] width 752 height 9
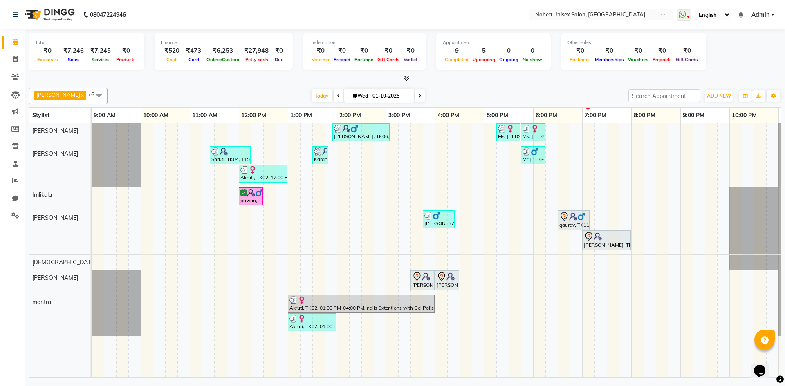
click at [537, 98] on div "[DATE] [DATE]" at bounding box center [368, 96] width 512 height 12
drag, startPoint x: 246, startPoint y: 85, endPoint x: 289, endPoint y: 88, distance: 43.0
click at [249, 85] on div "upesh x Jaydeep x Sonali x Imlikala x mantra x jitesh x Sujit x +6 Select All A…" at bounding box center [405, 231] width 752 height 293
click at [439, 90] on div "[DATE] [DATE]" at bounding box center [368, 96] width 512 height 12
drag, startPoint x: 253, startPoint y: 76, endPoint x: 299, endPoint y: 85, distance: 46.7
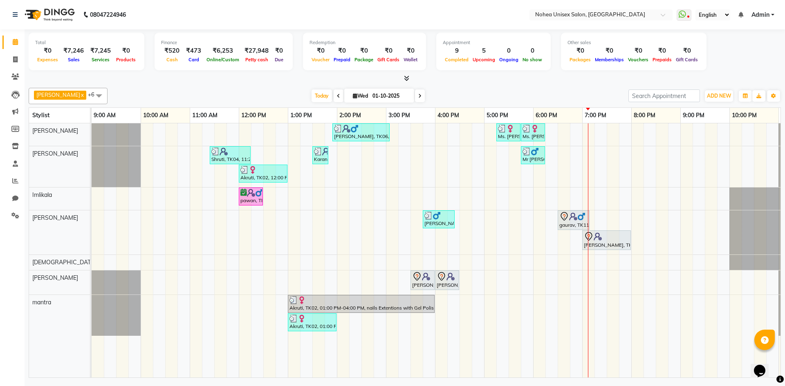
click at [262, 81] on div at bounding box center [405, 78] width 752 height 9
drag, startPoint x: 460, startPoint y: 92, endPoint x: 441, endPoint y: 100, distance: 20.2
click at [460, 94] on div "[DATE] [DATE]" at bounding box center [368, 96] width 512 height 12
click at [539, 100] on div "[DATE] [DATE]" at bounding box center [368, 96] width 512 height 12
drag, startPoint x: 579, startPoint y: 92, endPoint x: 586, endPoint y: 102, distance: 11.6
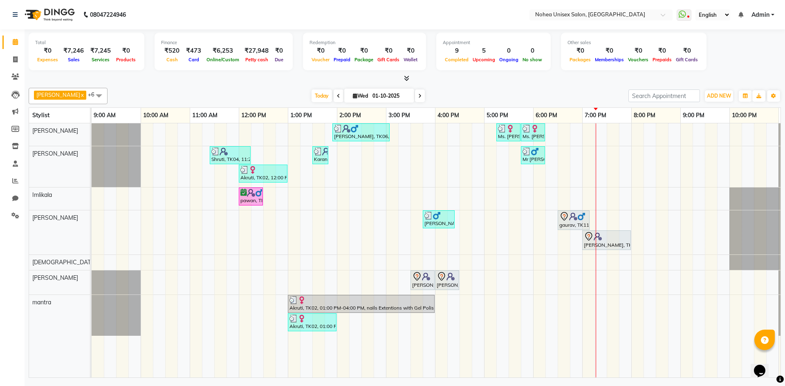
click at [581, 92] on div "[DATE] [DATE]" at bounding box center [368, 96] width 512 height 12
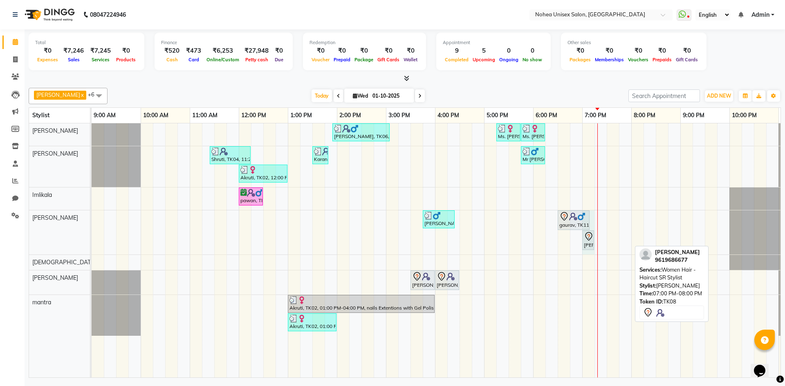
drag, startPoint x: 630, startPoint y: 239, endPoint x: 584, endPoint y: 240, distance: 45.4
click at [92, 240] on div "Mr Shubhraj, TK07, 03:45 PM-04:25 PM, Men Hair - Male Haircut (Barber) gaurav, …" at bounding box center [92, 232] width 0 height 44
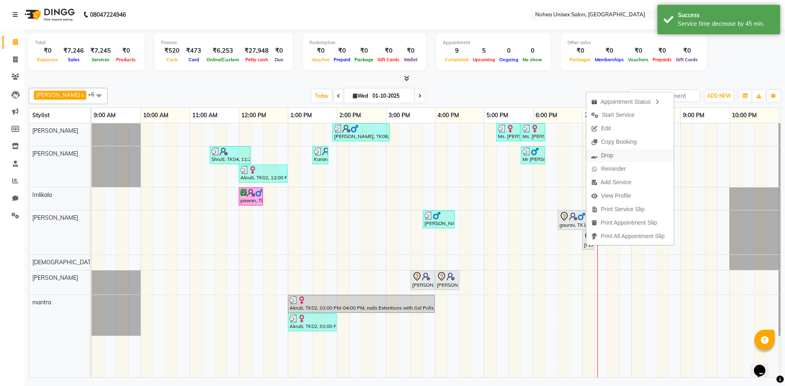
click at [612, 153] on span "Drop" at bounding box center [607, 155] width 12 height 9
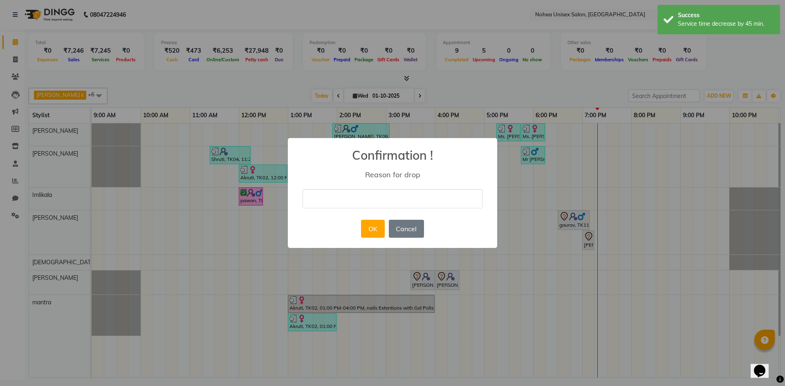
click at [408, 198] on input "text" at bounding box center [392, 198] width 180 height 19
type input "Cancelled appointment"
click at [368, 228] on button "OK" at bounding box center [372, 229] width 23 height 18
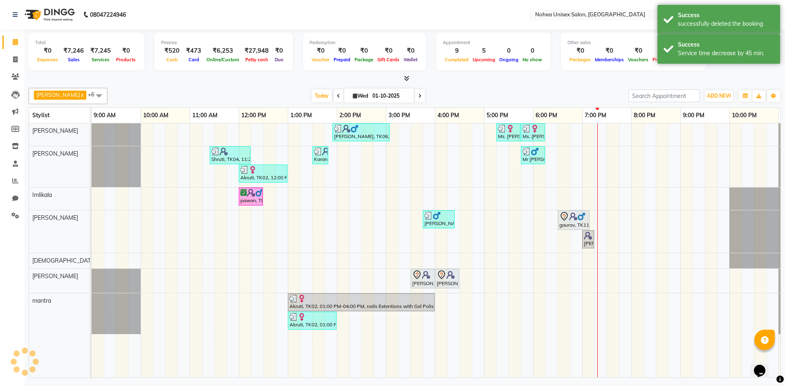
click at [528, 91] on div "[DATE] [DATE]" at bounding box center [368, 96] width 512 height 12
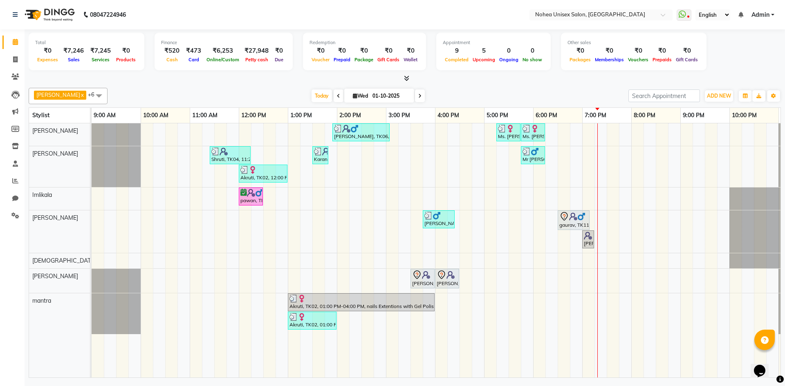
click at [530, 91] on div "[DATE] [DATE]" at bounding box center [368, 96] width 512 height 12
click at [264, 83] on div "Total ₹0 Expenses ₹7,246 Sales ₹7,245 Services ₹0 Products Finance ₹520 Cash ₹4…" at bounding box center [405, 204] width 760 height 351
click at [444, 88] on div "upesh x Jaydeep x Sonali x Imlikala x mantra x jitesh x Sujit x +6 Select All A…" at bounding box center [405, 96] width 752 height 16
click at [272, 95] on div "[DATE] [DATE]" at bounding box center [368, 96] width 512 height 12
click at [483, 86] on div "upesh x Jaydeep x Sonali x Imlikala x mantra x jitesh x Sujit x +6 Select All A…" at bounding box center [405, 231] width 752 height 293
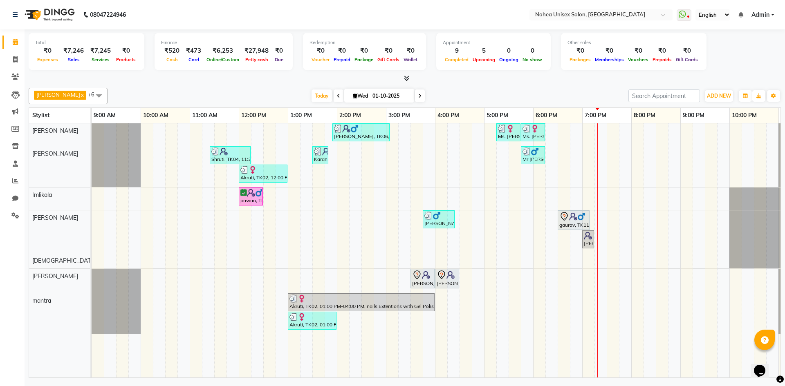
click at [227, 95] on div "[DATE] [DATE]" at bounding box center [368, 96] width 512 height 12
click at [448, 90] on div "[DATE] [DATE]" at bounding box center [368, 96] width 512 height 12
drag, startPoint x: 520, startPoint y: 102, endPoint x: 466, endPoint y: 110, distance: 54.6
click at [518, 105] on div "upesh x Jaydeep x Sonali x Imlikala x mantra x jitesh x Sujit x +6 Select All A…" at bounding box center [405, 231] width 752 height 293
drag, startPoint x: 240, startPoint y: 83, endPoint x: 352, endPoint y: 107, distance: 114.7
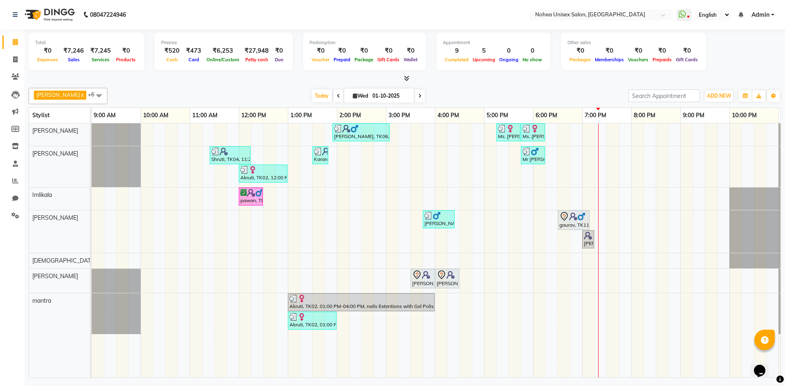
click at [240, 83] on div "Total ₹0 Expenses ₹7,246 Sales ₹7,245 Services ₹0 Products Finance ₹520 Cash ₹4…" at bounding box center [405, 204] width 760 height 351
click at [457, 98] on div "[DATE] [DATE]" at bounding box center [368, 96] width 512 height 12
click at [233, 74] on div "Total ₹0 Expenses ₹7,246 Sales ₹7,245 Services ₹0 Products Finance ₹520 Cash ₹4…" at bounding box center [405, 56] width 752 height 54
click at [476, 90] on div "upesh x Jaydeep x Sonali x Imlikala x mantra x jitesh x Sujit x +6 Select All A…" at bounding box center [405, 96] width 752 height 16
click at [407, 76] on icon at bounding box center [406, 78] width 5 height 6
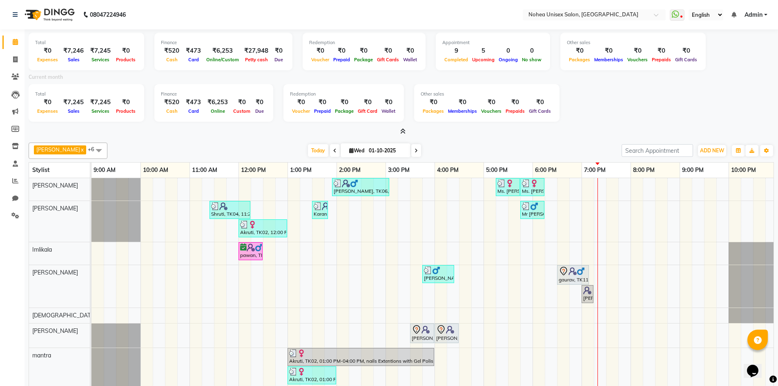
click at [401, 131] on icon at bounding box center [402, 131] width 5 height 6
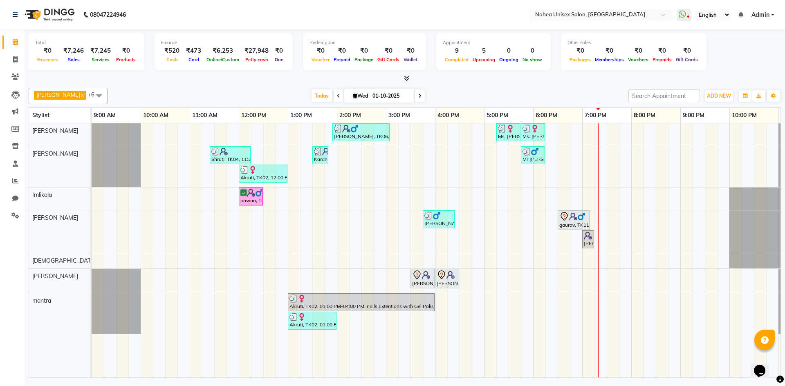
click at [266, 98] on div "[DATE] [DATE]" at bounding box center [368, 96] width 512 height 12
click at [471, 96] on div "[DATE] [DATE]" at bounding box center [368, 96] width 512 height 12
drag, startPoint x: 454, startPoint y: 78, endPoint x: 447, endPoint y: 91, distance: 14.8
click at [454, 79] on div at bounding box center [405, 78] width 752 height 9
click at [284, 93] on div "[DATE] [DATE]" at bounding box center [368, 96] width 512 height 12
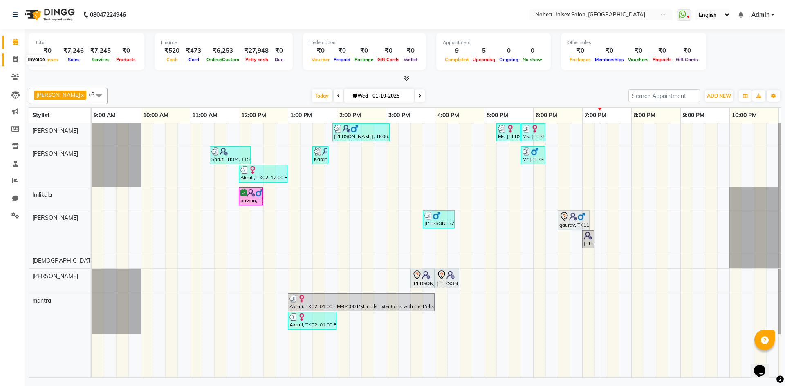
click at [16, 55] on span at bounding box center [15, 59] width 14 height 9
select select "service"
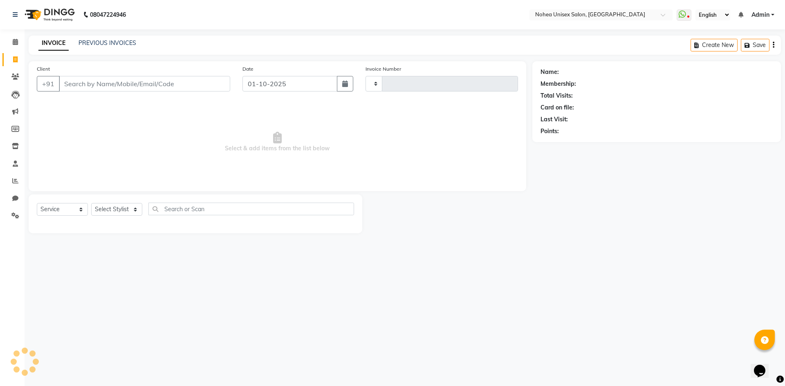
type input "2420"
select select "8009"
click at [130, 207] on select "Select Stylist [PERSON_NAME] Imlikala [PERSON_NAME] Kaif Manager mantra Mohini …" at bounding box center [116, 209] width 51 height 13
select select "76527"
click at [91, 203] on select "Select Stylist [PERSON_NAME] Imlikala [PERSON_NAME] Kaif Manager mantra Mohini …" at bounding box center [116, 209] width 51 height 13
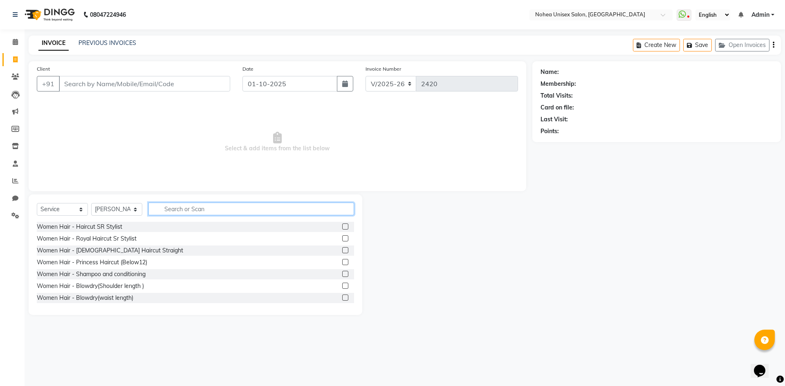
click at [214, 203] on input "text" at bounding box center [251, 209] width 206 height 13
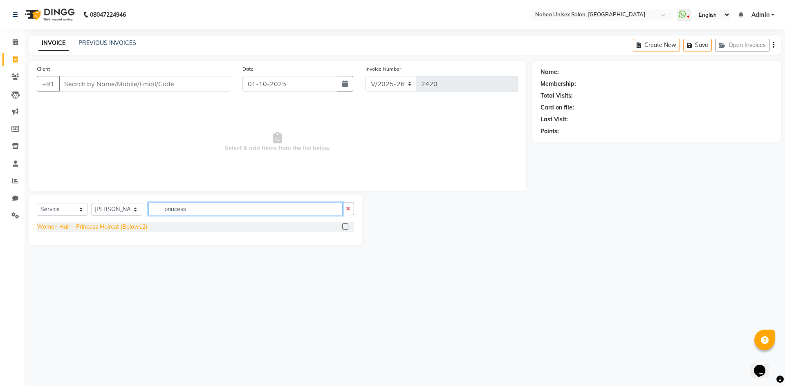
type input "princess"
click at [133, 227] on div "Women Hair - Princess Haircut (Below12)" at bounding box center [92, 227] width 110 height 9
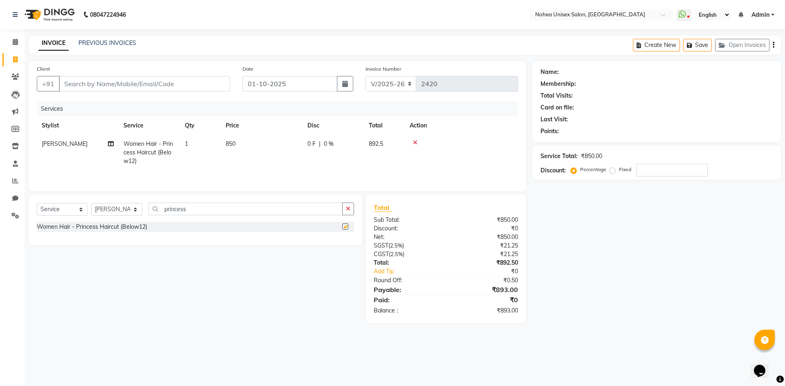
checkbox input "false"
click at [188, 86] on input "Client" at bounding box center [144, 84] width 171 height 16
click at [208, 85] on input "Client" at bounding box center [144, 84] width 171 height 16
type input "9"
type input "0"
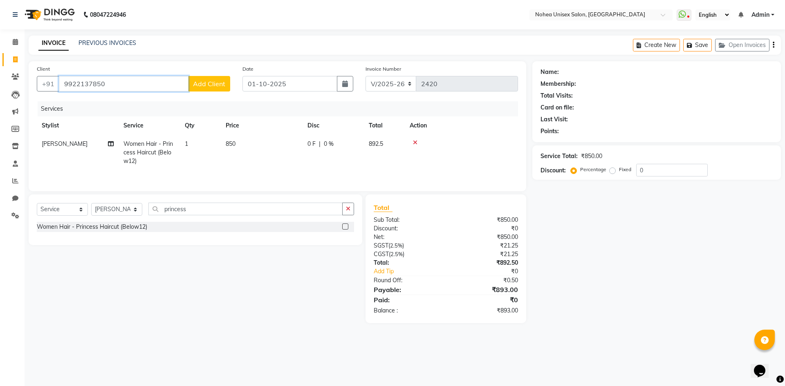
click at [142, 85] on input "9922137850" at bounding box center [124, 84] width 130 height 16
click at [138, 85] on input "992213" at bounding box center [124, 84] width 130 height 16
type input "9922138950"
click at [206, 80] on span "Add Client" at bounding box center [209, 84] width 32 height 8
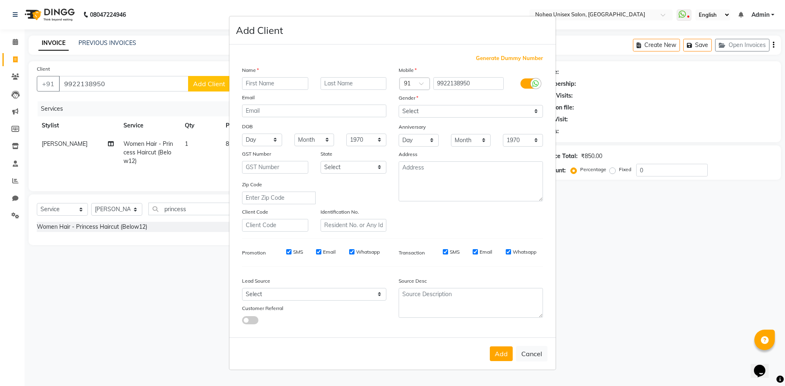
click at [280, 85] on input "text" at bounding box center [275, 83] width 66 height 13
type input "Maam"
click at [499, 355] on button "Add" at bounding box center [501, 354] width 23 height 15
click at [438, 111] on select "Select Male Female Other Prefer Not To Say" at bounding box center [470, 111] width 144 height 13
select select "[DEMOGRAPHIC_DATA]"
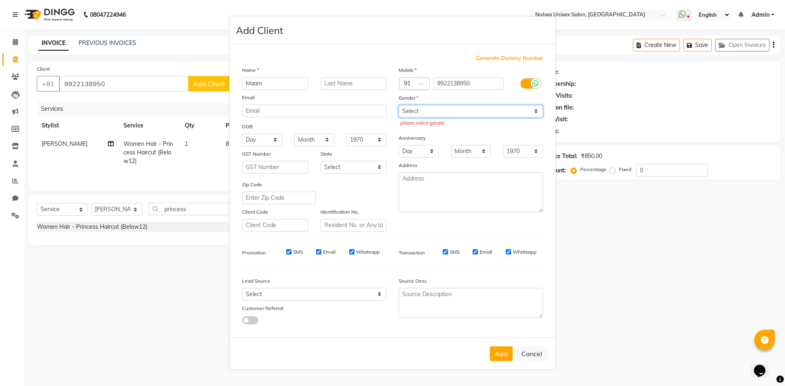
click at [398, 105] on select "Select Male Female Other Prefer Not To Say" at bounding box center [470, 111] width 144 height 13
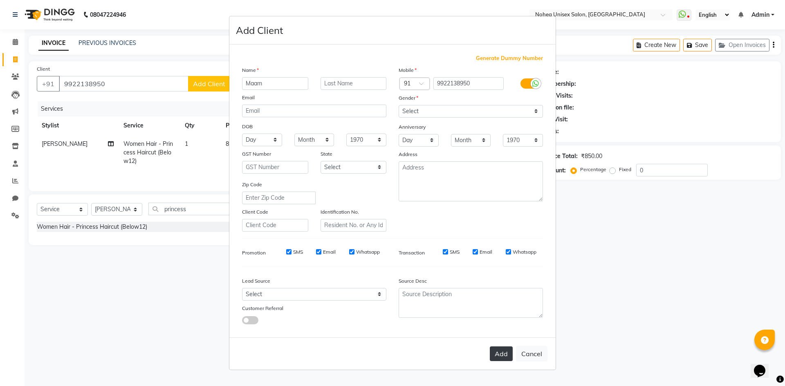
click at [502, 355] on button "Add" at bounding box center [501, 354] width 23 height 15
select select
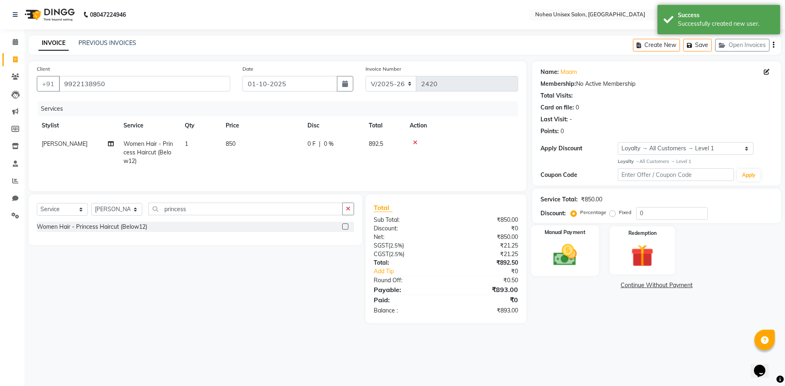
click at [570, 248] on img at bounding box center [565, 255] width 38 height 27
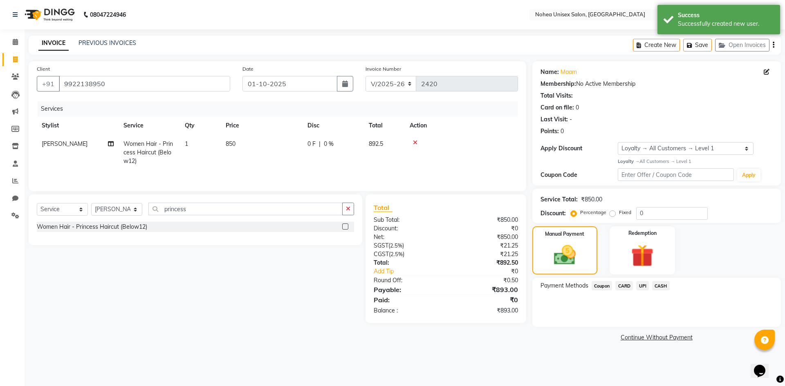
drag, startPoint x: 646, startPoint y: 286, endPoint x: 646, endPoint y: 293, distance: 6.9
click at [646, 286] on span "UPI" at bounding box center [642, 285] width 13 height 9
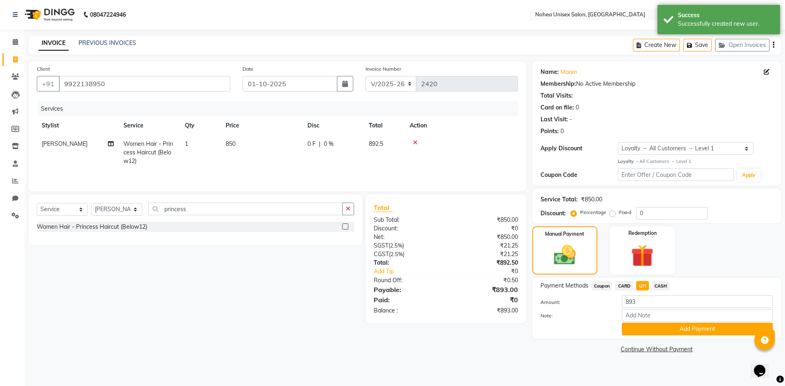
click at [647, 324] on button "Add Payment" at bounding box center [697, 329] width 151 height 13
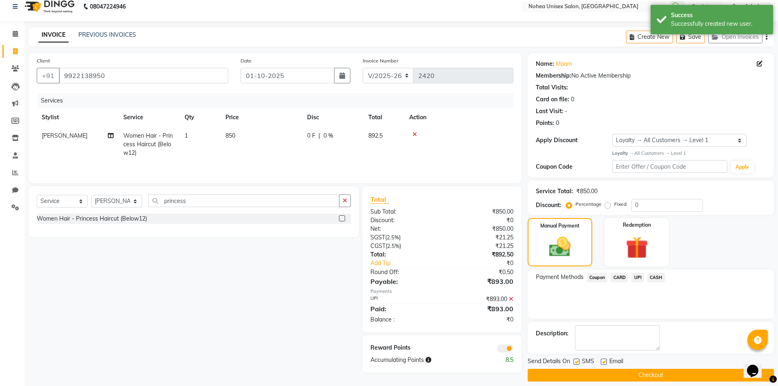
scroll to position [16, 0]
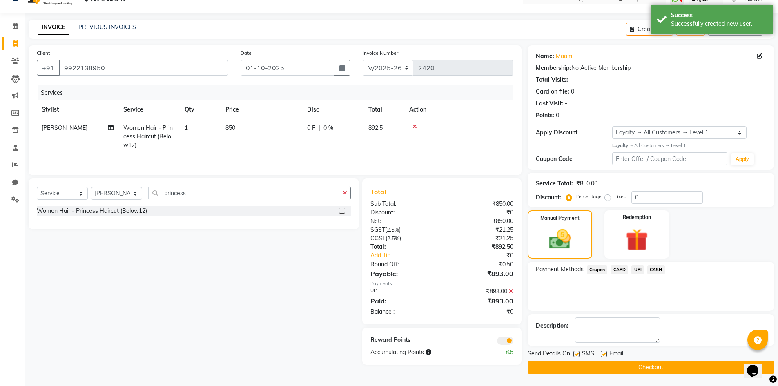
click at [606, 353] on label at bounding box center [604, 354] width 6 height 6
click at [606, 353] on input "checkbox" at bounding box center [603, 354] width 5 height 5
click at [591, 363] on button "Checkout" at bounding box center [651, 367] width 246 height 13
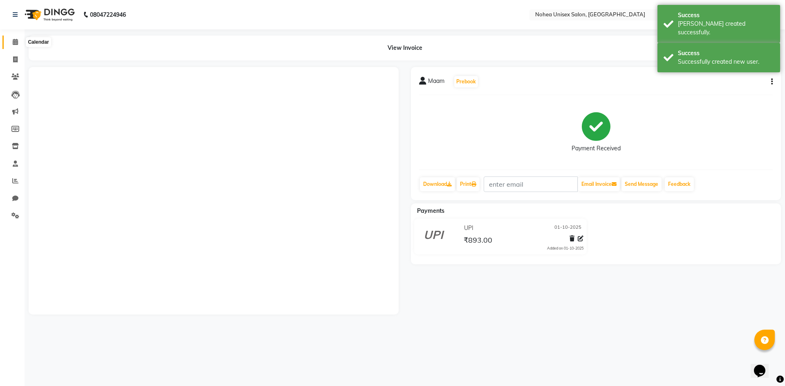
click at [10, 40] on span at bounding box center [15, 42] width 14 height 9
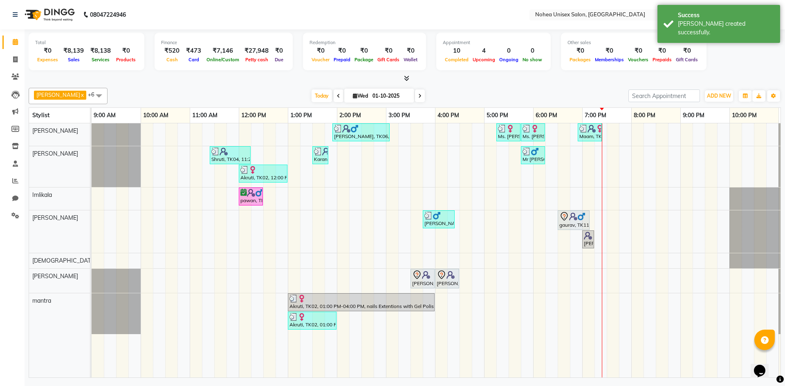
click at [534, 79] on div at bounding box center [405, 78] width 752 height 9
click at [483, 82] on div at bounding box center [405, 78] width 752 height 9
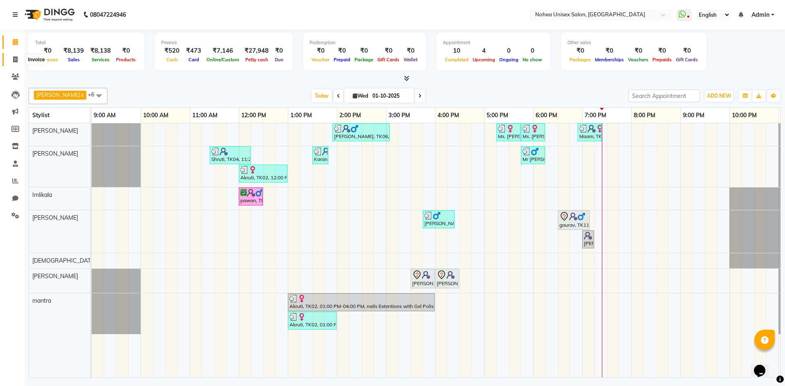
click at [15, 57] on icon at bounding box center [15, 59] width 4 height 6
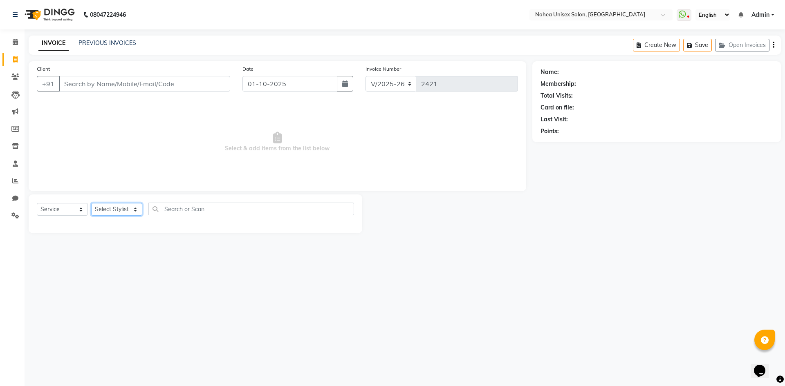
click at [128, 211] on select "Select Stylist [PERSON_NAME] Imlikala [PERSON_NAME] Kaif Manager mantra Mohini …" at bounding box center [116, 209] width 51 height 13
click at [91, 203] on select "Select Stylist [PERSON_NAME] Imlikala [PERSON_NAME] Kaif Manager mantra Mohini …" at bounding box center [116, 209] width 51 height 13
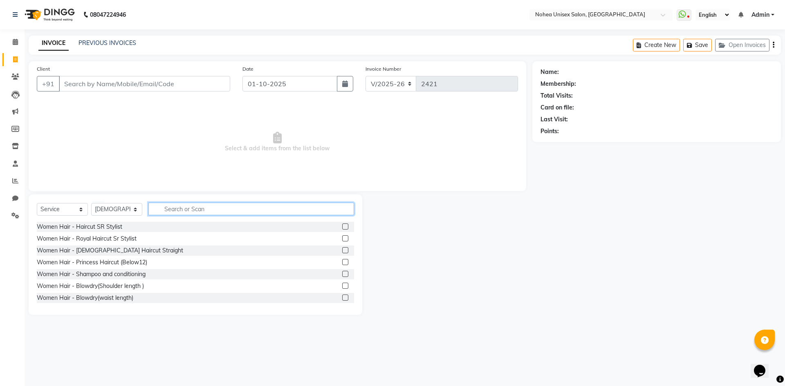
click at [181, 211] on input "text" at bounding box center [251, 209] width 206 height 13
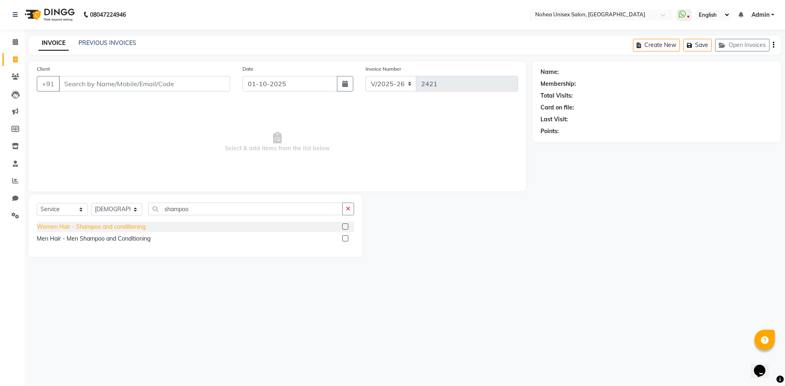
click at [145, 227] on div "Women Hair - Shampoo and conditioning" at bounding box center [91, 227] width 109 height 9
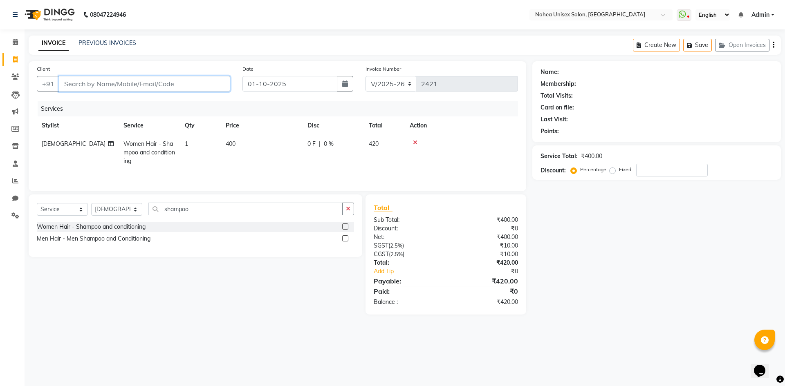
click at [184, 84] on input "Client" at bounding box center [144, 84] width 171 height 16
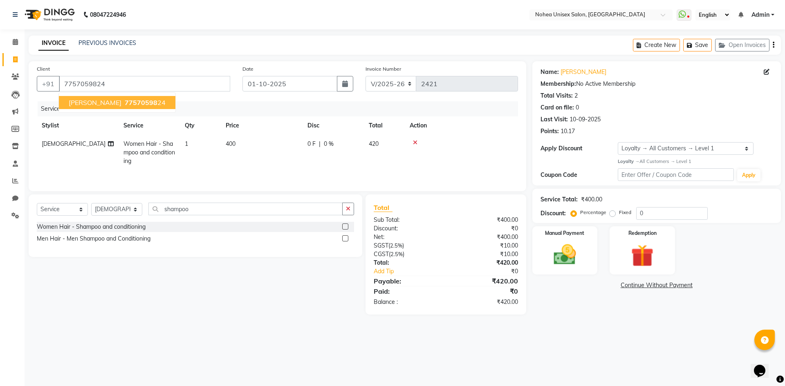
click at [142, 101] on button "Srobona 77570598 24" at bounding box center [117, 102] width 116 height 13
click at [560, 250] on img at bounding box center [565, 255] width 38 height 27
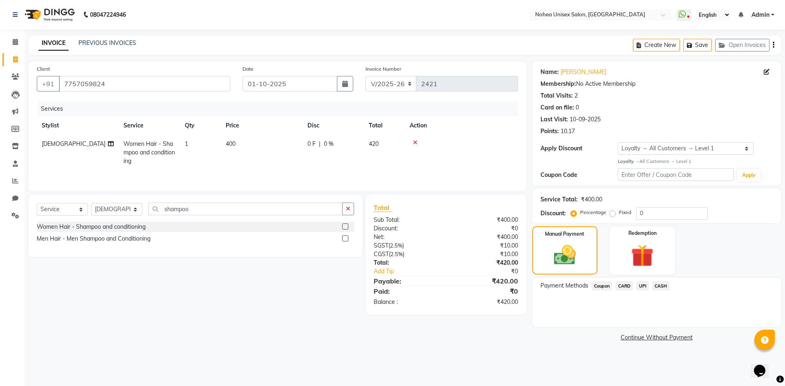
click at [644, 285] on span "UPI" at bounding box center [642, 285] width 13 height 9
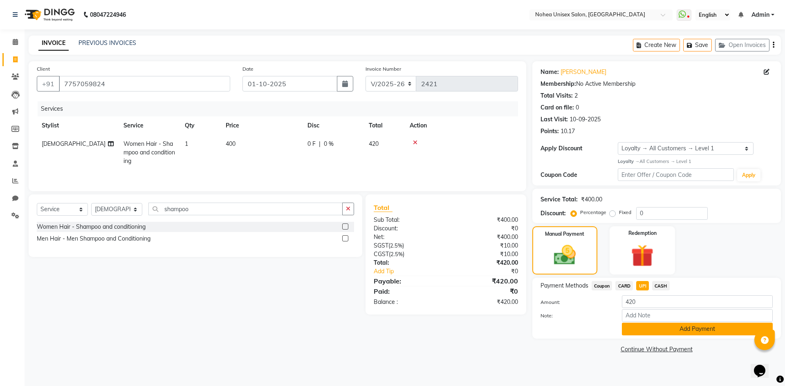
click at [657, 328] on button "Add Payment" at bounding box center [697, 329] width 151 height 13
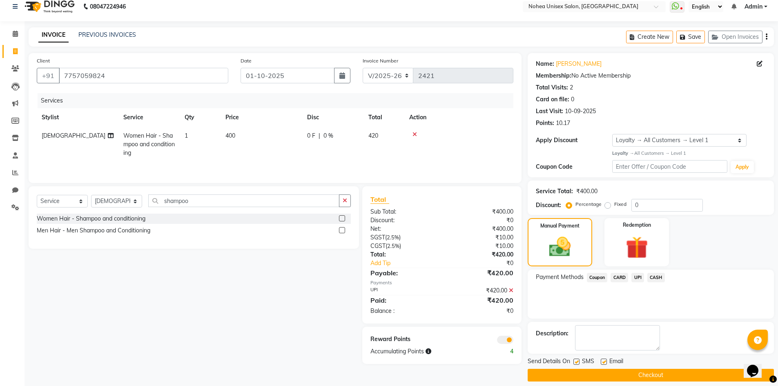
scroll to position [16, 0]
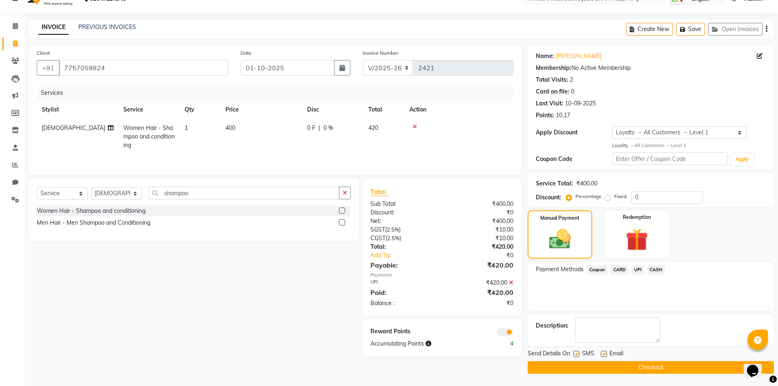
click at [604, 354] on label at bounding box center [604, 354] width 6 height 6
click at [604, 354] on input "checkbox" at bounding box center [603, 354] width 5 height 5
click at [611, 367] on button "Checkout" at bounding box center [651, 367] width 246 height 13
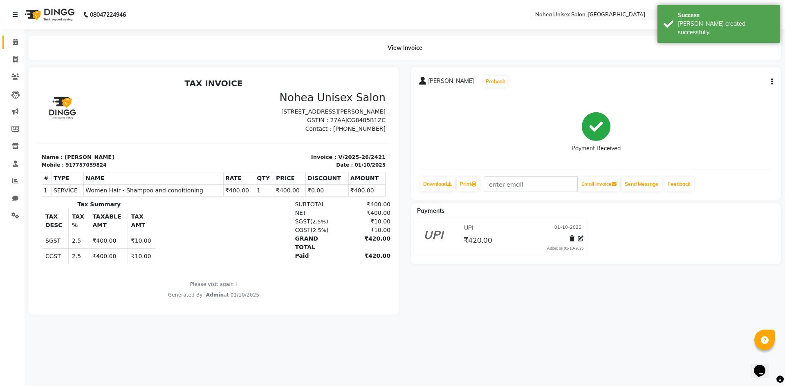
click at [7, 37] on link "Calendar" at bounding box center [12, 42] width 20 height 13
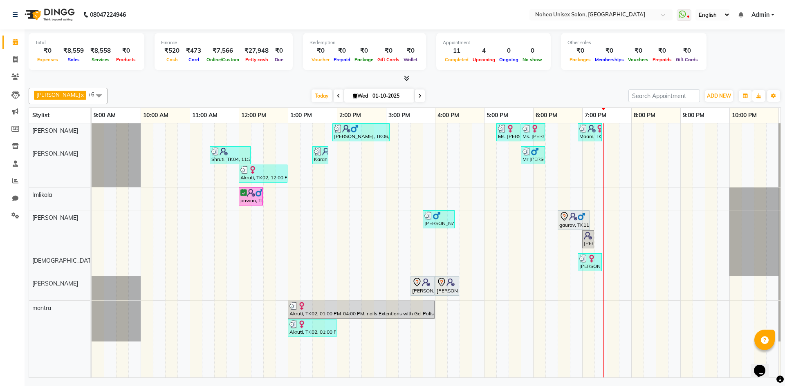
click at [450, 78] on div at bounding box center [405, 78] width 752 height 9
click at [467, 74] on div "Total ₹0 Expenses ₹8,559 Sales ₹8,558 Services ₹0 Products Finance ₹520 Cash ₹4…" at bounding box center [405, 56] width 752 height 54
drag, startPoint x: 508, startPoint y: 96, endPoint x: 506, endPoint y: 87, distance: 9.1
click at [507, 87] on div "upesh x Jaydeep x Sonali x Imlikala x mantra x jitesh x Sujit x +6 Select All A…" at bounding box center [405, 231] width 752 height 293
drag, startPoint x: 284, startPoint y: 100, endPoint x: 274, endPoint y: 98, distance: 10.3
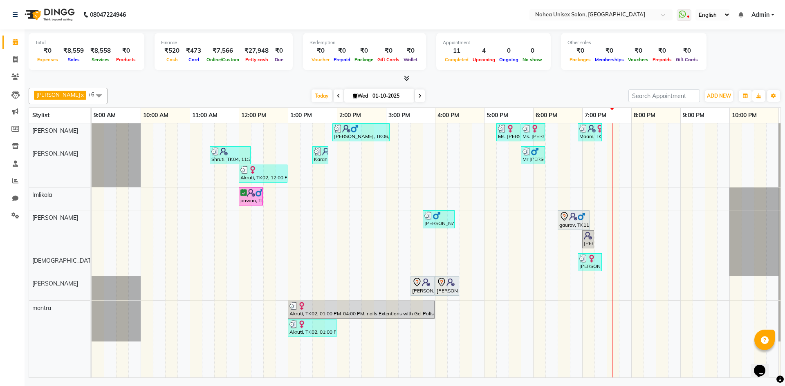
click at [274, 98] on div "[DATE] [DATE]" at bounding box center [368, 96] width 512 height 12
click at [450, 94] on div "[DATE] [DATE]" at bounding box center [368, 96] width 512 height 12
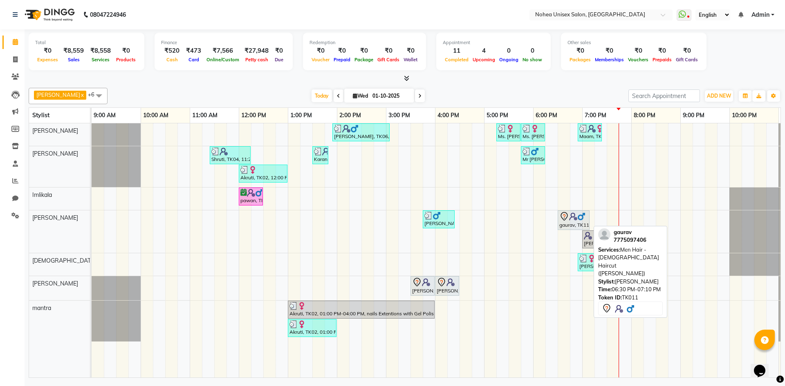
click at [577, 220] on img at bounding box center [581, 217] width 8 height 8
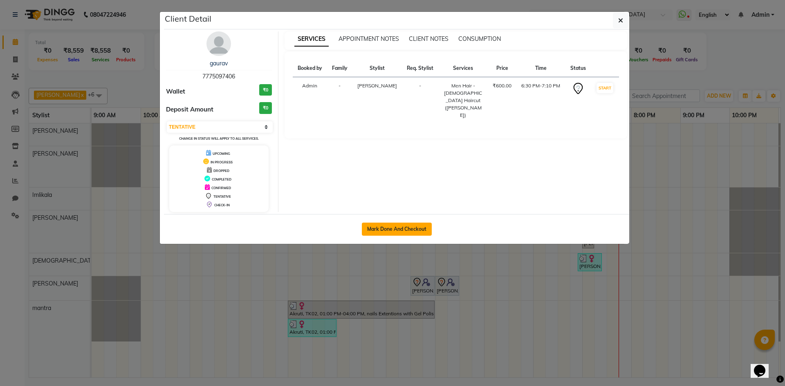
click at [407, 228] on button "Mark Done And Checkout" at bounding box center [397, 229] width 70 height 13
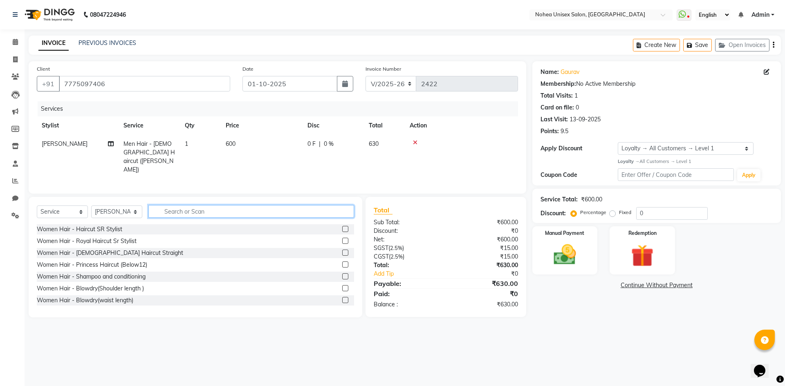
click at [214, 210] on input "text" at bounding box center [251, 211] width 206 height 13
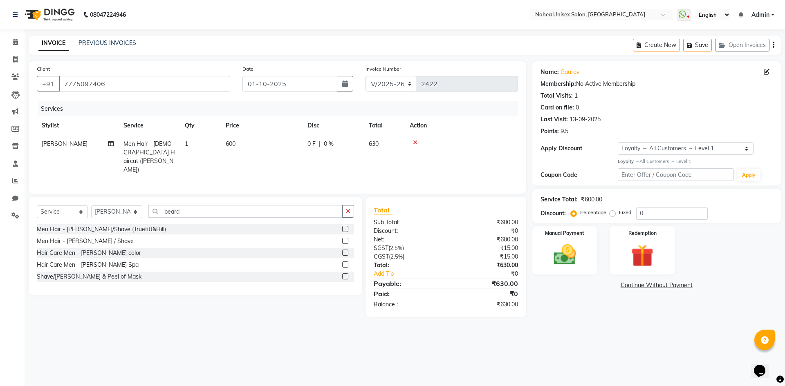
click at [97, 239] on div "Men Hair - [PERSON_NAME] / Shave" at bounding box center [85, 241] width 97 height 9
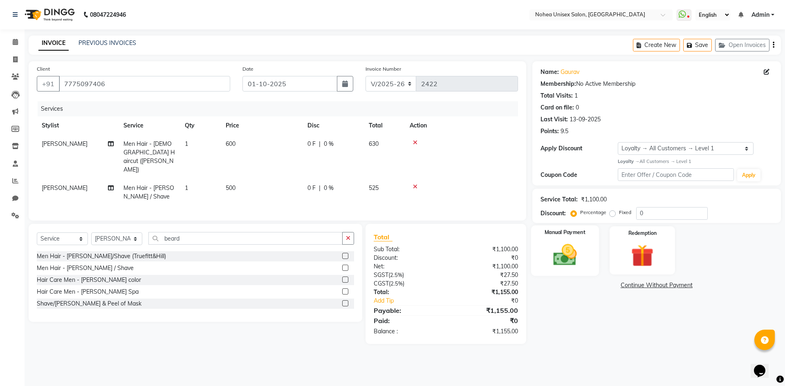
click at [582, 246] on img at bounding box center [565, 255] width 38 height 27
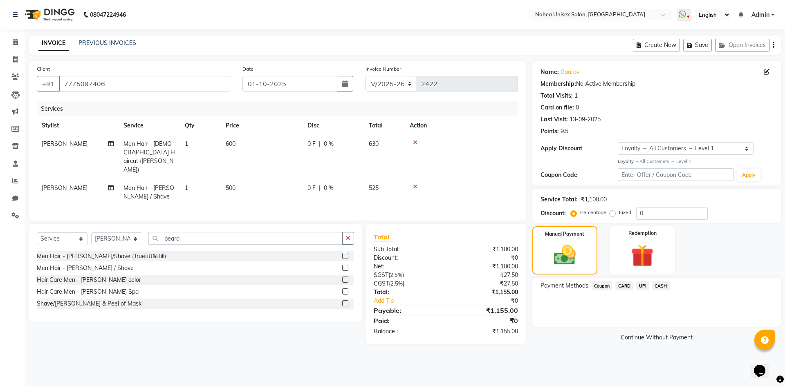
drag, startPoint x: 642, startPoint y: 286, endPoint x: 642, endPoint y: 292, distance: 6.2
click at [642, 287] on span "UPI" at bounding box center [642, 285] width 13 height 9
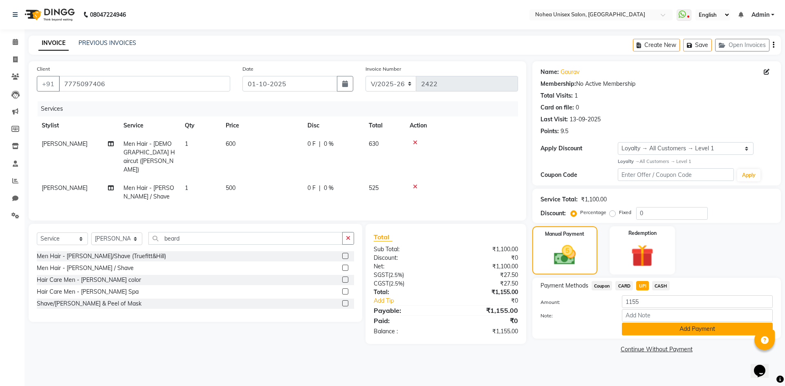
click at [643, 328] on button "Add Payment" at bounding box center [697, 329] width 151 height 13
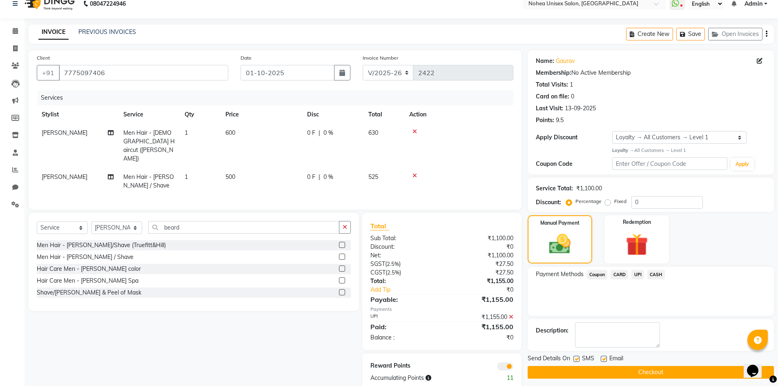
scroll to position [17, 0]
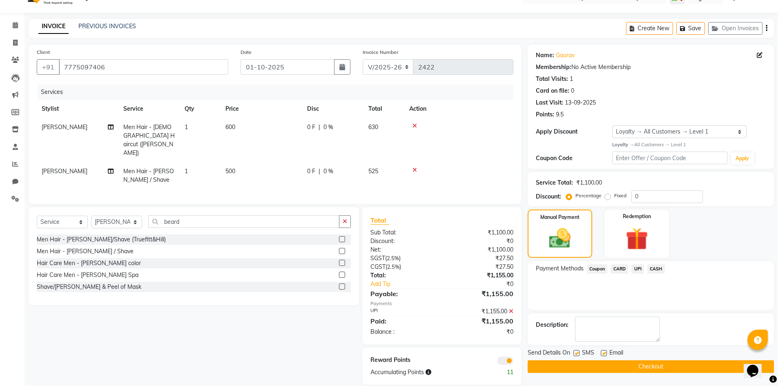
click at [604, 352] on label at bounding box center [604, 353] width 6 height 6
click at [604, 352] on input "checkbox" at bounding box center [603, 353] width 5 height 5
click at [607, 369] on button "Checkout" at bounding box center [651, 366] width 246 height 13
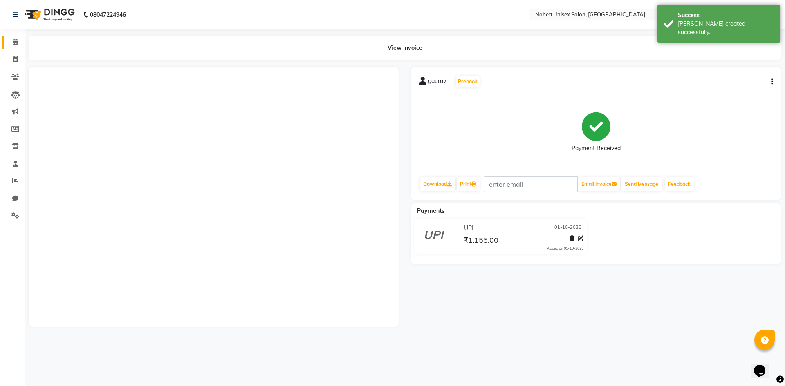
click at [12, 38] on span at bounding box center [15, 42] width 14 height 9
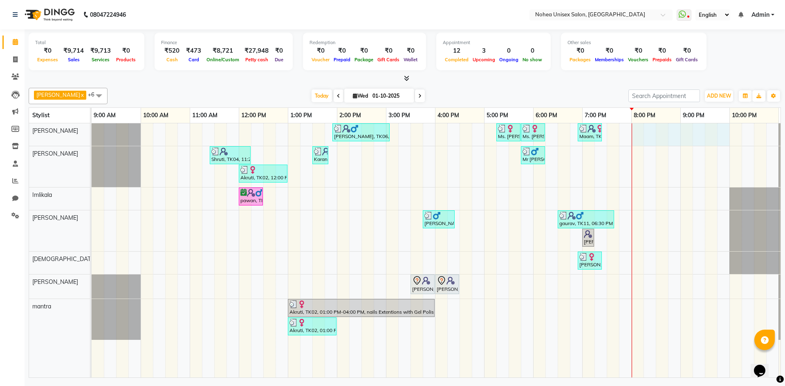
drag, startPoint x: 632, startPoint y: 136, endPoint x: 723, endPoint y: 148, distance: 91.5
click at [723, 148] on tr at bounding box center [460, 250] width 736 height 254
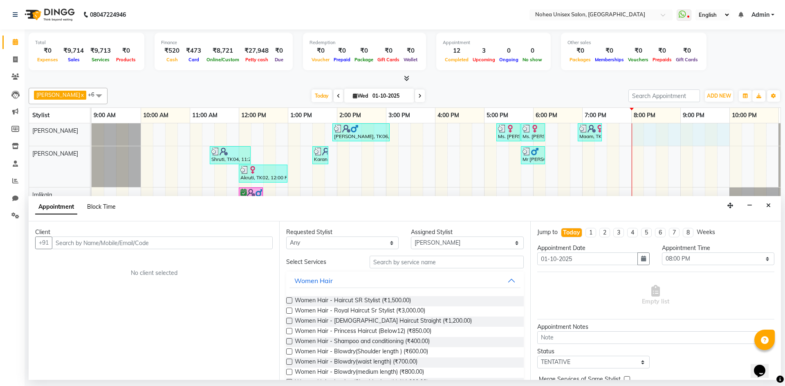
click at [96, 204] on span "Block Time" at bounding box center [101, 206] width 29 height 7
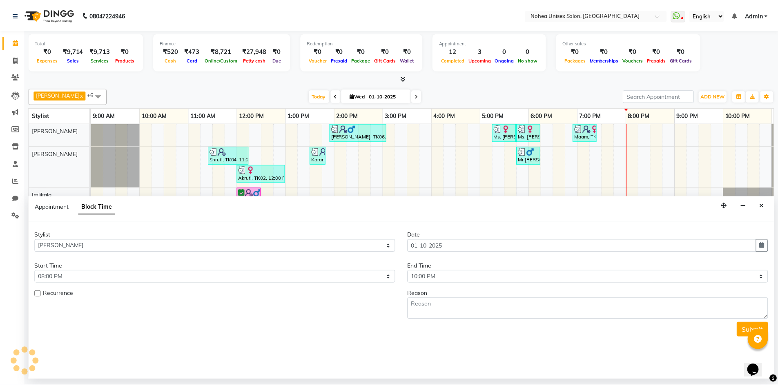
scroll to position [0, 47]
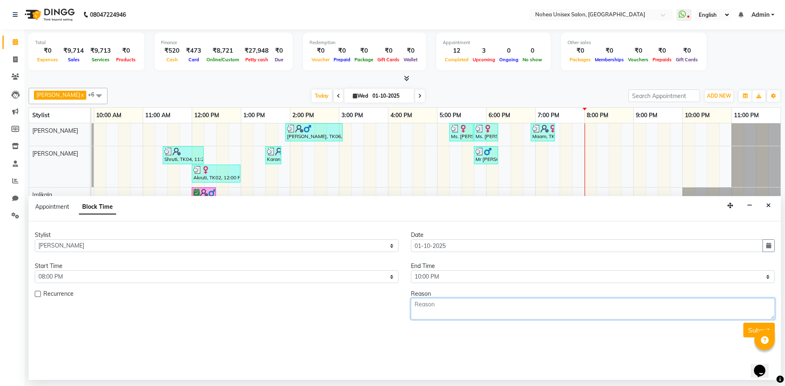
click at [439, 307] on textarea at bounding box center [593, 308] width 364 height 21
click at [747, 331] on button "Submit" at bounding box center [758, 330] width 31 height 15
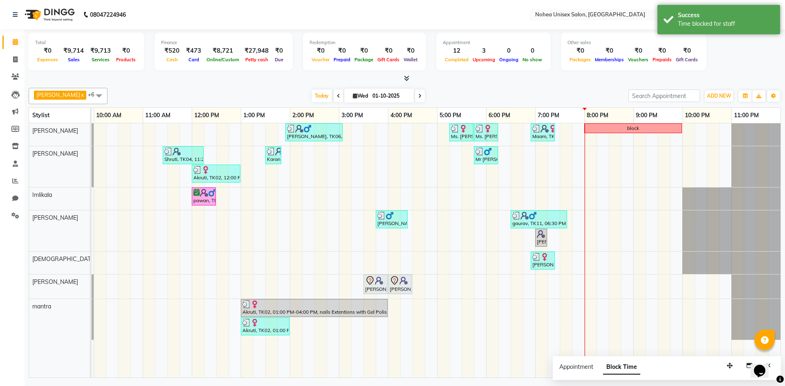
click at [604, 98] on div "[DATE] [DATE]" at bounding box center [368, 96] width 512 height 12
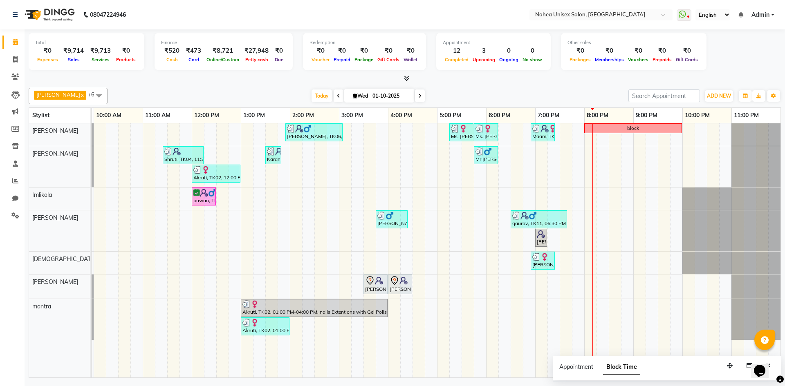
click at [252, 94] on div "[DATE] [DATE]" at bounding box center [368, 96] width 512 height 12
click at [496, 86] on div "upesh x Jaydeep x Sonali x Imlikala x mantra x jitesh x Sujit x +6 Select All A…" at bounding box center [405, 231] width 752 height 293
drag, startPoint x: 727, startPoint y: 365, endPoint x: 664, endPoint y: 362, distance: 63.8
click at [664, 362] on icon "button" at bounding box center [666, 363] width 6 height 6
click at [704, 361] on icon "Close" at bounding box center [704, 363] width 4 height 6
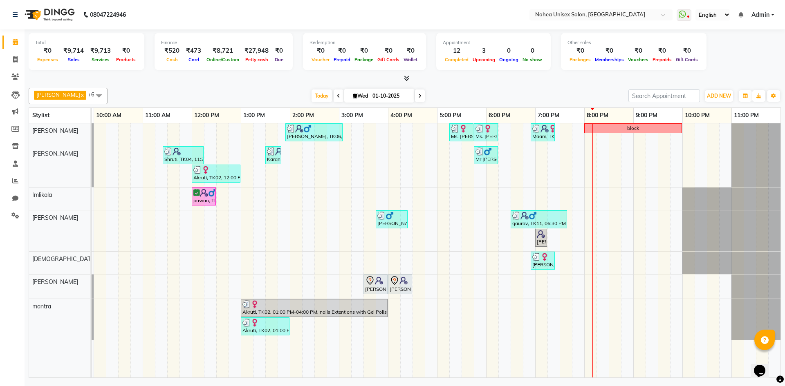
click at [539, 94] on div "[DATE] [DATE]" at bounding box center [368, 96] width 512 height 12
drag, startPoint x: 256, startPoint y: 82, endPoint x: 259, endPoint y: 87, distance: 6.2
click at [257, 84] on div "Total ₹0 Expenses ₹9,714 Sales ₹9,713 Services ₹0 Products Finance ₹520 Cash ₹4…" at bounding box center [405, 204] width 760 height 351
drag, startPoint x: 13, startPoint y: 177, endPoint x: 20, endPoint y: 179, distance: 7.2
click at [13, 177] on span at bounding box center [15, 181] width 14 height 9
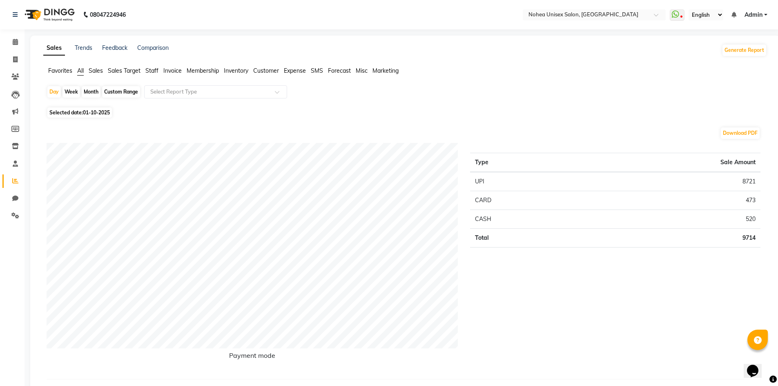
drag, startPoint x: 93, startPoint y: 93, endPoint x: 94, endPoint y: 104, distance: 10.7
click at [93, 93] on div "Month" at bounding box center [91, 91] width 19 height 11
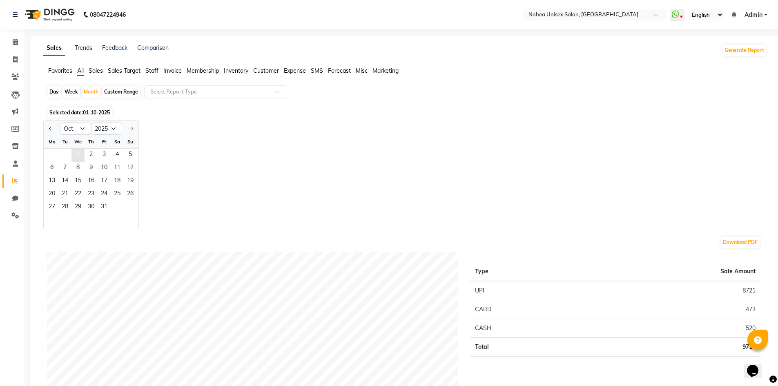
drag, startPoint x: 51, startPoint y: 129, endPoint x: 78, endPoint y: 155, distance: 37.9
click at [51, 130] on button "Previous month" at bounding box center [50, 128] width 7 height 13
click at [53, 158] on span "1" at bounding box center [51, 155] width 13 height 13
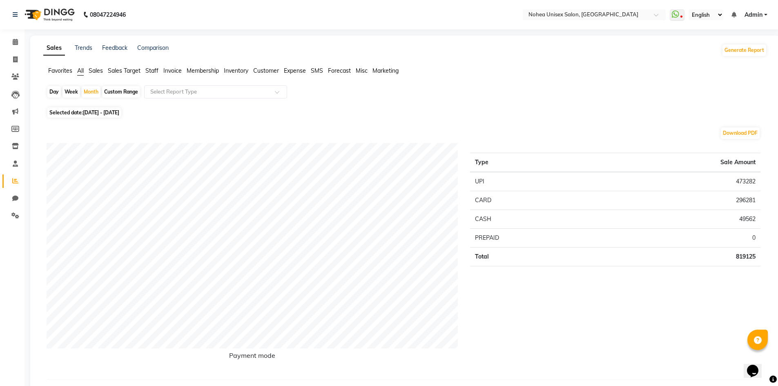
click at [155, 68] on span "Staff" at bounding box center [151, 70] width 13 height 7
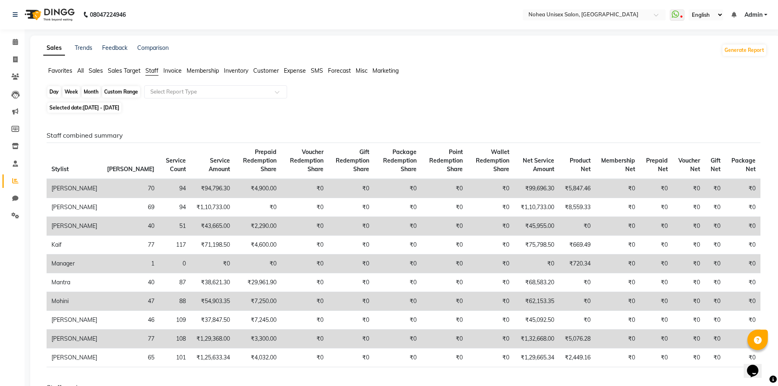
click at [89, 94] on div "Month" at bounding box center [91, 91] width 19 height 11
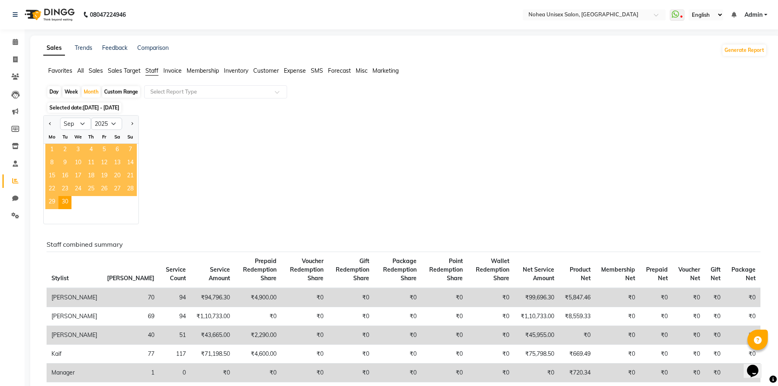
click at [52, 149] on span "1" at bounding box center [51, 150] width 13 height 13
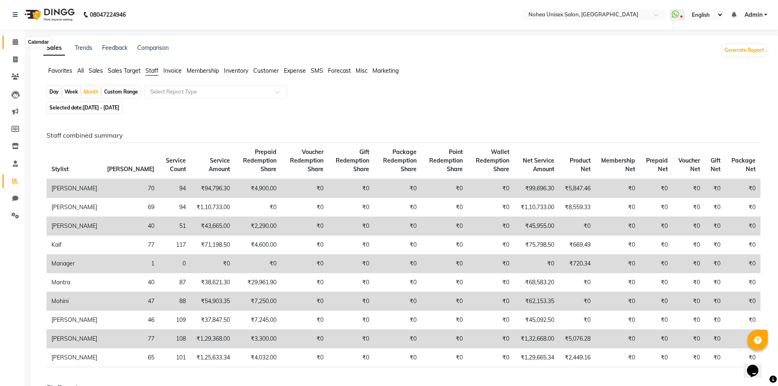
click at [8, 43] on span at bounding box center [15, 42] width 14 height 9
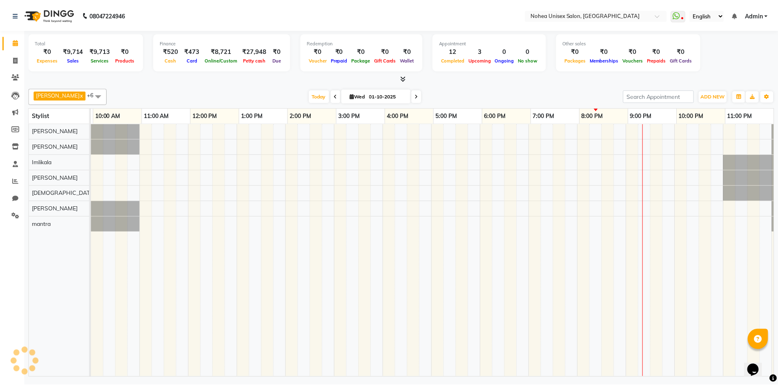
scroll to position [0, 47]
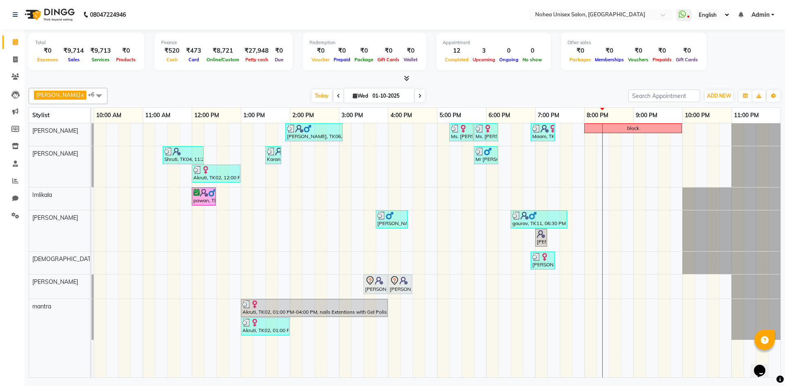
click at [503, 94] on div "[DATE] [DATE]" at bounding box center [368, 96] width 512 height 12
click at [510, 65] on div "Appointment 12 Completed 3 Upcoming 0 Ongoing 0 No show" at bounding box center [493, 52] width 114 height 38
click at [453, 87] on div "upesh x Jaydeep x Sonali x Imlikala x mantra x jitesh x Sujit x +6 Select All A…" at bounding box center [405, 231] width 752 height 293
click at [270, 78] on div at bounding box center [405, 78] width 752 height 9
click at [262, 78] on div at bounding box center [405, 78] width 752 height 9
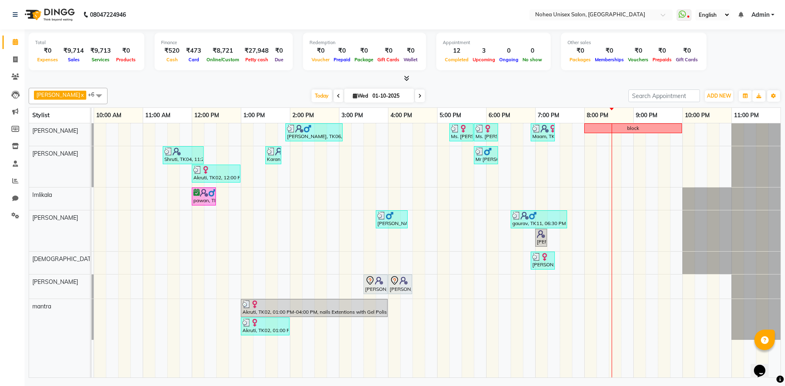
click at [476, 86] on div "upesh x Jaydeep x Sonali x Imlikala x mantra x jitesh x Sujit x +6 Select All A…" at bounding box center [405, 231] width 752 height 293
drag, startPoint x: 265, startPoint y: 91, endPoint x: 317, endPoint y: 94, distance: 52.0
click at [267, 91] on div "[DATE] [DATE]" at bounding box center [368, 96] width 512 height 12
click at [604, 90] on div "[DATE] [DATE]" at bounding box center [368, 96] width 512 height 12
click at [13, 62] on icon at bounding box center [15, 59] width 4 height 6
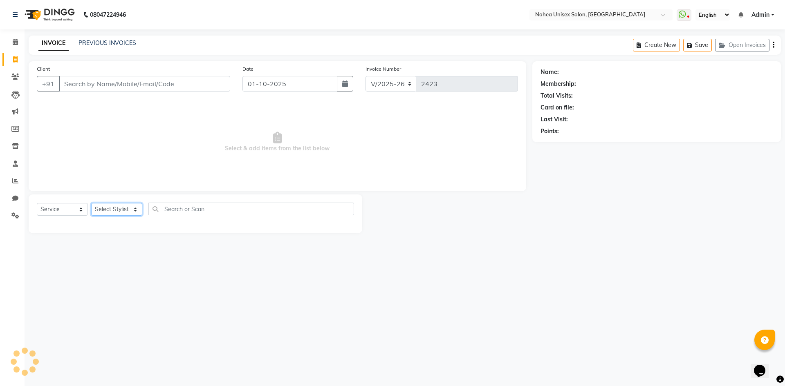
click at [132, 208] on select "Select Stylist" at bounding box center [116, 209] width 51 height 13
click at [133, 208] on select "Select Stylist [PERSON_NAME] Imlikala [PERSON_NAME] Kaif Manager mantra Mohini …" at bounding box center [116, 209] width 51 height 13
click at [133, 209] on select "Select Stylist [PERSON_NAME] Imlikala [PERSON_NAME] Kaif Manager mantra Mohini …" at bounding box center [116, 209] width 51 height 13
click at [91, 203] on select "Select Stylist [PERSON_NAME] Imlikala [PERSON_NAME] Kaif Manager mantra Mohini …" at bounding box center [116, 209] width 51 height 13
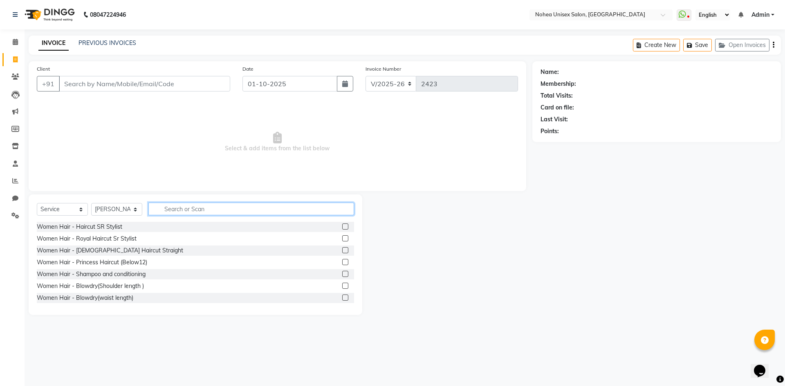
click at [190, 215] on input "text" at bounding box center [251, 209] width 206 height 13
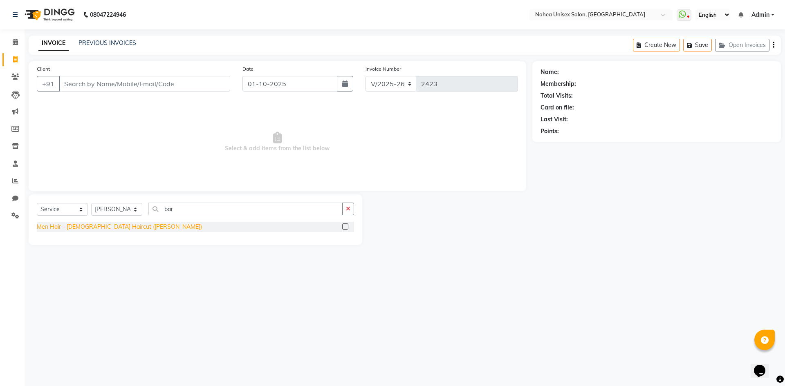
click at [113, 230] on div "Men Hair - [DEMOGRAPHIC_DATA] Haircut ([PERSON_NAME])" at bounding box center [119, 227] width 165 height 9
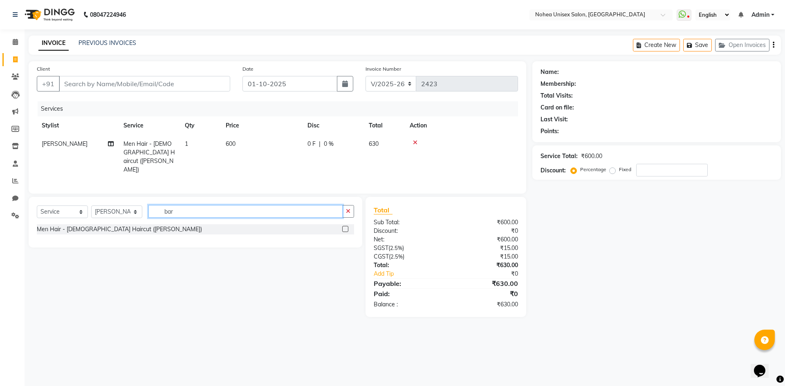
click at [197, 212] on input "bar" at bounding box center [245, 211] width 194 height 13
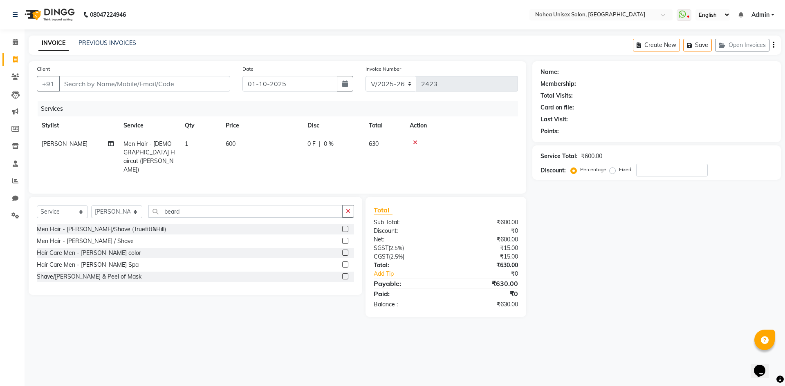
click at [87, 239] on div "Men Hair - [PERSON_NAME] / Shave" at bounding box center [85, 241] width 97 height 9
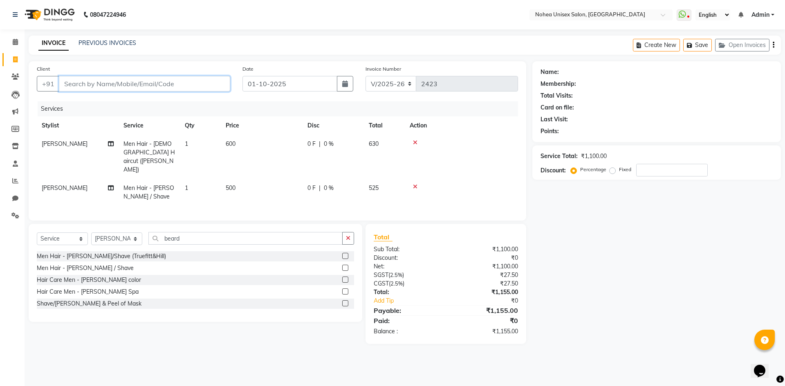
click at [181, 85] on input "Client" at bounding box center [144, 84] width 171 height 16
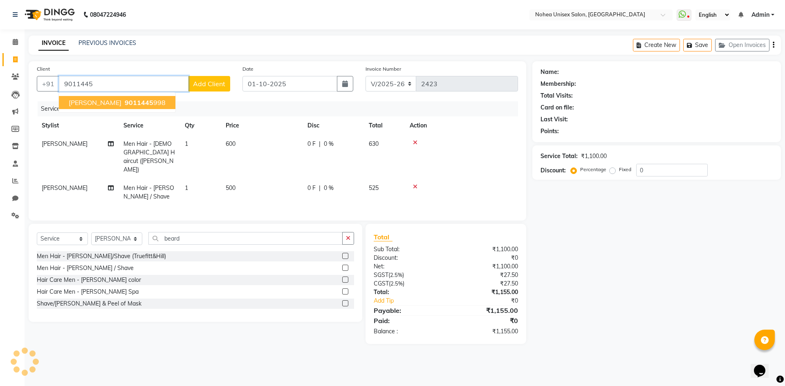
click at [136, 99] on ngb-highlight "9011445 998" at bounding box center [144, 102] width 43 height 8
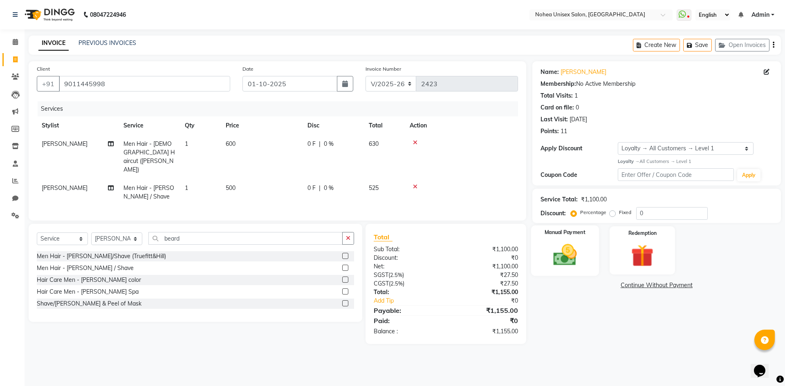
click at [555, 258] on img at bounding box center [565, 255] width 38 height 27
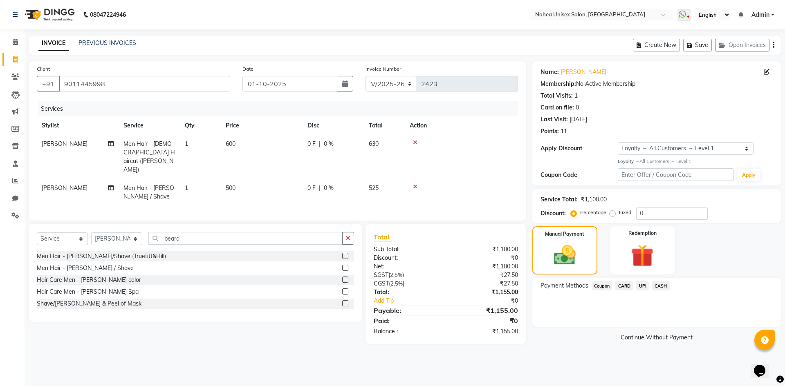
drag, startPoint x: 642, startPoint y: 286, endPoint x: 641, endPoint y: 292, distance: 5.4
click at [642, 287] on span "UPI" at bounding box center [642, 285] width 13 height 9
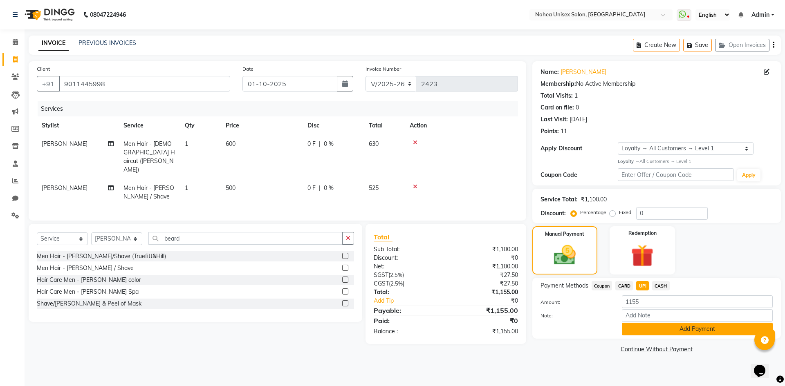
click at [636, 331] on button "Add Payment" at bounding box center [697, 329] width 151 height 13
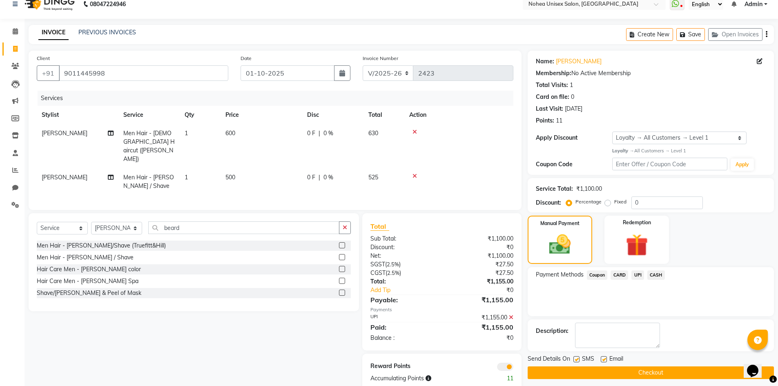
scroll to position [17, 0]
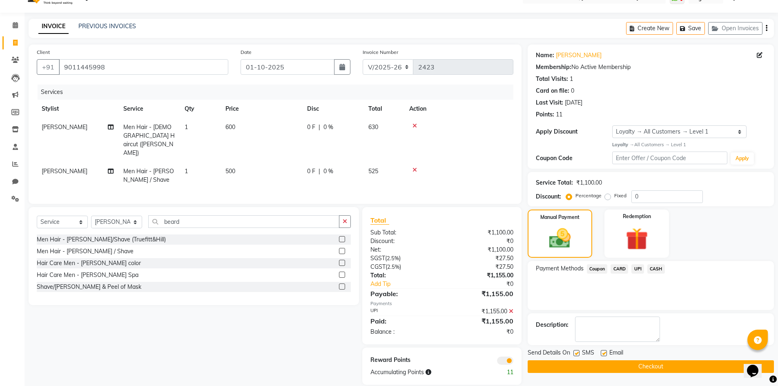
click at [604, 354] on label at bounding box center [604, 353] width 6 height 6
click at [604, 354] on input "checkbox" at bounding box center [603, 353] width 5 height 5
click at [597, 368] on button "Checkout" at bounding box center [651, 366] width 246 height 13
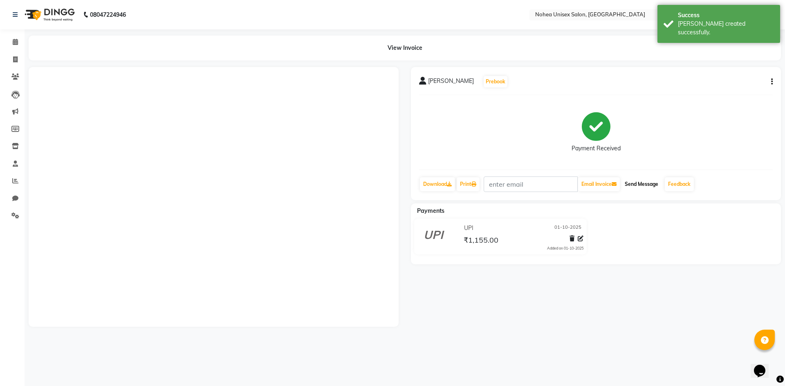
click at [645, 182] on button "Send Message" at bounding box center [641, 184] width 40 height 14
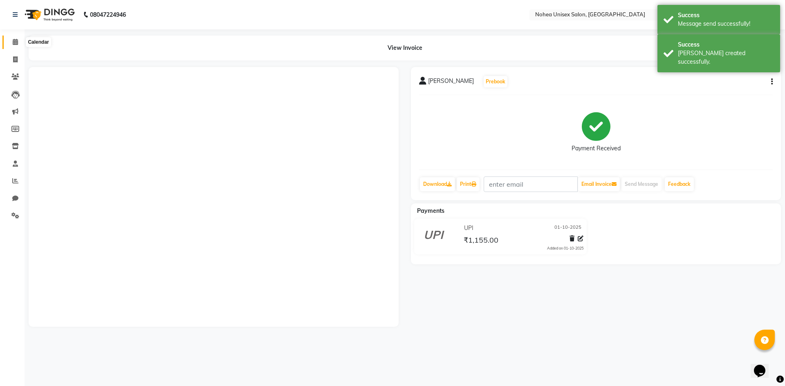
click at [17, 38] on span at bounding box center [15, 42] width 14 height 9
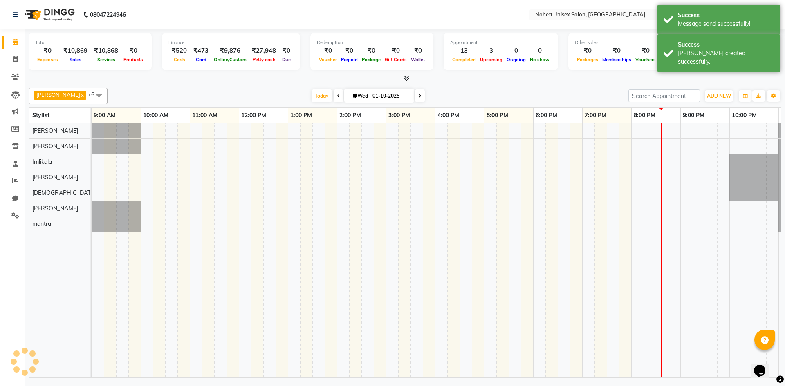
scroll to position [0, 47]
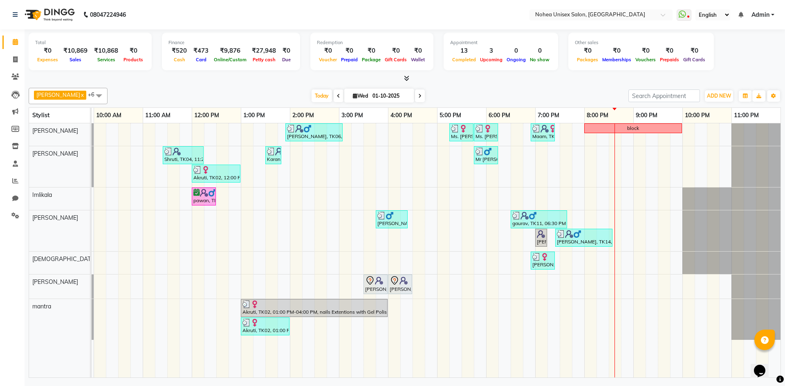
click at [238, 84] on div "Total ₹0 Expenses ₹10,869 Sales ₹10,868 Services ₹0 Products Finance ₹520 Cash …" at bounding box center [405, 204] width 760 height 351
click at [257, 88] on div "upesh x Jaydeep x Sonali x Imlikala x mantra x jitesh x Sujit x +6 Select All A…" at bounding box center [405, 96] width 752 height 16
click at [253, 67] on div "Finance ₹520 Cash ₹473 Card ₹9,876 Online/Custom ₹27,948 Petty cash ₹0 Due" at bounding box center [231, 52] width 138 height 38
click at [245, 101] on div "[DATE] [DATE]" at bounding box center [368, 96] width 512 height 12
click at [197, 9] on nav "08047224946 Select Location × Nohea Unisex Salon, Kharadi WhatsApp Status ✕ Sta…" at bounding box center [392, 14] width 785 height 29
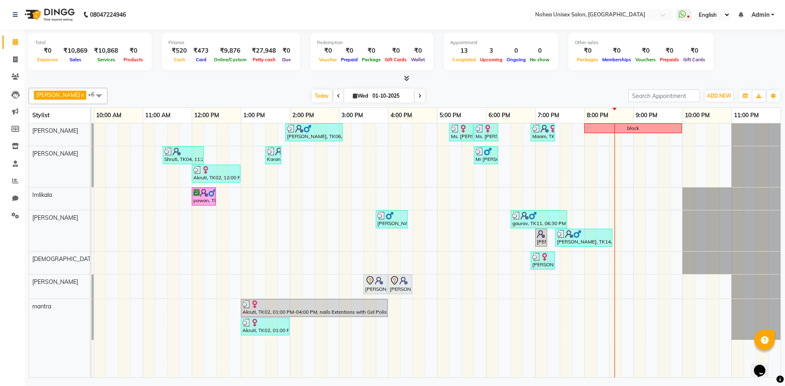
click at [444, 94] on div "[DATE] [DATE]" at bounding box center [368, 96] width 512 height 12
drag, startPoint x: 248, startPoint y: 73, endPoint x: 309, endPoint y: 88, distance: 63.0
click at [249, 73] on div "Total ₹0 Expenses ₹10,869 Sales ₹10,868 Services ₹0 Products Finance ₹520 Cash …" at bounding box center [405, 56] width 752 height 54
click at [439, 84] on div "Total ₹0 Expenses ₹10,869 Sales ₹10,868 Services ₹0 Products Finance ₹520 Cash …" at bounding box center [405, 204] width 760 height 351
click at [441, 85] on div "upesh x Jaydeep x Sonali x Imlikala x mantra x jitesh x Sujit x +6 Select All A…" at bounding box center [405, 231] width 752 height 293
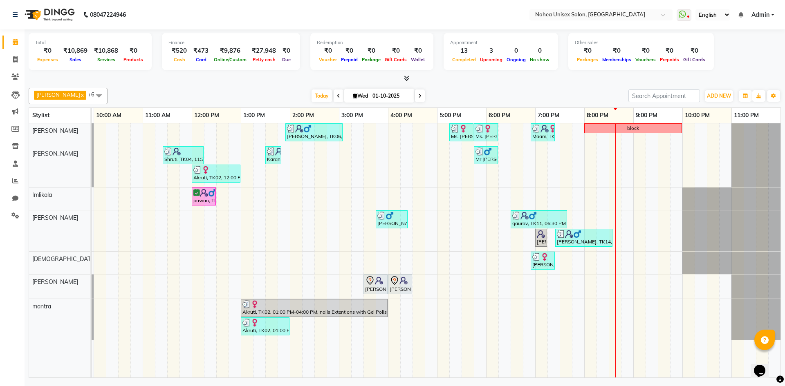
click at [228, 88] on div "upesh x Jaydeep x Sonali x Imlikala x mantra x jitesh x Sujit x +6 Select All A…" at bounding box center [405, 96] width 752 height 16
click at [477, 92] on div "[DATE] [DATE]" at bounding box center [368, 96] width 512 height 12
click at [276, 91] on div "[DATE] [DATE]" at bounding box center [368, 96] width 512 height 12
click at [490, 90] on div "[DATE] [DATE]" at bounding box center [368, 96] width 512 height 12
click at [283, 89] on div "upesh x Jaydeep x Sonali x Imlikala x mantra x jitesh x Sujit x +6 Select All A…" at bounding box center [405, 96] width 752 height 16
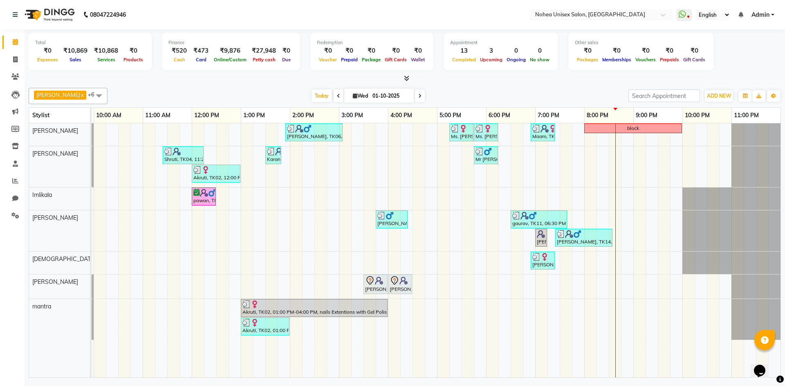
click at [435, 88] on div "upesh x Jaydeep x Sonali x Imlikala x mantra x jitesh x Sujit x +6 Select All A…" at bounding box center [405, 96] width 752 height 16
click at [459, 94] on div "[DATE] [DATE]" at bounding box center [368, 96] width 512 height 12
click at [8, 59] on link "Invoice" at bounding box center [12, 59] width 20 height 13
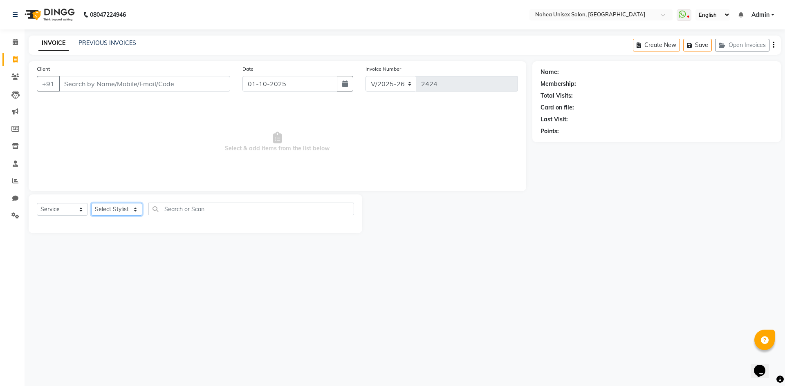
click at [132, 207] on select "Select Stylist" at bounding box center [116, 209] width 51 height 13
click at [132, 211] on select "Select Stylist [PERSON_NAME] Imlikala [PERSON_NAME] Kaif Manager mantra Mohini …" at bounding box center [116, 209] width 51 height 13
click at [91, 203] on select "Select Stylist [PERSON_NAME] Imlikala [PERSON_NAME] Kaif Manager mantra Mohini …" at bounding box center [116, 209] width 51 height 13
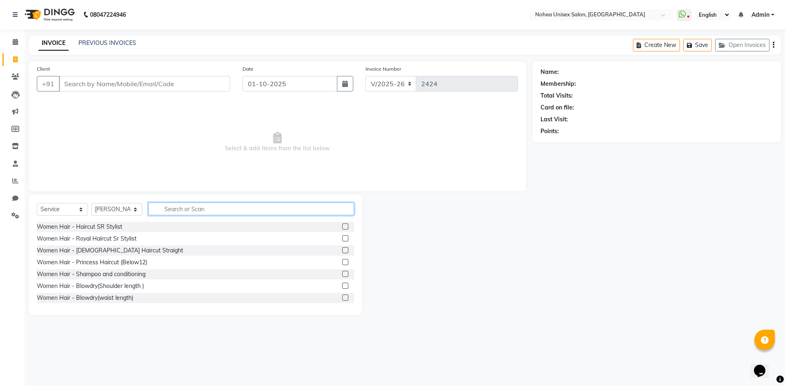
click at [195, 214] on input "text" at bounding box center [251, 209] width 206 height 13
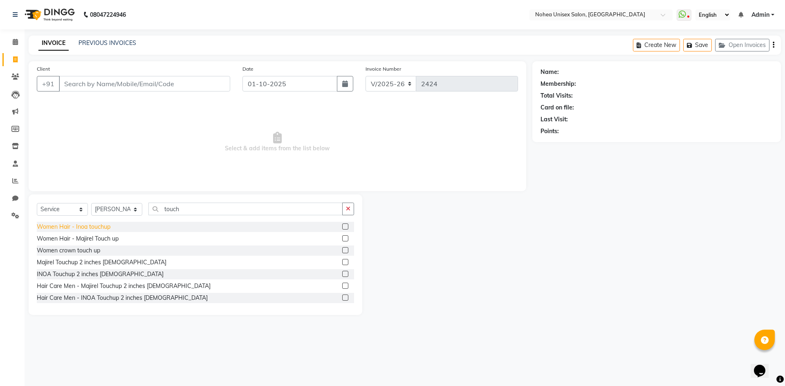
click at [97, 227] on div "Women Hair - Inoa touchup" at bounding box center [74, 227] width 74 height 9
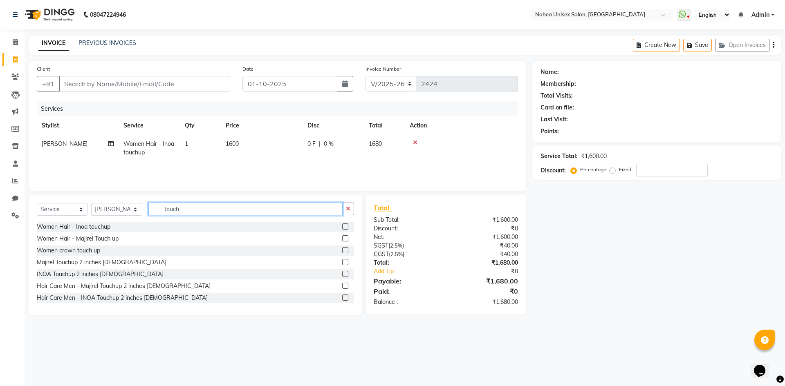
click at [201, 209] on input "touch" at bounding box center [245, 209] width 194 height 13
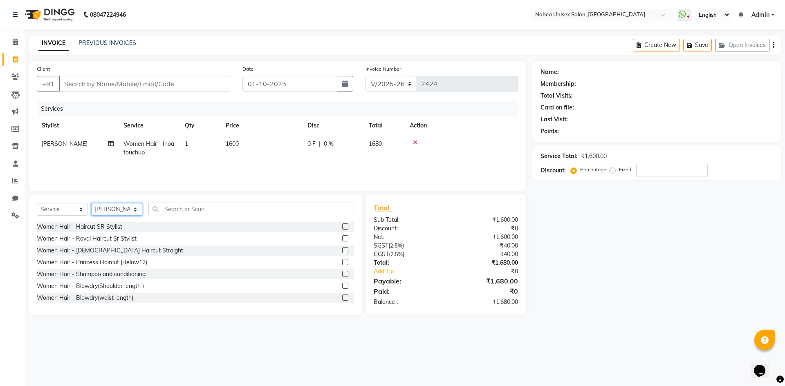
click at [134, 210] on select "Select Stylist [PERSON_NAME] Imlikala [PERSON_NAME] Kaif Manager mantra Mohini …" at bounding box center [116, 209] width 51 height 13
click at [91, 203] on select "Select Stylist [PERSON_NAME] Imlikala [PERSON_NAME] Kaif Manager mantra Mohini …" at bounding box center [116, 209] width 51 height 13
click at [188, 214] on input "text" at bounding box center [251, 209] width 206 height 13
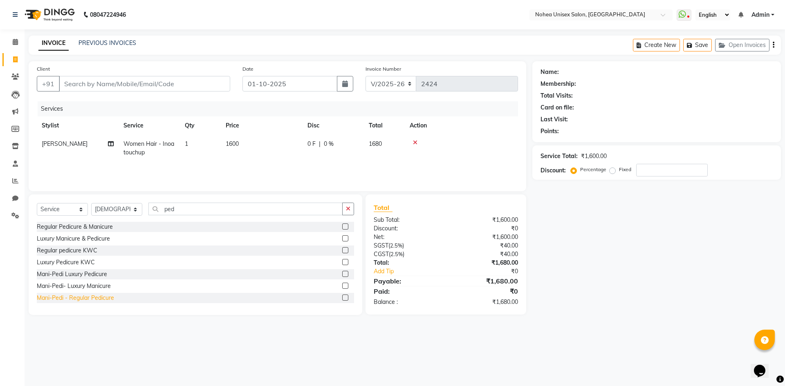
click at [102, 300] on div "Mani-Pedi - Regular Pedicure" at bounding box center [75, 298] width 77 height 9
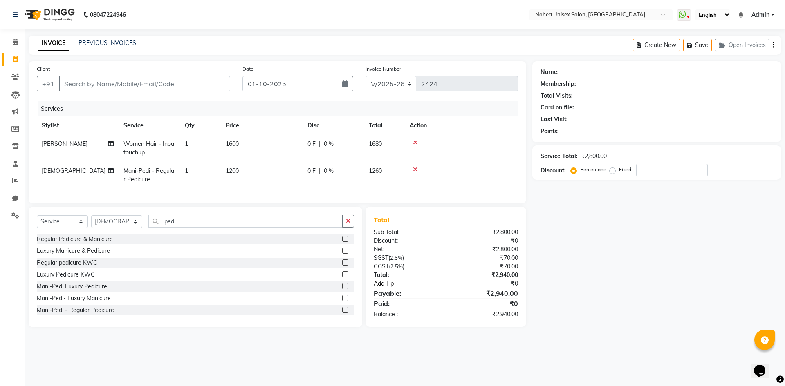
click at [450, 295] on div "₹2,940.00" at bounding box center [484, 294] width 78 height 10
click at [164, 85] on input "Client" at bounding box center [144, 84] width 171 height 16
click at [189, 87] on input "Client" at bounding box center [144, 84] width 171 height 16
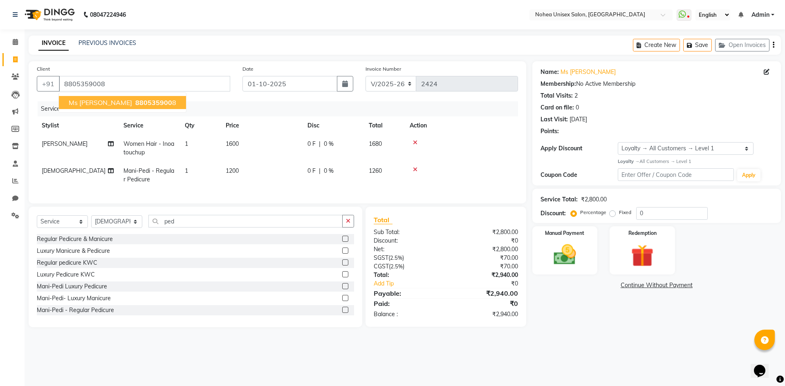
click at [135, 101] on span "880535900" at bounding box center [153, 102] width 37 height 8
drag, startPoint x: 251, startPoint y: 144, endPoint x: 214, endPoint y: 144, distance: 37.6
click at [214, 144] on tr "Sujit Women Hair - Inoa touchup 1 1600 0 F | 0 % 1680" at bounding box center [277, 148] width 481 height 27
click at [262, 151] on td "1600" at bounding box center [262, 148] width 82 height 27
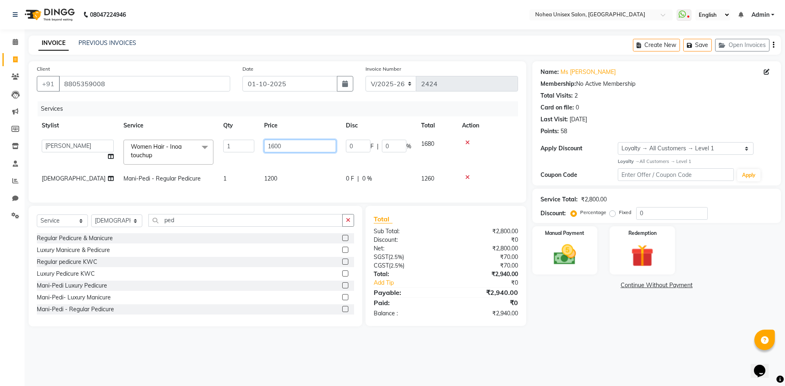
click at [300, 152] on input "1600" at bounding box center [300, 146] width 72 height 13
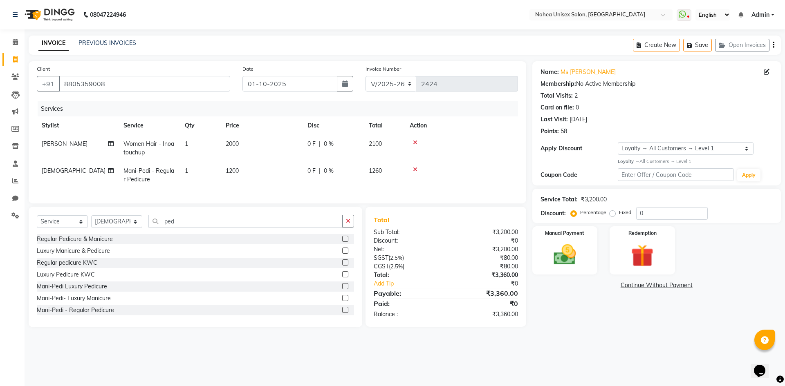
click at [457, 278] on div "₹3,360.00" at bounding box center [484, 275] width 78 height 9
drag, startPoint x: 109, startPoint y: 82, endPoint x: 60, endPoint y: 98, distance: 51.3
click at [62, 83] on input "8805359008" at bounding box center [144, 84] width 171 height 16
click at [15, 76] on icon at bounding box center [15, 77] width 8 height 6
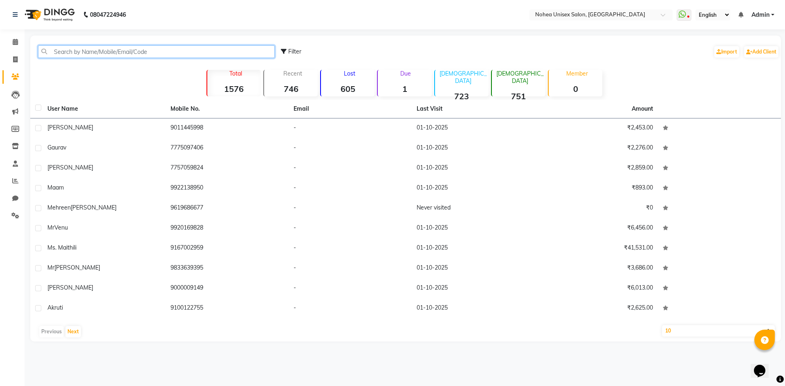
click at [115, 52] on input "text" at bounding box center [156, 51] width 237 height 13
paste input "8805359008"
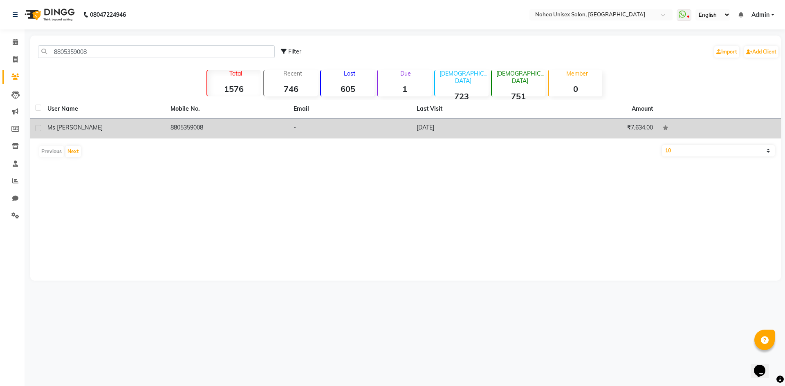
click at [199, 128] on td "8805359008" at bounding box center [227, 129] width 123 height 20
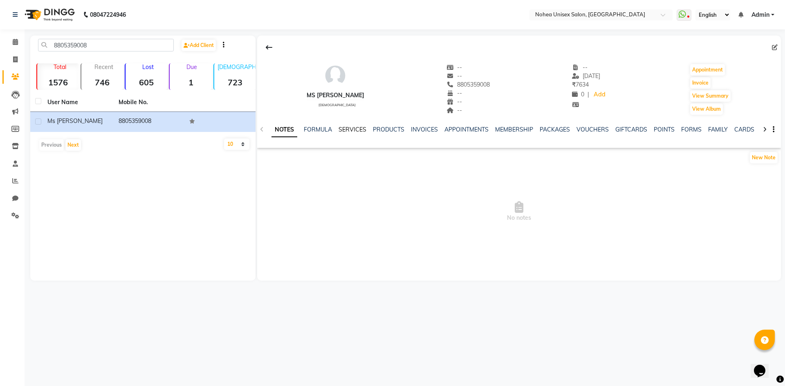
drag, startPoint x: 356, startPoint y: 130, endPoint x: 360, endPoint y: 145, distance: 16.7
click at [355, 131] on link "SERVICES" at bounding box center [352, 129] width 28 height 7
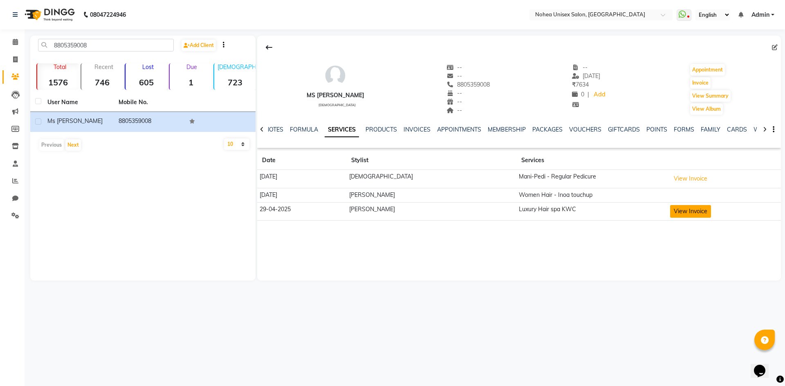
click at [670, 213] on button "View Invoice" at bounding box center [690, 211] width 41 height 13
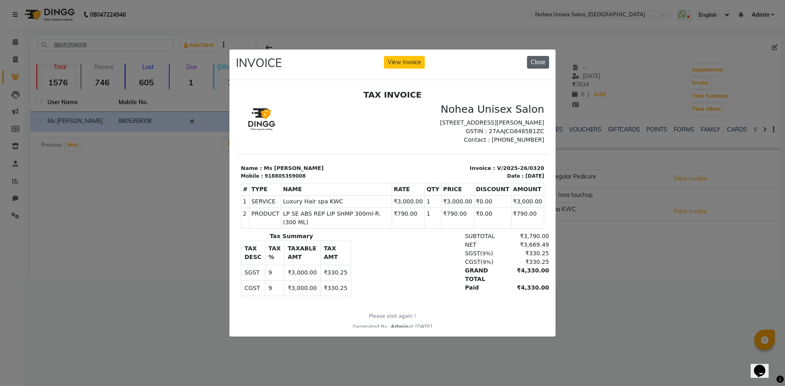
click at [540, 56] on button "Close" at bounding box center [538, 62] width 22 height 13
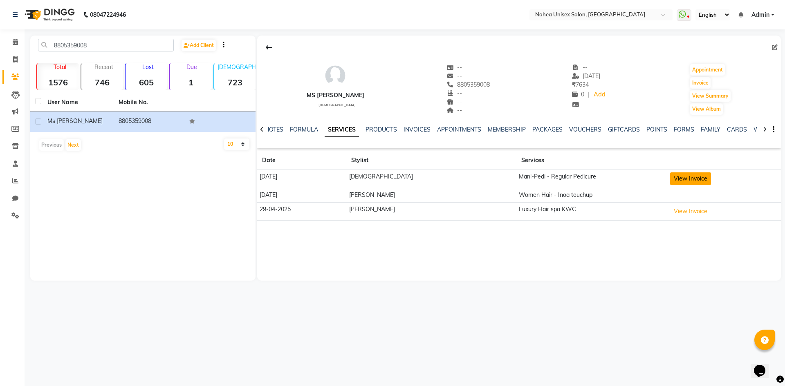
click at [670, 180] on button "View Invoice" at bounding box center [690, 178] width 41 height 13
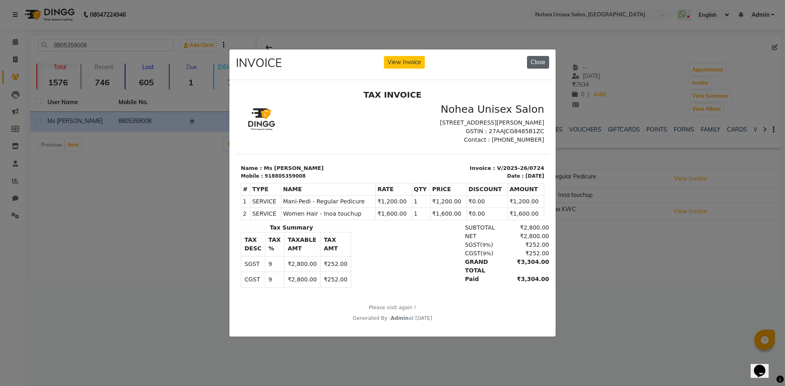
click at [537, 58] on button "Close" at bounding box center [538, 62] width 22 height 13
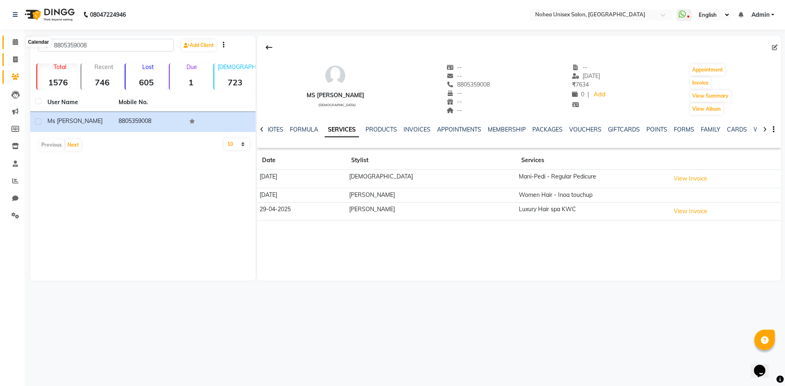
drag, startPoint x: 12, startPoint y: 43, endPoint x: 21, endPoint y: 54, distance: 14.5
click at [12, 43] on span at bounding box center [15, 42] width 14 height 9
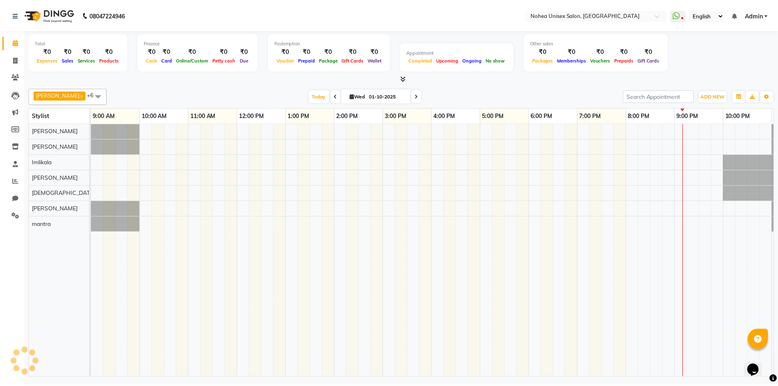
scroll to position [0, 47]
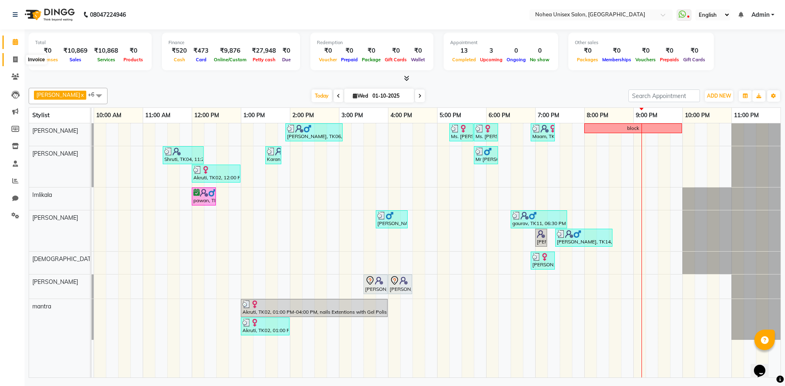
click at [19, 56] on span at bounding box center [15, 59] width 14 height 9
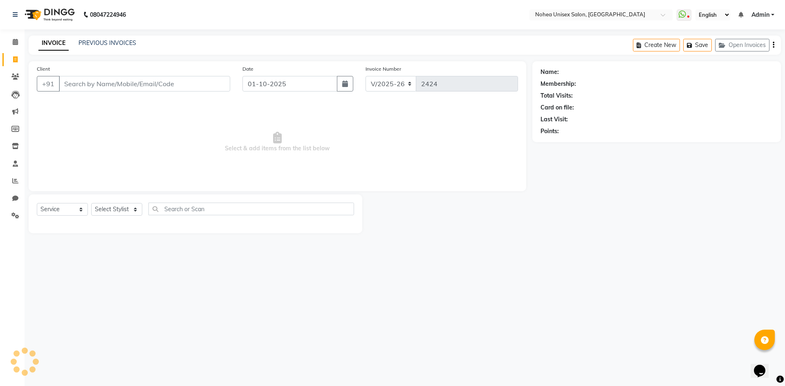
click at [173, 83] on input "Client" at bounding box center [144, 84] width 171 height 16
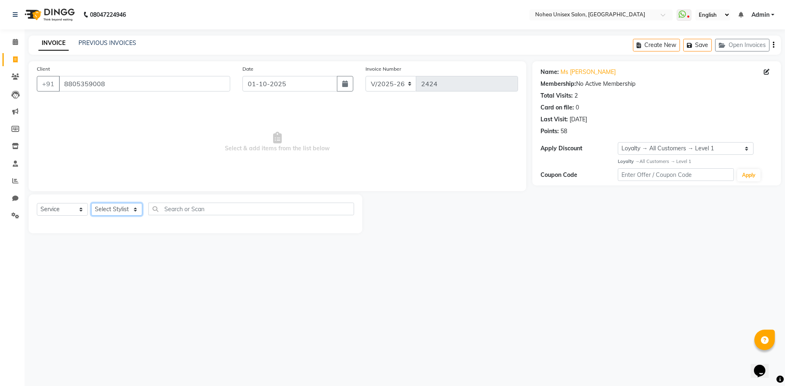
click at [134, 206] on select "Select Stylist [PERSON_NAME] Imlikala [PERSON_NAME] Kaif Manager mantra Mohini …" at bounding box center [116, 209] width 51 height 13
click at [91, 203] on select "Select Stylist [PERSON_NAME] Imlikala [PERSON_NAME] Kaif Manager mantra Mohini …" at bounding box center [116, 209] width 51 height 13
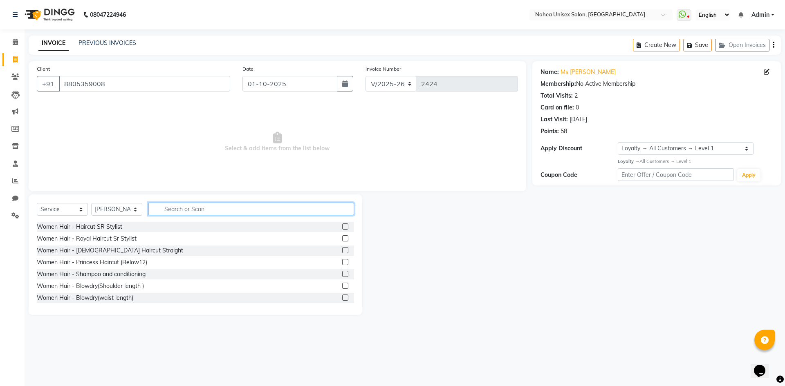
drag, startPoint x: 222, startPoint y: 209, endPoint x: 222, endPoint y: 204, distance: 4.9
click at [222, 208] on input "text" at bounding box center [251, 209] width 206 height 13
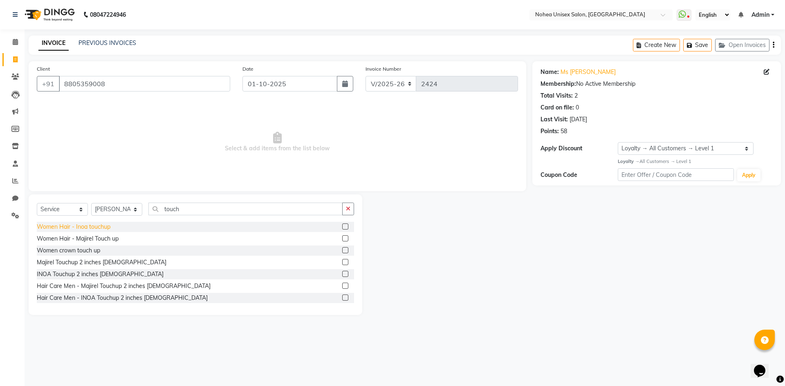
click at [105, 226] on div "Women Hair - Inoa touchup" at bounding box center [74, 227] width 74 height 9
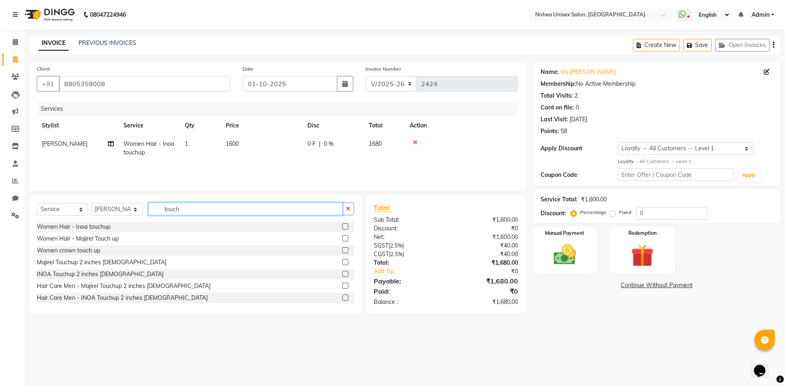
click at [209, 211] on input "touch" at bounding box center [245, 209] width 194 height 13
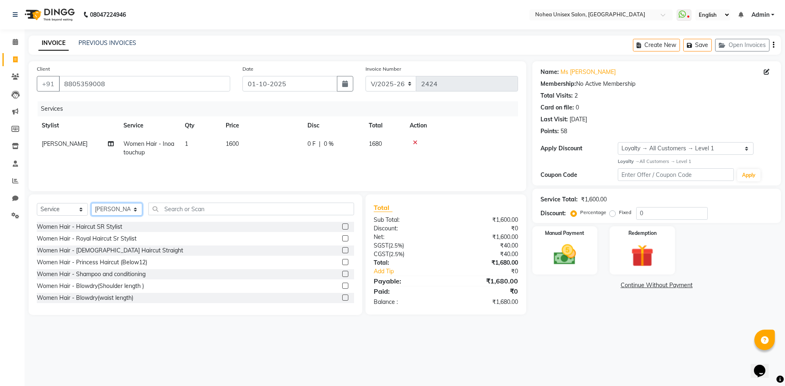
click at [135, 206] on select "Select Stylist [PERSON_NAME] Imlikala [PERSON_NAME] Kaif Manager mantra Mohini …" at bounding box center [116, 209] width 51 height 13
click at [91, 203] on select "Select Stylist [PERSON_NAME] Imlikala [PERSON_NAME] Kaif Manager mantra Mohini …" at bounding box center [116, 209] width 51 height 13
click at [195, 212] on input "text" at bounding box center [251, 209] width 206 height 13
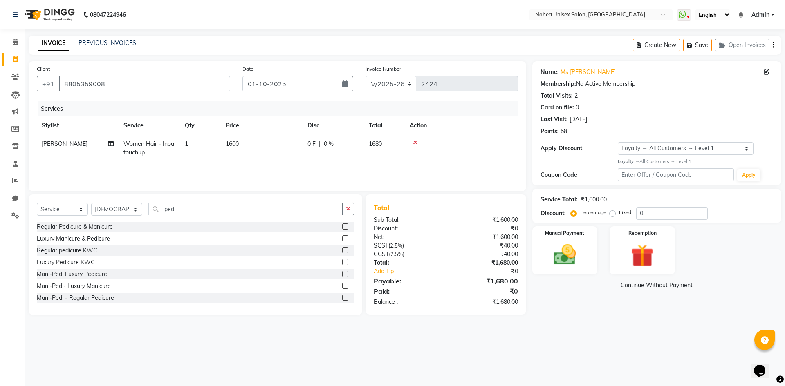
drag, startPoint x: 104, startPoint y: 299, endPoint x: 112, endPoint y: 294, distance: 9.7
click at [104, 299] on div "Mani-Pedi - Regular Pedicure" at bounding box center [75, 298] width 77 height 9
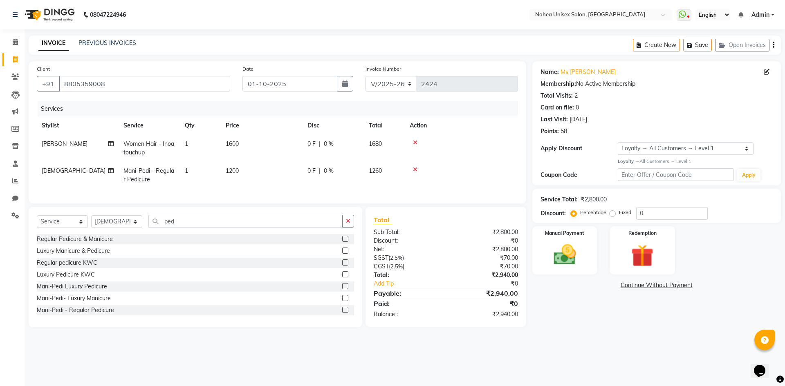
click at [427, 271] on div "CGST ( 2.5% )" at bounding box center [406, 266] width 78 height 9
click at [568, 260] on img at bounding box center [565, 255] width 38 height 27
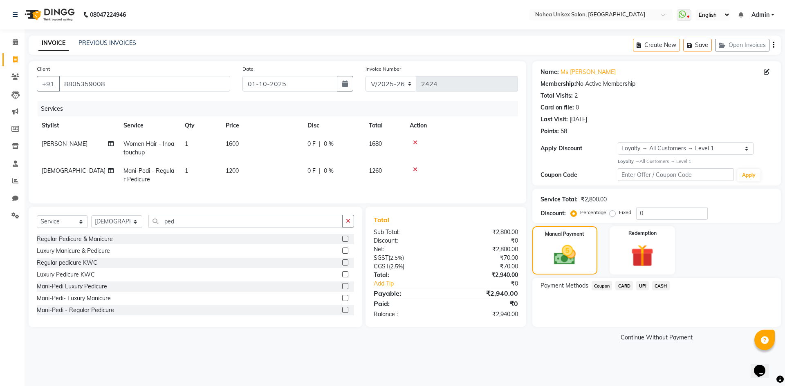
click at [624, 284] on span "CARD" at bounding box center [624, 285] width 18 height 9
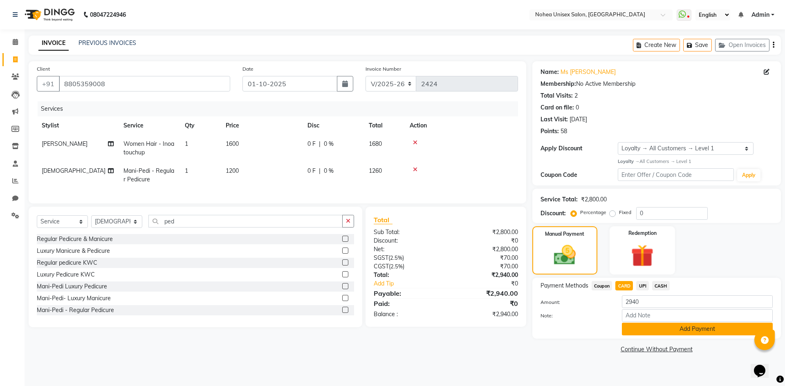
click at [647, 328] on button "Add Payment" at bounding box center [697, 329] width 151 height 13
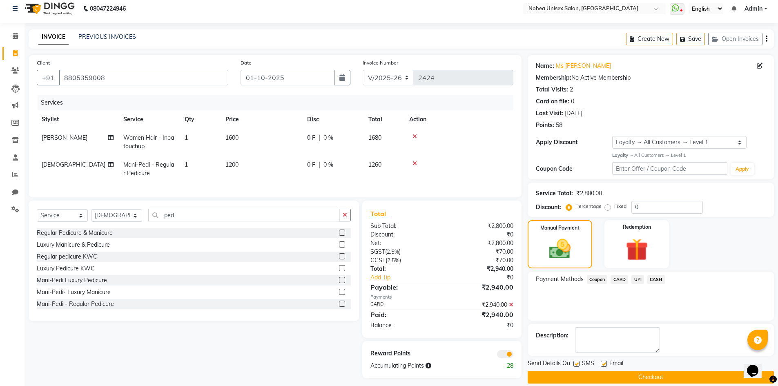
scroll to position [17, 0]
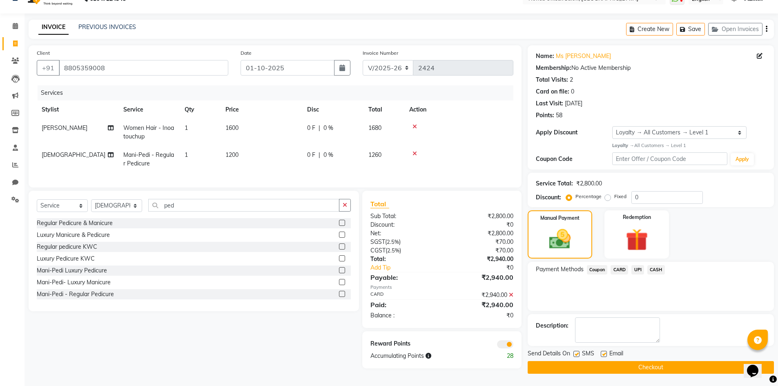
click at [604, 353] on label at bounding box center [604, 354] width 6 height 6
click at [604, 353] on input "checkbox" at bounding box center [603, 354] width 5 height 5
click at [604, 366] on button "Checkout" at bounding box center [651, 367] width 246 height 13
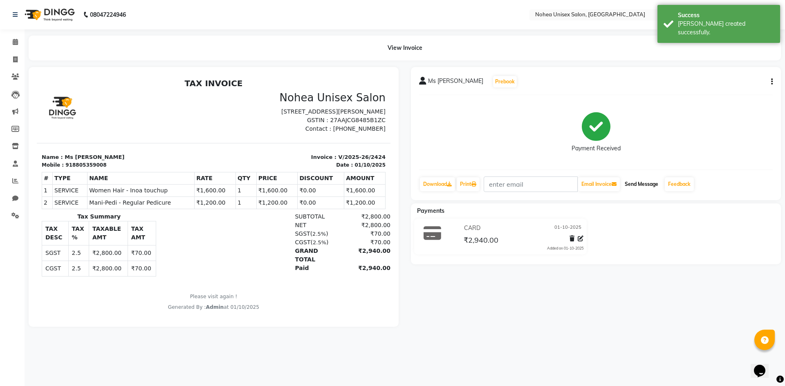
click at [642, 184] on button "Send Message" at bounding box center [641, 184] width 40 height 14
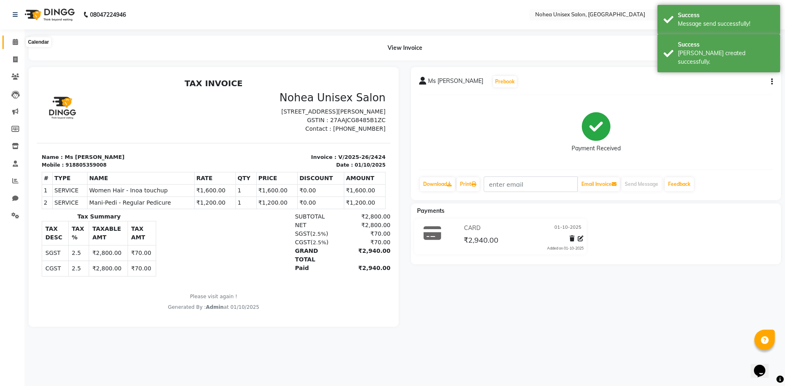
click at [14, 38] on span at bounding box center [15, 42] width 14 height 9
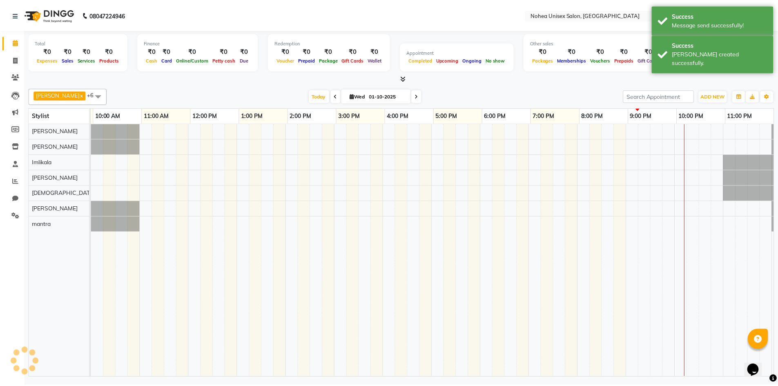
scroll to position [0, 47]
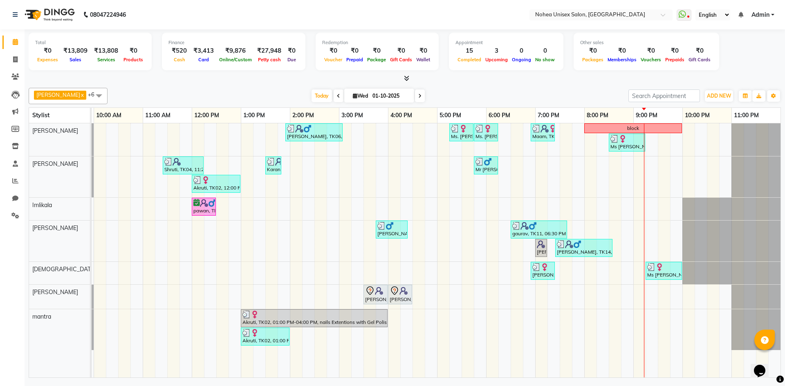
click at [584, 81] on div at bounding box center [405, 78] width 752 height 9
click at [13, 177] on span at bounding box center [15, 181] width 14 height 9
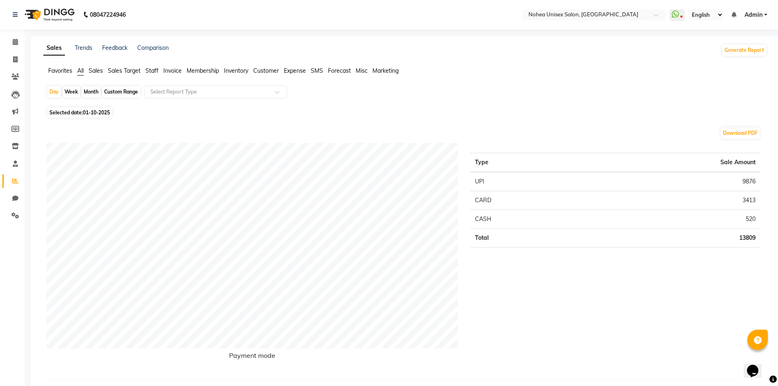
click at [94, 94] on div "Month" at bounding box center [91, 91] width 19 height 11
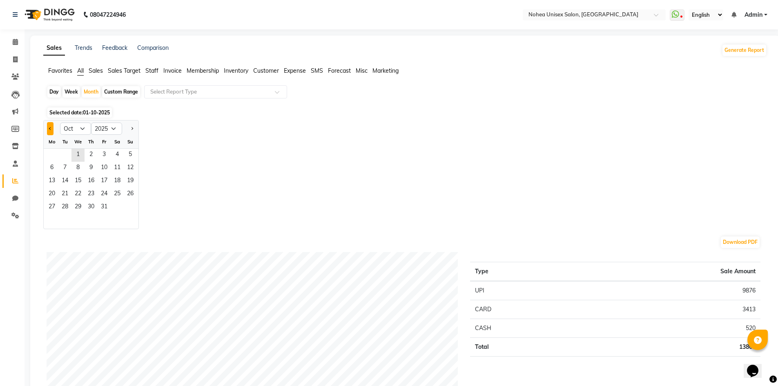
click at [51, 131] on button "Previous month" at bounding box center [50, 128] width 7 height 13
click at [54, 155] on span "1" at bounding box center [51, 155] width 13 height 13
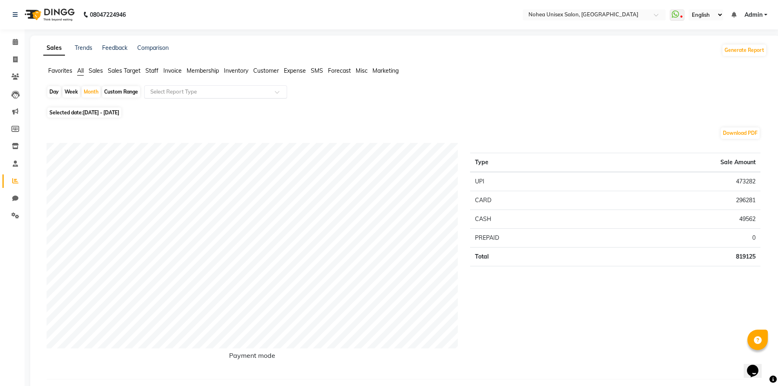
click at [186, 92] on input "text" at bounding box center [208, 92] width 118 height 8
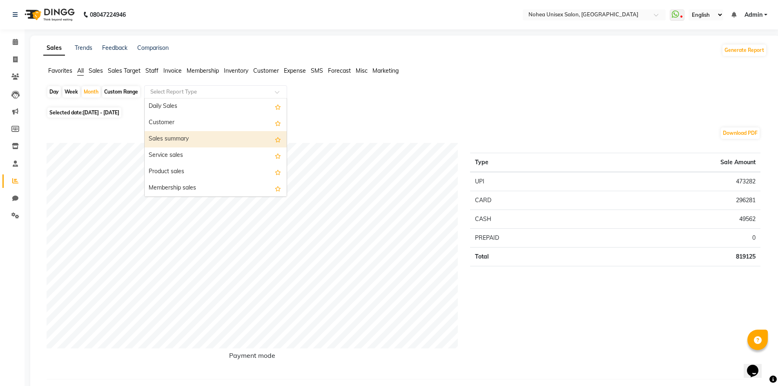
click at [183, 138] on div "Sales summary" at bounding box center [216, 139] width 142 height 16
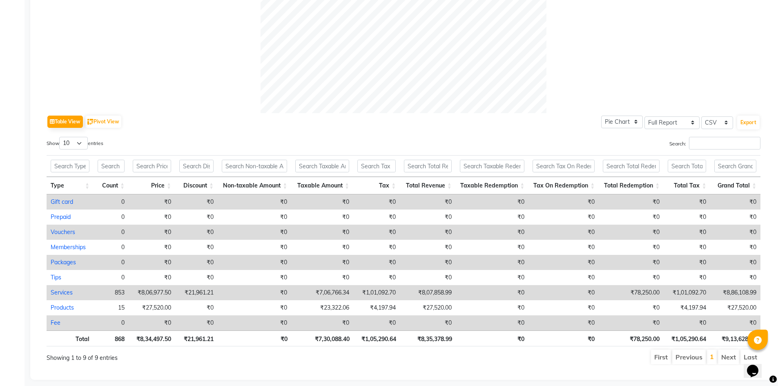
scroll to position [322, 0]
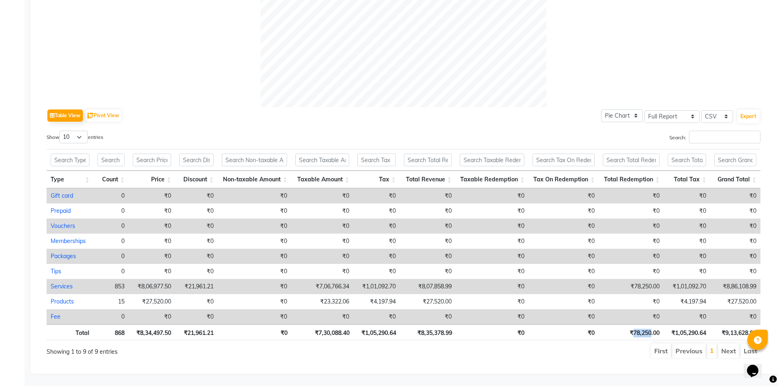
drag, startPoint x: 633, startPoint y: 326, endPoint x: 653, endPoint y: 330, distance: 20.0
click at [652, 330] on th "₹78,250.00" at bounding box center [631, 332] width 65 height 16
click at [659, 331] on th "₹78,250.00" at bounding box center [631, 332] width 65 height 16
drag, startPoint x: 659, startPoint y: 325, endPoint x: 620, endPoint y: 322, distance: 38.9
click at [620, 324] on th "₹78,250.00" at bounding box center [631, 332] width 65 height 16
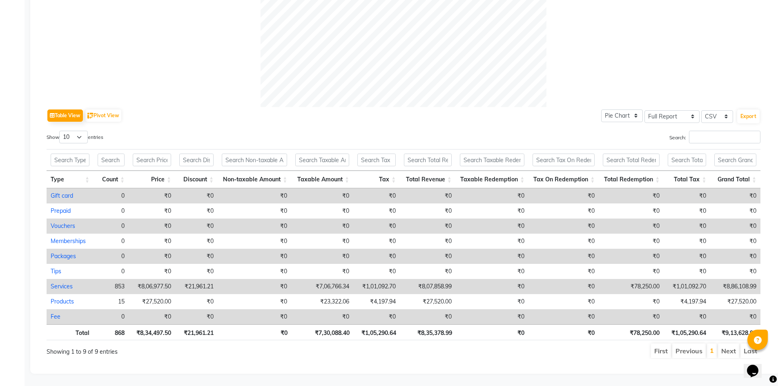
click at [564, 114] on div "Table View Pivot View Pie Chart Bar Chart Select Full Report Filtered Report Se…" at bounding box center [404, 115] width 714 height 17
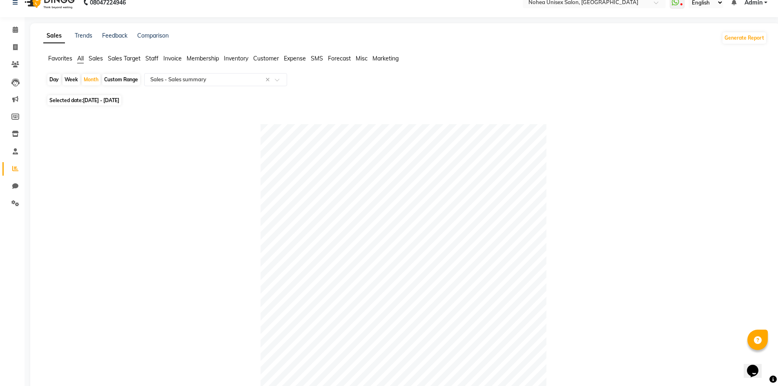
scroll to position [0, 0]
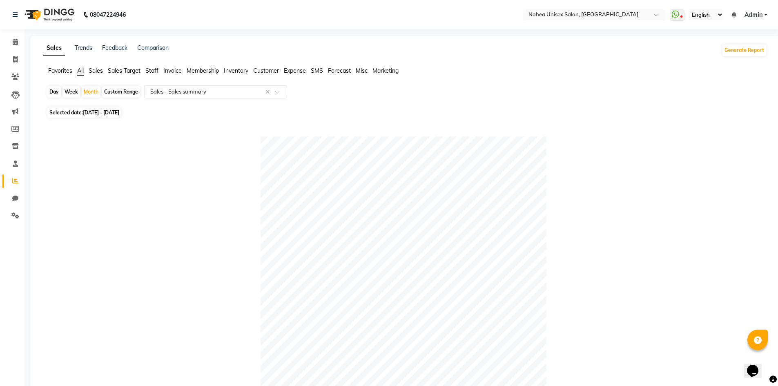
click at [152, 69] on span "Staff" at bounding box center [151, 70] width 13 height 7
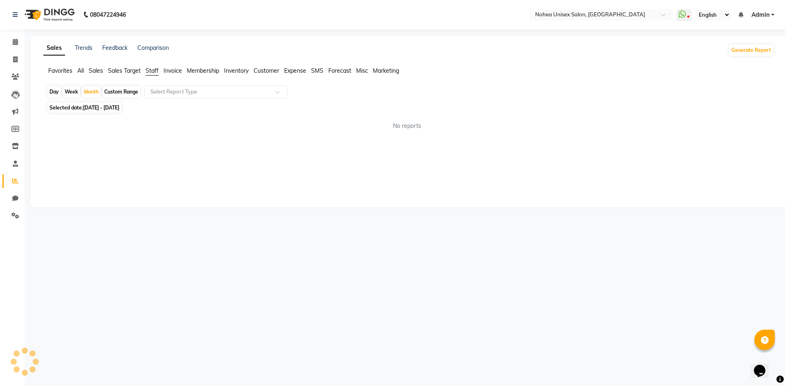
click at [114, 94] on div "Custom Range" at bounding box center [121, 91] width 38 height 11
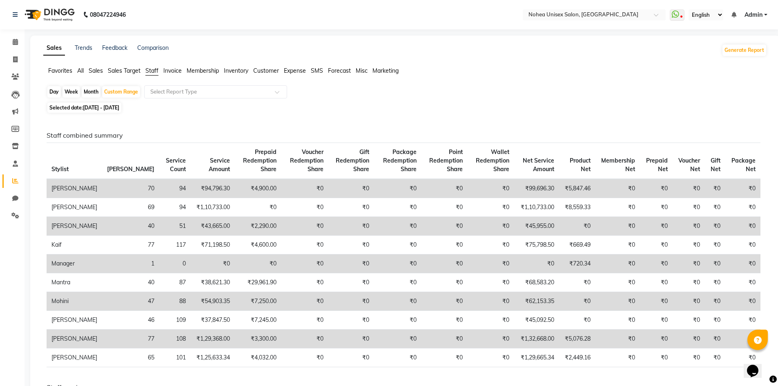
click at [94, 87] on div "Month" at bounding box center [91, 91] width 19 height 11
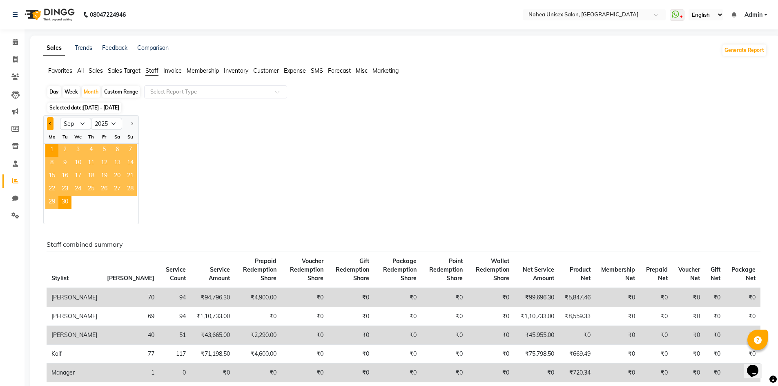
click at [49, 123] on button "Previous month" at bounding box center [50, 123] width 7 height 13
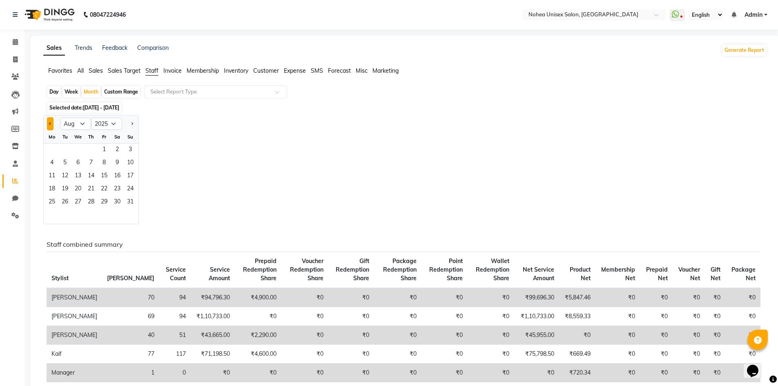
click at [49, 123] on button "Previous month" at bounding box center [50, 123] width 7 height 13
click at [128, 124] on div at bounding box center [130, 123] width 16 height 13
click at [132, 123] on span "Next month" at bounding box center [131, 123] width 3 height 3
click at [103, 148] on span "1" at bounding box center [104, 150] width 13 height 13
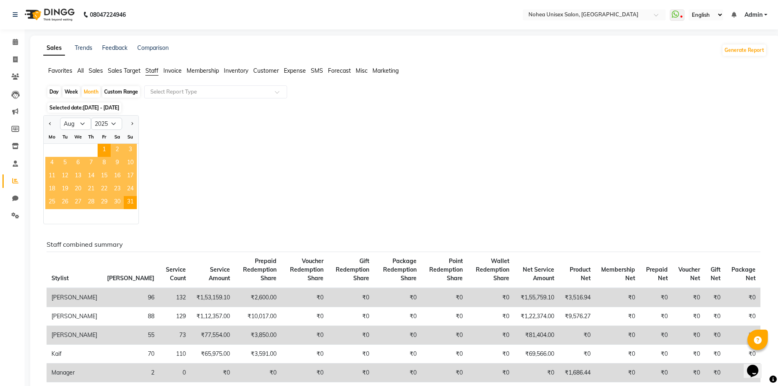
drag, startPoint x: 113, startPoint y: 80, endPoint x: 113, endPoint y: 86, distance: 6.5
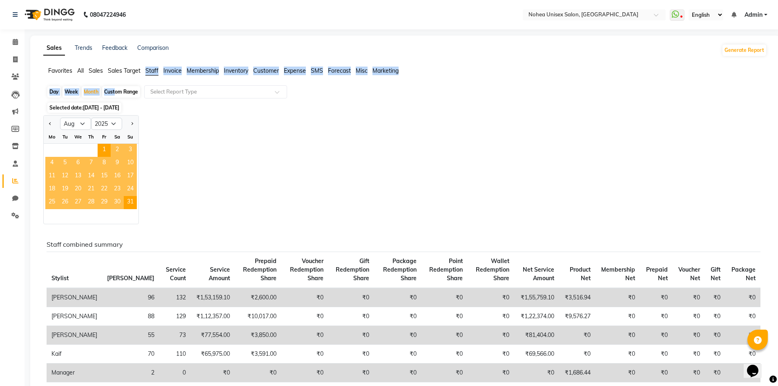
drag, startPoint x: 112, startPoint y: 92, endPoint x: 122, endPoint y: 94, distance: 10.2
click at [113, 92] on div "Custom Range" at bounding box center [121, 91] width 38 height 11
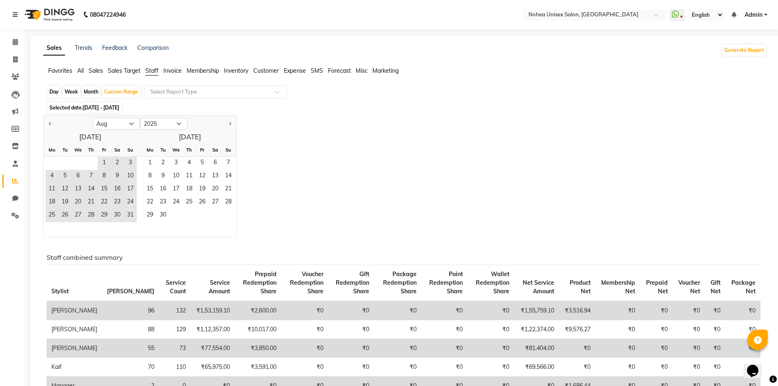
click at [172, 142] on div "August 2025 Mo Tu We Th Fr Sa Su 1 2 3 4 5 6 7 8 9 10 11 12 13 14 15 16 17 18 1…" at bounding box center [140, 183] width 193 height 107
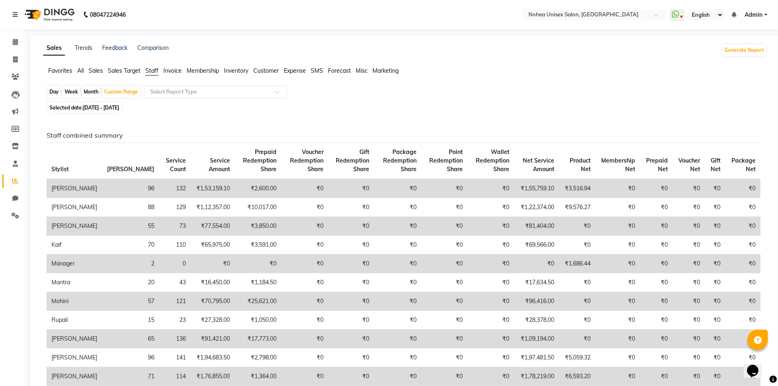
click at [122, 95] on div "Custom Range" at bounding box center [121, 91] width 38 height 11
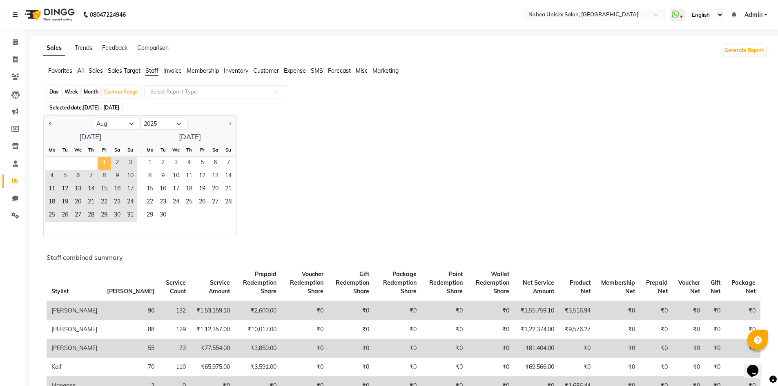
click at [104, 164] on span "1" at bounding box center [104, 163] width 13 height 13
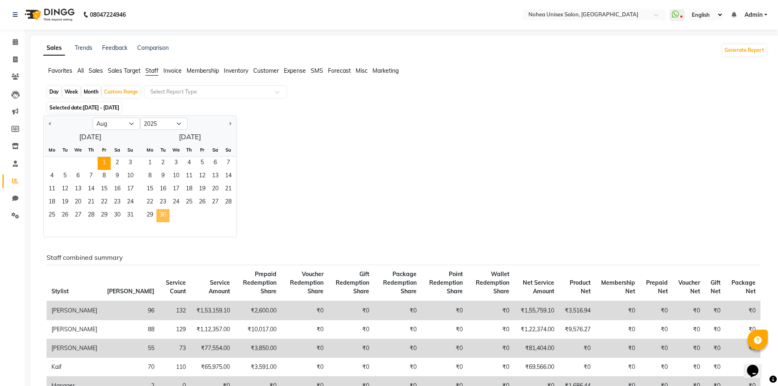
click at [167, 217] on span "30" at bounding box center [163, 215] width 13 height 13
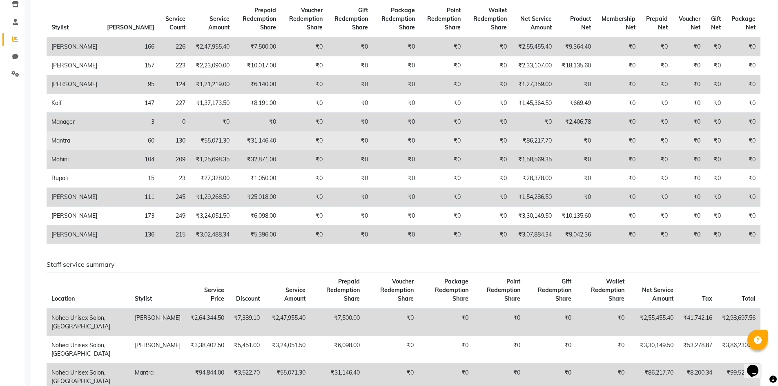
scroll to position [123, 0]
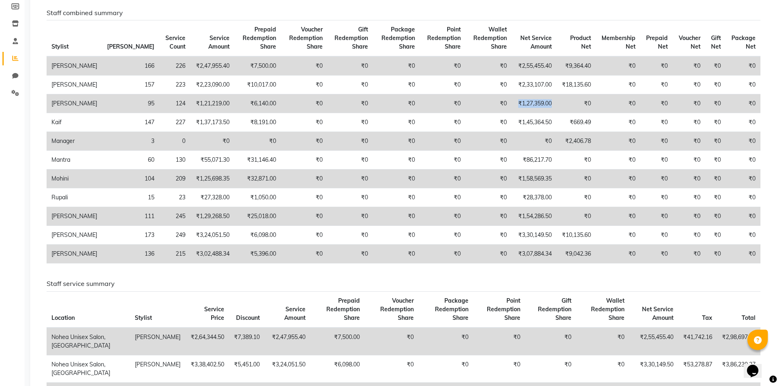
drag, startPoint x: 543, startPoint y: 112, endPoint x: 510, endPoint y: 111, distance: 33.1
click at [512, 111] on td "₹1,27,359.00" at bounding box center [534, 103] width 45 height 19
drag, startPoint x: 543, startPoint y: 225, endPoint x: 510, endPoint y: 227, distance: 32.3
click at [512, 226] on td "₹1,54,286.50" at bounding box center [534, 216] width 45 height 19
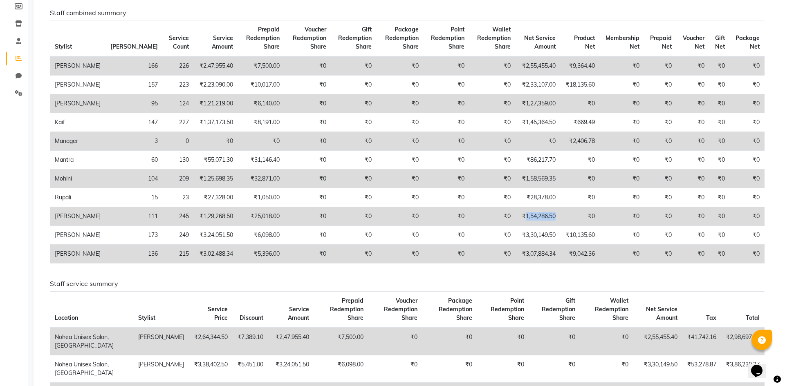
scroll to position [0, 0]
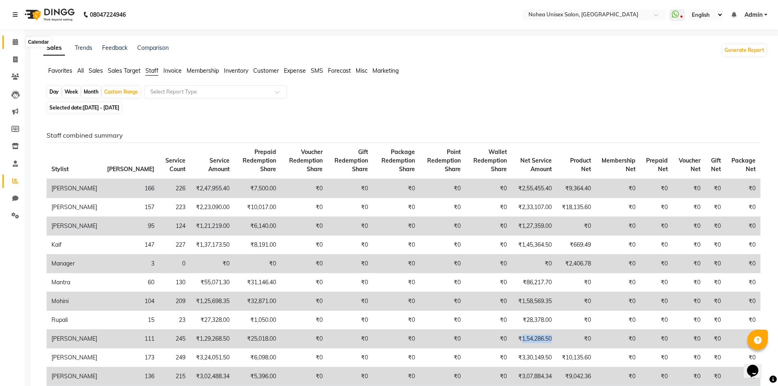
click at [11, 40] on span at bounding box center [15, 42] width 14 height 9
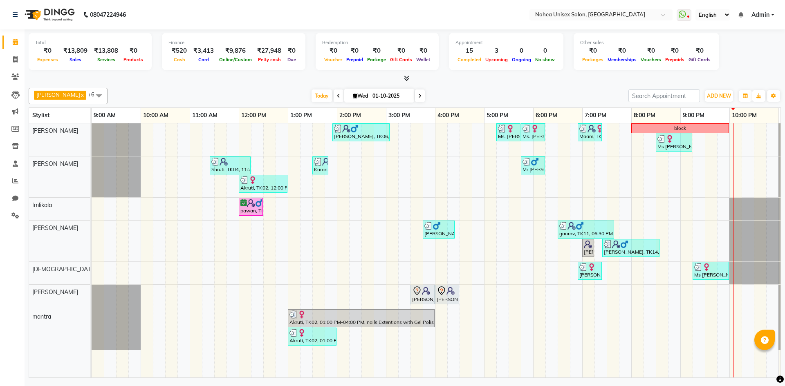
click at [458, 81] on div at bounding box center [405, 78] width 752 height 9
click at [237, 76] on div at bounding box center [405, 78] width 752 height 9
click at [450, 91] on div "[DATE] [DATE]" at bounding box center [368, 96] width 512 height 12
click at [264, 73] on div "Total ₹0 Expenses ₹13,809 Sales ₹13,808 Services ₹0 Products Finance ₹520 Cash …" at bounding box center [405, 56] width 752 height 54
click at [472, 79] on div at bounding box center [405, 78] width 752 height 9
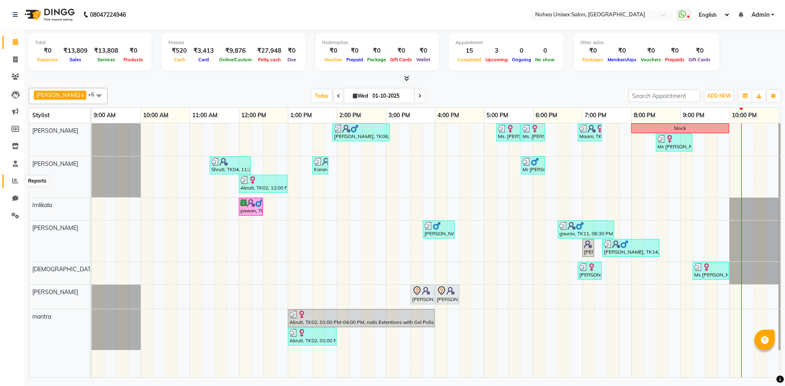
click at [16, 183] on icon at bounding box center [15, 181] width 6 height 6
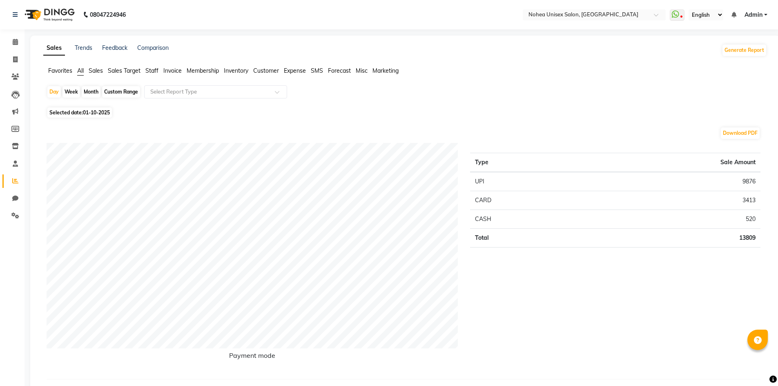
click at [152, 67] on span "Staff" at bounding box center [151, 70] width 13 height 7
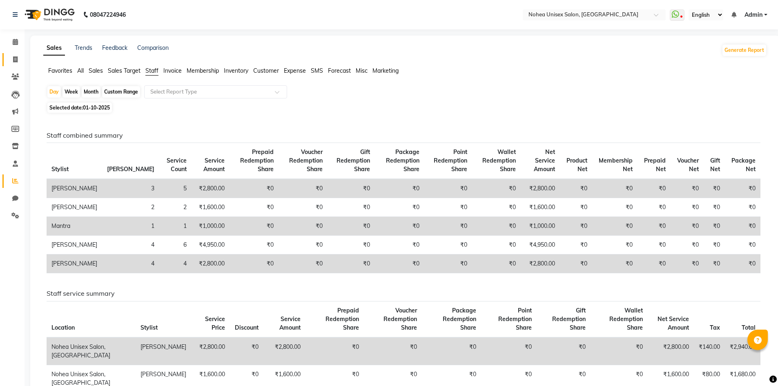
click at [13, 56] on icon at bounding box center [15, 59] width 4 height 6
select select "service"
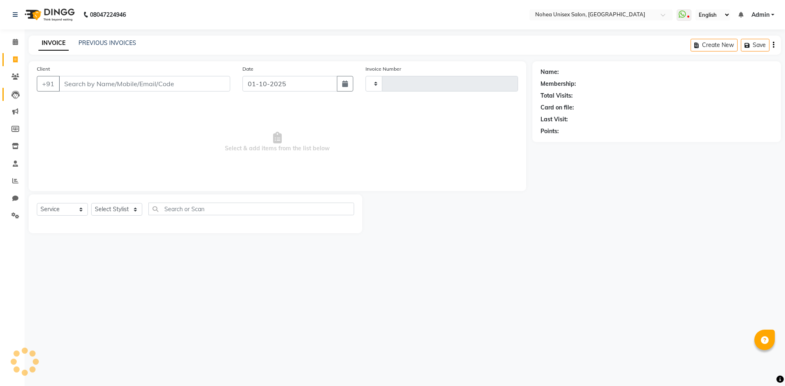
type input "2425"
select select "8009"
click at [135, 209] on select "Select Stylist [PERSON_NAME] Imlikala [PERSON_NAME] Kaif Manager mantra Mohini …" at bounding box center [116, 209] width 51 height 13
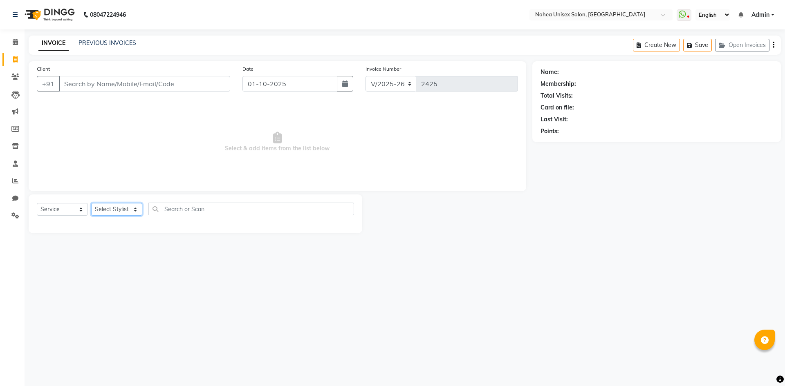
click at [134, 209] on select "Select Stylist [PERSON_NAME] Imlikala [PERSON_NAME] Kaif Manager mantra Mohini …" at bounding box center [116, 209] width 51 height 13
select select "87508"
click at [91, 203] on select "Select Stylist [PERSON_NAME] Imlikala [PERSON_NAME] Kaif Manager mantra Mohini …" at bounding box center [116, 209] width 51 height 13
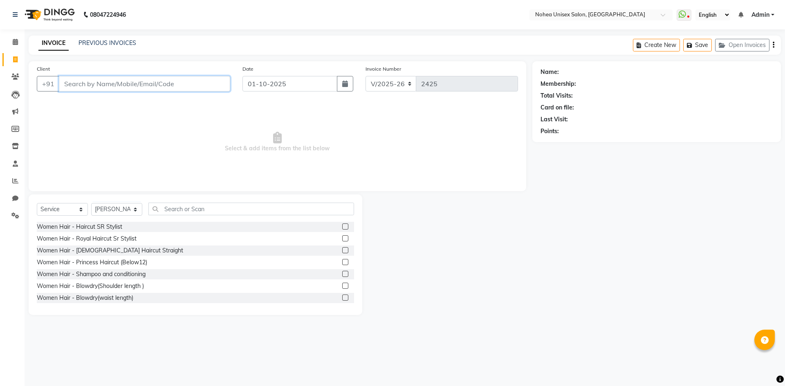
click at [168, 89] on input "Client" at bounding box center [144, 84] width 171 height 16
type input "t"
click at [134, 213] on select "Select Stylist [PERSON_NAME] Imlikala [PERSON_NAME] Kaif Manager mantra Mohini …" at bounding box center [116, 209] width 51 height 13
click at [91, 203] on select "Select Stylist [PERSON_NAME] Imlikala [PERSON_NAME] Kaif Manager mantra Mohini …" at bounding box center [116, 209] width 51 height 13
click at [229, 207] on input "text" at bounding box center [251, 209] width 206 height 13
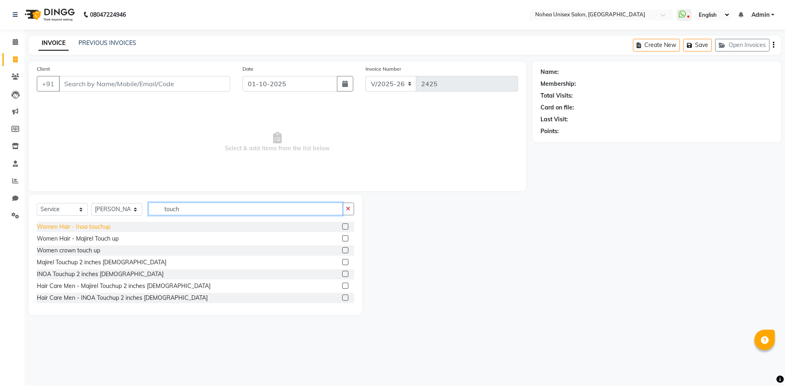
type input "touch"
click at [105, 226] on div "Women Hair - Inoa touchup" at bounding box center [74, 227] width 74 height 9
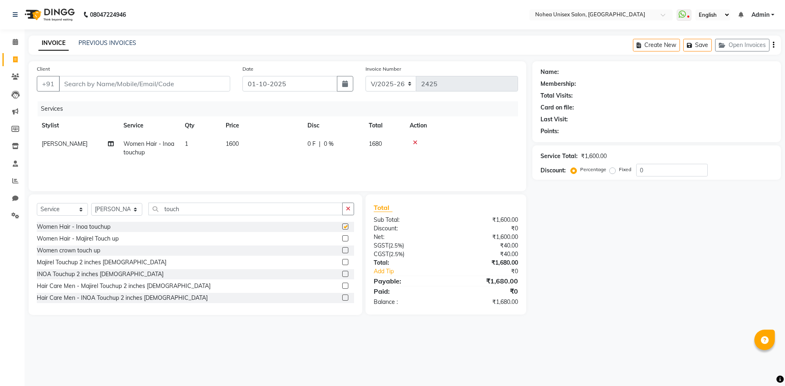
checkbox input "false"
click at [244, 150] on td "1600" at bounding box center [262, 148] width 82 height 27
select select "87508"
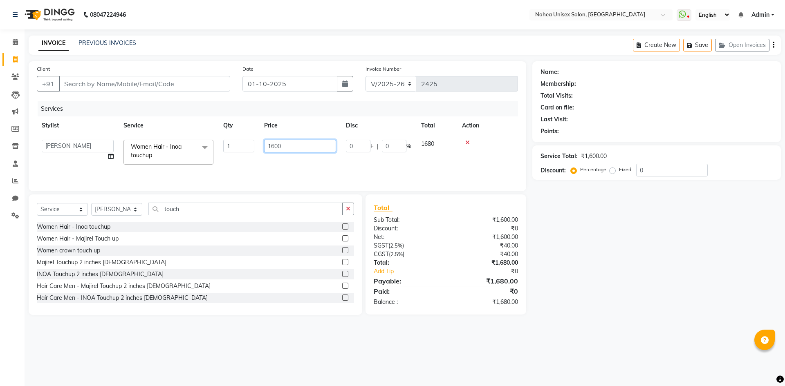
click at [285, 143] on input "1600" at bounding box center [300, 146] width 72 height 13
type input "1"
type input "2600"
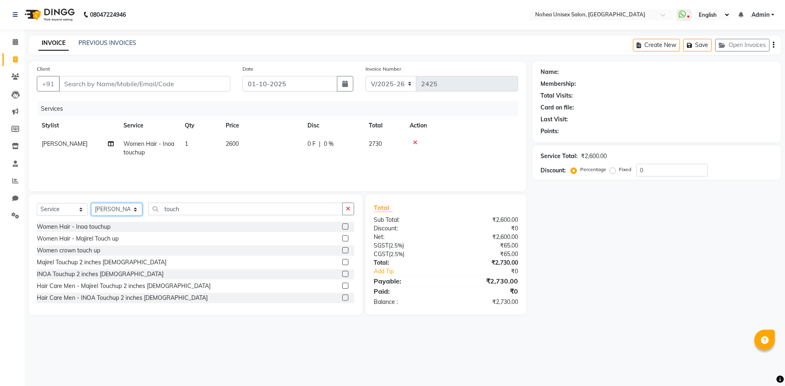
click at [126, 213] on select "Select Stylist [PERSON_NAME] Imlikala [PERSON_NAME] Kaif Manager mantra Mohini …" at bounding box center [116, 209] width 51 height 13
click at [210, 206] on input "touch" at bounding box center [245, 209] width 194 height 13
type input "t"
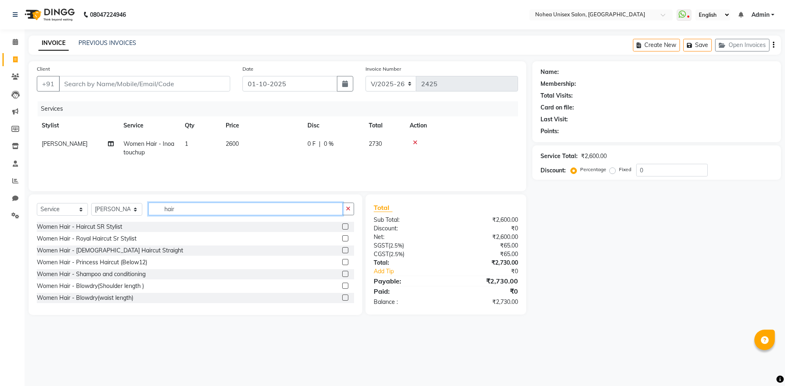
click at [199, 210] on input "hair" at bounding box center [245, 209] width 194 height 13
type input "hair"
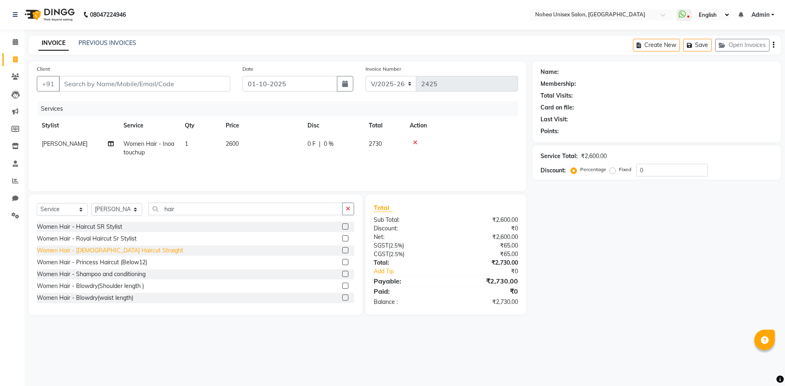
click at [128, 250] on div "Women Hair - [DEMOGRAPHIC_DATA] Haircut Straight" at bounding box center [110, 250] width 146 height 9
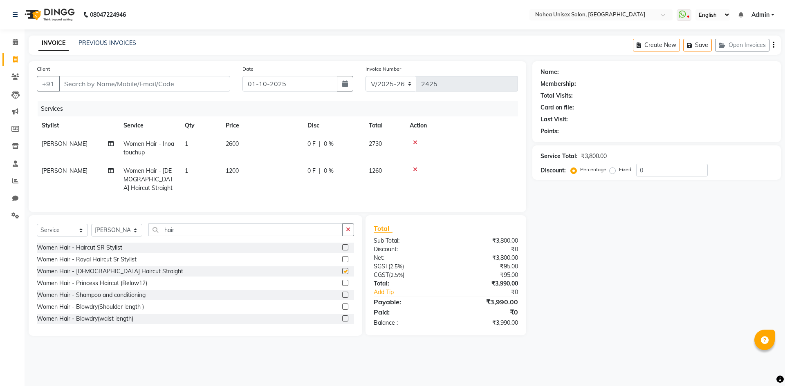
checkbox input "false"
click at [465, 275] on div "₹95.00" at bounding box center [484, 275] width 78 height 9
click at [205, 83] on input "Client" at bounding box center [144, 84] width 171 height 16
click at [144, 83] on input "9823245966" at bounding box center [124, 84] width 130 height 16
type input "9"
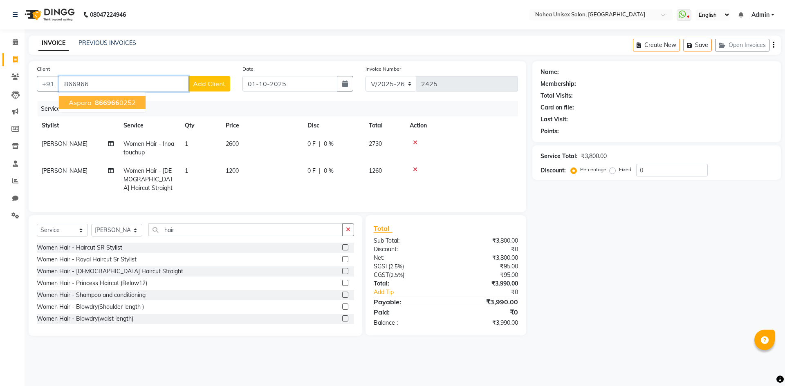
click at [124, 102] on ngb-highlight "866966 0252" at bounding box center [114, 102] width 43 height 8
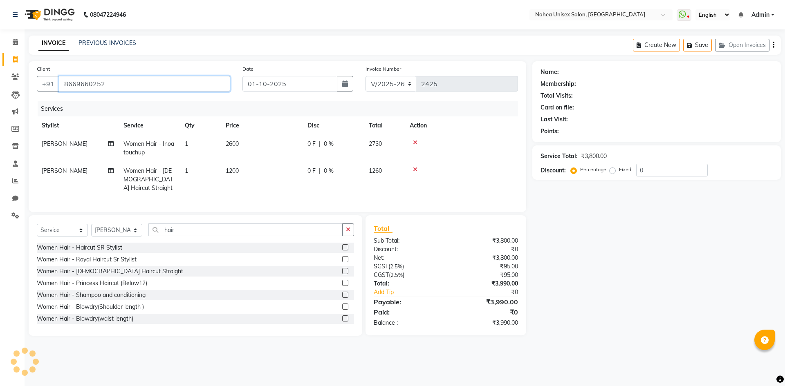
type input "8669660252"
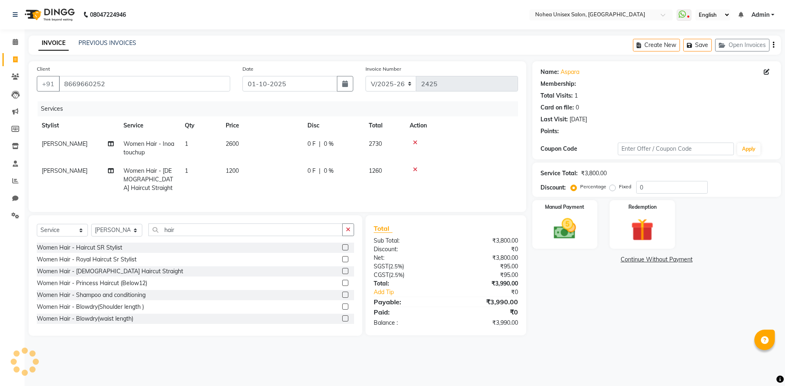
select select "1: Object"
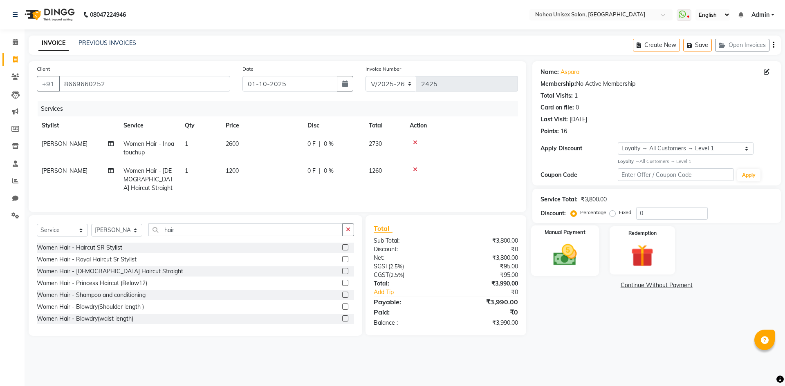
click at [572, 253] on img at bounding box center [565, 255] width 38 height 27
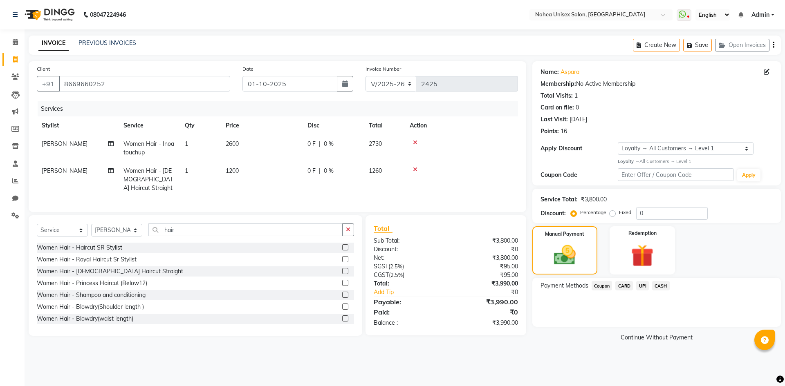
click at [638, 288] on span "UPI" at bounding box center [642, 285] width 13 height 9
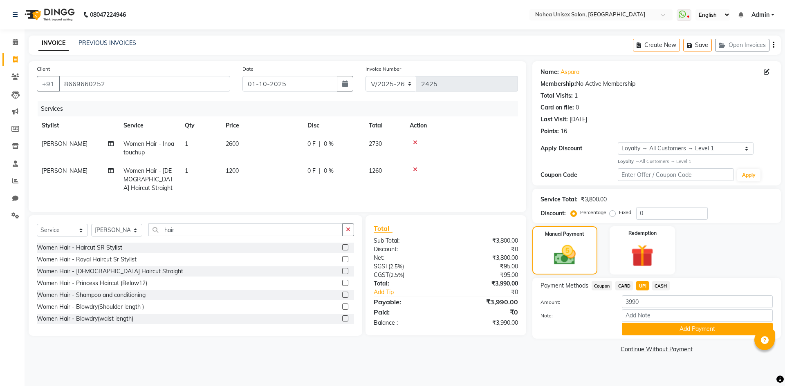
drag, startPoint x: 642, startPoint y: 330, endPoint x: 639, endPoint y: 318, distance: 12.7
click at [642, 330] on button "Add Payment" at bounding box center [697, 329] width 151 height 13
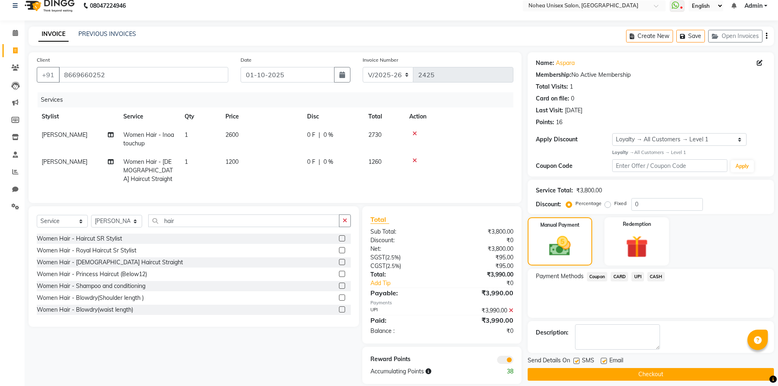
scroll to position [17, 0]
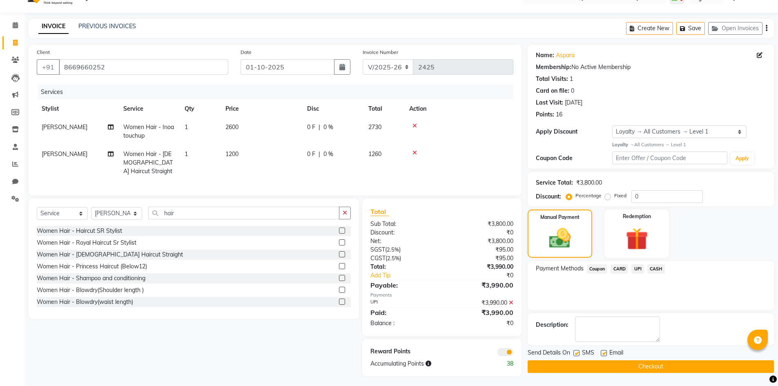
click at [602, 353] on label at bounding box center [604, 353] width 6 height 6
click at [602, 353] on input "checkbox" at bounding box center [603, 353] width 5 height 5
checkbox input "false"
click at [613, 368] on button "Checkout" at bounding box center [651, 366] width 246 height 13
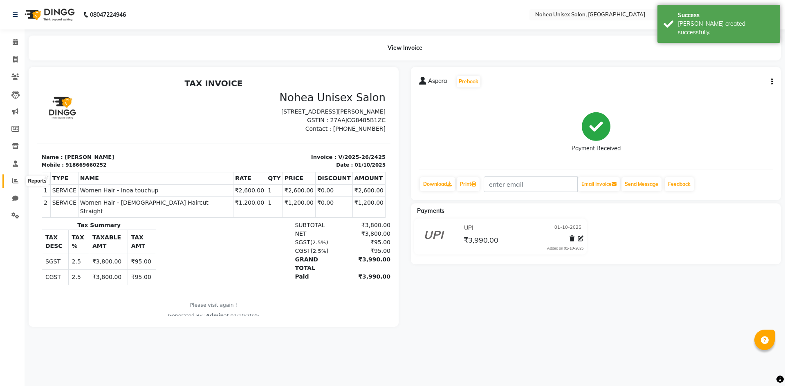
drag, startPoint x: 17, startPoint y: 182, endPoint x: 38, endPoint y: 177, distance: 21.6
click at [17, 182] on icon at bounding box center [15, 181] width 6 height 6
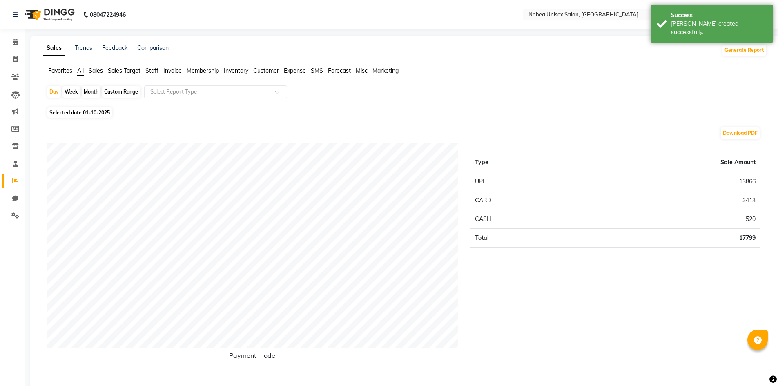
click at [153, 70] on span "Staff" at bounding box center [151, 70] width 13 height 7
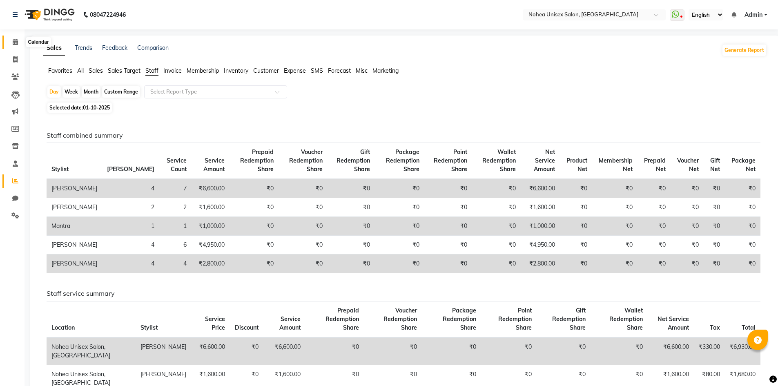
drag, startPoint x: 15, startPoint y: 43, endPoint x: 21, endPoint y: 49, distance: 8.4
click at [15, 43] on icon at bounding box center [15, 42] width 5 height 6
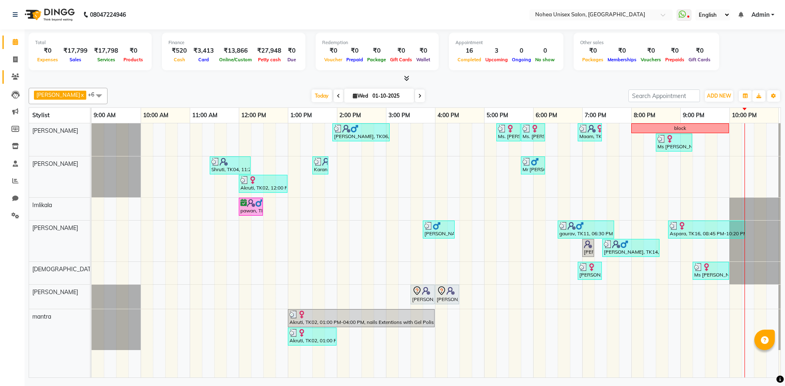
click at [18, 71] on link "Clients" at bounding box center [12, 76] width 20 height 13
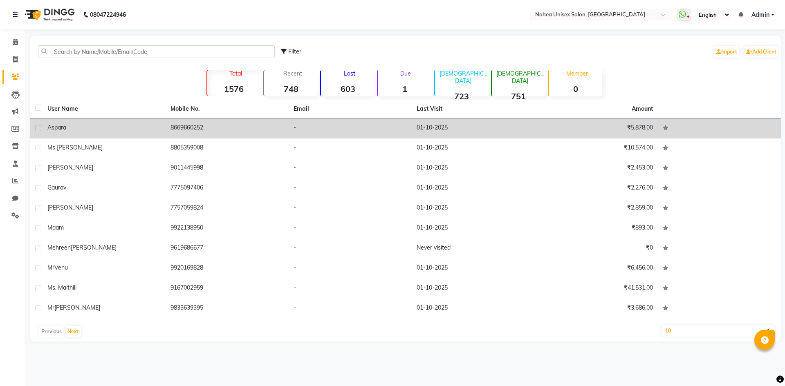
click at [190, 134] on td "8669660252" at bounding box center [227, 129] width 123 height 20
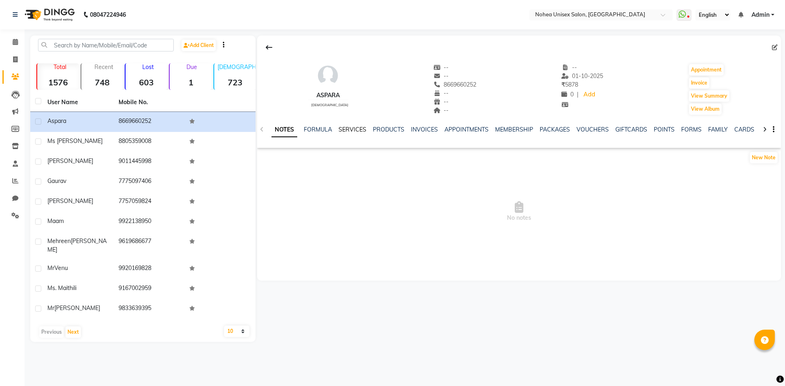
click at [362, 129] on link "SERVICES" at bounding box center [352, 129] width 28 height 7
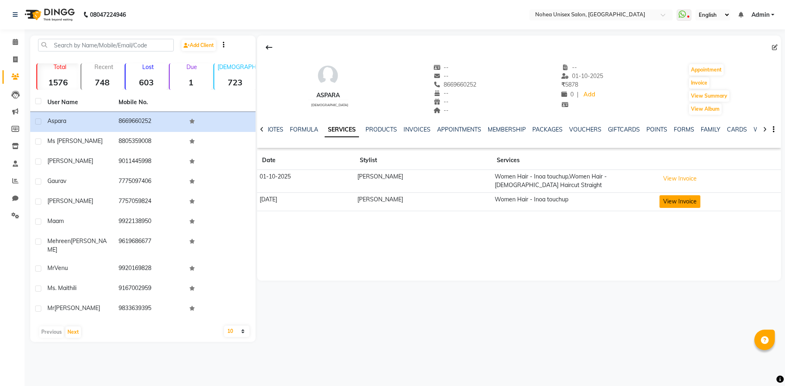
click at [667, 199] on button "View Invoice" at bounding box center [679, 201] width 41 height 13
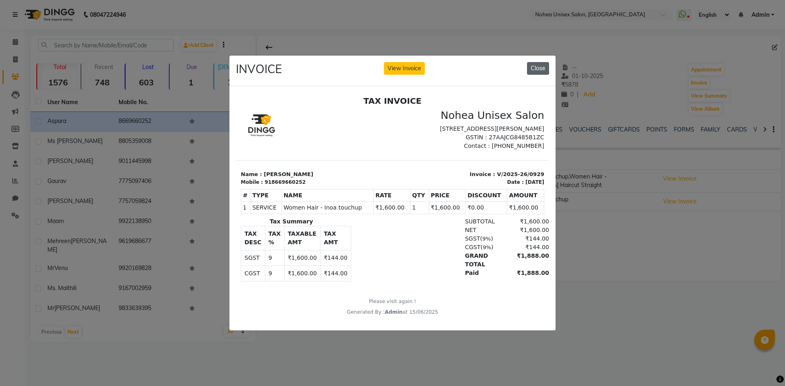
click at [536, 65] on button "Close" at bounding box center [538, 68] width 22 height 13
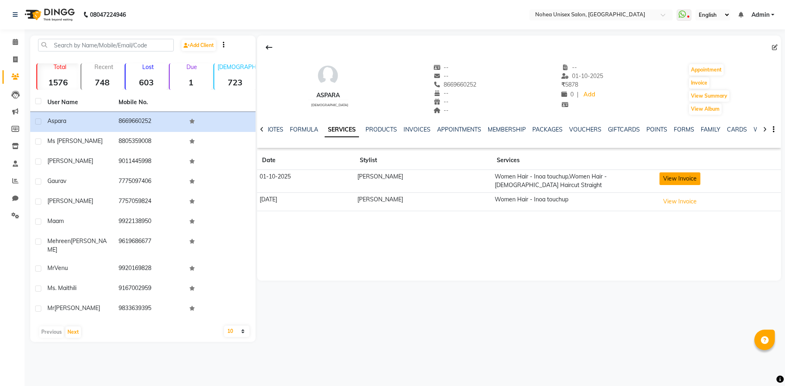
click at [659, 179] on button "View Invoice" at bounding box center [679, 178] width 41 height 13
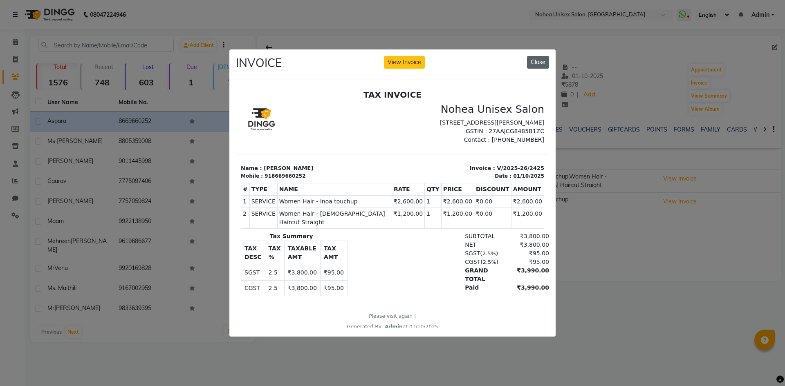
click at [535, 60] on button "Close" at bounding box center [538, 62] width 22 height 13
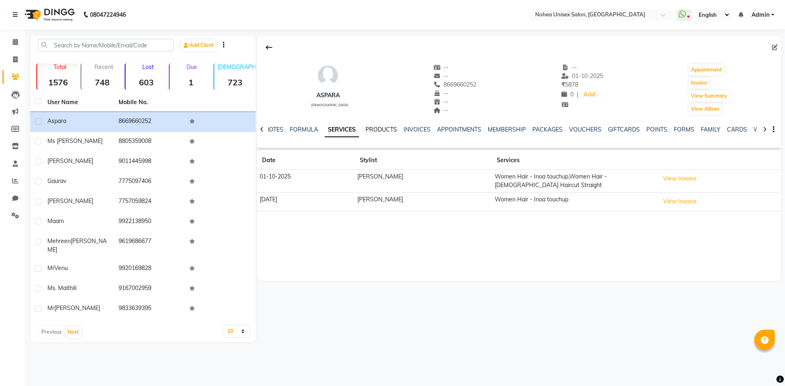
click at [379, 132] on link "PRODUCTS" at bounding box center [380, 129] width 31 height 7
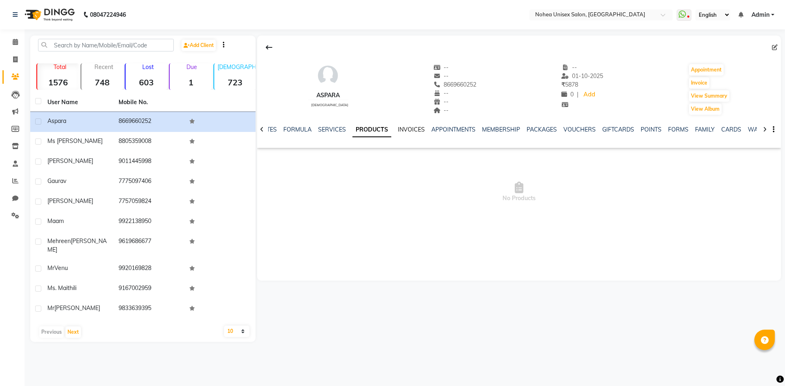
click at [405, 130] on link "INVOICES" at bounding box center [411, 129] width 27 height 7
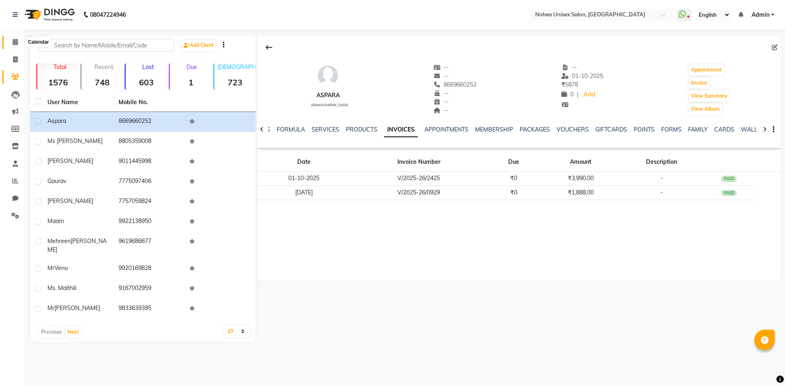
click at [16, 43] on icon at bounding box center [15, 42] width 5 height 6
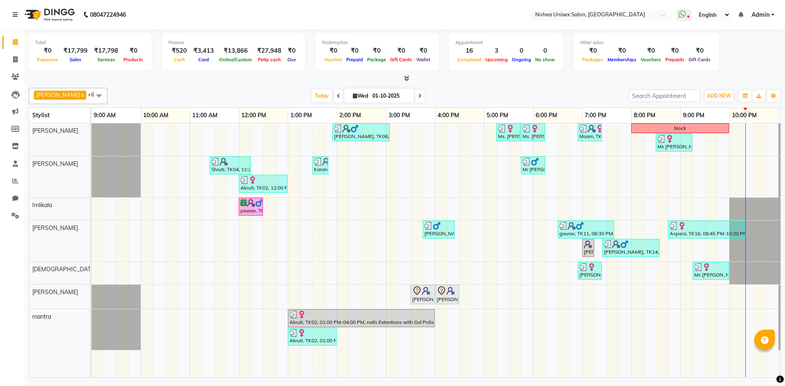
click at [407, 78] on icon at bounding box center [406, 78] width 5 height 6
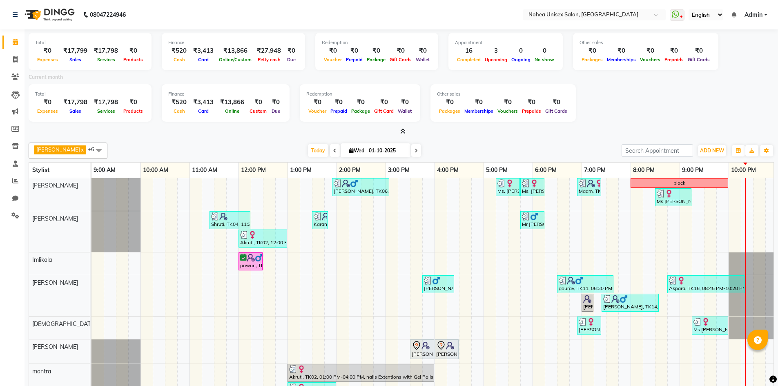
click at [403, 132] on icon at bounding box center [402, 131] width 5 height 6
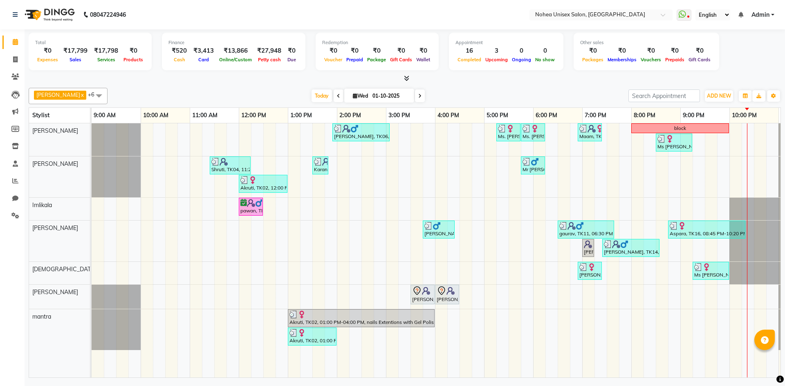
click at [407, 81] on div at bounding box center [405, 78] width 752 height 9
